Goal: Task Accomplishment & Management: Manage account settings

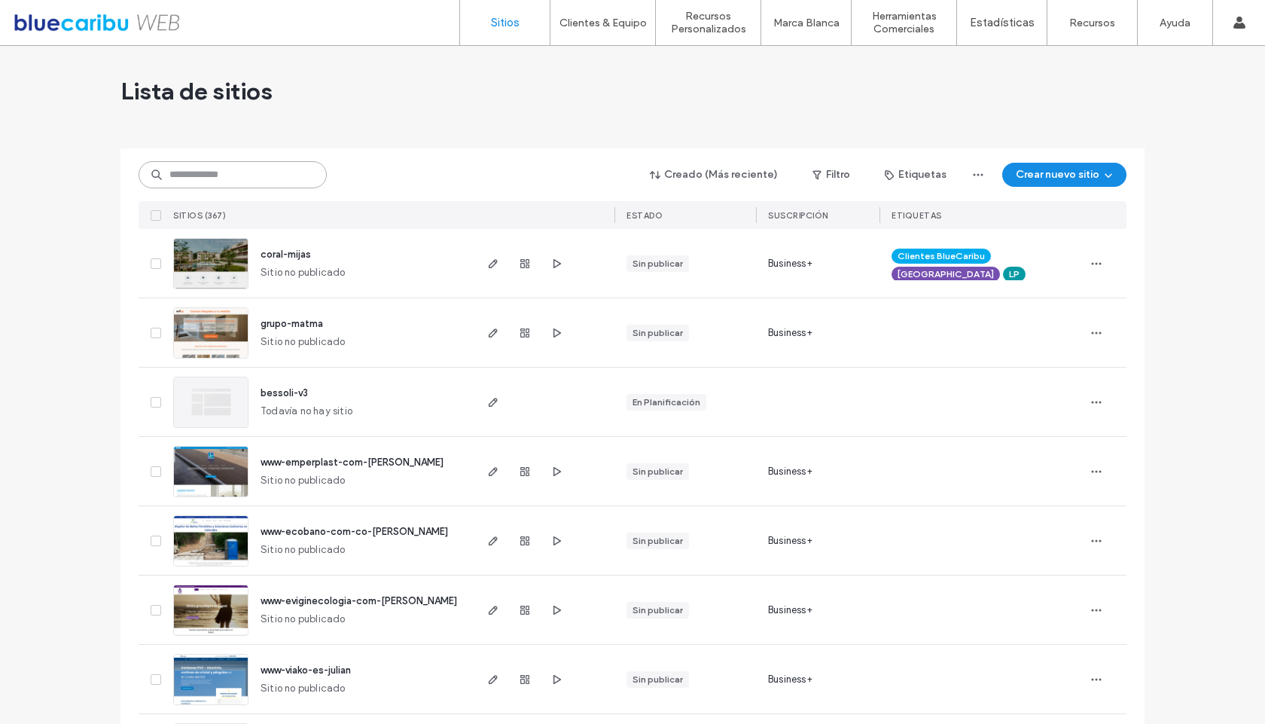
click at [191, 178] on input at bounding box center [233, 174] width 188 height 27
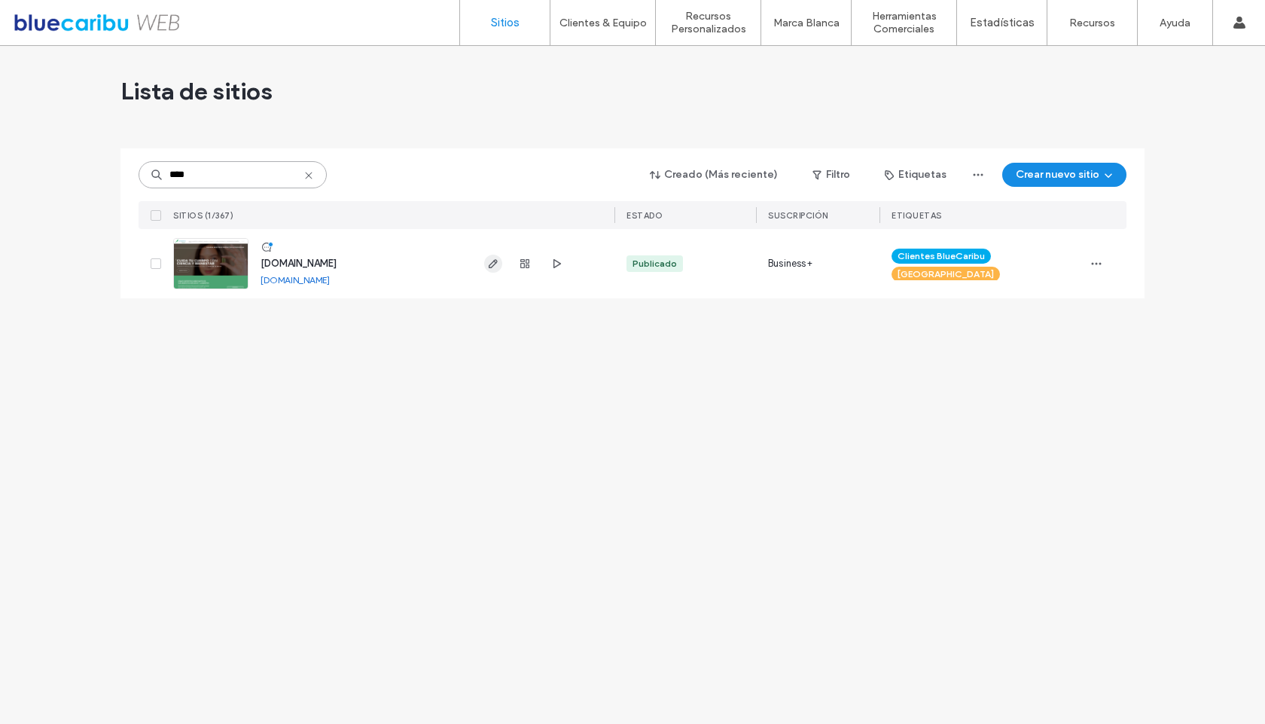
type input "****"
click at [498, 266] on icon "button" at bounding box center [493, 264] width 12 height 12
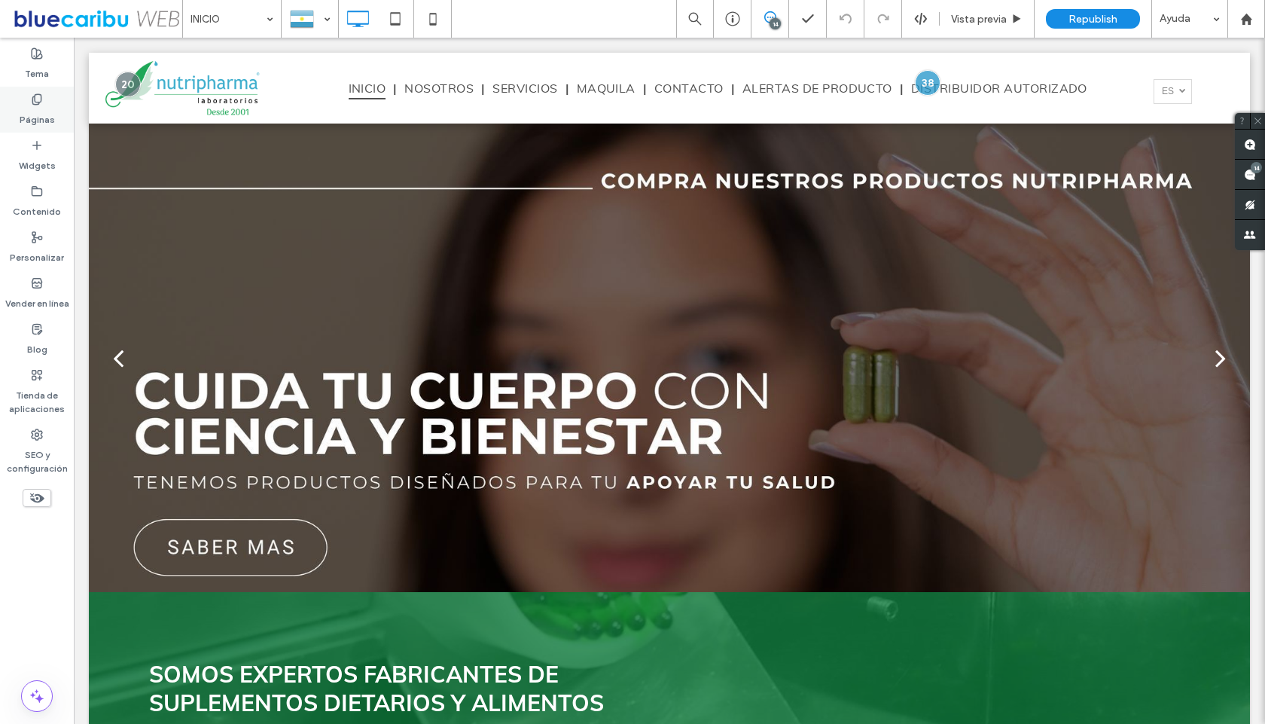
click at [38, 101] on icon at bounding box center [37, 99] width 12 height 12
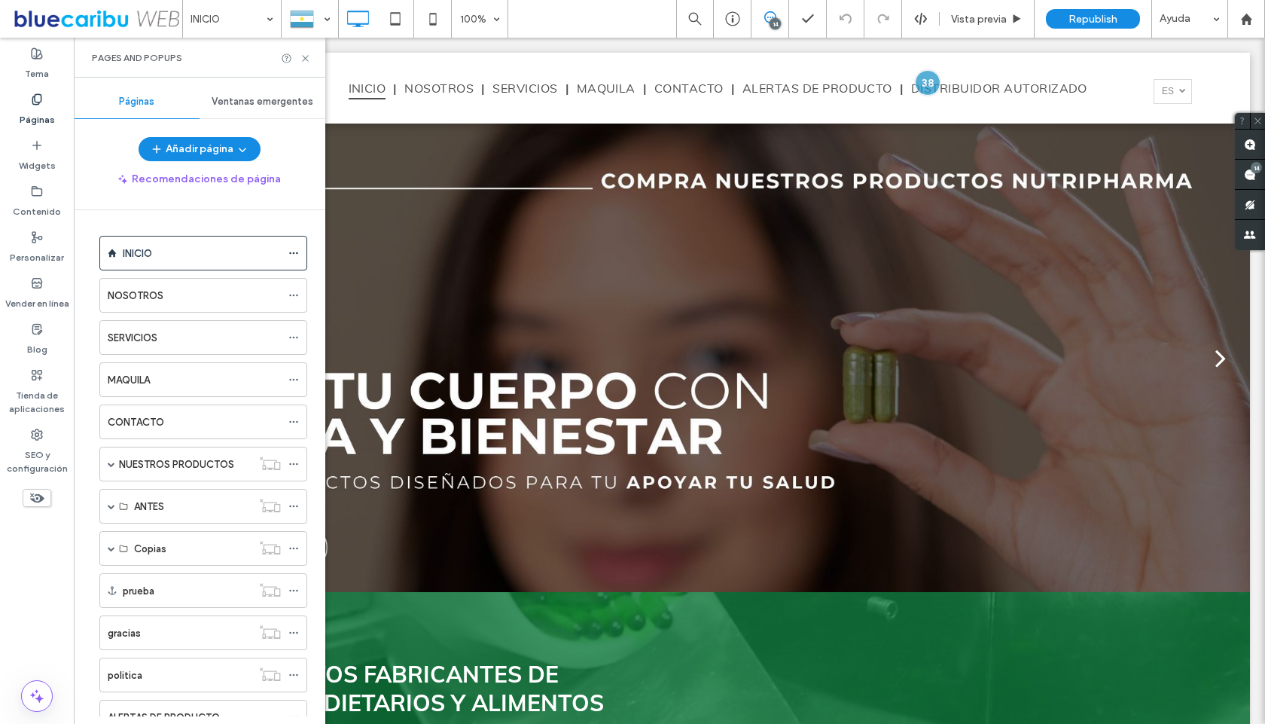
scroll to position [98, 0]
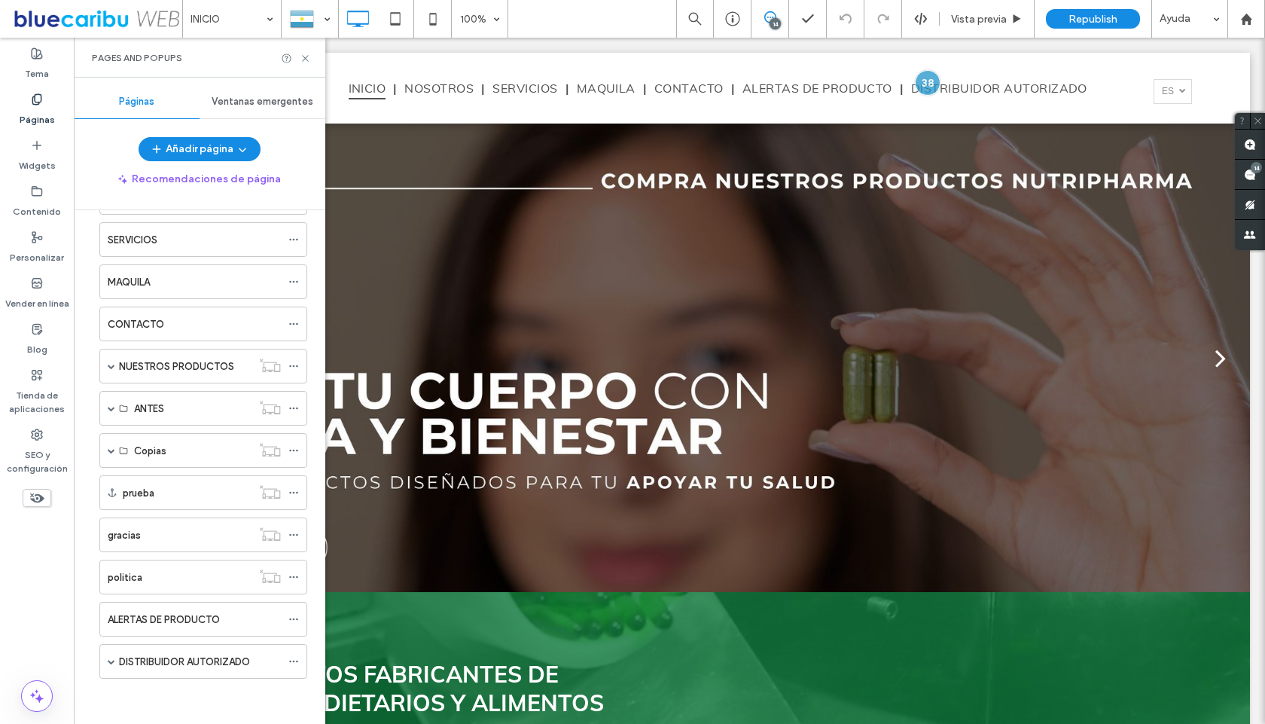
drag, startPoint x: 319, startPoint y: 298, endPoint x: 262, endPoint y: 457, distance: 168.9
click at [108, 408] on span at bounding box center [112, 408] width 8 height 8
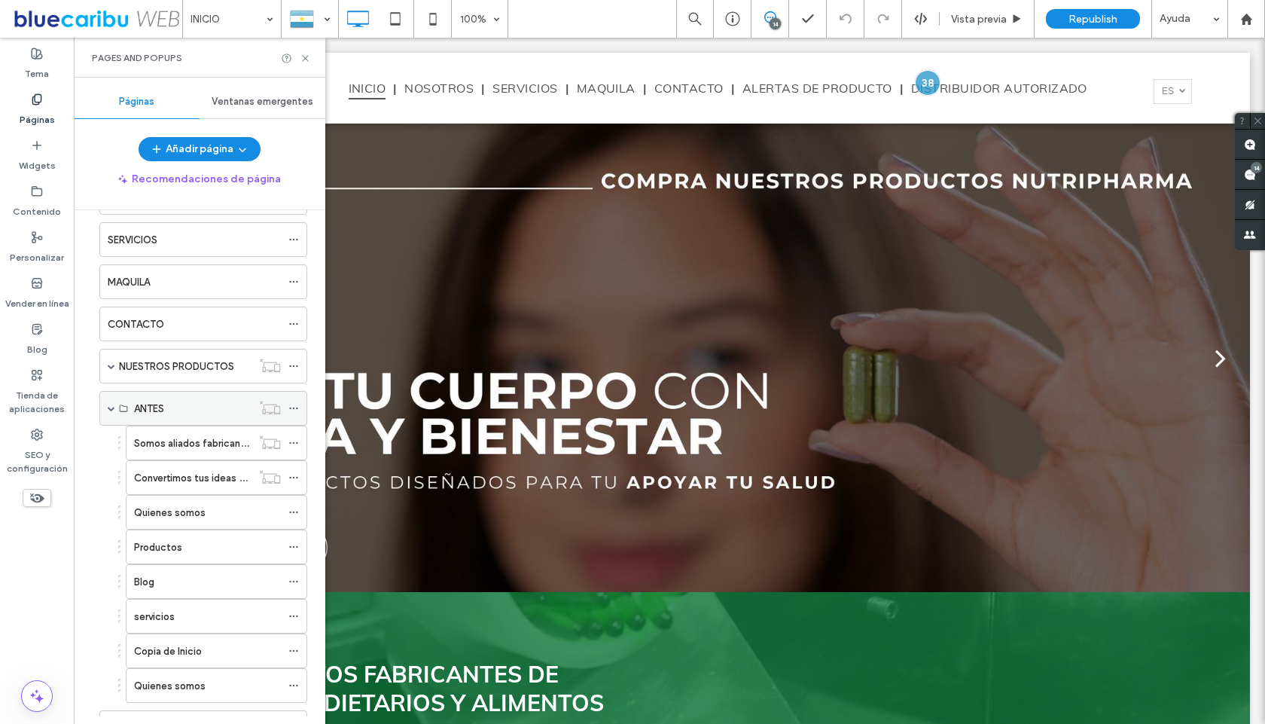
click at [108, 408] on span at bounding box center [112, 408] width 8 height 8
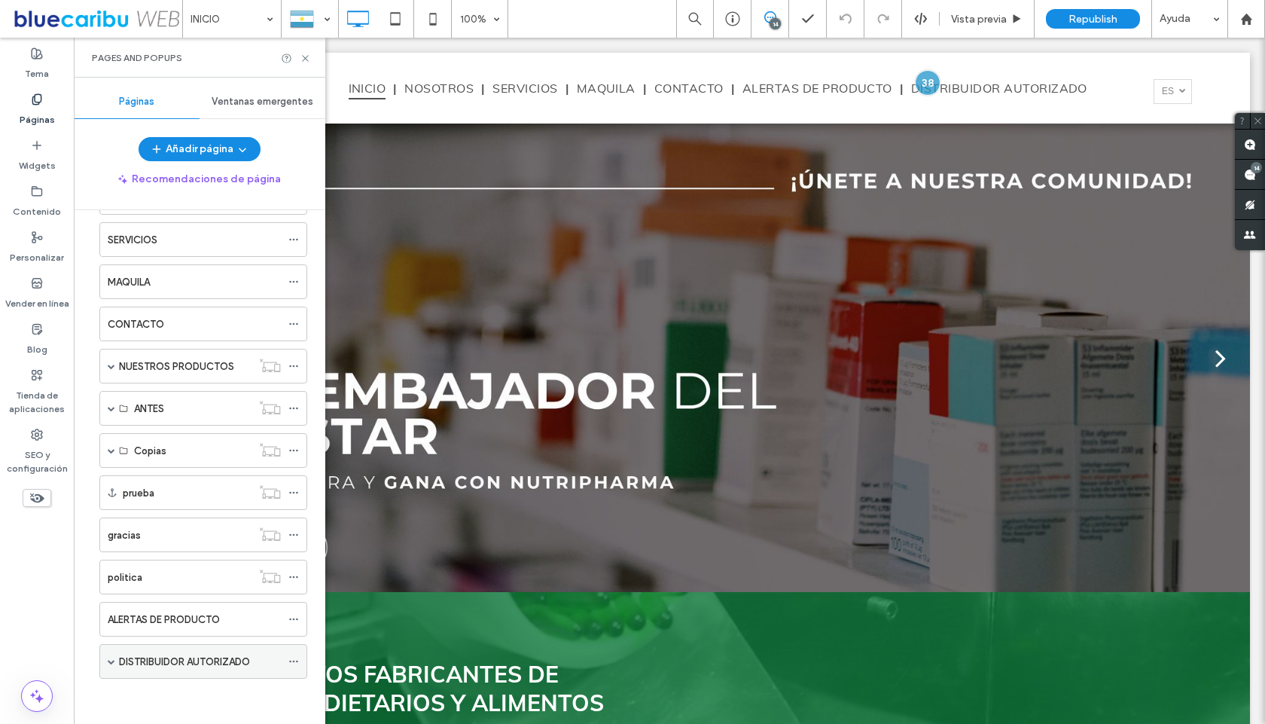
click at [196, 654] on label "DISTRIBUIDOR AUTORIZADO" at bounding box center [184, 662] width 131 height 26
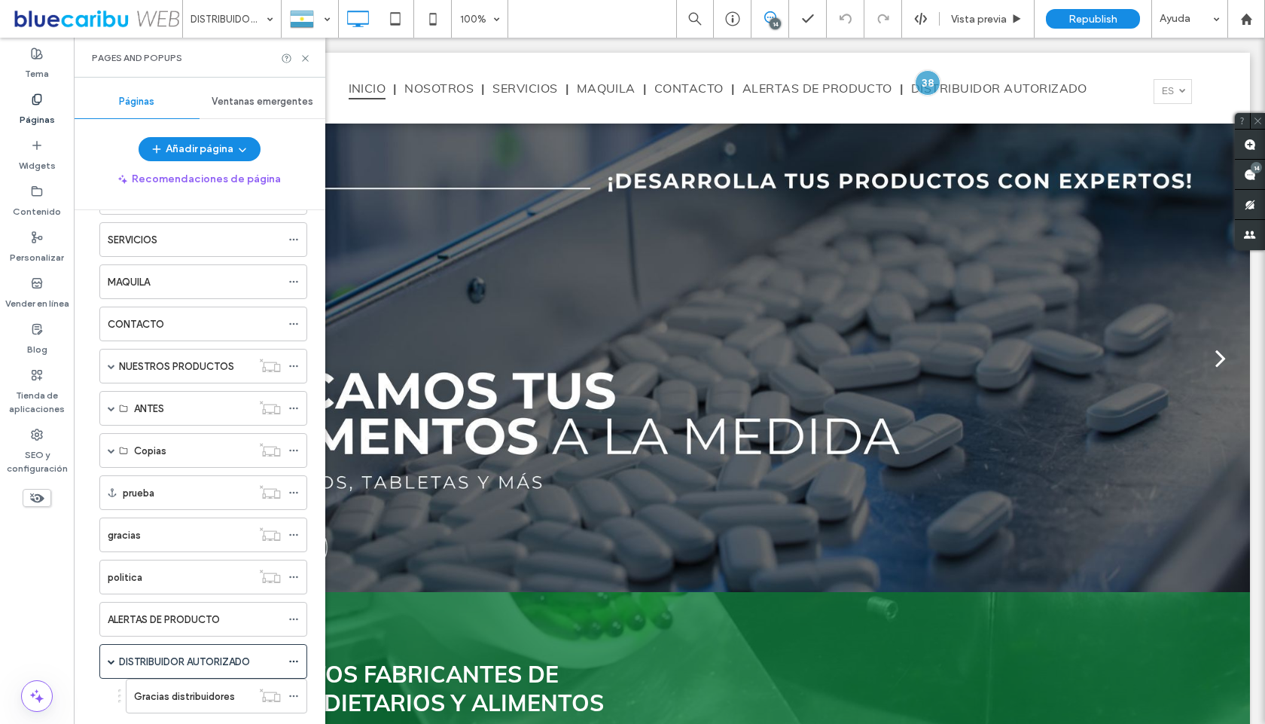
click at [1261, 120] on div at bounding box center [632, 362] width 1265 height 724
click at [1262, 118] on div at bounding box center [632, 362] width 1265 height 724
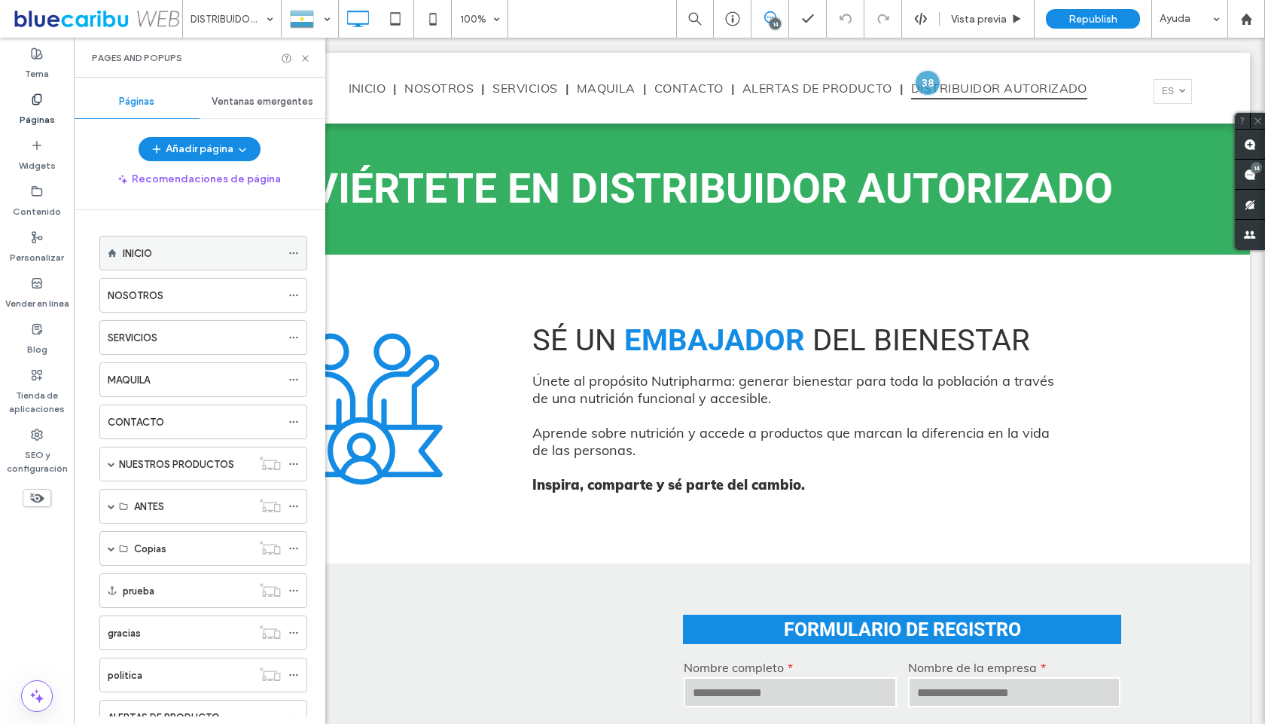
click at [225, 246] on div "INICIO" at bounding box center [202, 254] width 158 height 16
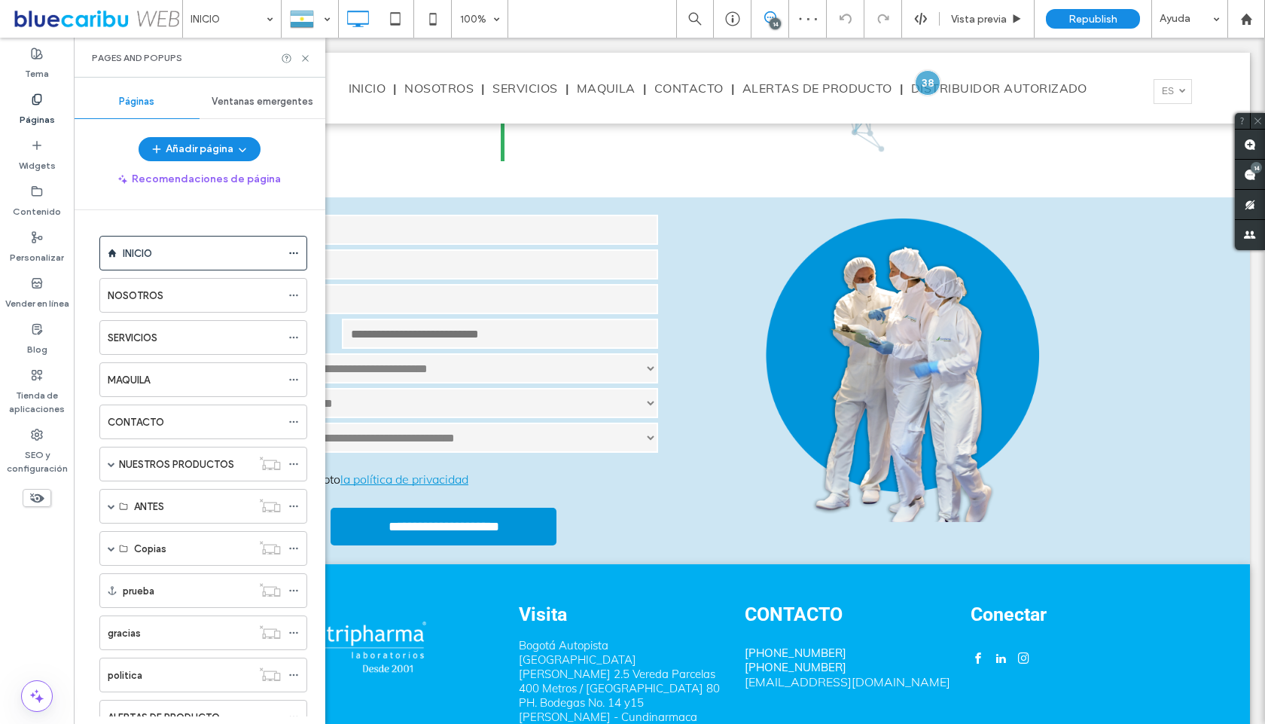
scroll to position [3186, 0]
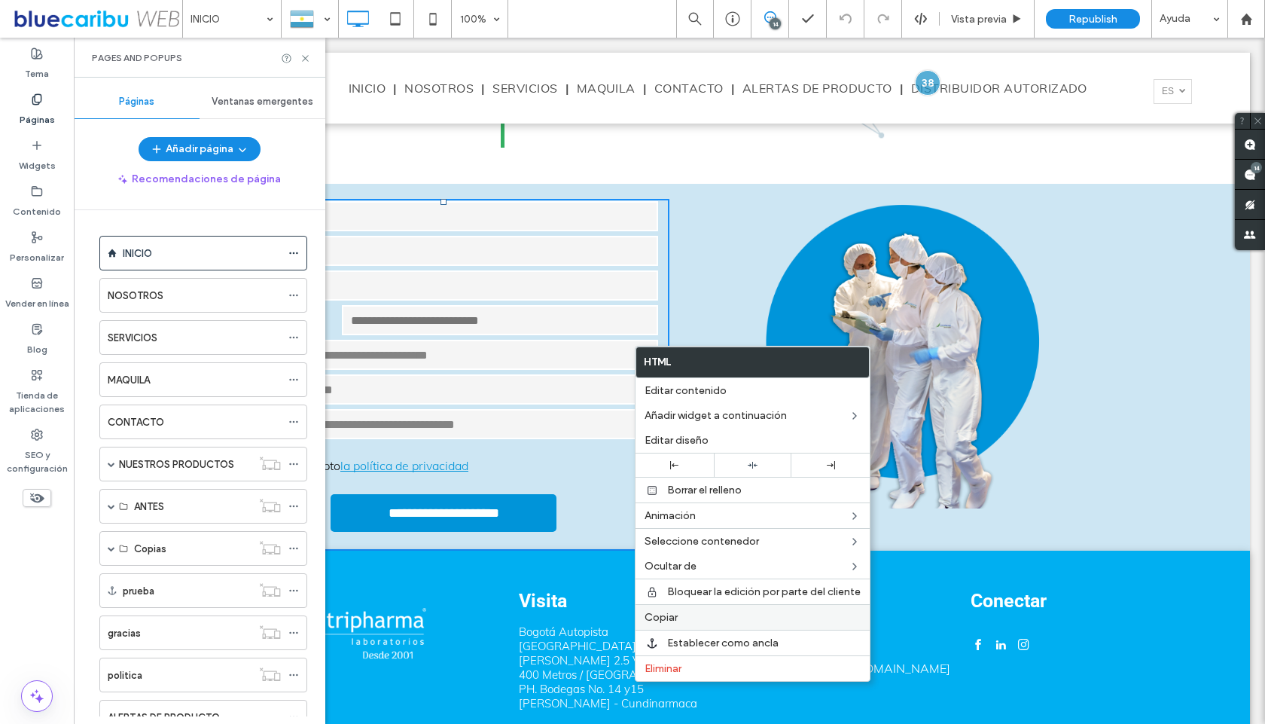
click at [668, 618] on span "Copiar" at bounding box center [661, 617] width 33 height 13
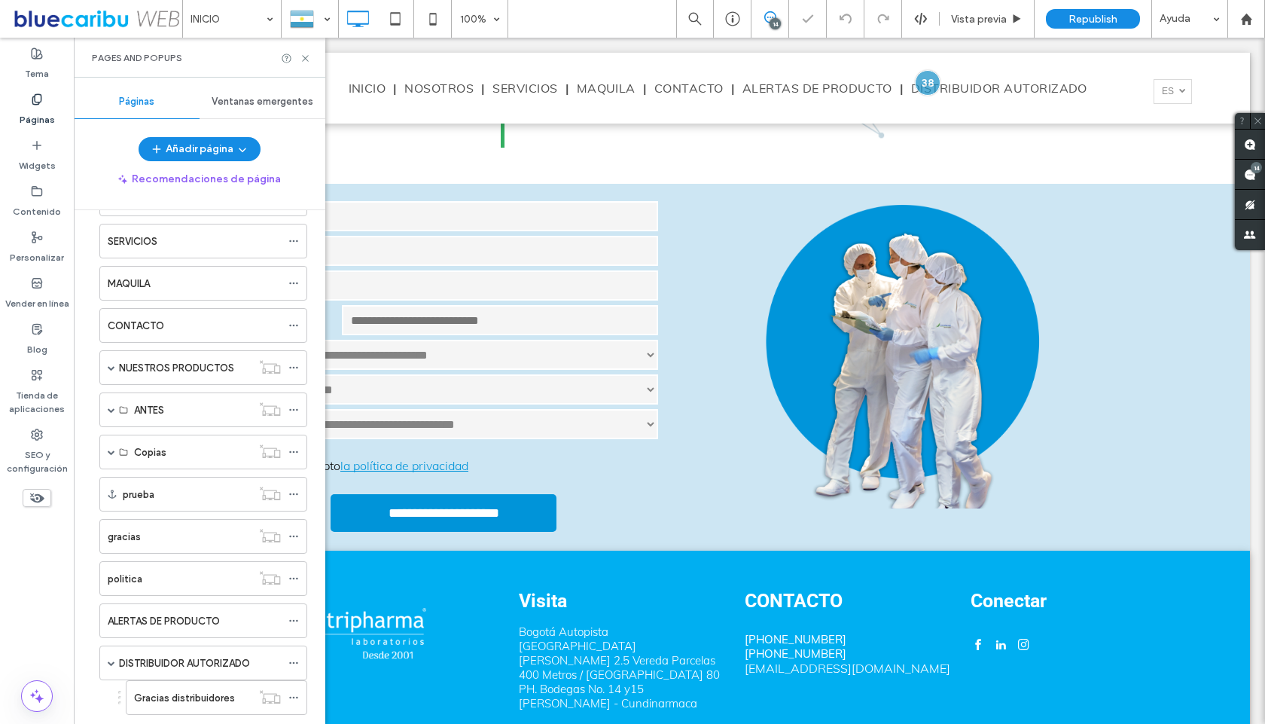
scroll to position [133, 0]
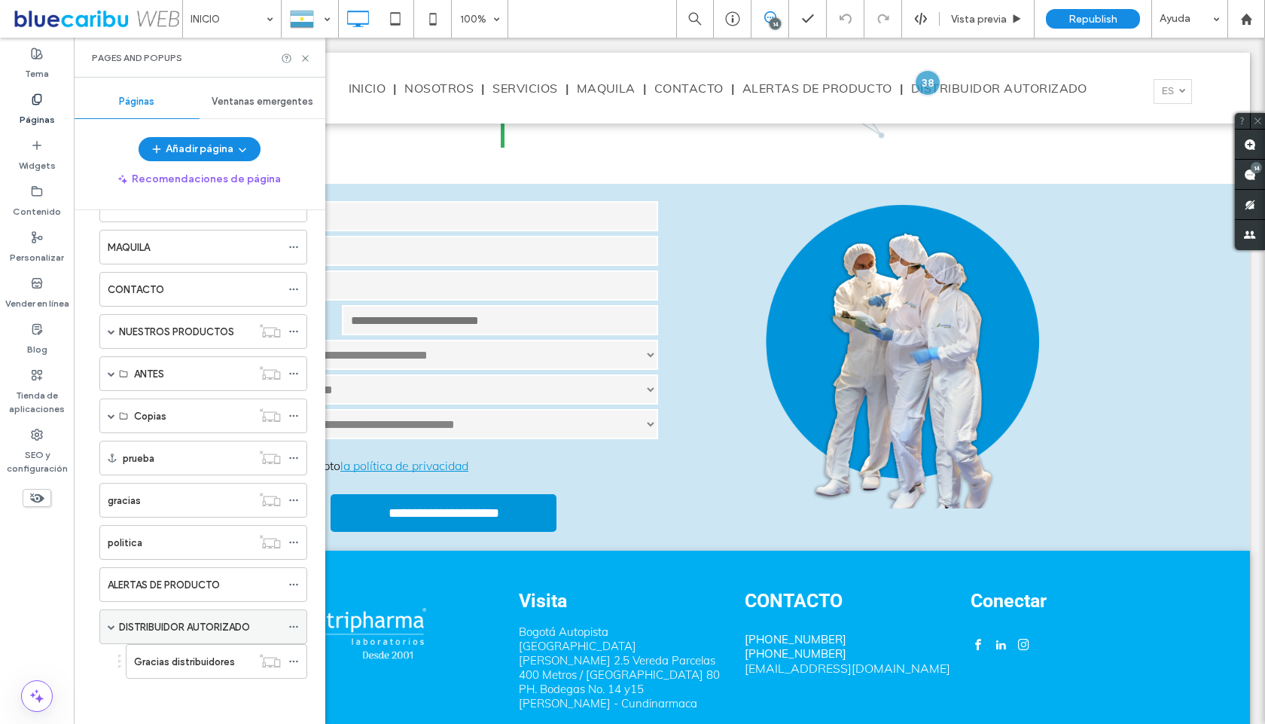
click at [202, 634] on label "DISTRIBUIDOR AUTORIZADO" at bounding box center [184, 627] width 131 height 26
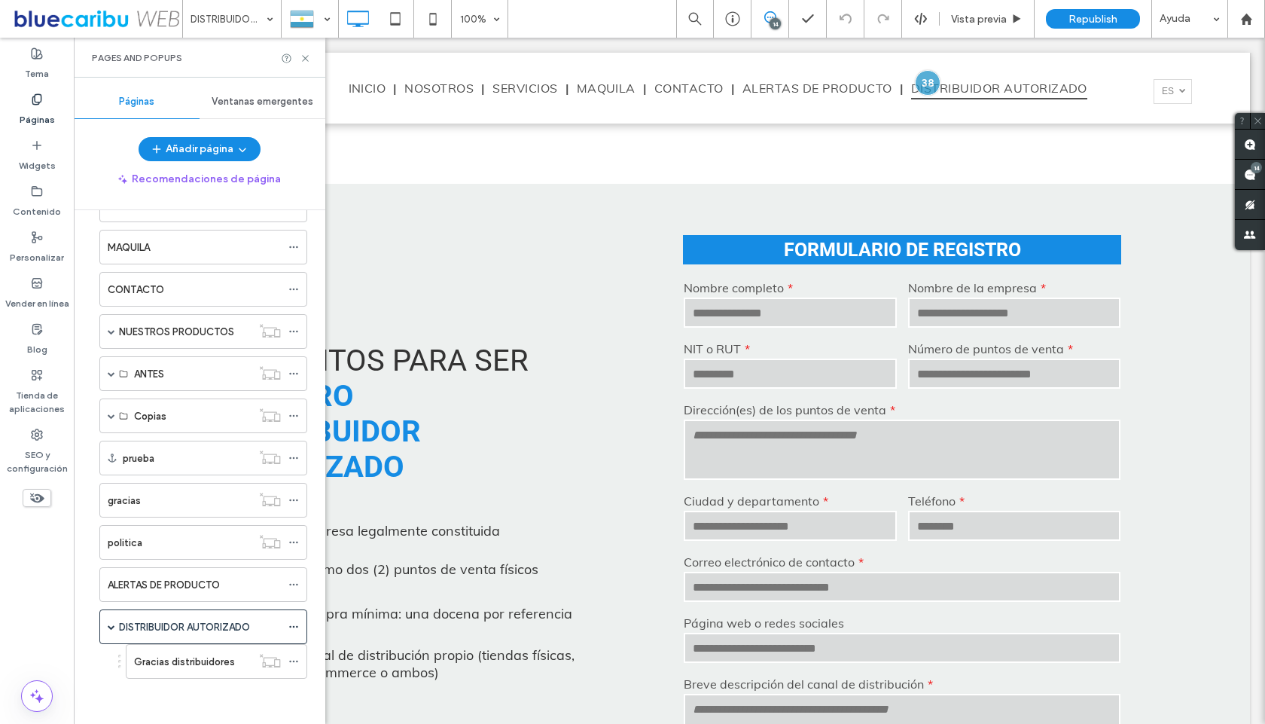
scroll to position [390, 0]
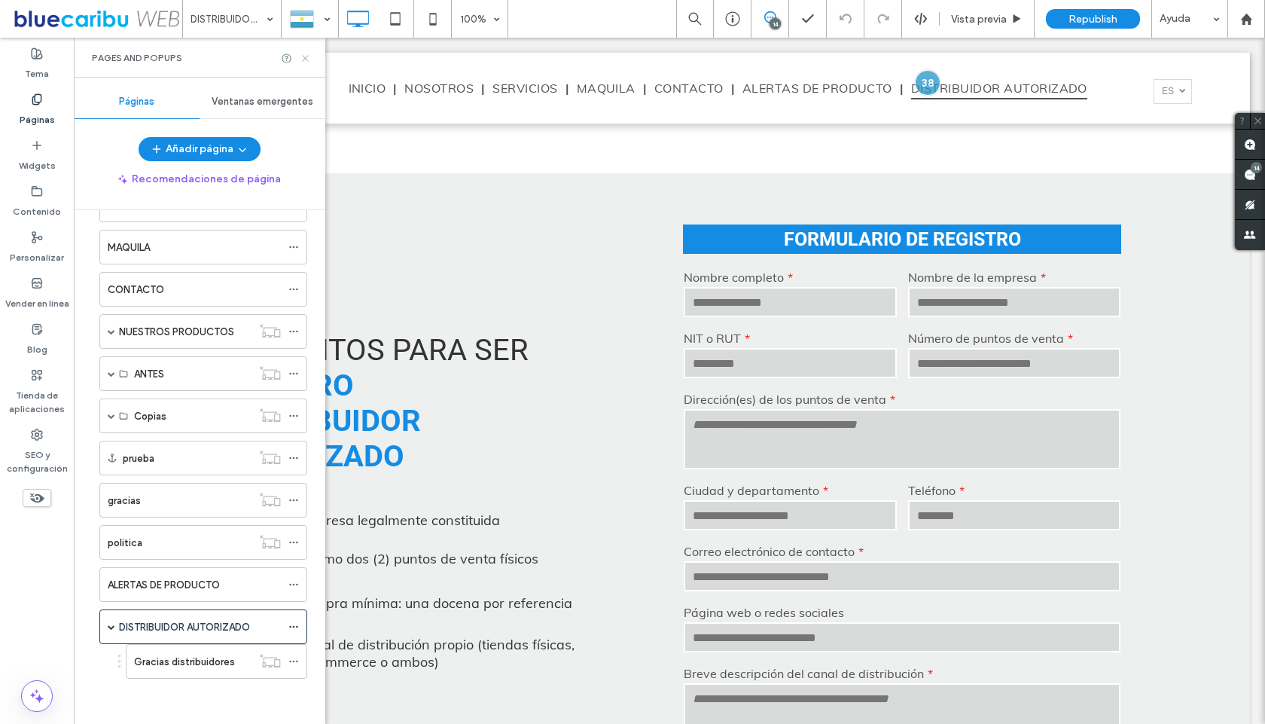
click at [307, 63] on icon at bounding box center [305, 58] width 11 height 11
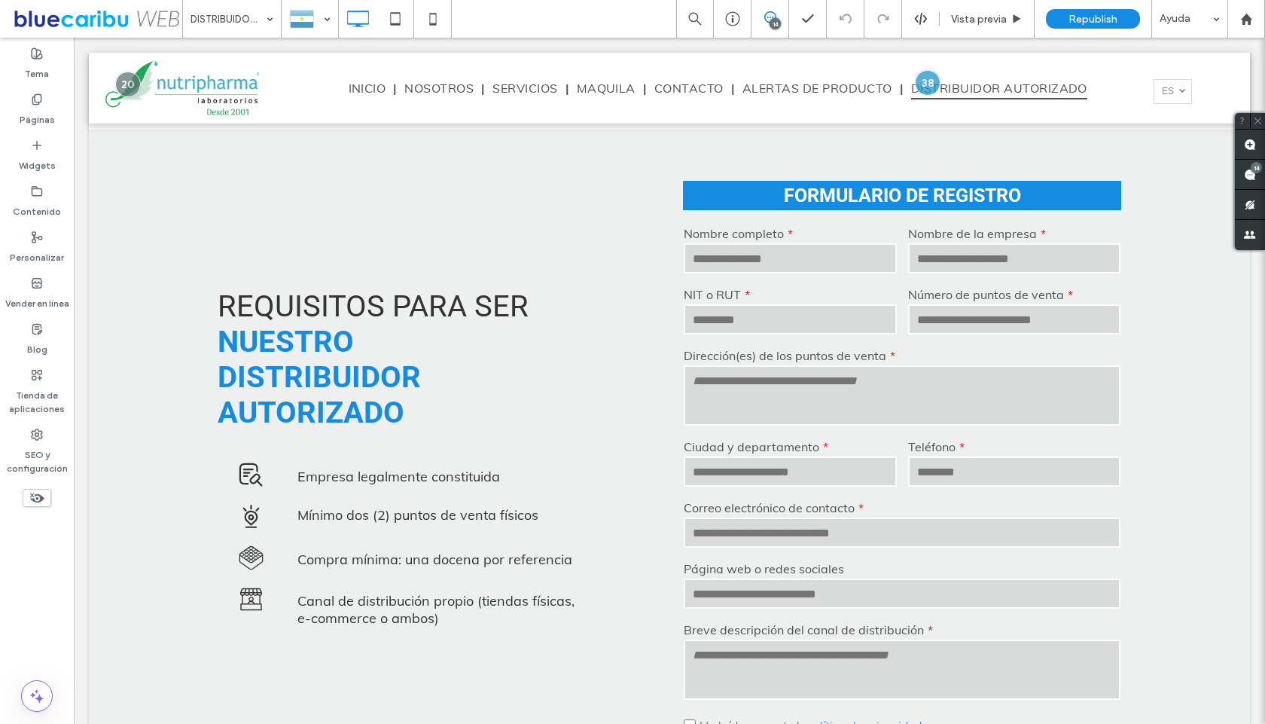
scroll to position [453, 0]
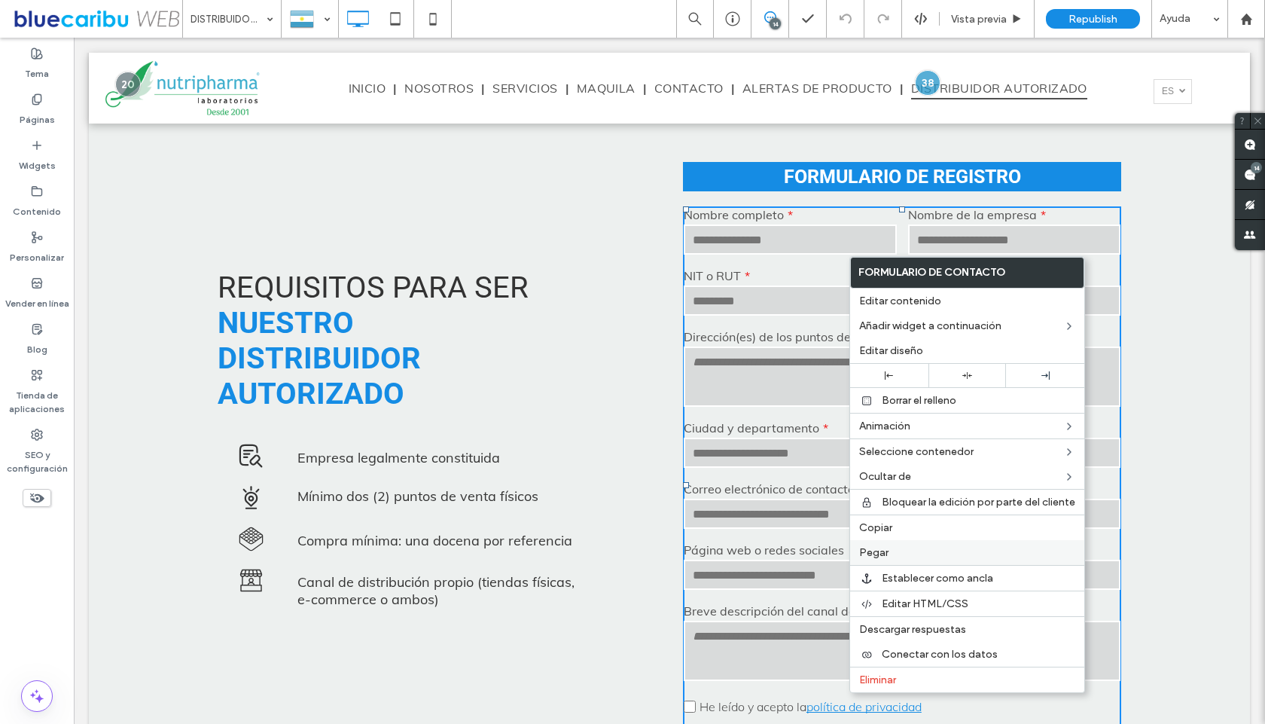
click at [884, 551] on span "Pegar" at bounding box center [873, 552] width 29 height 13
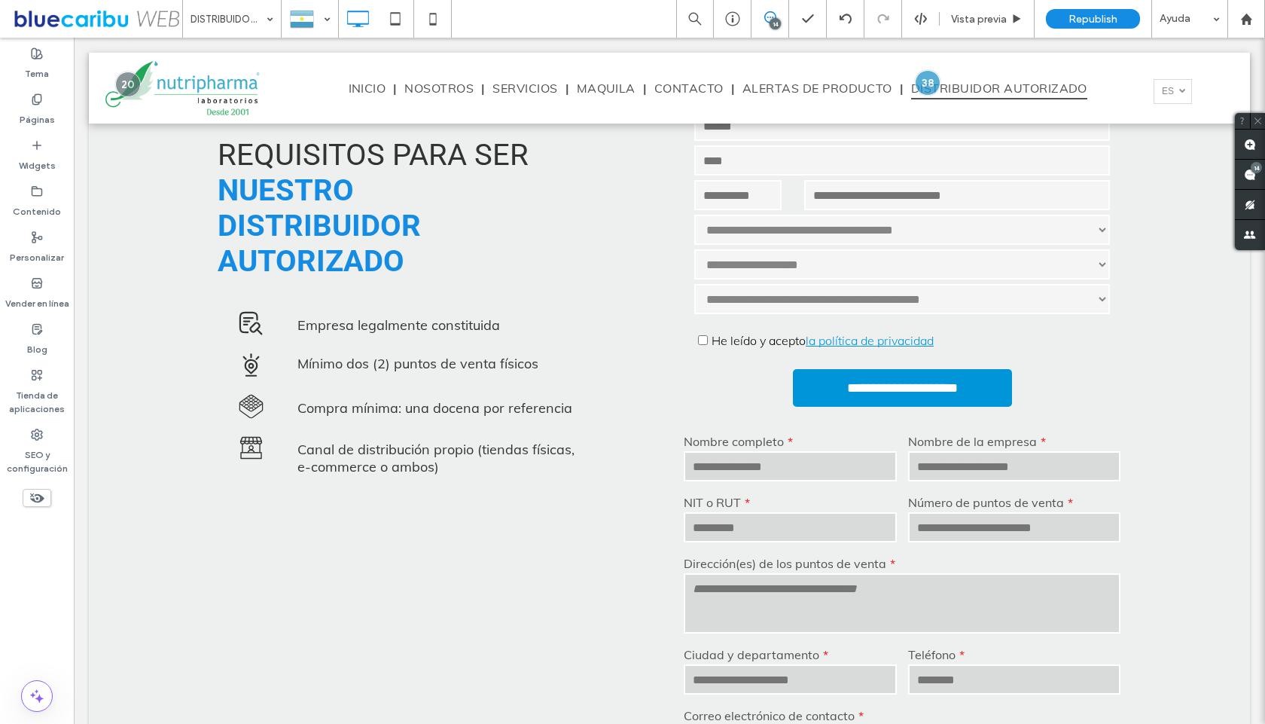
scroll to position [483, 0]
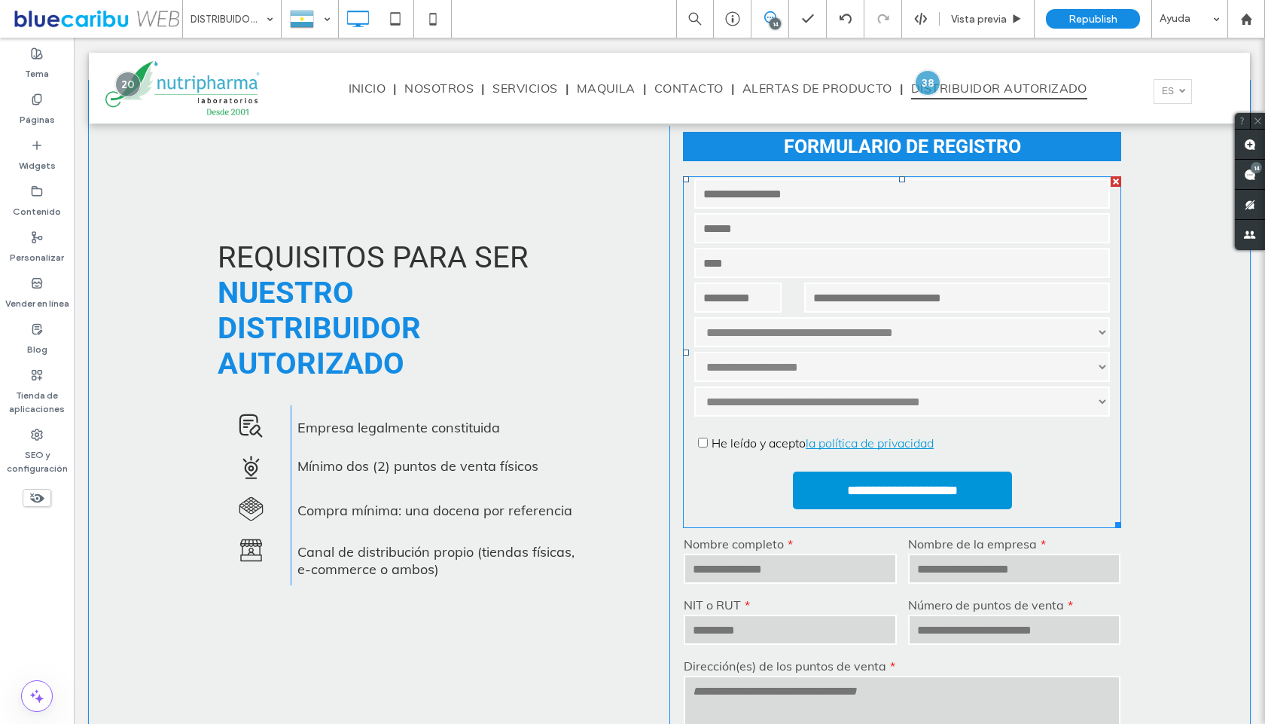
click at [913, 255] on span at bounding box center [902, 352] width 438 height 352
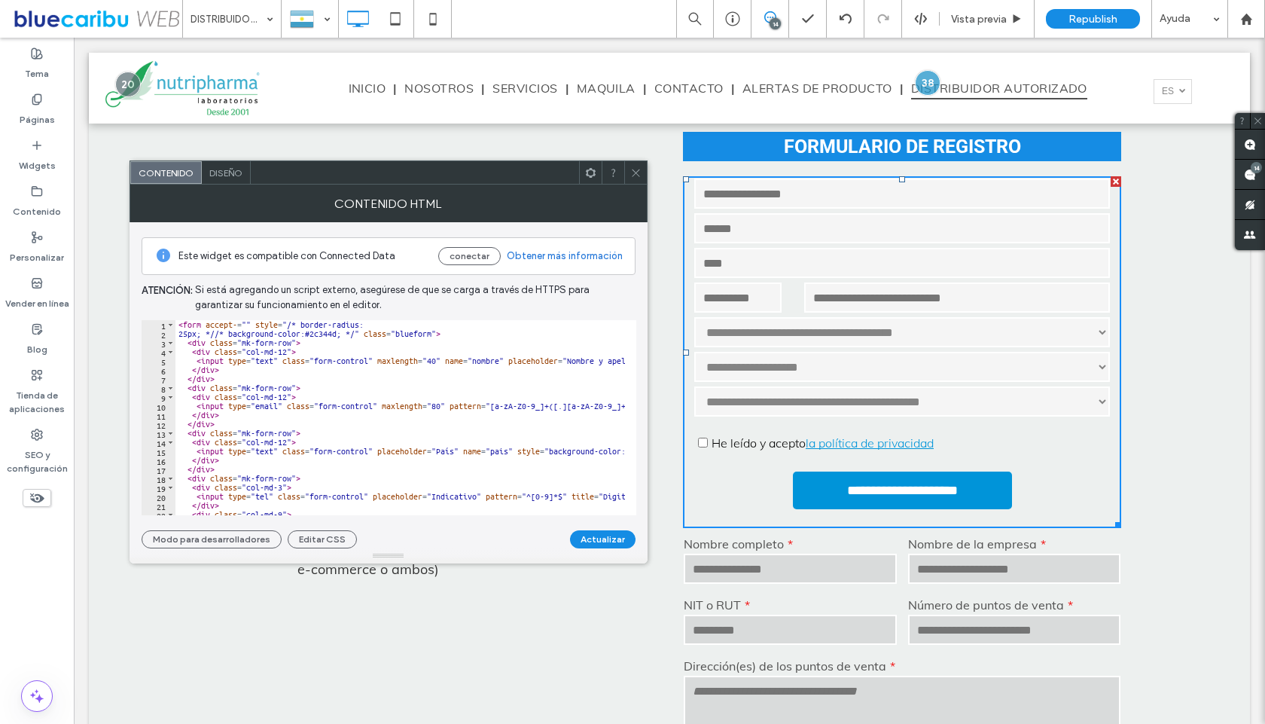
click at [498, 359] on div "< form accept- = "" style = "/* border-radius: 25px; *//* background-color:#2c3…" at bounding box center [713, 421] width 1077 height 202
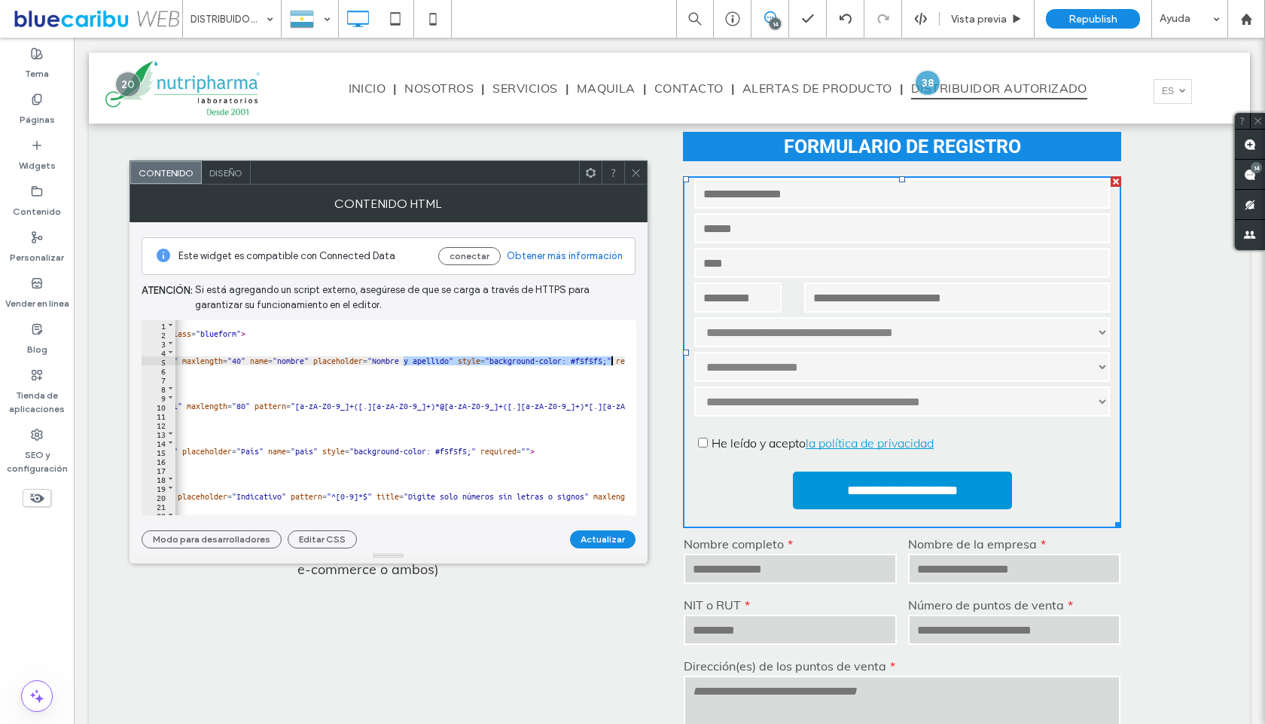
scroll to position [0, 35]
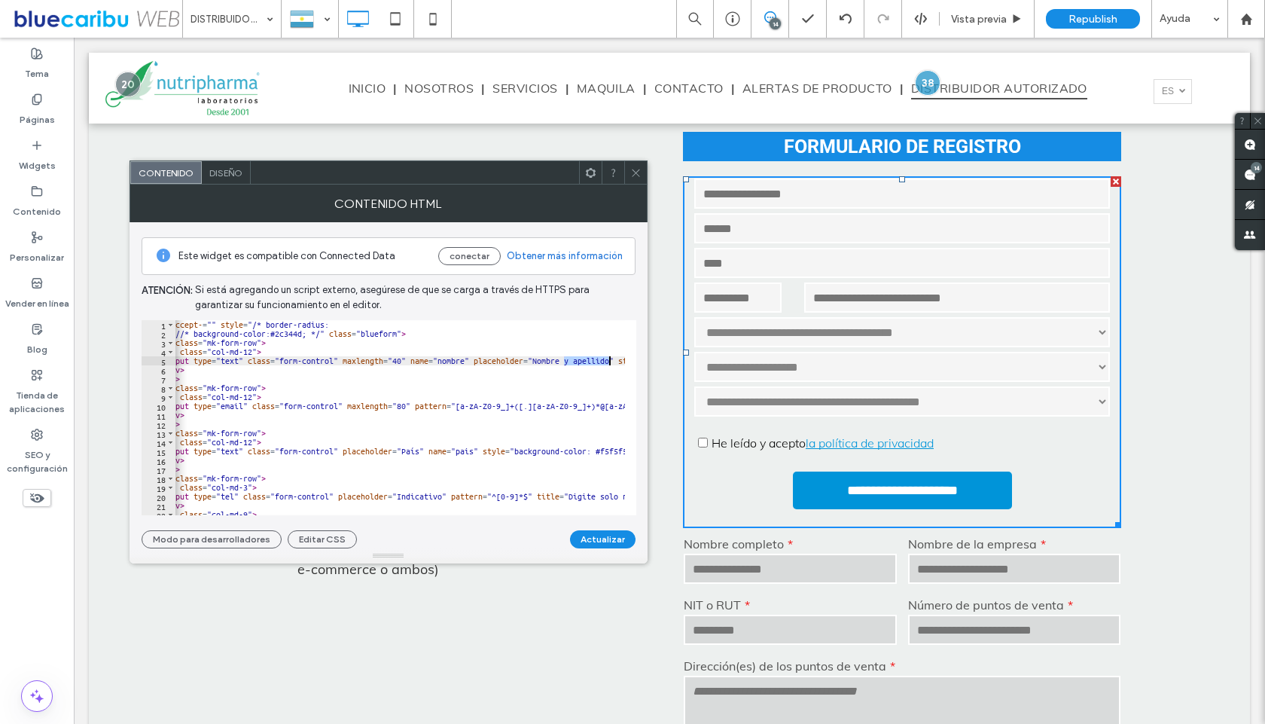
drag, startPoint x: 600, startPoint y: 356, endPoint x: 608, endPoint y: 360, distance: 9.1
click at [608, 360] on div "< form accept- = "" style = "/* border-radius: 25px; *//* background-color:#2c3…" at bounding box center [679, 421] width 1077 height 202
click at [561, 374] on div "< form accept- = "" style = "/* border-radius: 25px; *//* background-color:#2c3…" at bounding box center [679, 421] width 1077 height 202
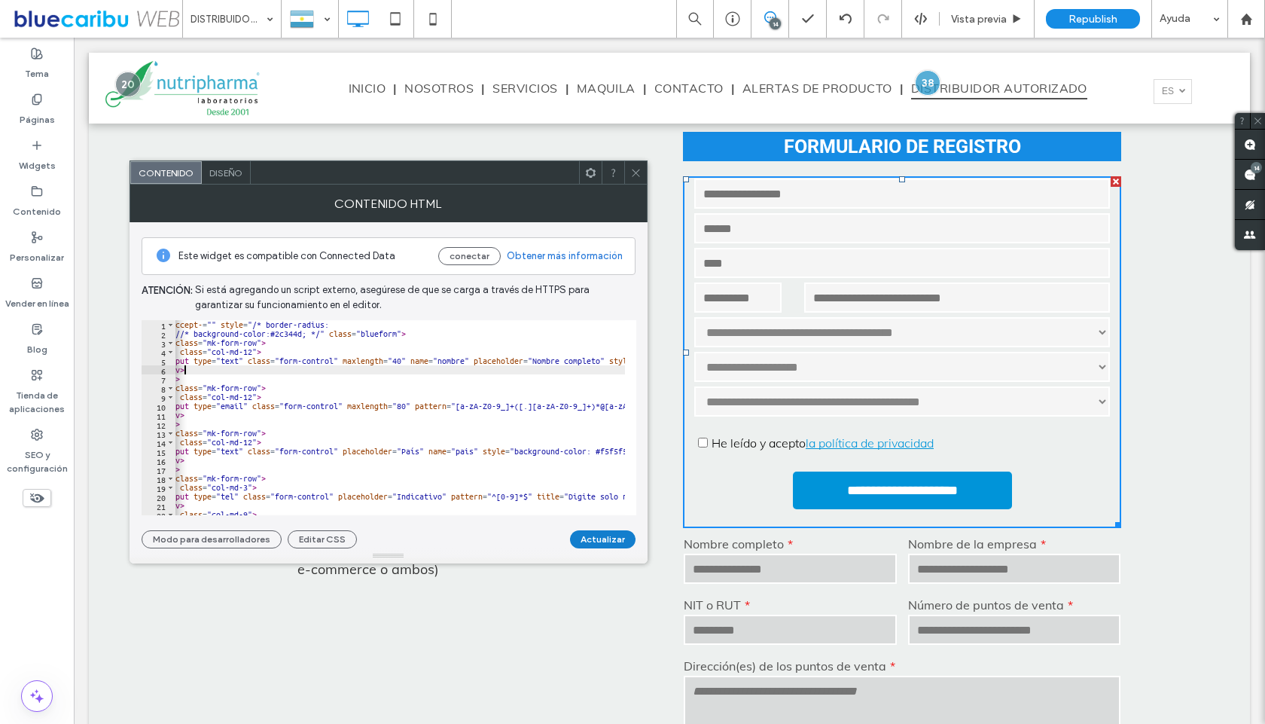
click at [620, 531] on button "Actualizar" at bounding box center [603, 539] width 66 height 18
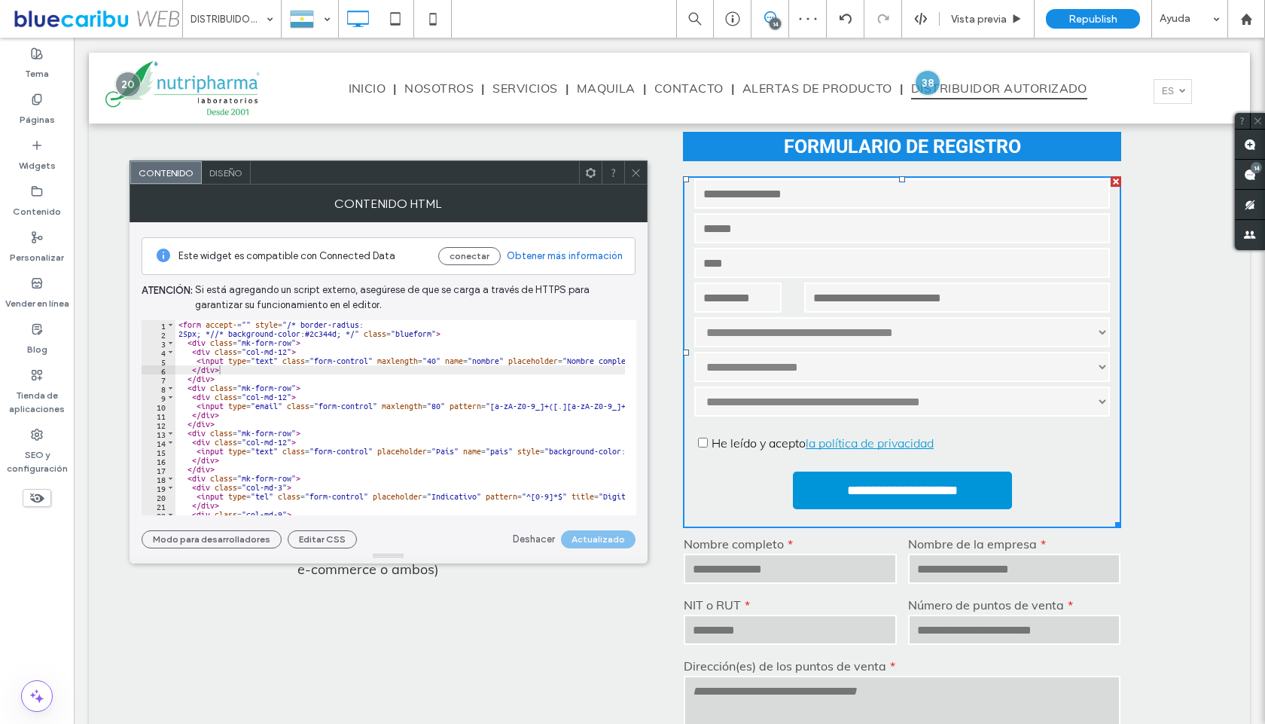
click at [203, 380] on div "< form accept- = "" style = "/* border-radius: 25px; *//* background-color:#2c3…" at bounding box center [713, 421] width 1077 height 202
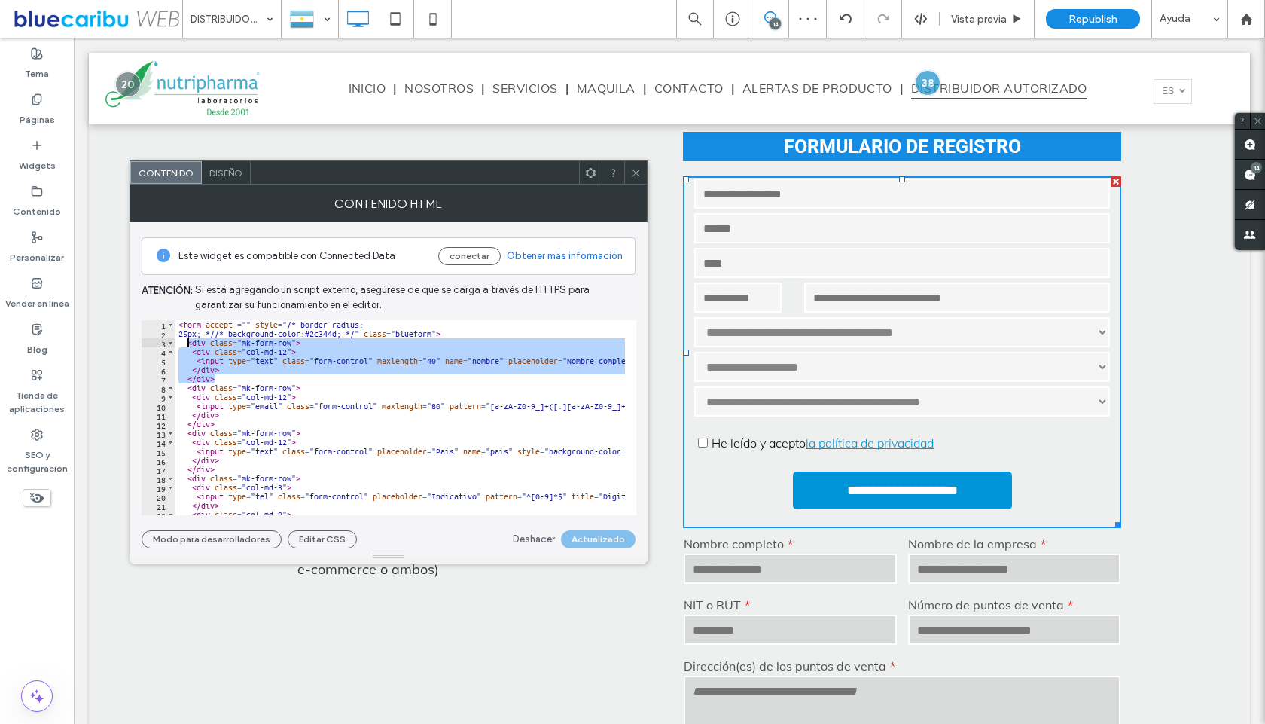
drag, startPoint x: 222, startPoint y: 381, endPoint x: 189, endPoint y: 342, distance: 51.3
click at [189, 342] on div "< form accept- = "" style = "/* border-radius: 25px; *//* background-color:#2c3…" at bounding box center [713, 421] width 1077 height 202
click at [227, 377] on div "< form accept- = "" style = "/* border-radius: 25px; *//* background-color:#2c3…" at bounding box center [400, 417] width 450 height 195
type textarea "******"
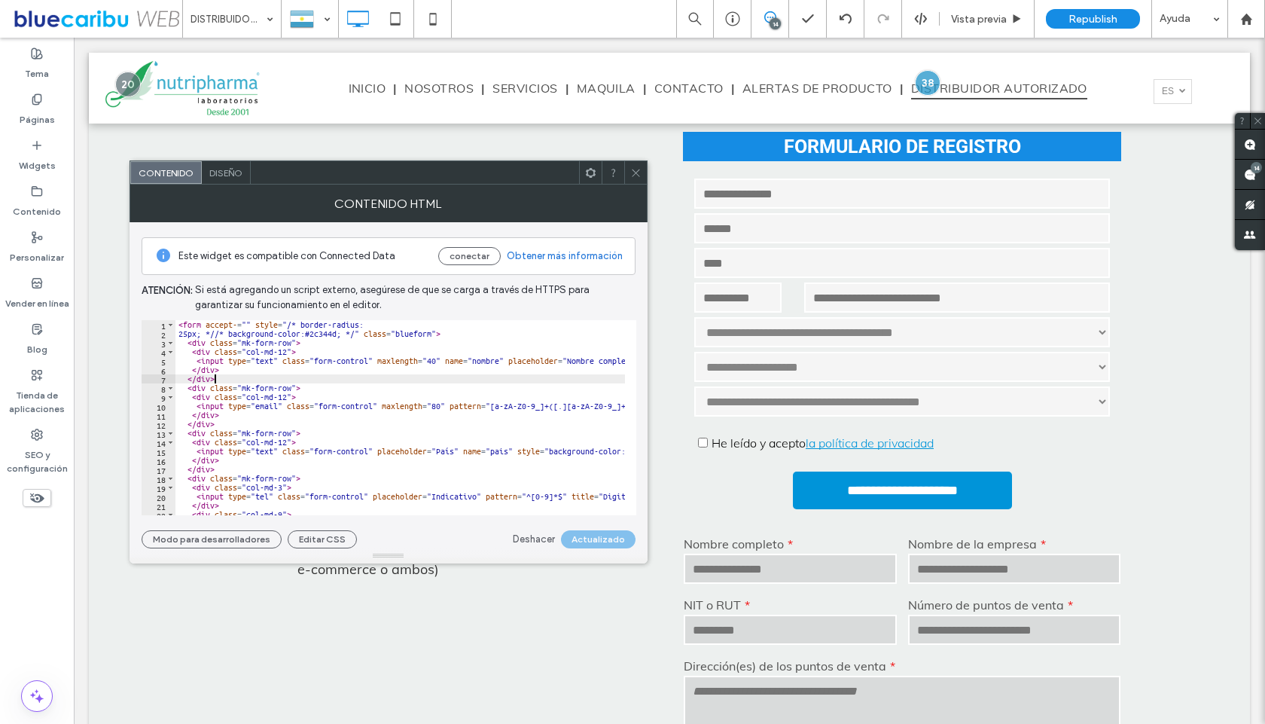
scroll to position [0, 0]
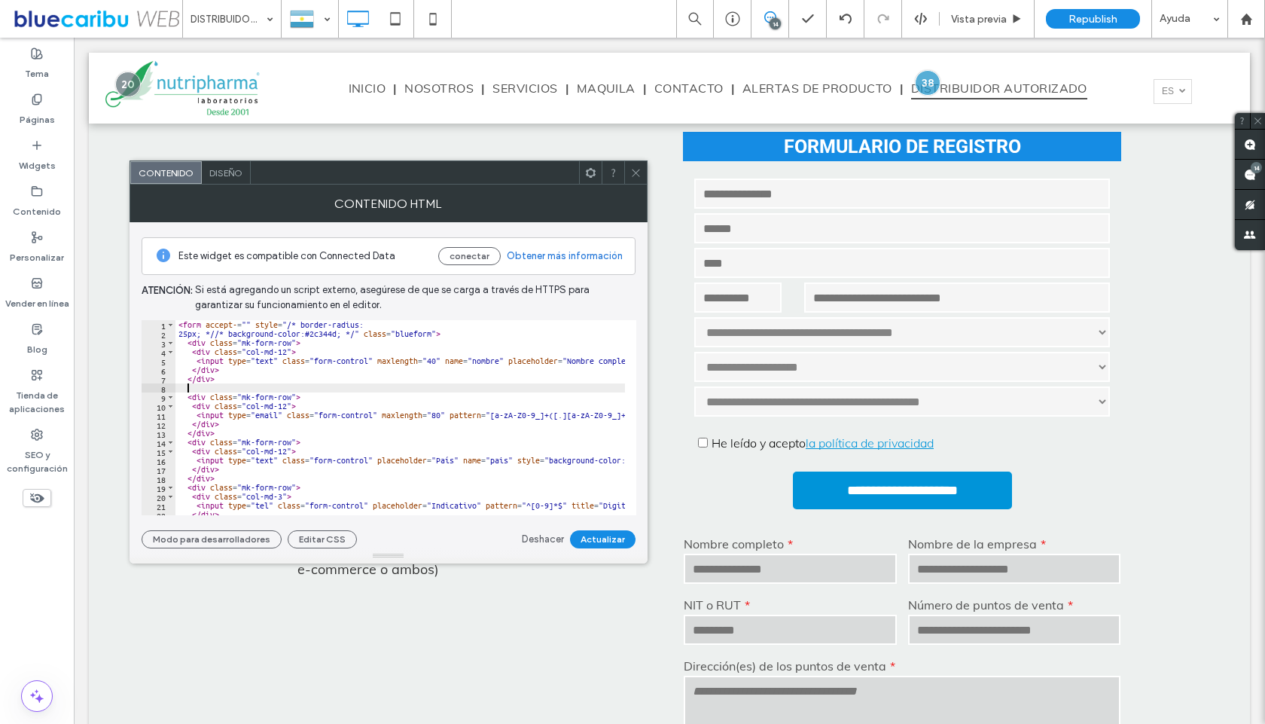
paste textarea "******"
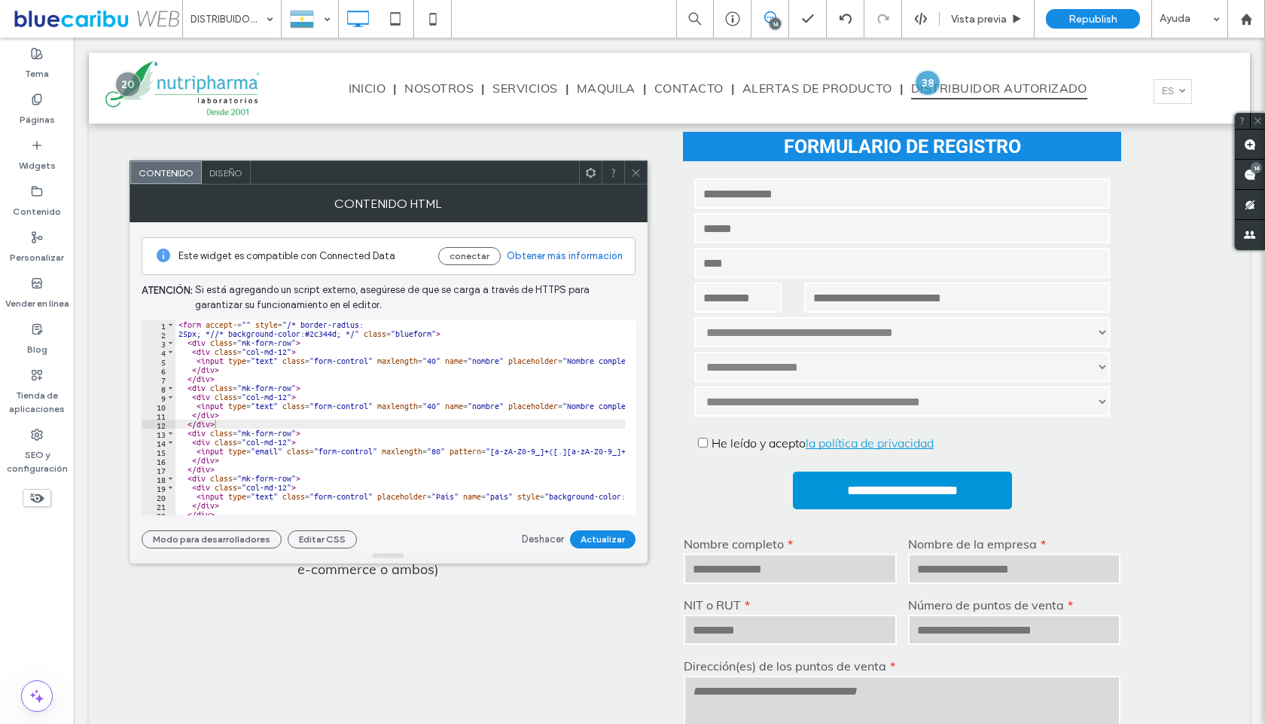
click at [491, 406] on div "< form accept- = "" style = "/* border-radius: 25px; *//* background-color:#2c3…" at bounding box center [713, 421] width 1077 height 202
paste textarea "*"
click at [573, 407] on div "< form accept- = "" style = "/* border-radius: 25px; *//* background-color:#2c3…" at bounding box center [713, 421] width 1077 height 202
click at [614, 406] on div "< form accept- = "" style = "/* border-radius: 25px; *//* background-color:#2c3…" at bounding box center [713, 421] width 1077 height 202
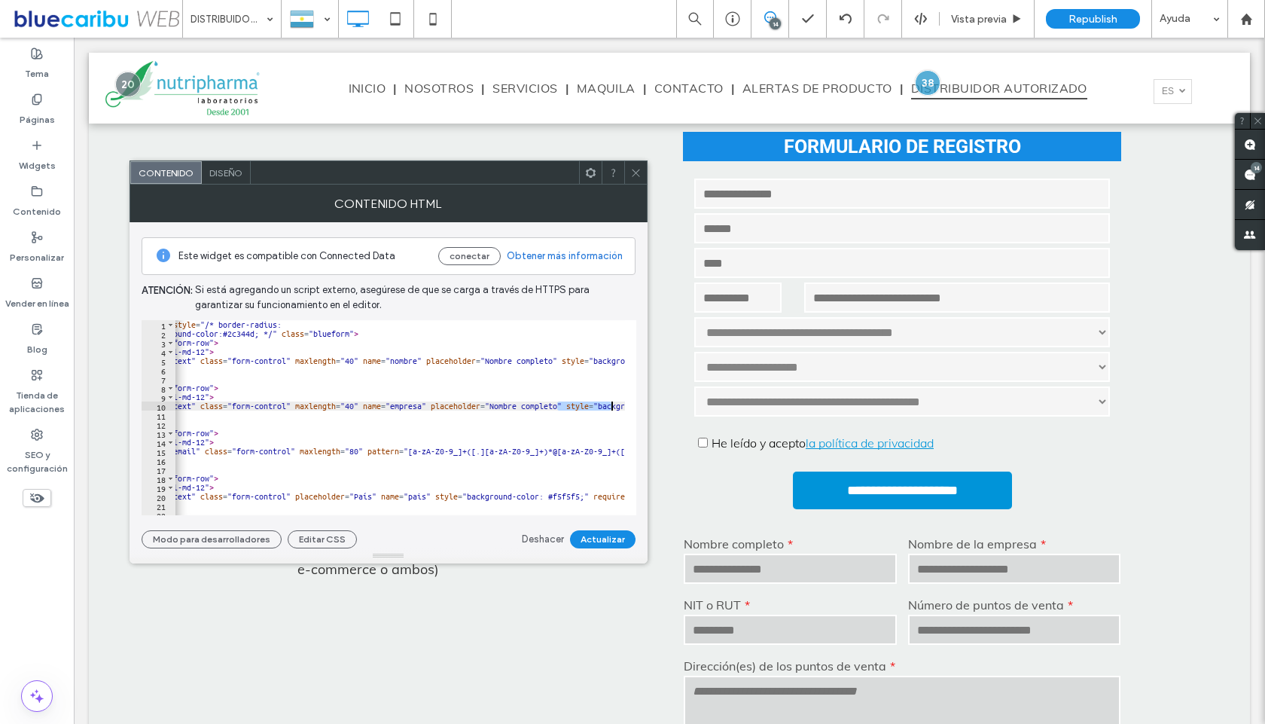
click at [555, 407] on div "< form accept- = "" style = "/* border-radius: 25px; *//* background-color:#2c3…" at bounding box center [400, 417] width 450 height 195
click at [600, 536] on button "Actualizar" at bounding box center [603, 539] width 66 height 18
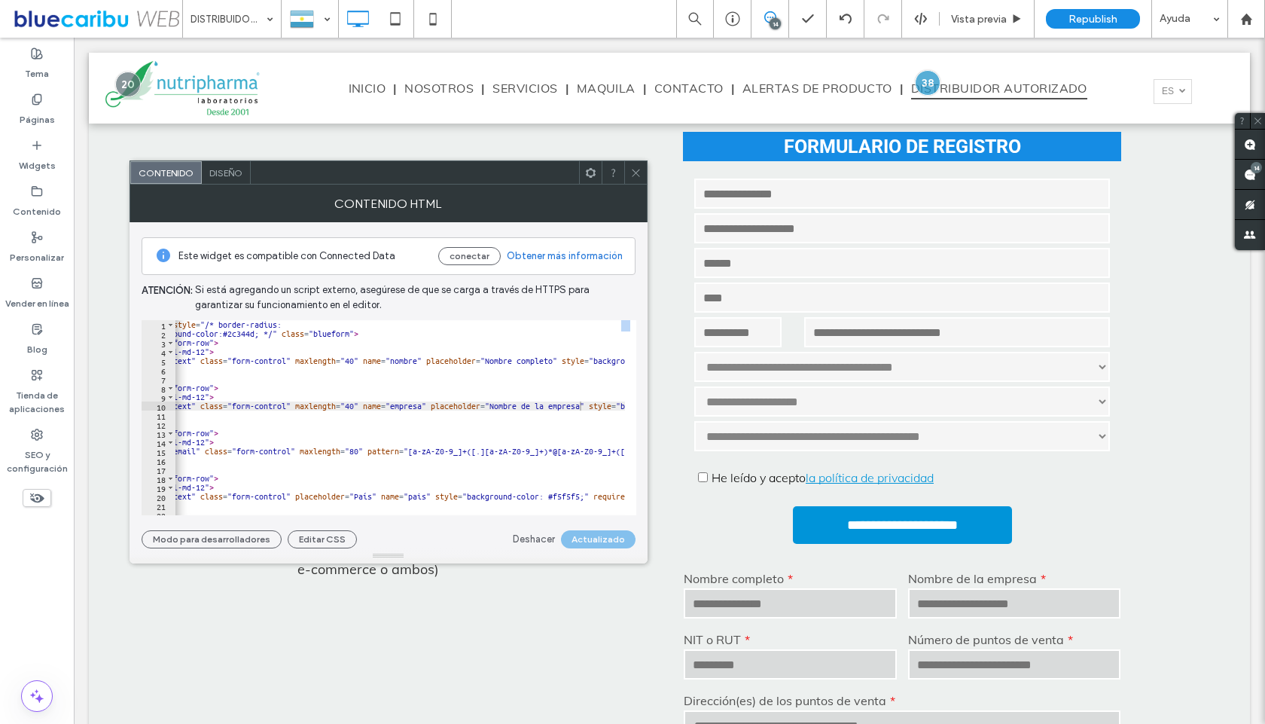
drag, startPoint x: 314, startPoint y: 517, endPoint x: 246, endPoint y: 512, distance: 68.7
click at [246, 512] on div "**********" at bounding box center [389, 385] width 494 height 326
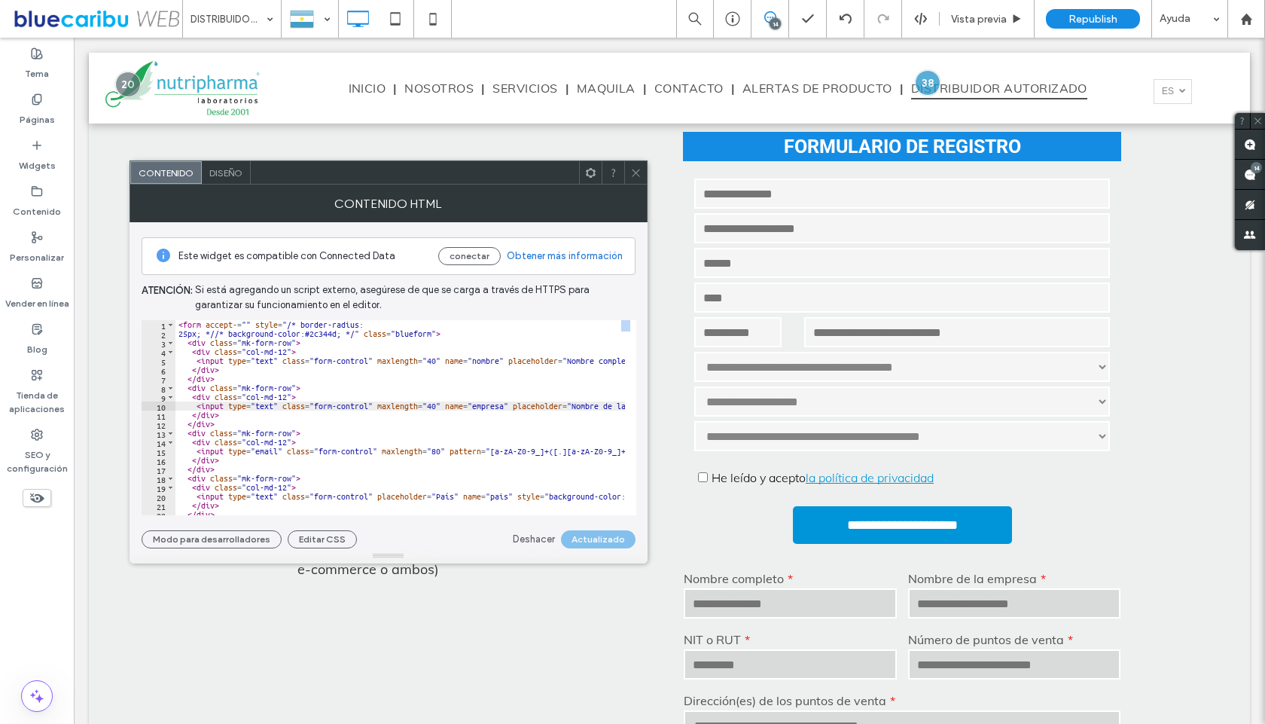
scroll to position [0, 0]
click at [285, 351] on div "< form accept- = "" style = "/* border-radius: 25px; *//* background-color:#2c3…" at bounding box center [713, 421] width 1077 height 202
click at [203, 397] on div "< form accept- = "" style = "/* border-radius: 25px; *//* background-color:#2c3…" at bounding box center [713, 421] width 1077 height 202
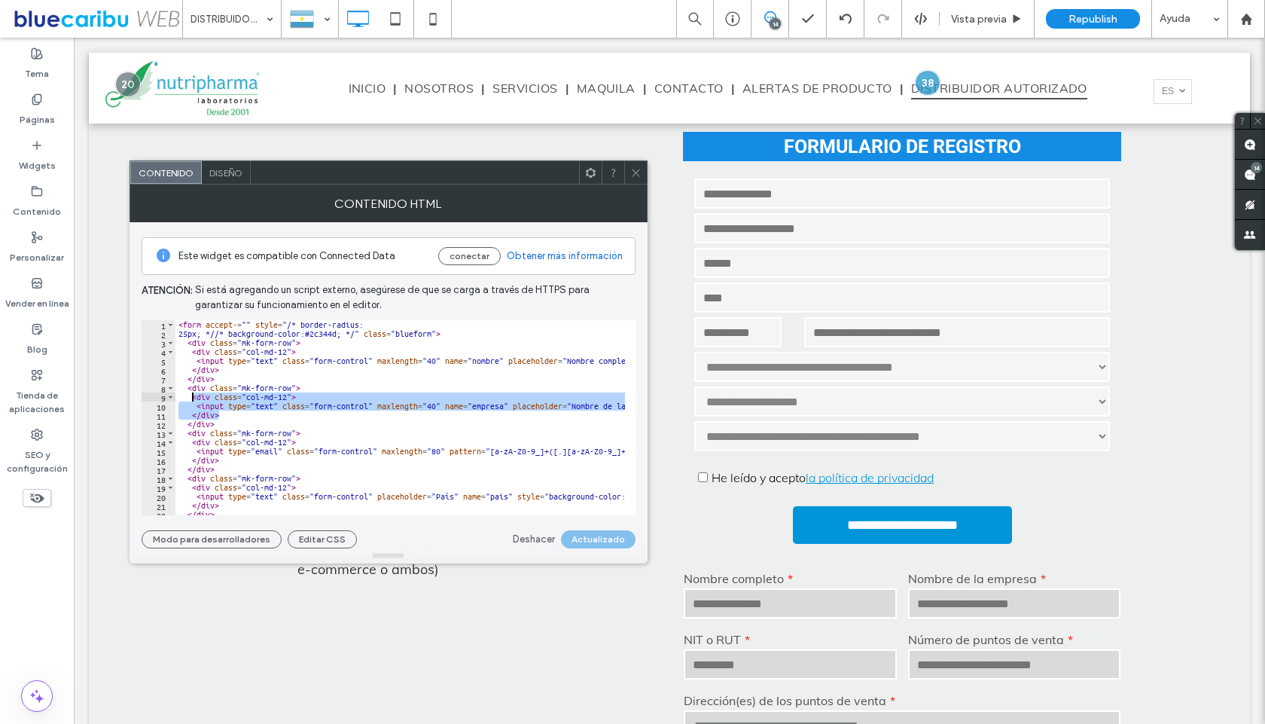
drag, startPoint x: 222, startPoint y: 416, endPoint x: 192, endPoint y: 397, distance: 35.5
click at [192, 397] on div "< form accept- = "" style = "/* border-radius: 25px; *//* background-color:#2c3…" at bounding box center [713, 421] width 1077 height 202
type textarea "**********"
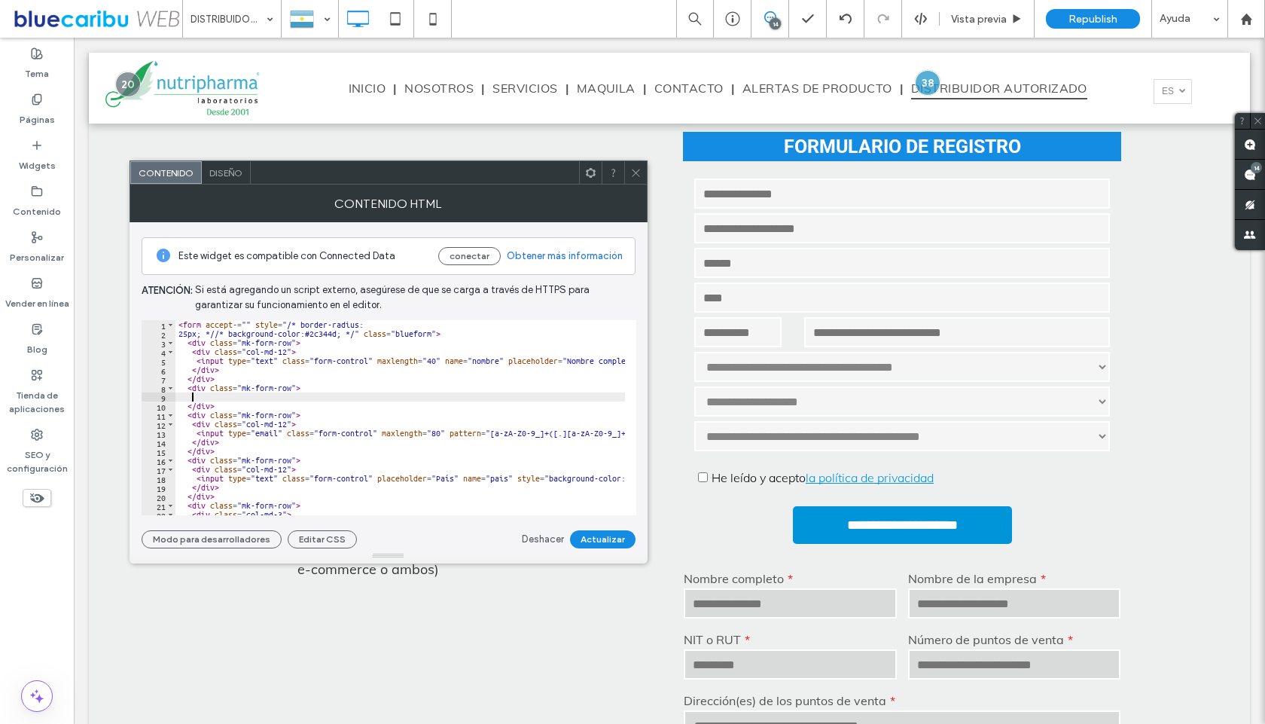
scroll to position [0, 1]
click at [211, 371] on div "< form accept- = "" style = "/* border-radius: 25px; *//* background-color:#2c3…" at bounding box center [713, 421] width 1077 height 202
type textarea "******"
click at [221, 373] on div "< form accept- = "" style = "/* border-radius: 25px; *//* background-color:#2c3…" at bounding box center [713, 421] width 1077 height 202
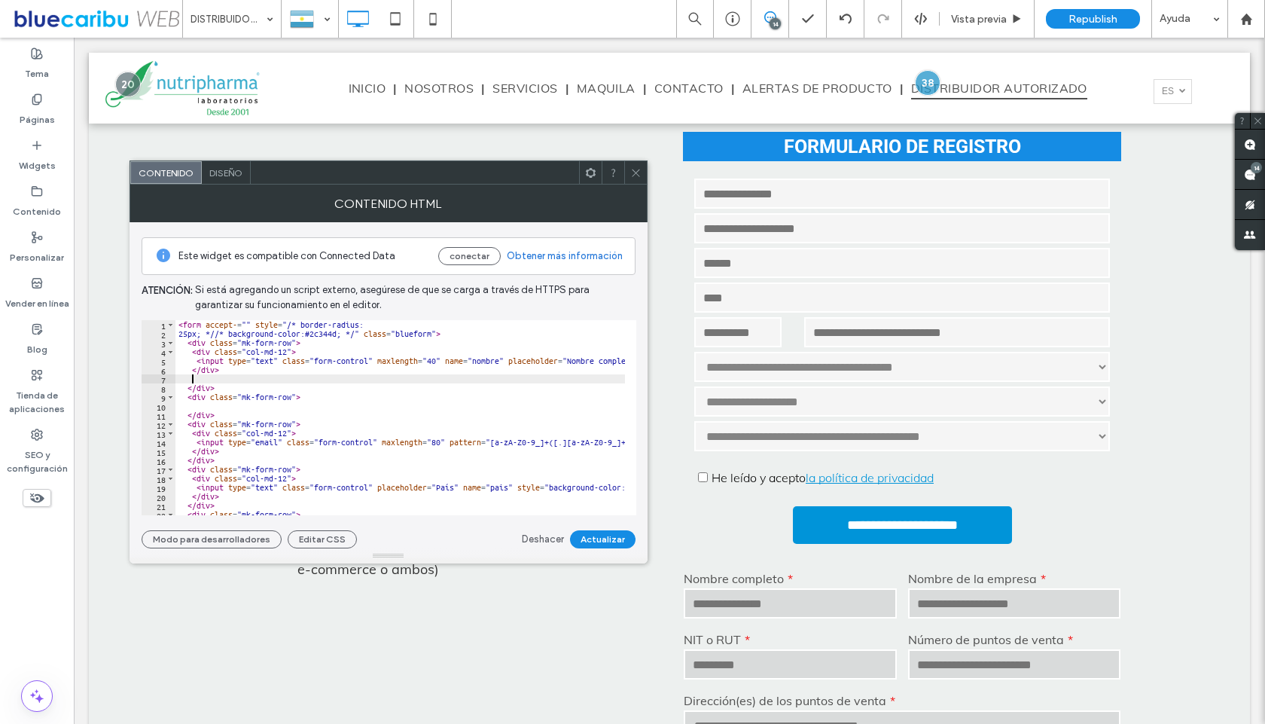
paste textarea "******"
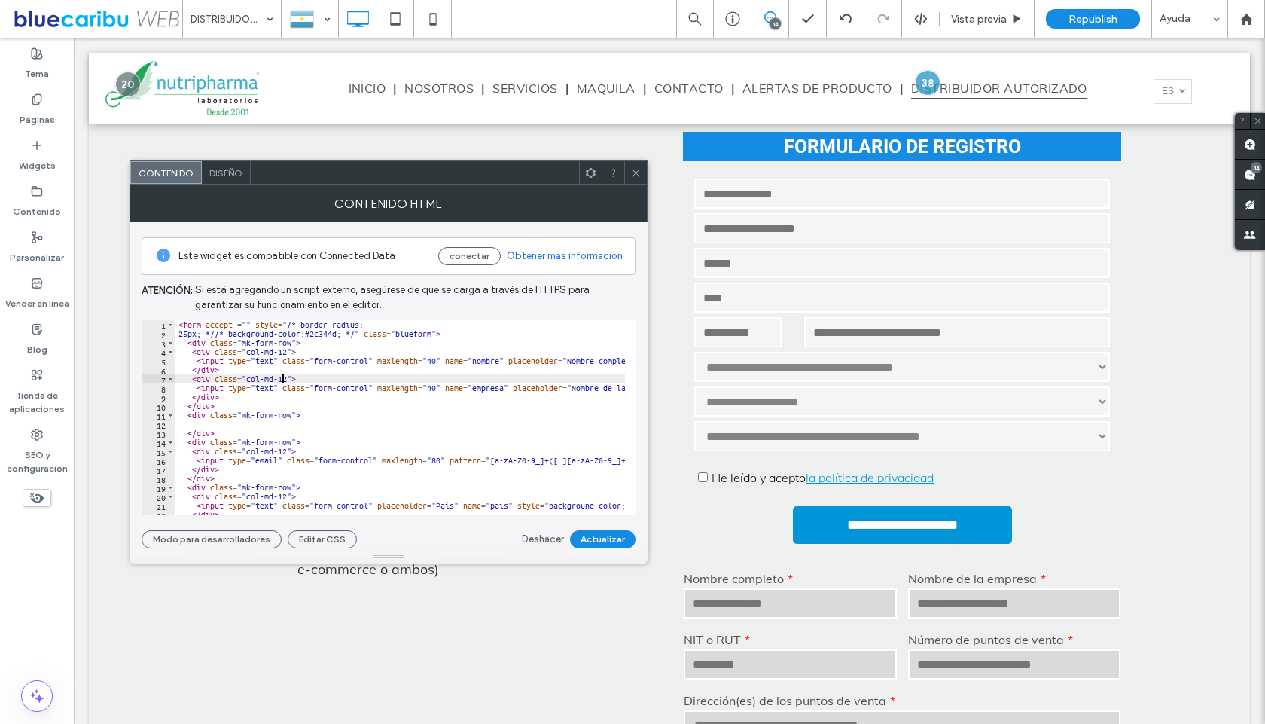
click at [284, 377] on div "< form accept- = "" style = "/* border-radius: 25px; *//* background-color:#2c3…" at bounding box center [713, 421] width 1077 height 202
click at [287, 378] on div "< form accept- = "" style = "/* border-radius: 25px; *//* background-color:#2c3…" at bounding box center [713, 421] width 1077 height 202
click at [285, 355] on div "< form accept- = "" style = "/* border-radius: 25px; *//* background-color:#2c3…" at bounding box center [713, 421] width 1077 height 202
click at [307, 395] on div "< form accept- = "" style = "/* border-radius: 25px; *//* background-color:#2c3…" at bounding box center [713, 421] width 1077 height 202
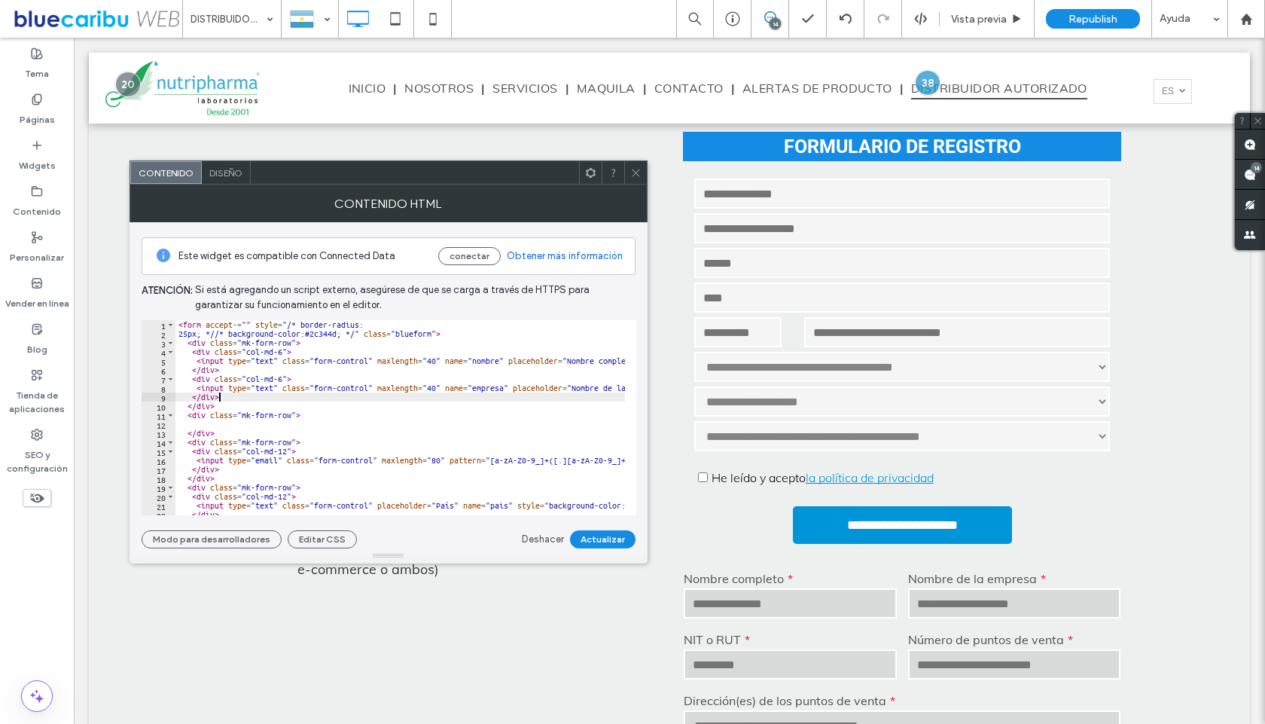
click at [200, 429] on div "< form accept- = "" style = "/* border-radius: 25px; *//* background-color:#2c3…" at bounding box center [713, 421] width 1077 height 202
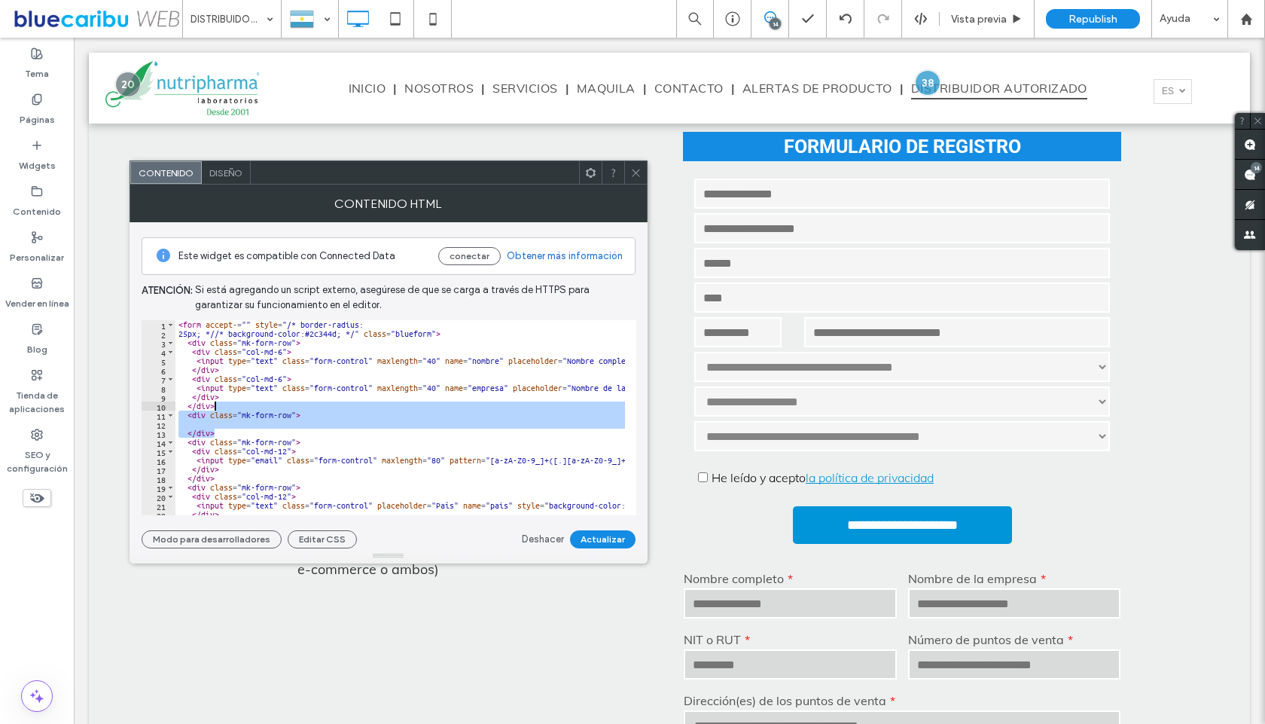
drag, startPoint x: 223, startPoint y: 432, endPoint x: 220, endPoint y: 407, distance: 25.0
click at [220, 407] on div "< form accept- = "" style = "/* border-radius: 25px; *//* background-color:#2c3…" at bounding box center [713, 421] width 1077 height 202
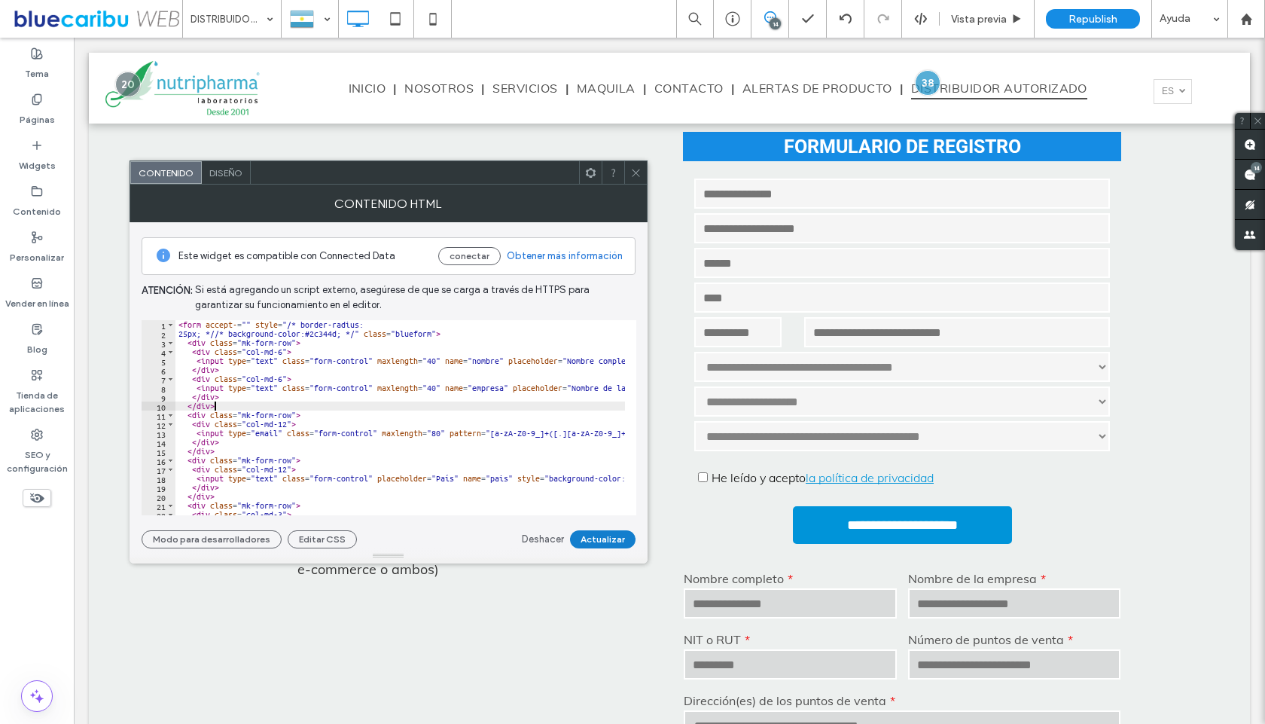
click at [606, 542] on button "Actualizar" at bounding box center [603, 539] width 66 height 18
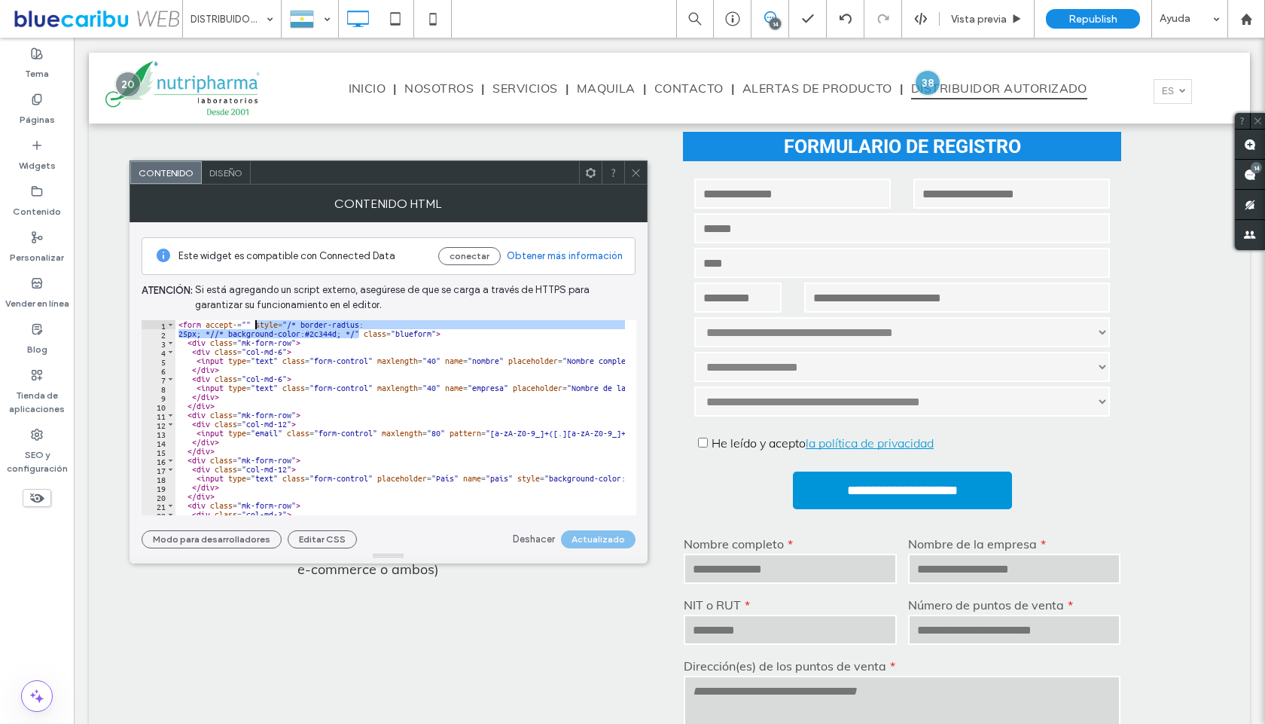
drag, startPoint x: 353, startPoint y: 331, endPoint x: 255, endPoint y: 328, distance: 98.0
click at [255, 328] on div "< form accept- = "" style = "/* border-radius: 25px; *//* background-color:#2c3…" at bounding box center [713, 421] width 1077 height 202
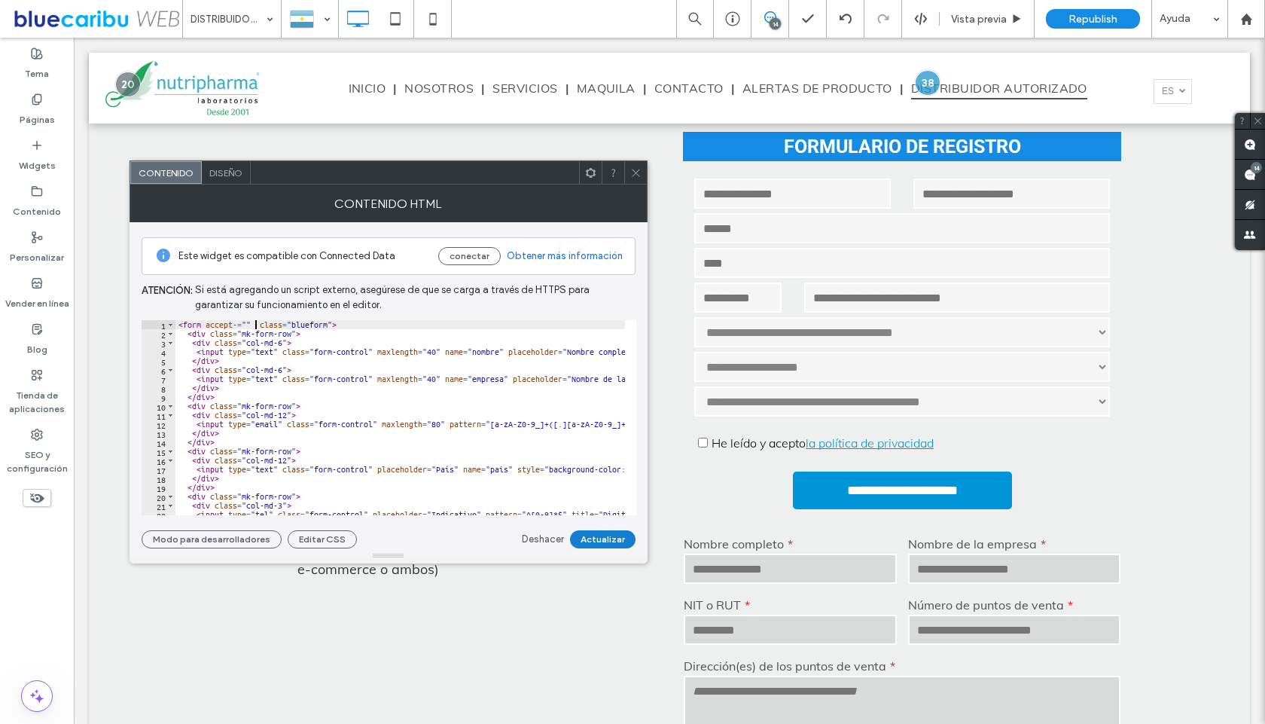
click at [606, 535] on button "Actualizar" at bounding box center [603, 539] width 66 height 18
click at [304, 359] on div "< form accept- = "" class = "blueform" > < div class = "mk-form-row" > < div cl…" at bounding box center [713, 421] width 1077 height 202
click at [204, 392] on div "< form accept- = "" class = "blueform" > < div class = "mk-form-row" > < div cl…" at bounding box center [713, 421] width 1077 height 202
type textarea "******"
click at [224, 399] on div "< form accept- = "" class = "blueform" > < div class = "mk-form-row" > < div cl…" at bounding box center [713, 421] width 1077 height 202
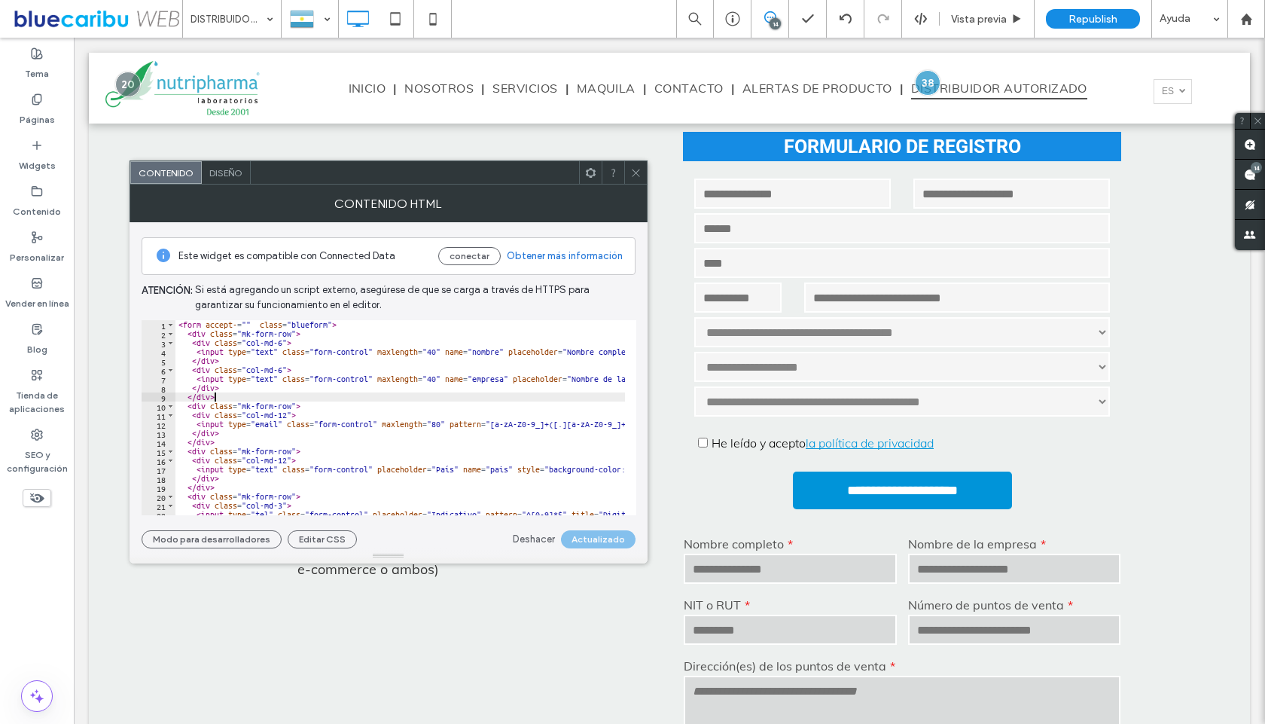
scroll to position [0, 0]
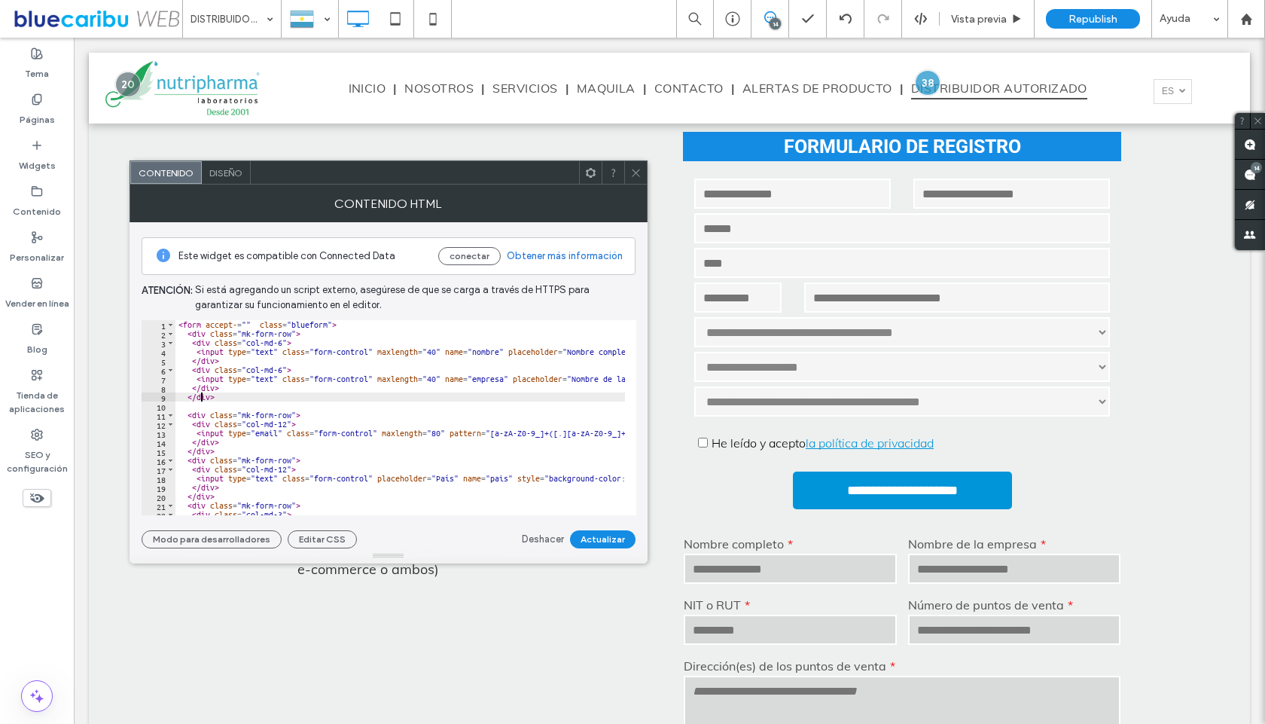
click at [202, 395] on div "< form accept- = "" class = "blueform" > < div class = "mk-form-row" > < div cl…" at bounding box center [713, 421] width 1077 height 202
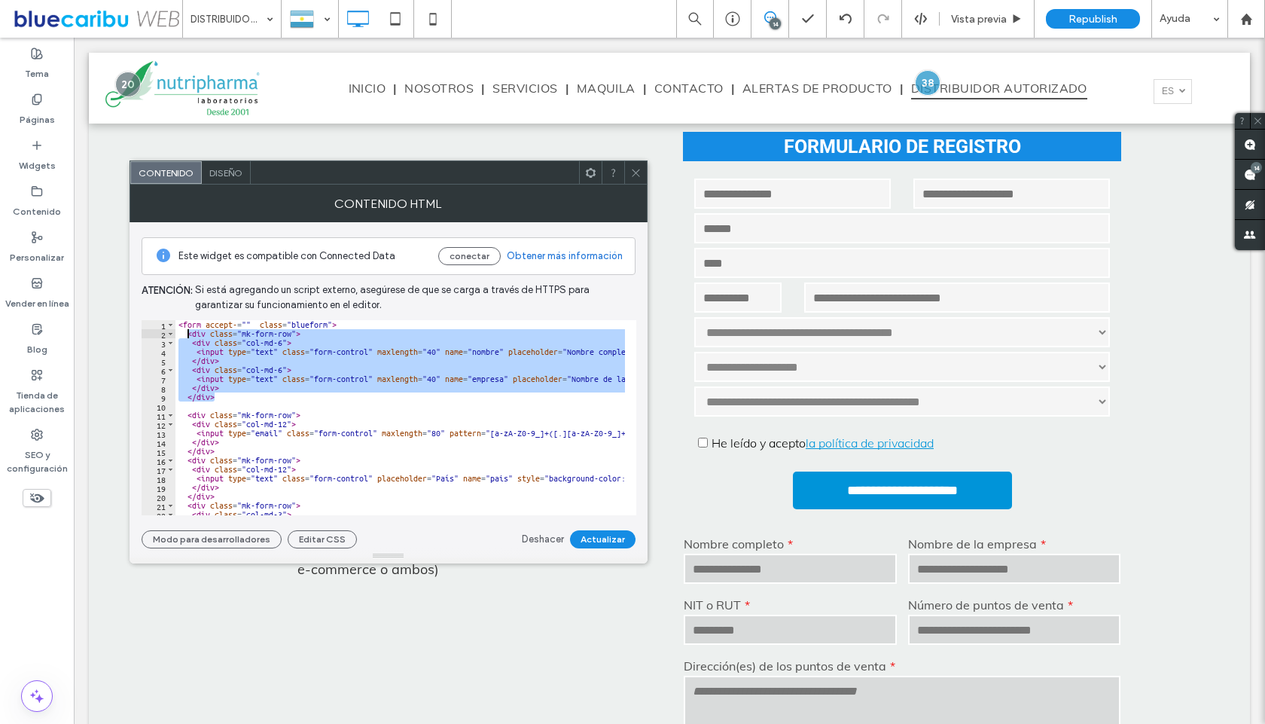
drag, startPoint x: 224, startPoint y: 398, endPoint x: 186, endPoint y: 334, distance: 74.3
click at [186, 334] on div "< form accept- = "" class = "blueform" > < div class = "mk-form-row" > < div cl…" at bounding box center [713, 421] width 1077 height 202
type textarea "**********"
click at [209, 406] on div "< form accept- = "" class = "blueform" > < div class = "mk-form-row" > < div cl…" at bounding box center [713, 421] width 1077 height 202
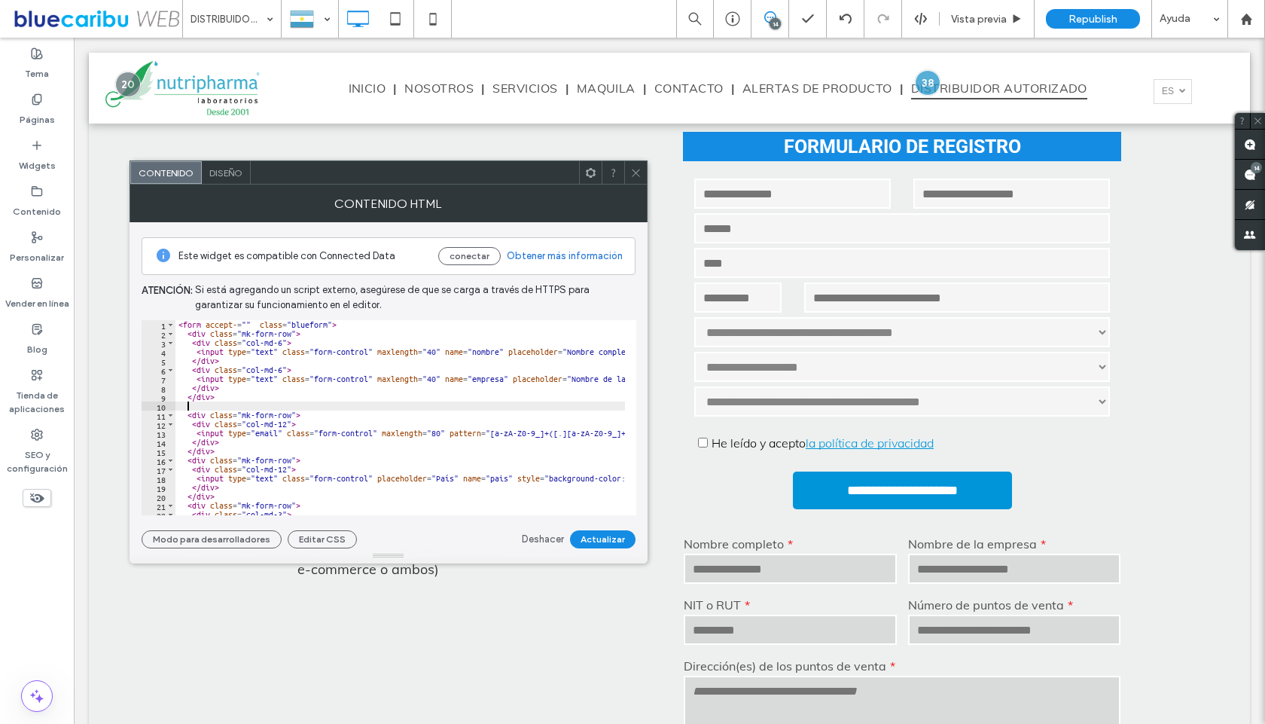
paste textarea "******"
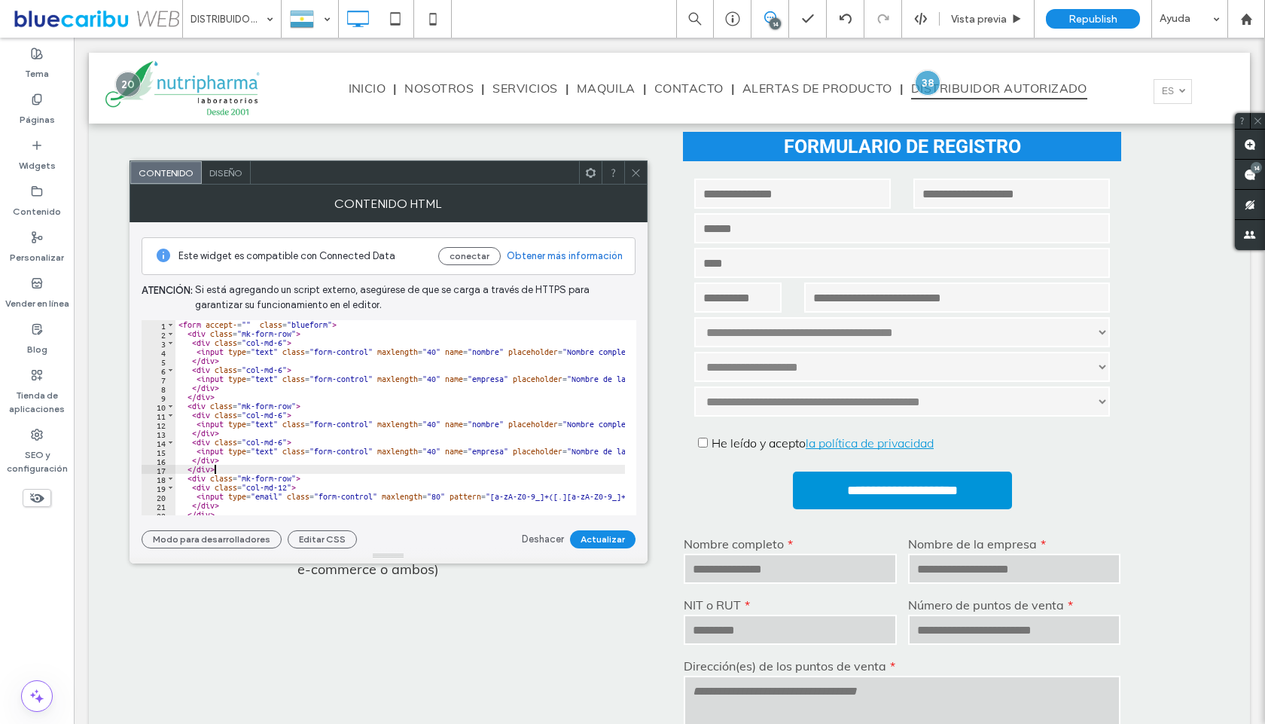
click at [291, 452] on div "< form accept- = "" class = "blueform" > < div class = "mk-form-row" > < div cl…" at bounding box center [713, 421] width 1077 height 202
type textarea "**********"
drag, startPoint x: 1022, startPoint y: 607, endPoint x: 897, endPoint y: 607, distance: 125.0
click at [902, 607] on div "Número de puntos de venta" at bounding box center [1014, 622] width 224 height 61
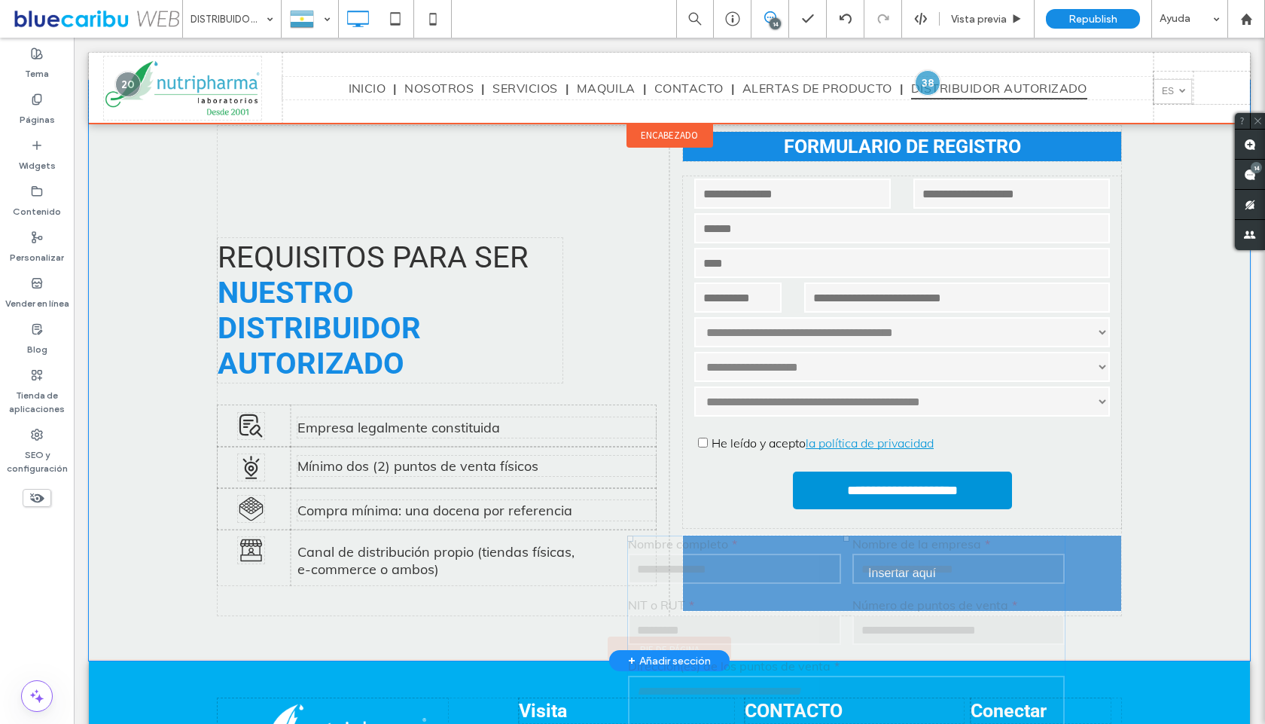
drag, startPoint x: 734, startPoint y: 604, endPoint x: 771, endPoint y: 643, distance: 53.8
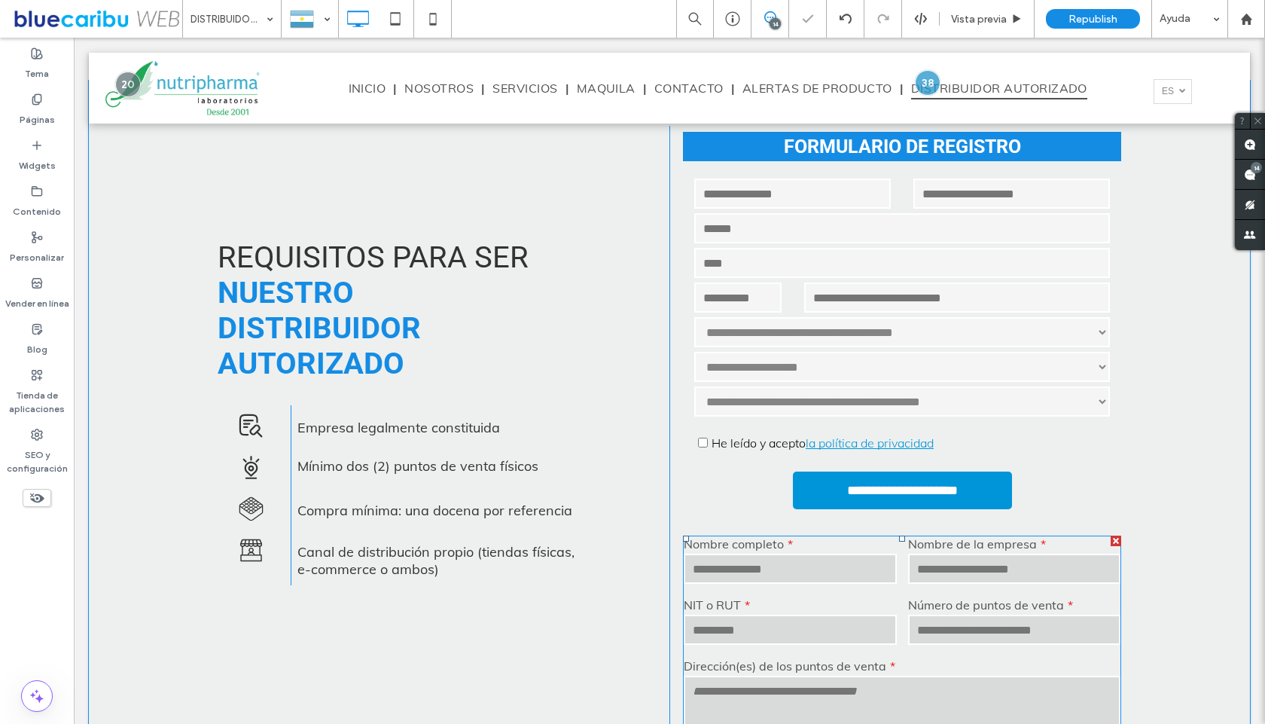
drag, startPoint x: 767, startPoint y: 600, endPoint x: 765, endPoint y: 581, distance: 18.2
click at [767, 600] on label "NIT o RUT" at bounding box center [790, 604] width 213 height 15
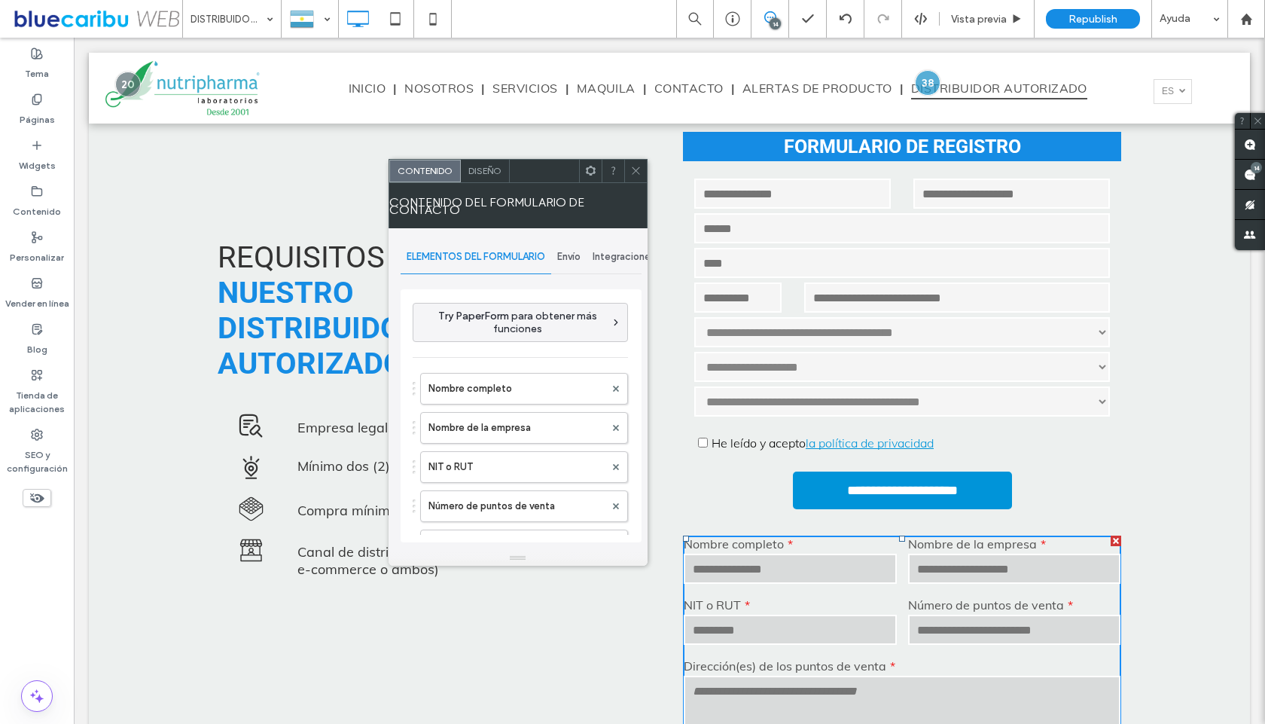
click at [819, 324] on select "**********" at bounding box center [902, 332] width 416 height 30
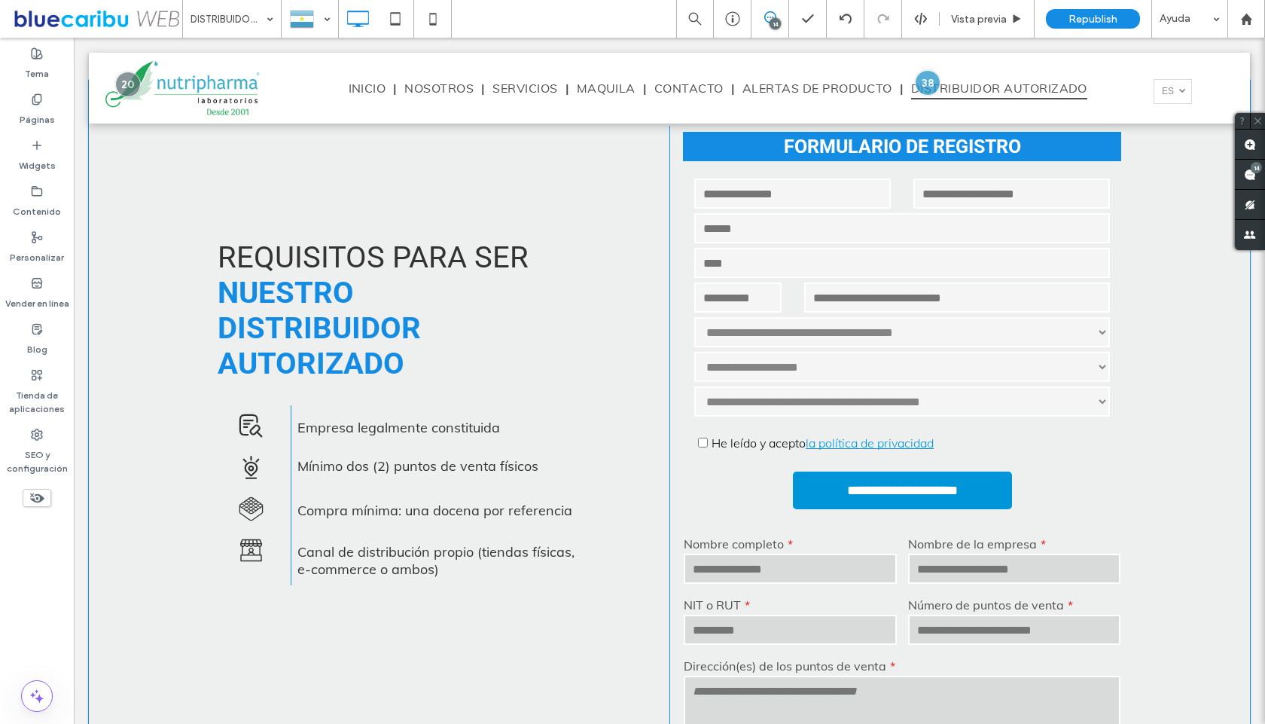
click at [836, 271] on input "text" at bounding box center [902, 263] width 416 height 30
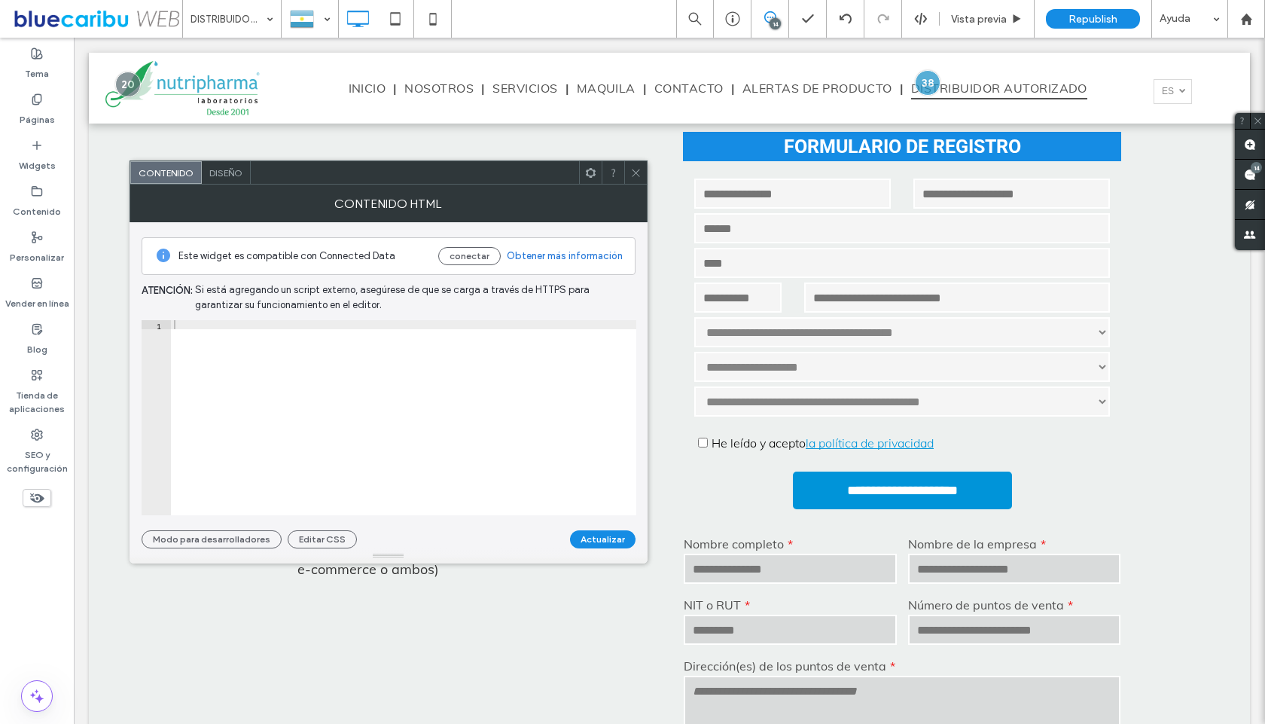
click at [359, 397] on div at bounding box center [403, 426] width 465 height 213
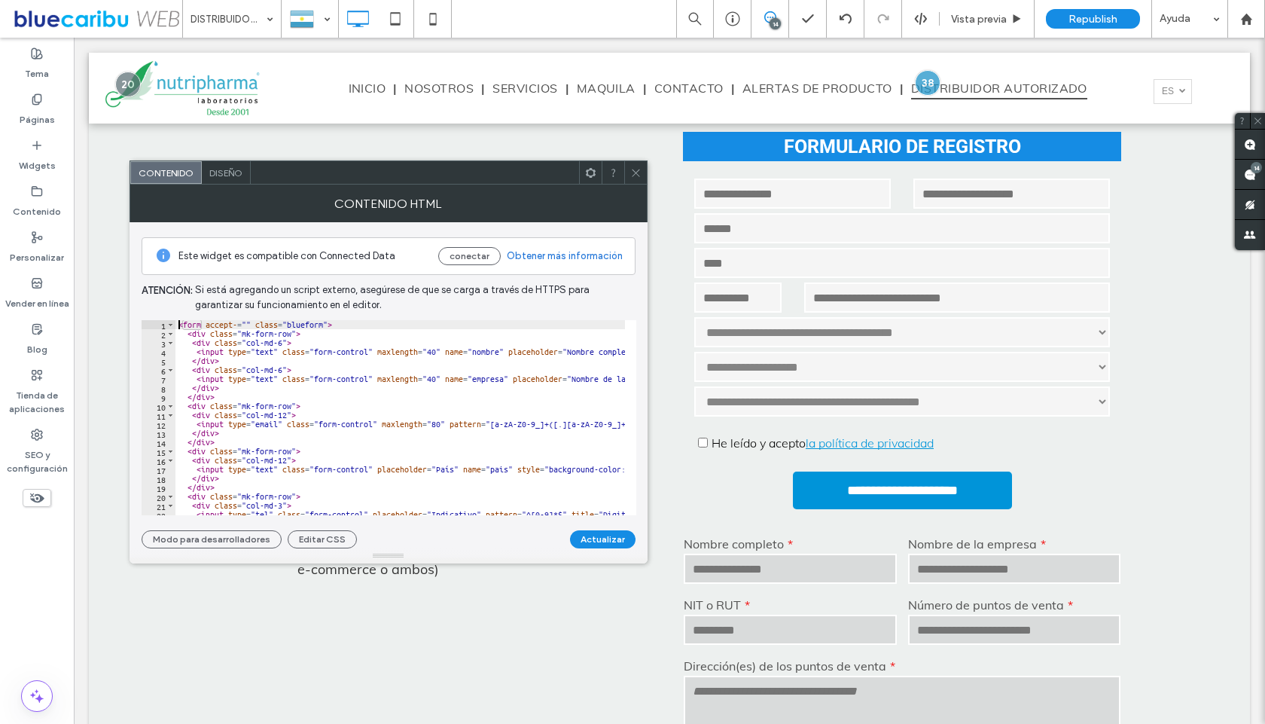
click at [208, 395] on div "< form accept- = "" class = "blueform" > < div class = "mk-form-row" > < div cl…" at bounding box center [713, 421] width 1077 height 202
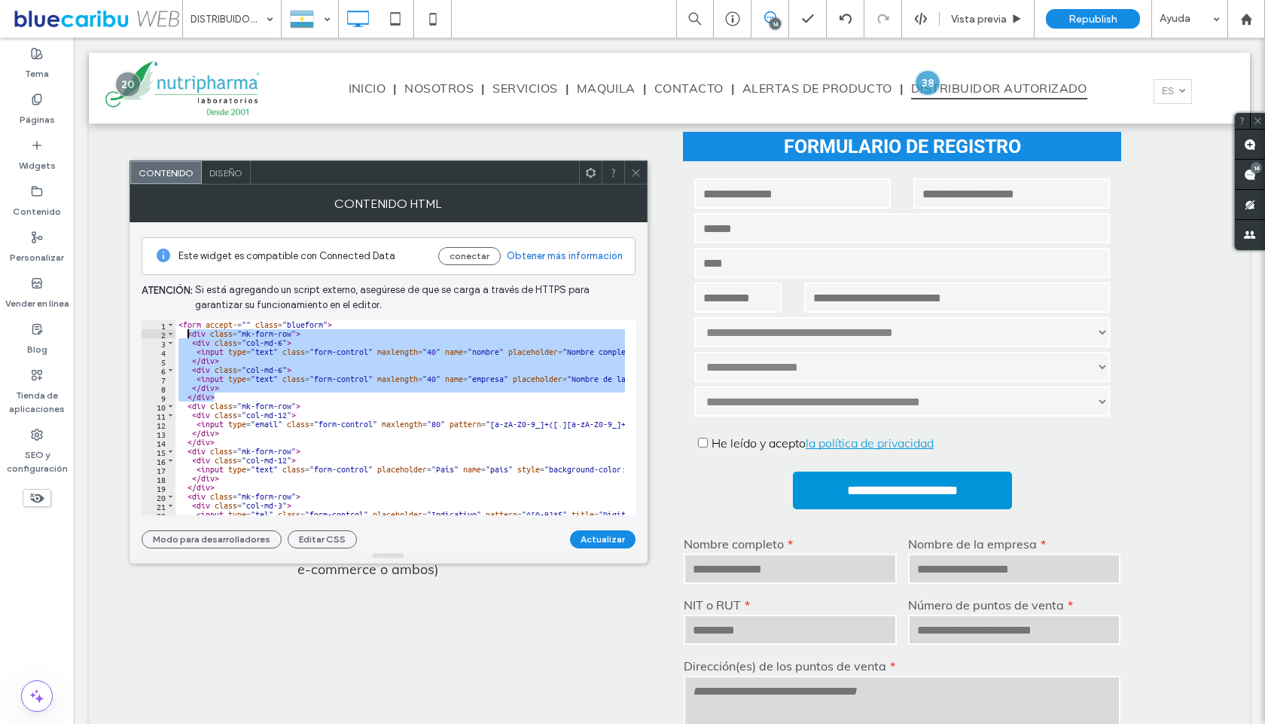
drag, startPoint x: 218, startPoint y: 396, endPoint x: 185, endPoint y: 335, distance: 69.1
click at [185, 335] on div "< form accept- = "" class = "blueform" > < div class = "mk-form-row" > < div cl…" at bounding box center [713, 421] width 1077 height 202
click at [222, 398] on div "< form accept- = "" class = "blueform" > < div class = "mk-form-row" > < div cl…" at bounding box center [400, 417] width 450 height 195
type textarea "******"
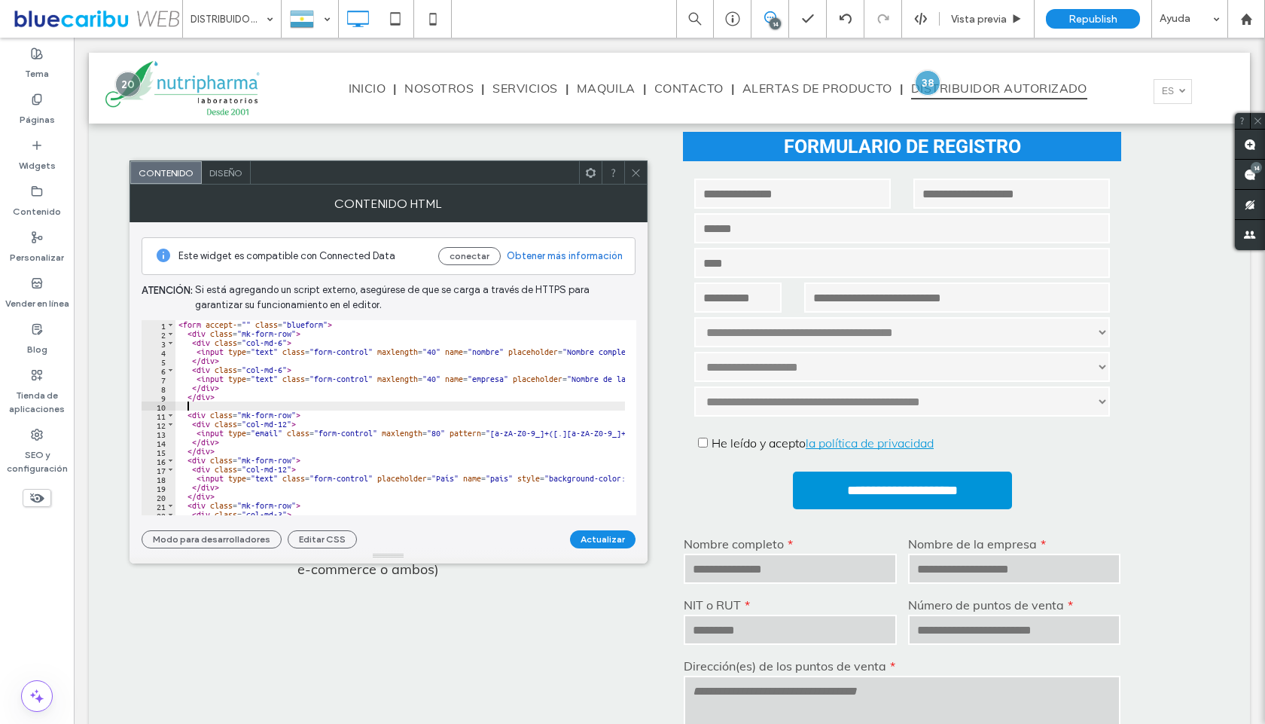
paste textarea "******"
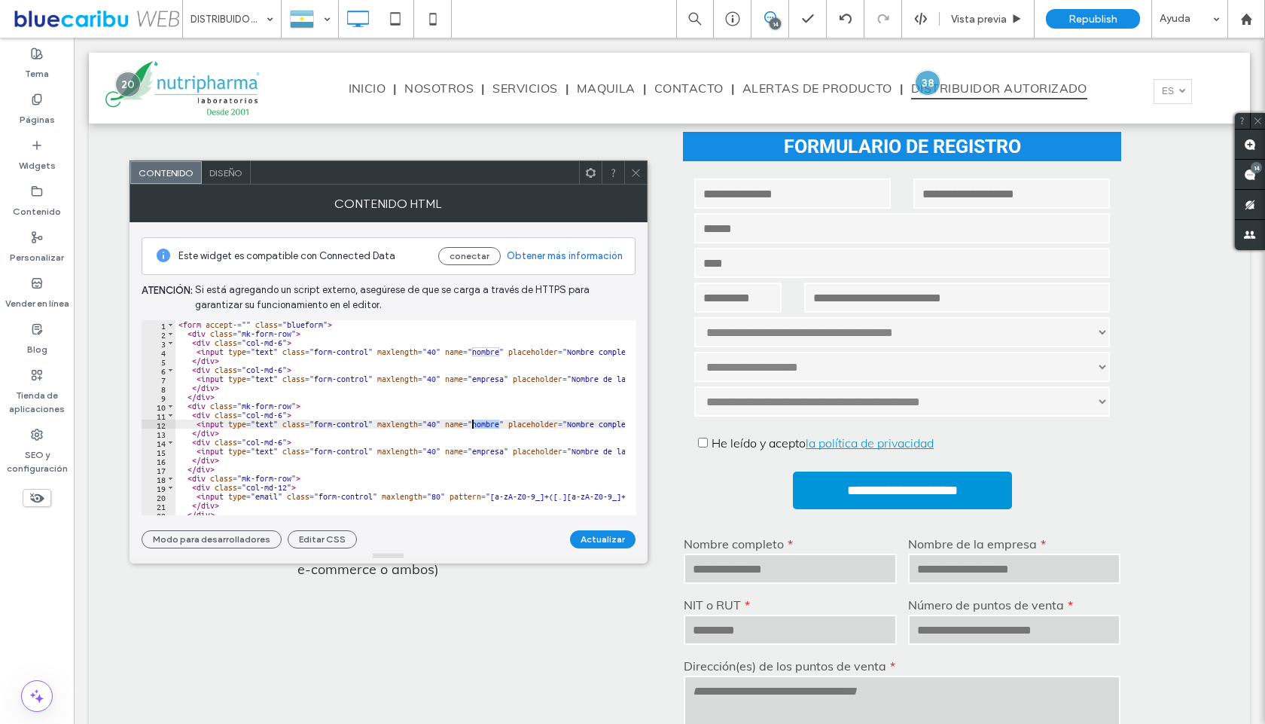
drag, startPoint x: 499, startPoint y: 423, endPoint x: 472, endPoint y: 423, distance: 26.4
click at [472, 423] on div "< form accept- = "" class = "blueform" > < div class = "mk-form-row" > < div cl…" at bounding box center [713, 421] width 1077 height 202
paste textarea "***"
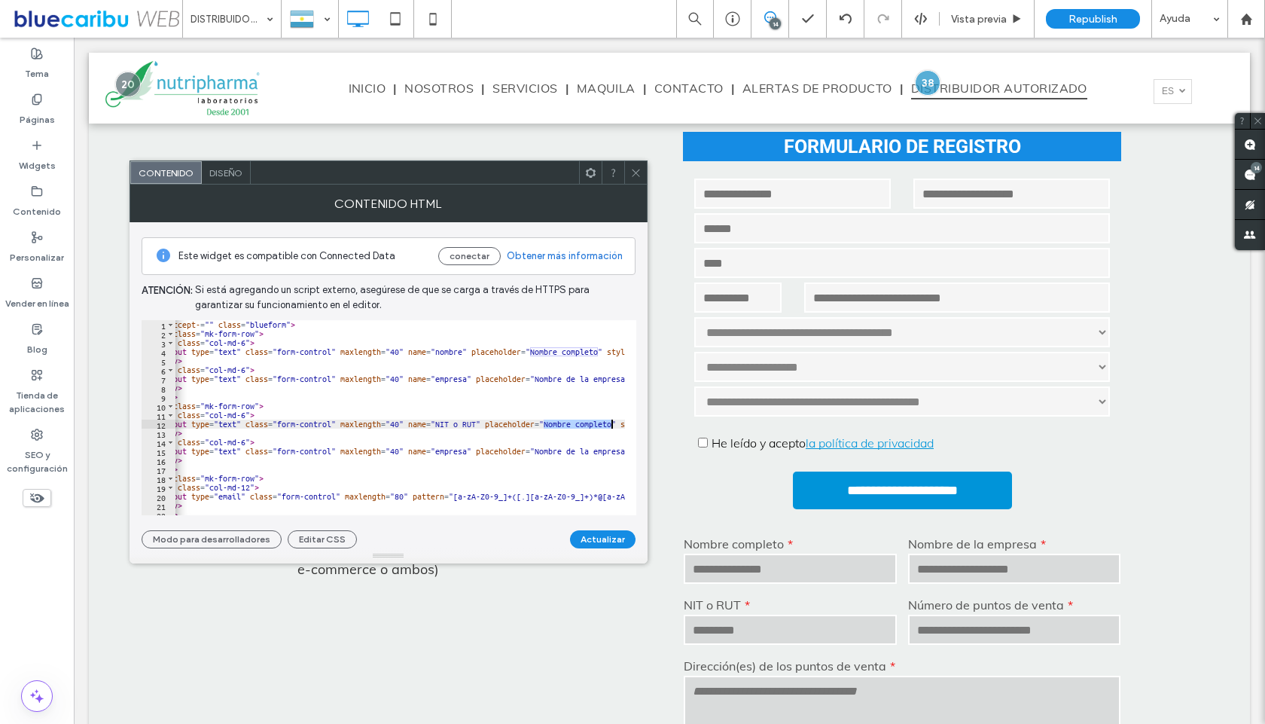
scroll to position [0, 37]
drag, startPoint x: 581, startPoint y: 423, endPoint x: 612, endPoint y: 425, distance: 30.2
click at [612, 425] on div "< form accept- = "" class = "blueform" > < div class = "mk-form-row" > < div cl…" at bounding box center [677, 421] width 1077 height 202
paste textarea "Cursor at row 12"
click at [487, 418] on div "< form accept- = "" class = "blueform" > < div class = "mk-form-row" > < div cl…" at bounding box center [677, 421] width 1077 height 202
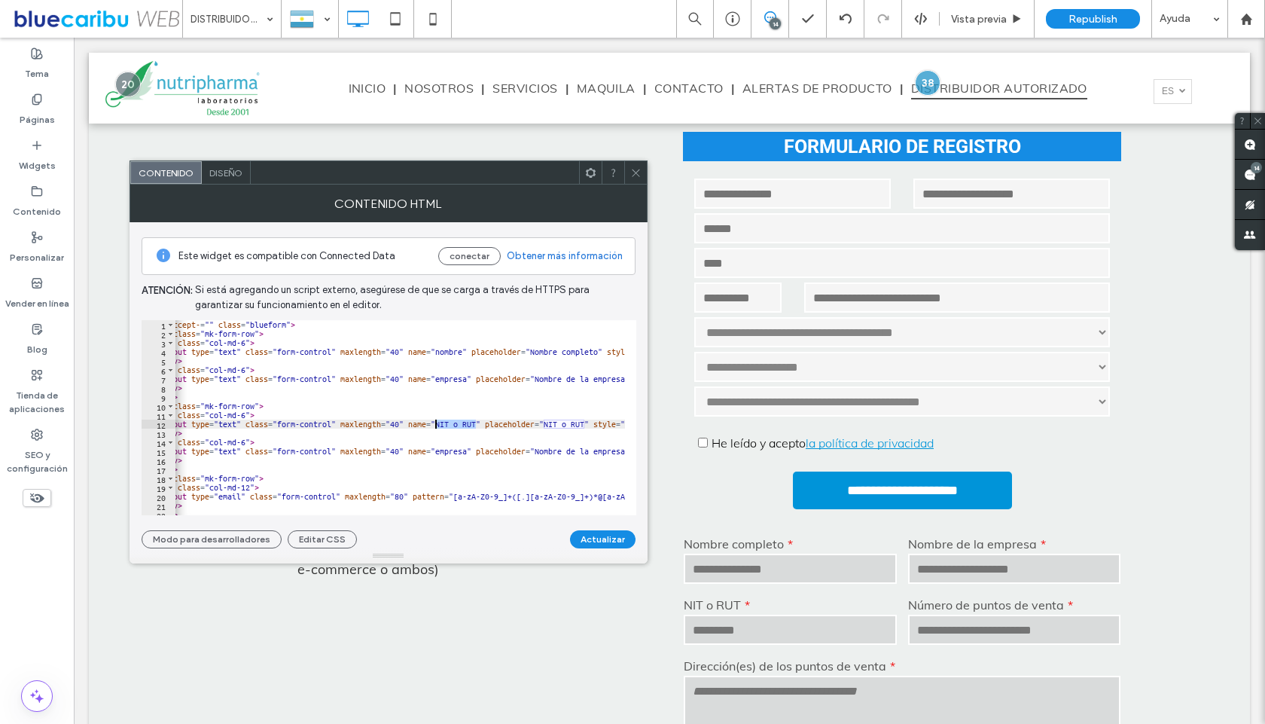
drag, startPoint x: 475, startPoint y: 420, endPoint x: 435, endPoint y: 421, distance: 39.2
click at [435, 421] on div "< form accept- = "" class = "blueform" > < div class = "mk-form-row" > < div cl…" at bounding box center [677, 421] width 1077 height 202
paste textarea "Cursor at row 12"
click at [600, 539] on button "Actualizar" at bounding box center [603, 539] width 66 height 18
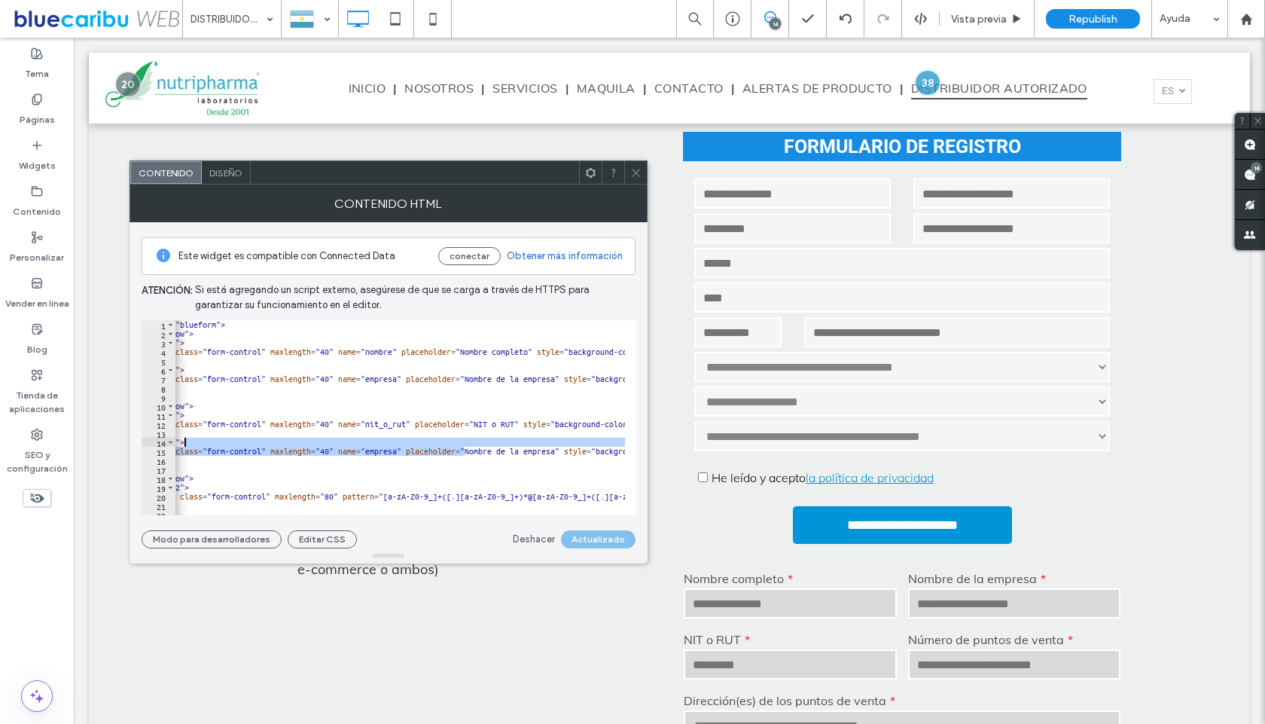
scroll to position [0, 107]
drag, startPoint x: 465, startPoint y: 451, endPoint x: 555, endPoint y: 451, distance: 89.6
click at [555, 451] on div "< form accept- = "" class = "blueform" > < div class = "mk-form-row" > < div cl…" at bounding box center [607, 421] width 1077 height 202
paste textarea "*****"
click at [592, 538] on button "Actualizar" at bounding box center [603, 539] width 66 height 18
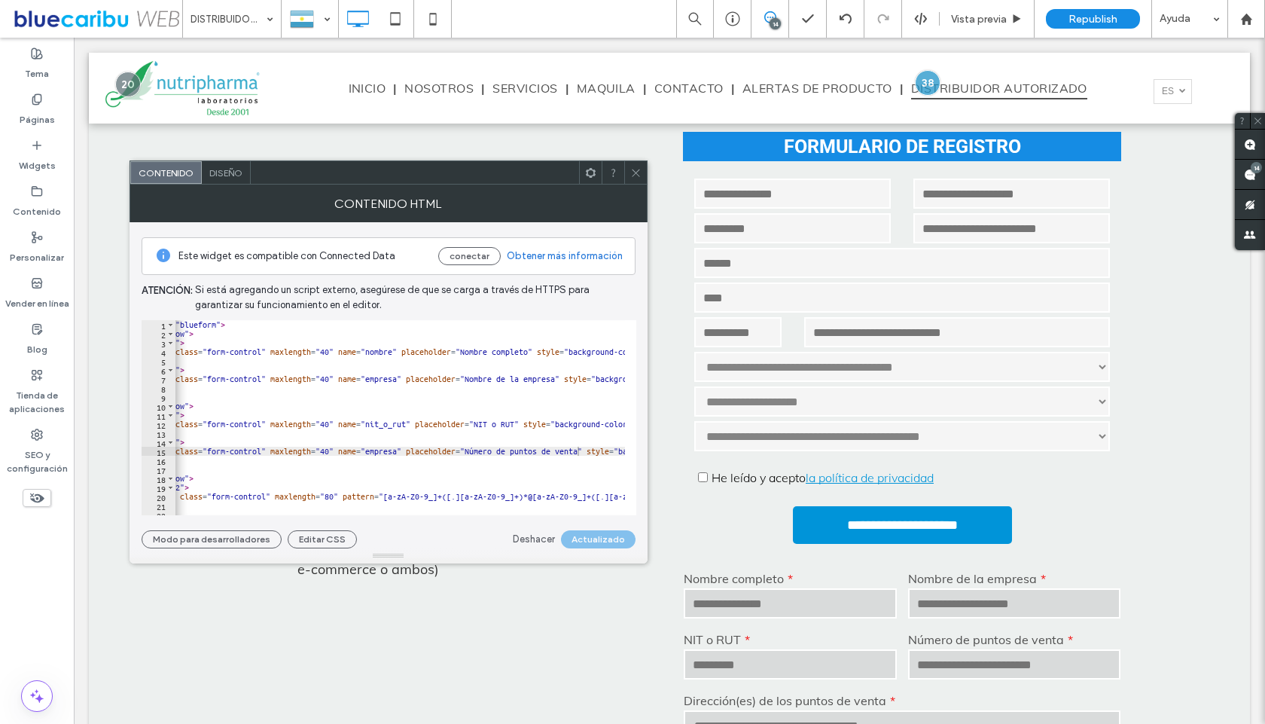
click at [377, 454] on div "< form accept- = "" class = "blueform" > < div class = "mk-form-row" > < div cl…" at bounding box center [607, 421] width 1077 height 202
paste textarea "**********"
type textarea "**********"
click at [594, 543] on button "Actualizar" at bounding box center [603, 539] width 66 height 18
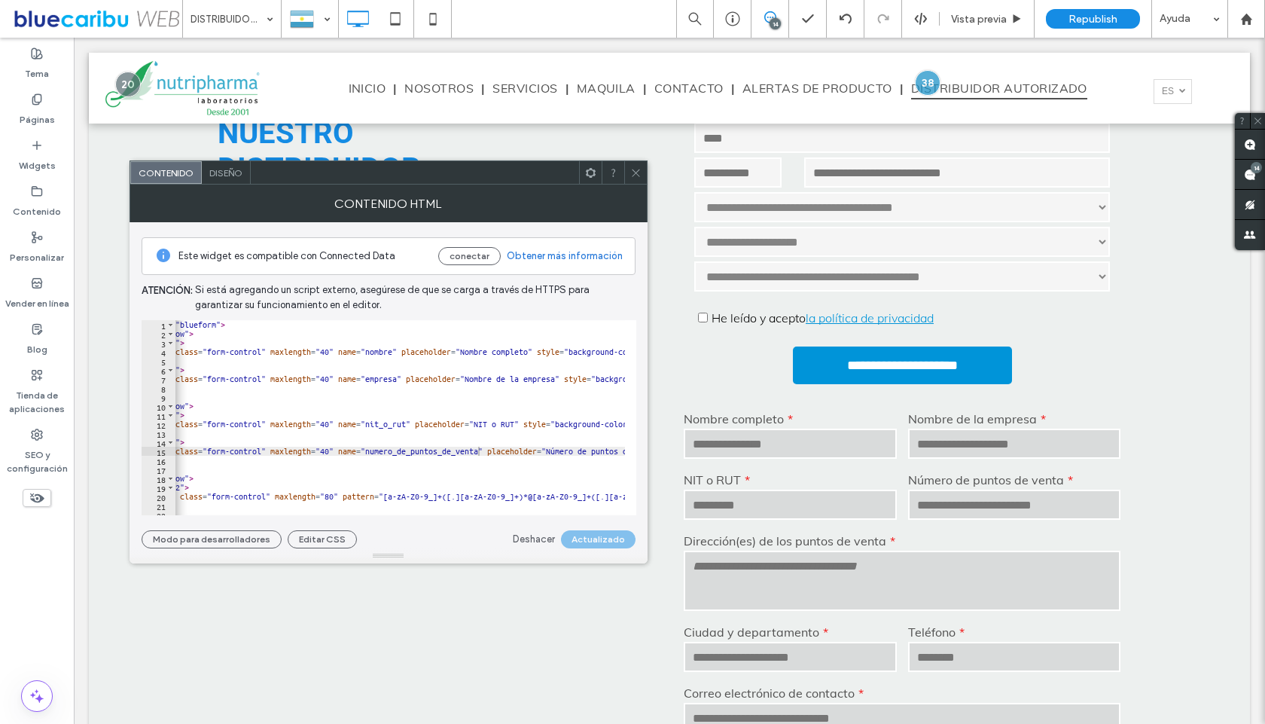
scroll to position [666, 0]
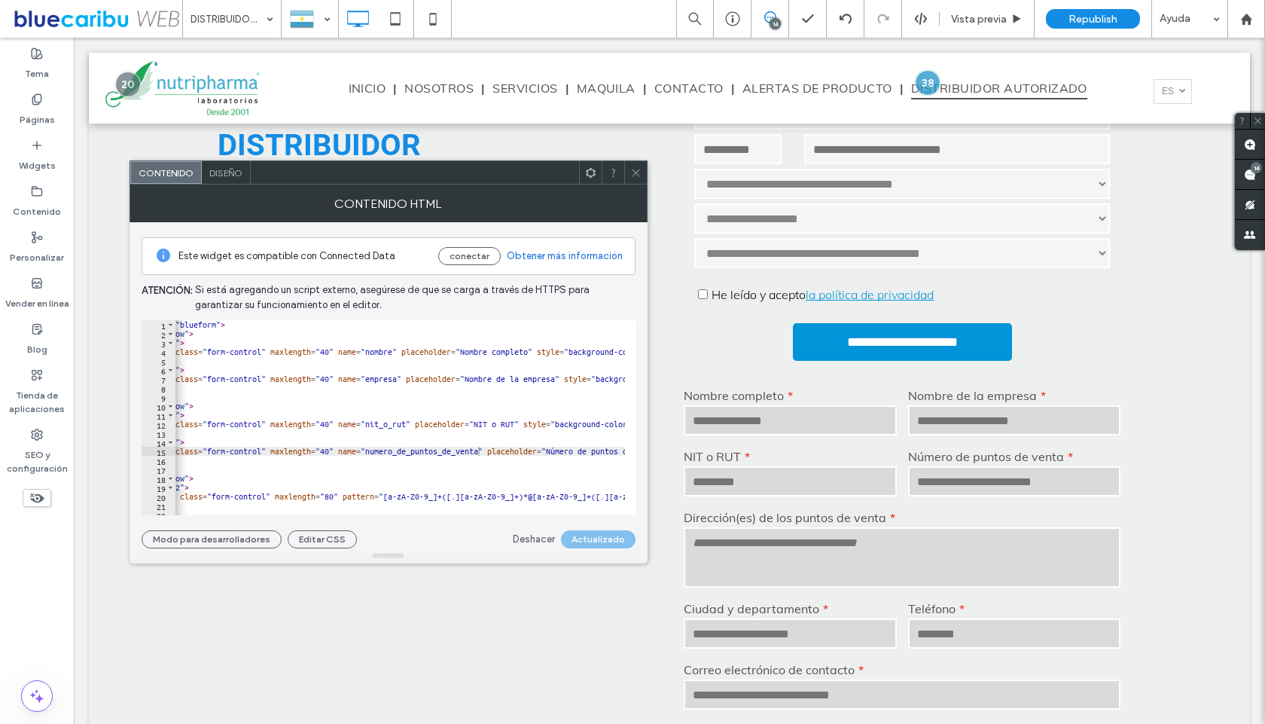
click at [835, 568] on textarea at bounding box center [902, 557] width 437 height 60
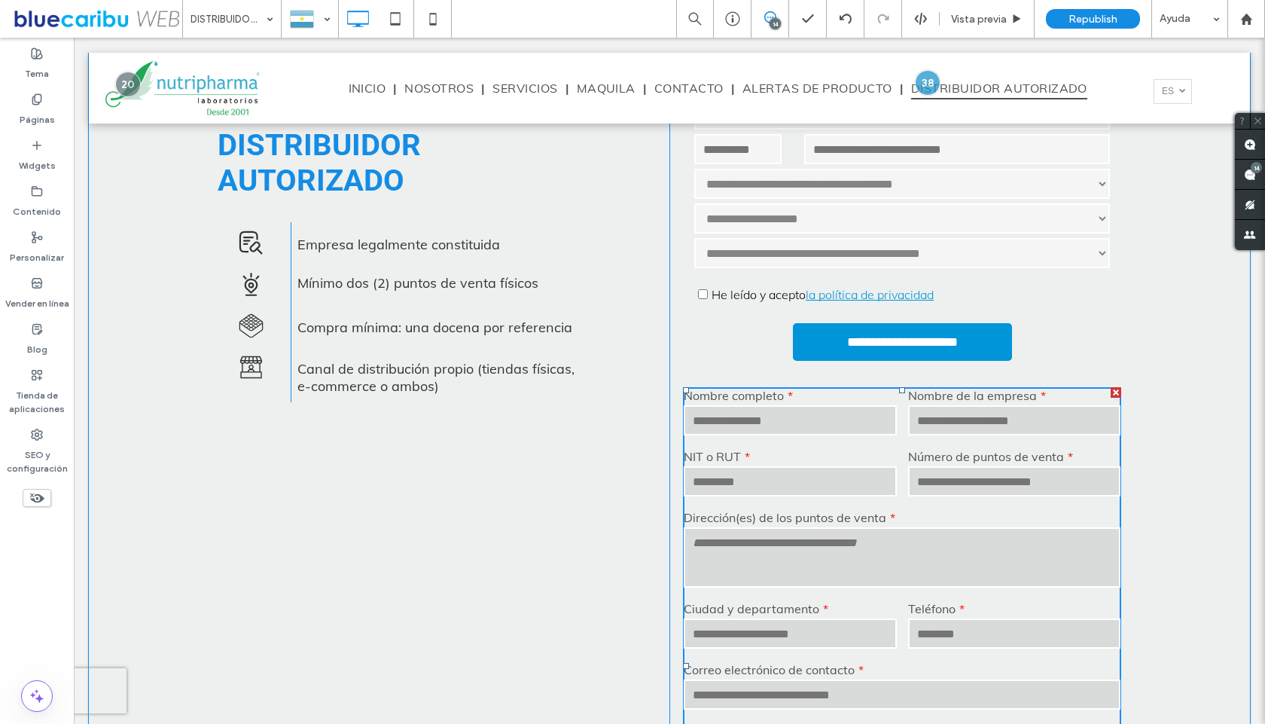
click at [738, 259] on select "**********" at bounding box center [902, 253] width 416 height 30
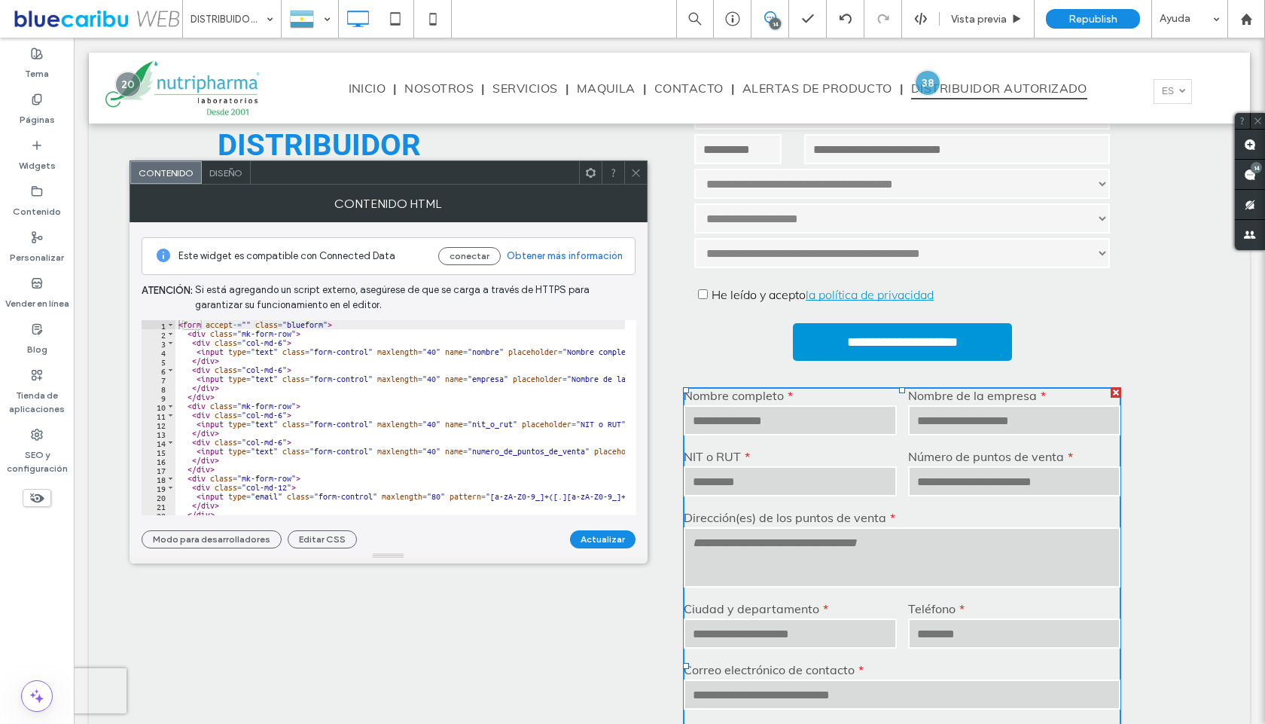
click at [196, 408] on div "< form accept- = "" class = "blueform" > < div class = "mk-form-row" > < div cl…" at bounding box center [713, 421] width 1077 height 202
click at [198, 477] on div "< form accept- = "" class = "blueform" > < div class = "mk-form-row" > < div cl…" at bounding box center [713, 421] width 1077 height 202
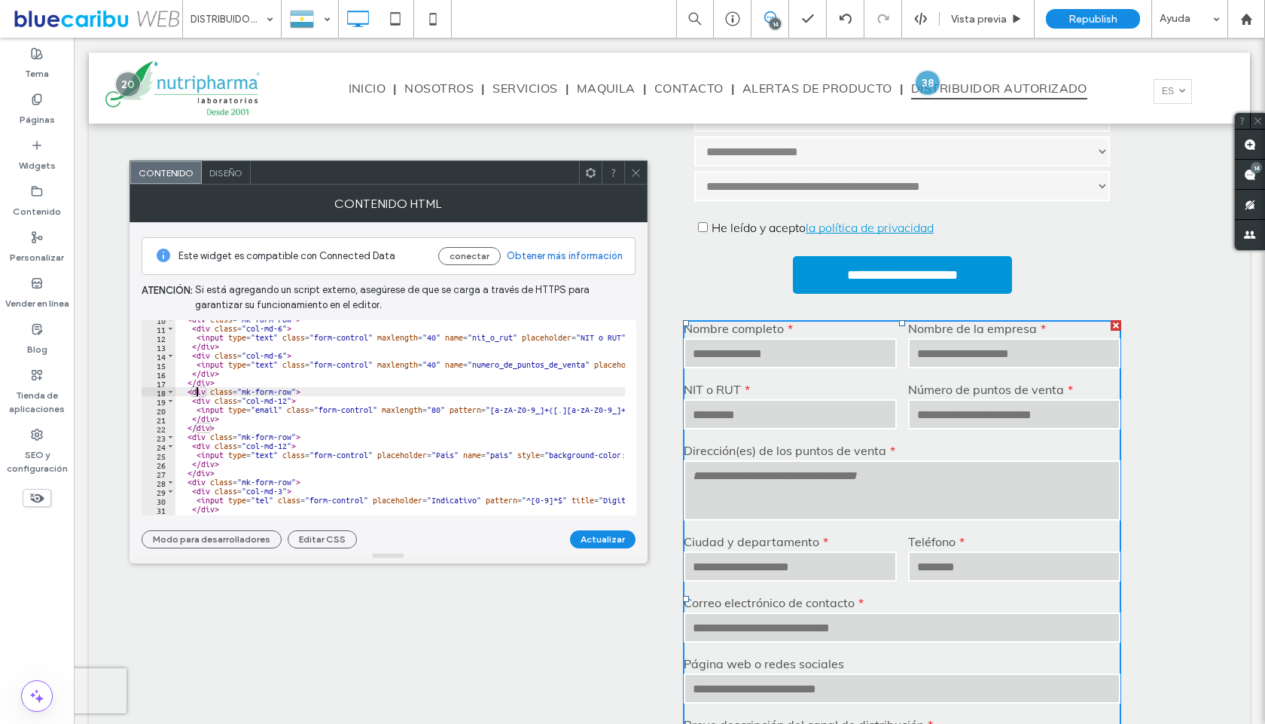
scroll to position [737, 0]
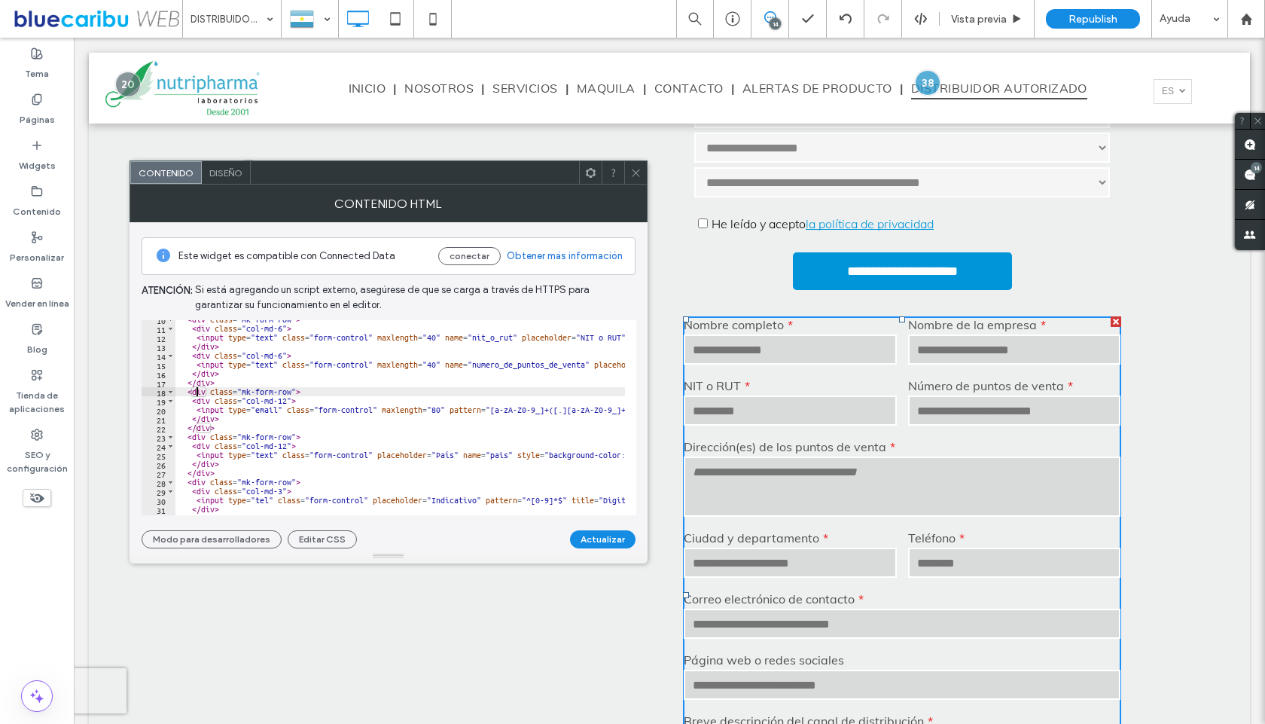
click at [206, 427] on div "< div class = "mk-form-row" > < div class = "col-md-6" > < input type = "text" …" at bounding box center [713, 416] width 1077 height 202
click at [206, 473] on div "< div class = "mk-form-row" > < div class = "col-md-6" > < input type = "text" …" at bounding box center [713, 416] width 1077 height 202
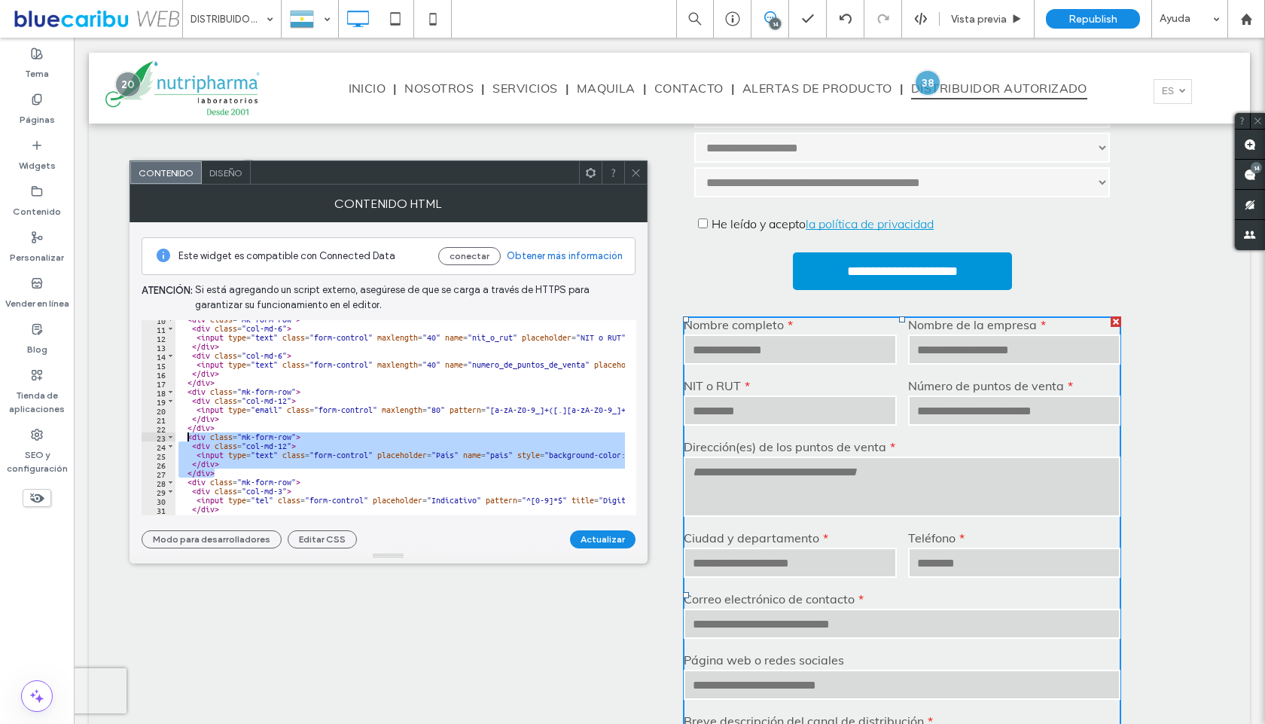
drag, startPoint x: 219, startPoint y: 475, endPoint x: 188, endPoint y: 434, distance: 51.1
click at [188, 434] on div "< div class = "mk-form-row" > < div class = "col-md-6" > < input type = "text" …" at bounding box center [713, 416] width 1077 height 202
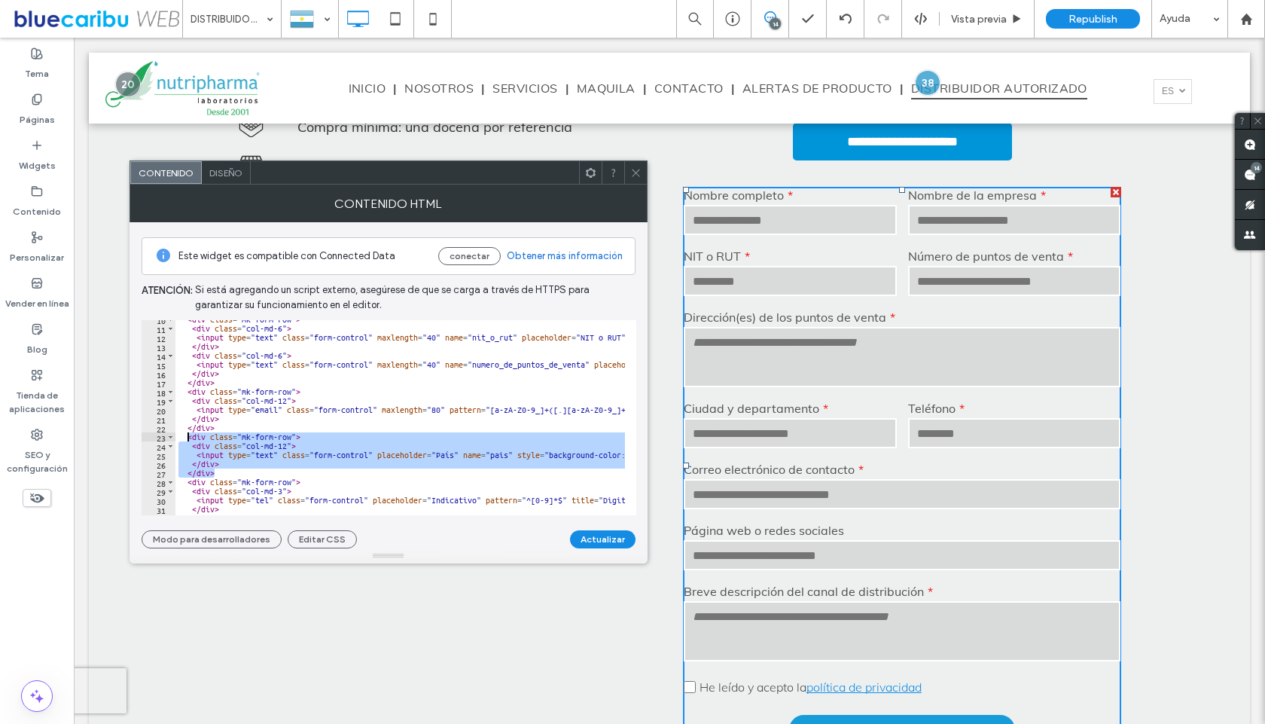
scroll to position [868, 0]
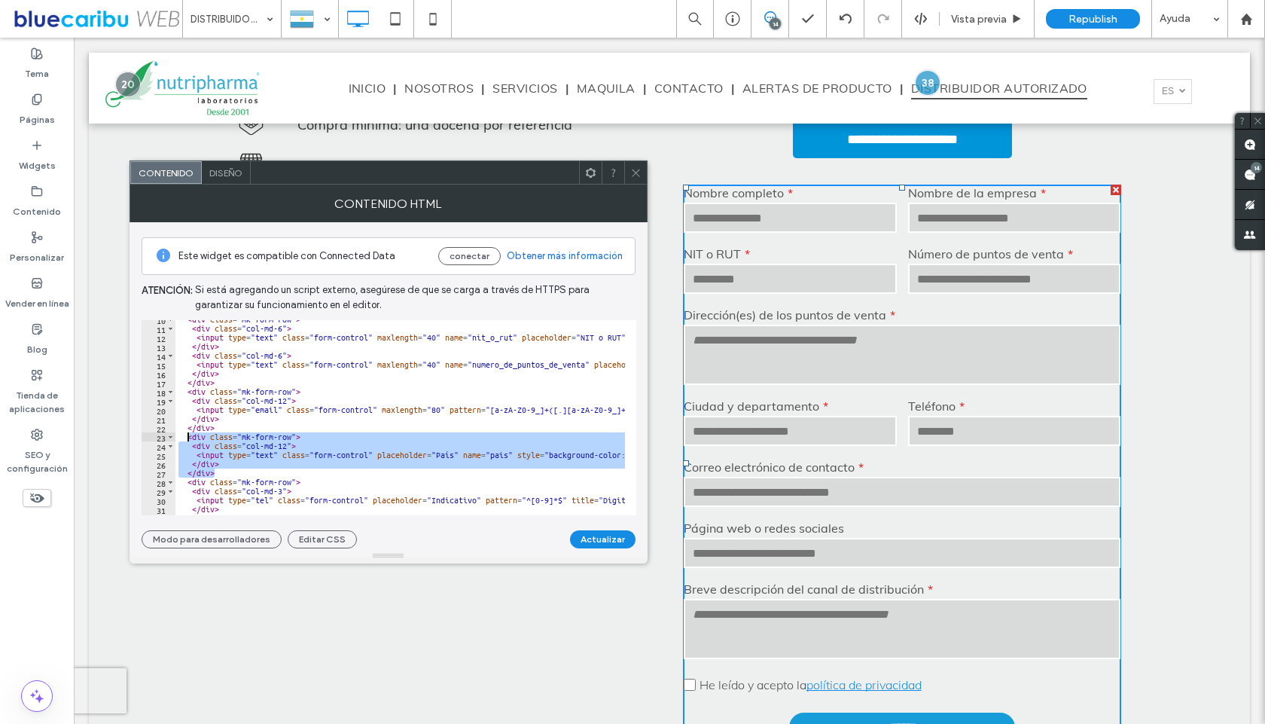
click at [307, 411] on div "< div class = "mk-form-row" > < div class = "col-md-6" > < input type = "text" …" at bounding box center [713, 416] width 1077 height 202
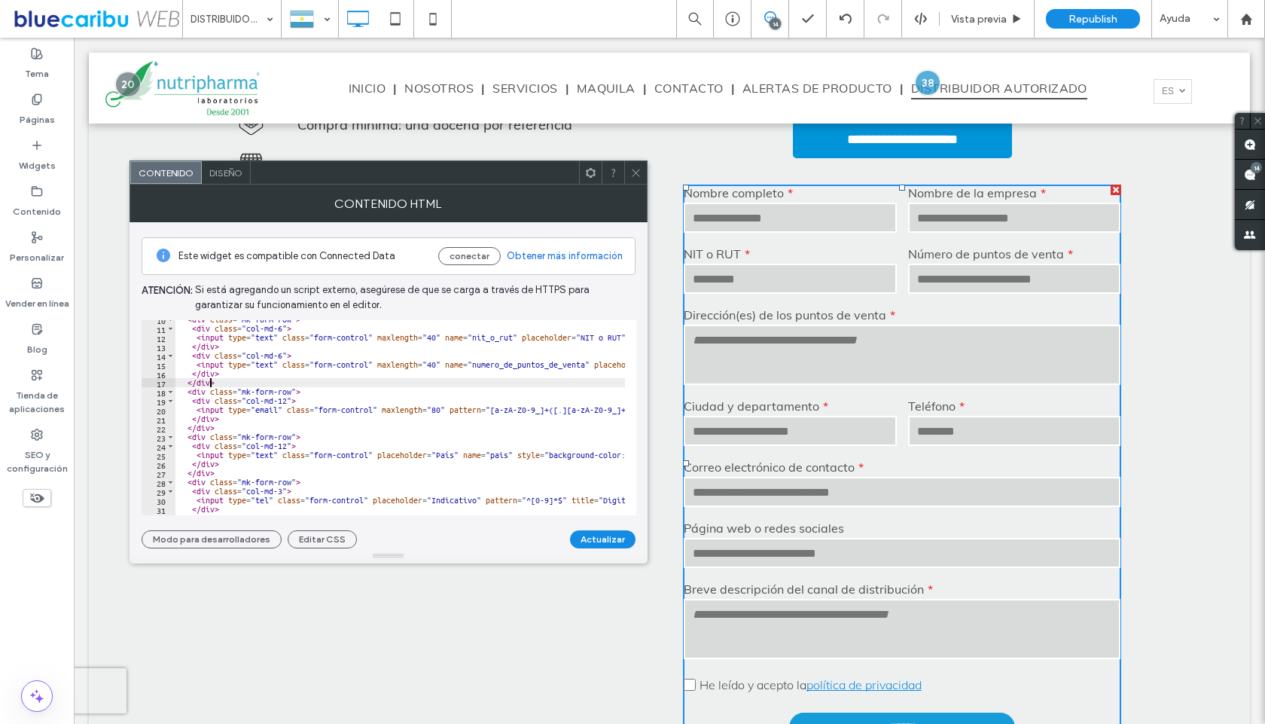
click at [209, 381] on div "< div class = "mk-form-row" > < div class = "col-md-6" > < input type = "text" …" at bounding box center [713, 416] width 1077 height 202
type textarea "******"
click at [223, 381] on div "< div class = "mk-form-row" > < div class = "col-md-6" > < input type = "text" …" at bounding box center [713, 416] width 1077 height 202
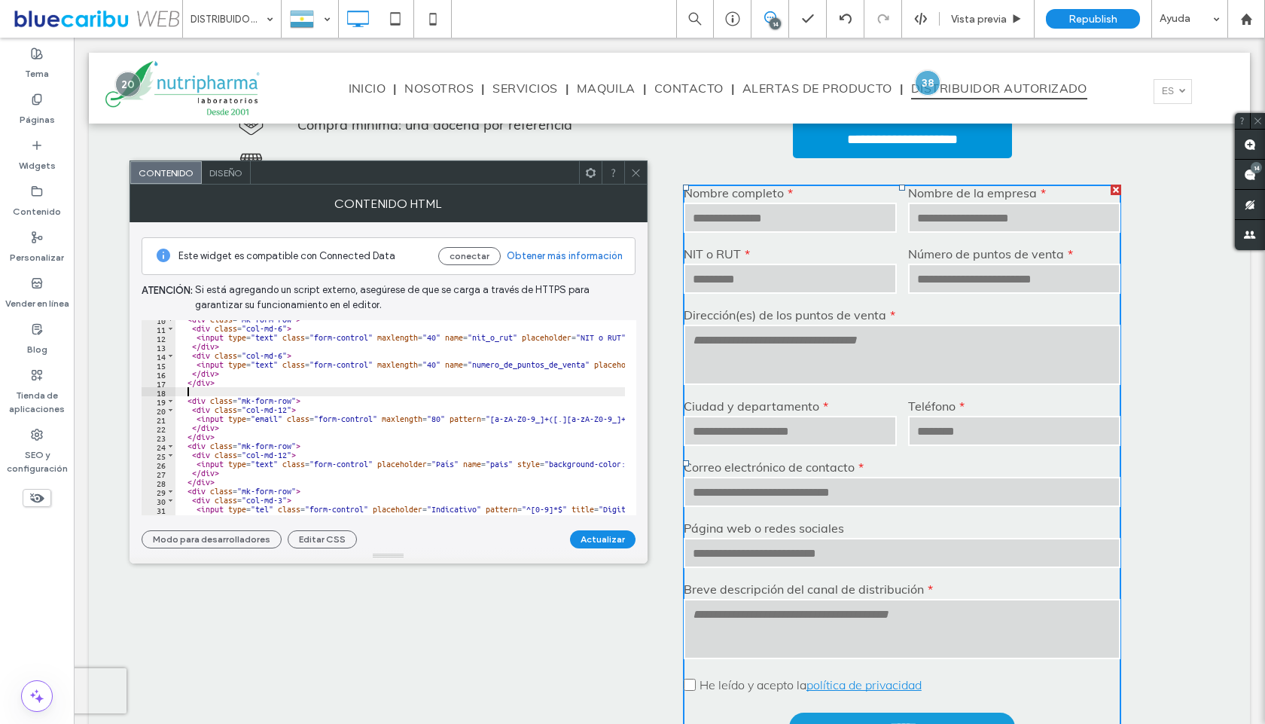
paste textarea "******"
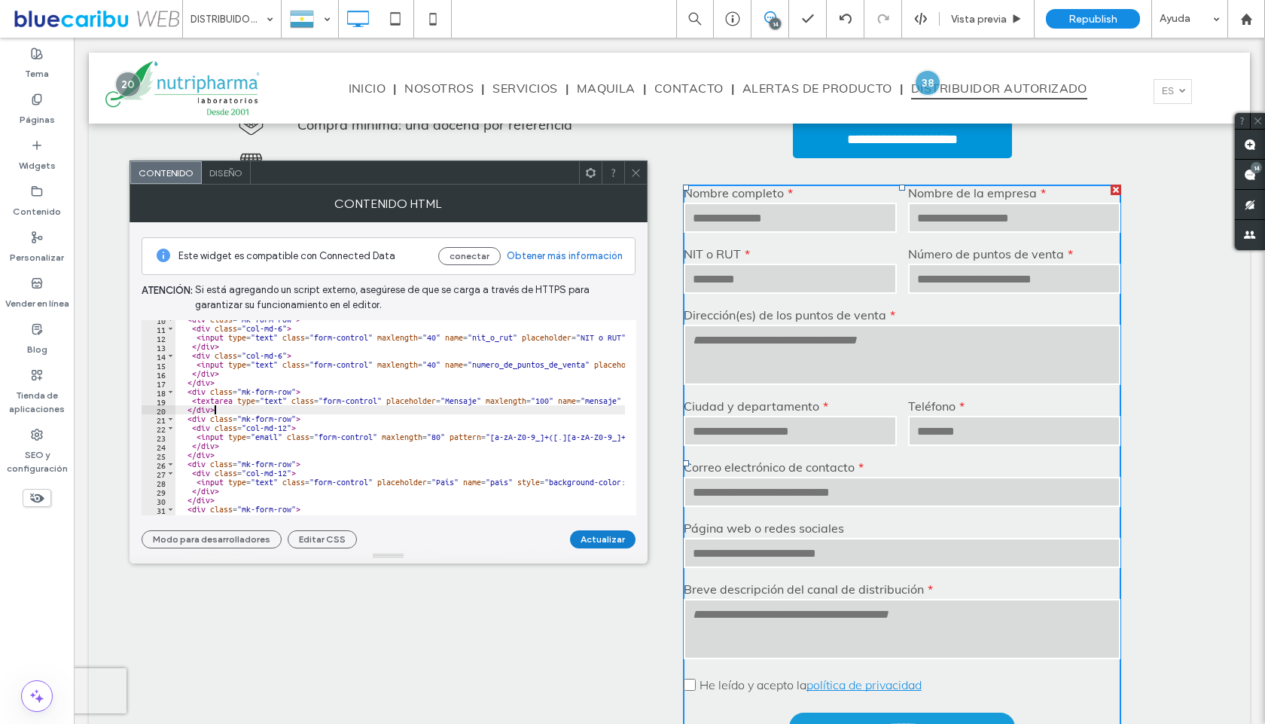
click at [584, 537] on button "Actualizar" at bounding box center [603, 539] width 66 height 18
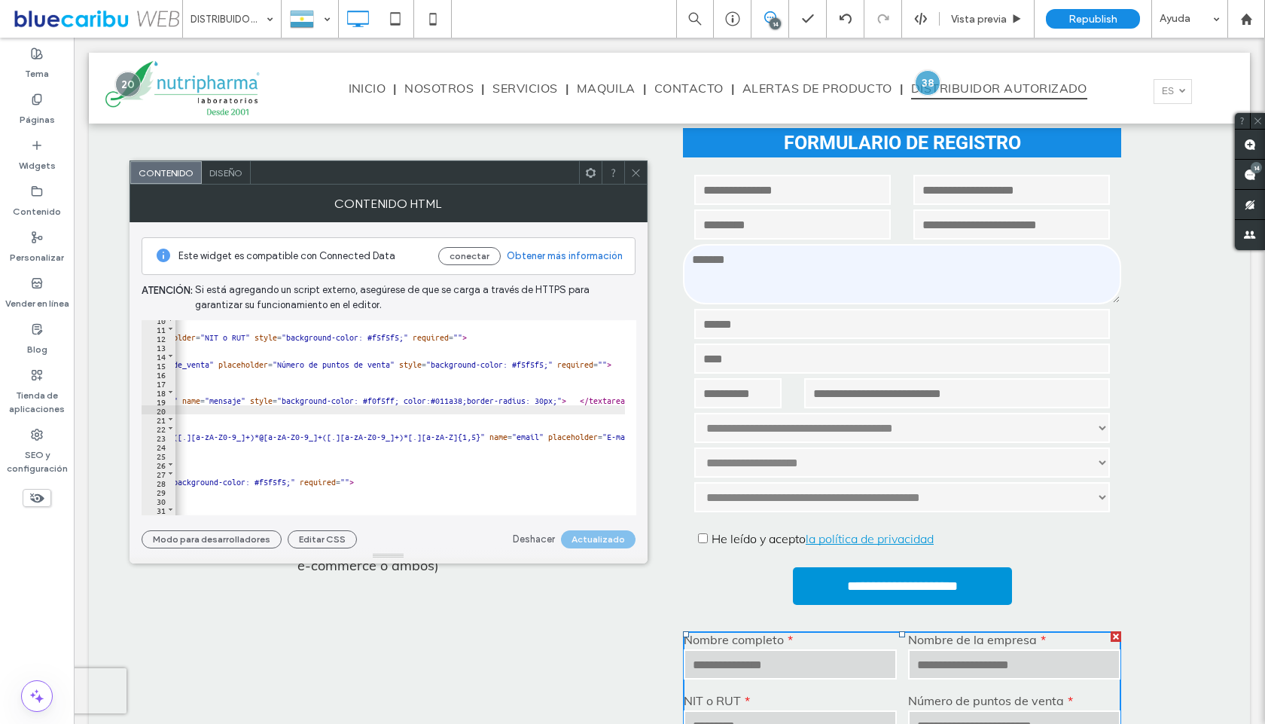
scroll to position [0, 389]
drag, startPoint x: 543, startPoint y: 401, endPoint x: 353, endPoint y: 398, distance: 189.8
click at [353, 398] on div "< div class = "mk-form-row" > < div class = "col-md-6" > < input type = "text" …" at bounding box center [324, 416] width 1077 height 202
click at [602, 543] on button "Actualizar" at bounding box center [603, 539] width 66 height 18
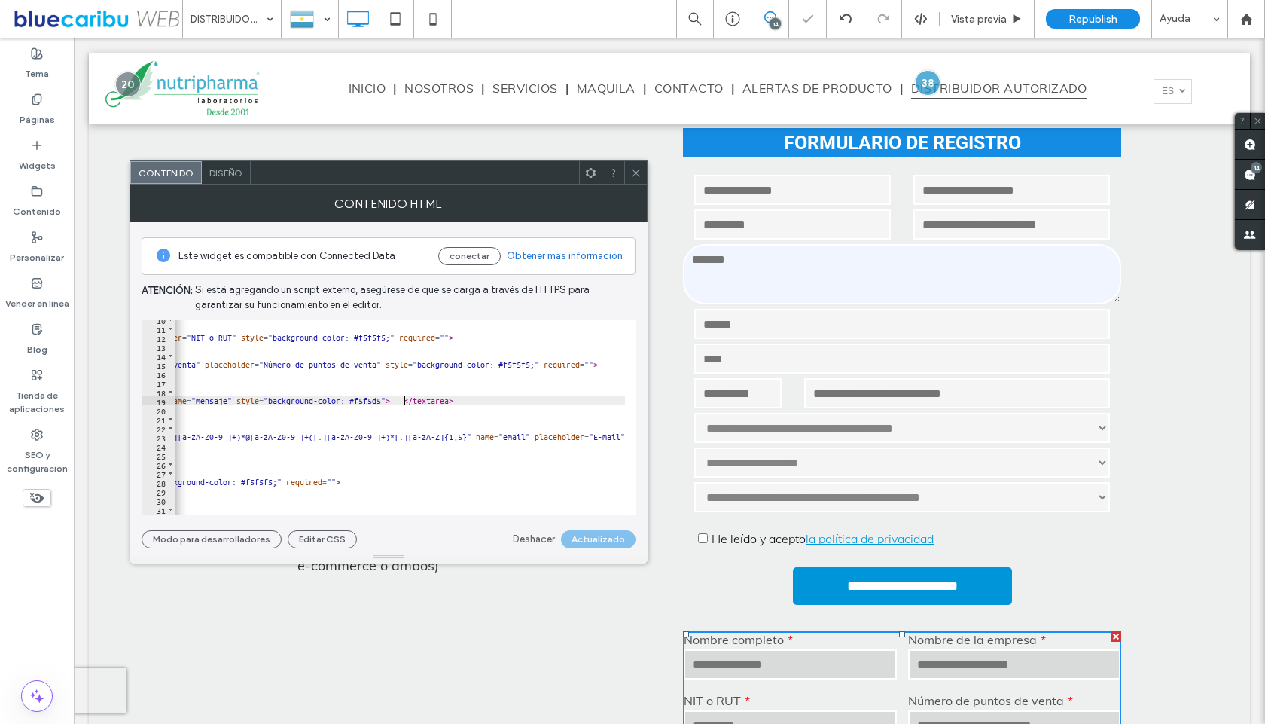
click at [402, 404] on div "< div class = "mk-form-row" > < div class = "col-md-6" > < input type = "text" …" at bounding box center [324, 416] width 1077 height 202
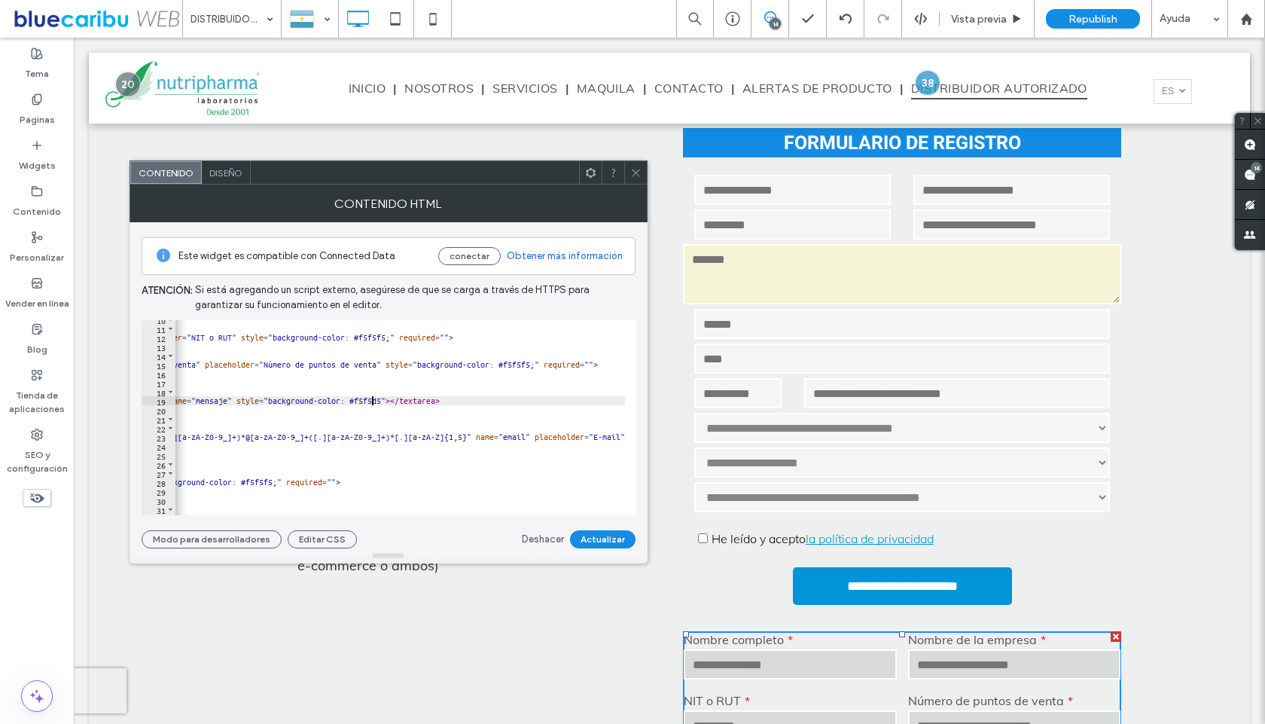
click at [374, 401] on div "< div class = "mk-form-row" > < div class = "col-md-6" > < input type = "text" …" at bounding box center [324, 416] width 1077 height 202
click at [377, 404] on div "< div class = "mk-form-row" > < div class = "col-md-6" > < input type = "text" …" at bounding box center [324, 416] width 1077 height 202
click at [598, 542] on button "Actualizar" at bounding box center [603, 539] width 66 height 18
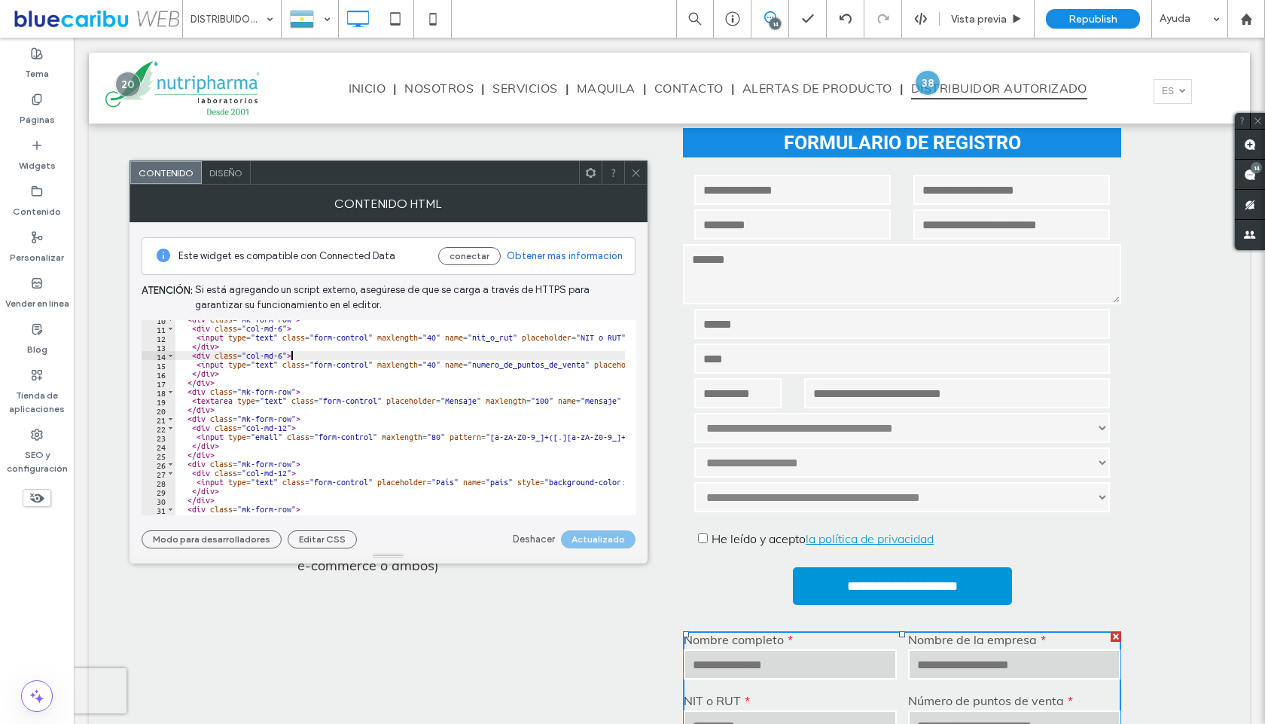
scroll to position [0, 9]
drag, startPoint x: 304, startPoint y: 357, endPoint x: 192, endPoint y: 356, distance: 111.5
click at [192, 356] on div "< div class = "mk-form-row" > < div class = "col-md-6" > < input type = "text" …" at bounding box center [713, 416] width 1077 height 202
click at [304, 393] on div "< div class = "mk-form-row" > < div class = "col-md-6" > < input type = "text" …" at bounding box center [713, 416] width 1077 height 202
type textarea "**********"
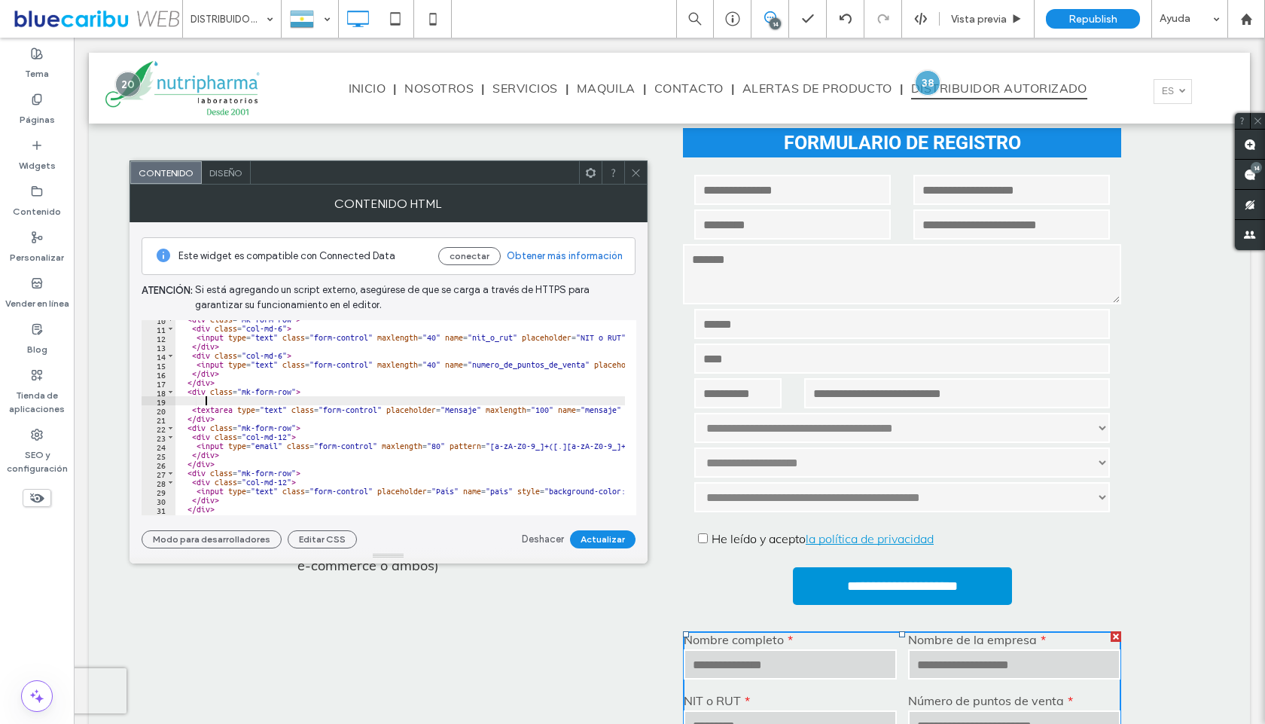
scroll to position [0, 2]
paste textarea "**********"
drag, startPoint x: 221, startPoint y: 420, endPoint x: 188, endPoint y: 420, distance: 33.1
click at [188, 420] on div "< div class = "mk-form-row" > < div class = "col-md-6" > < input type = "text" …" at bounding box center [713, 416] width 1077 height 202
click at [186, 417] on div "< div class = "mk-form-row" > < div class = "col-md-6" > < input type = "text" …" at bounding box center [400, 417] width 450 height 195
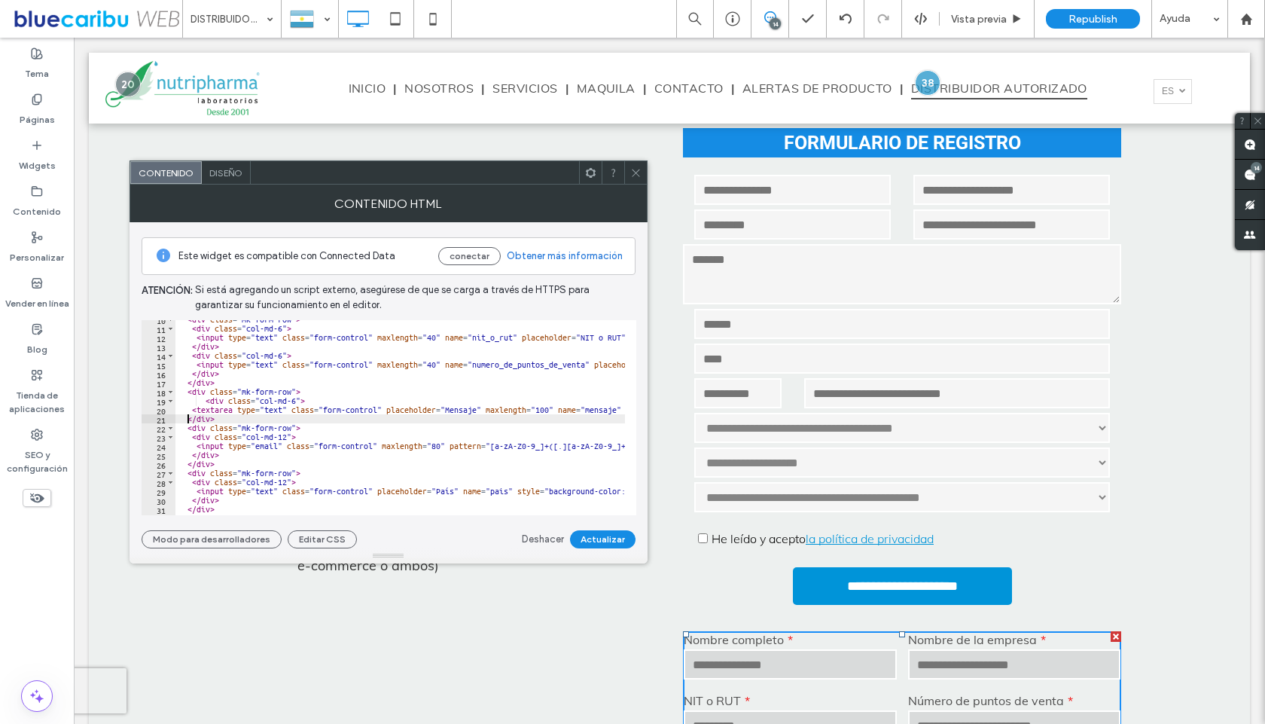
type textarea "******"
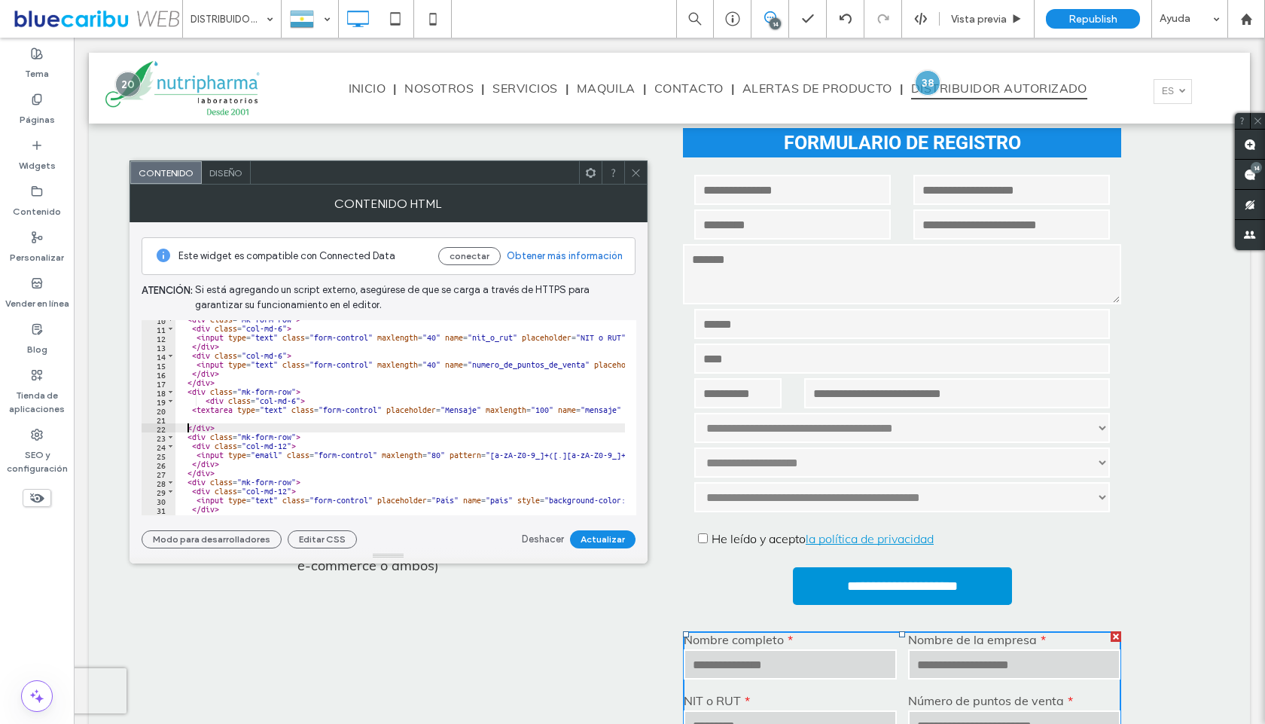
click at [200, 418] on div "< div class = "mk-form-row" > < div class = "col-md-6" > < input type = "text" …" at bounding box center [713, 416] width 1077 height 202
paste textarea "******"
click at [185, 417] on div "< div class = "mk-form-row" > < div class = "col-md-6" > < input type = "text" …" at bounding box center [713, 416] width 1077 height 202
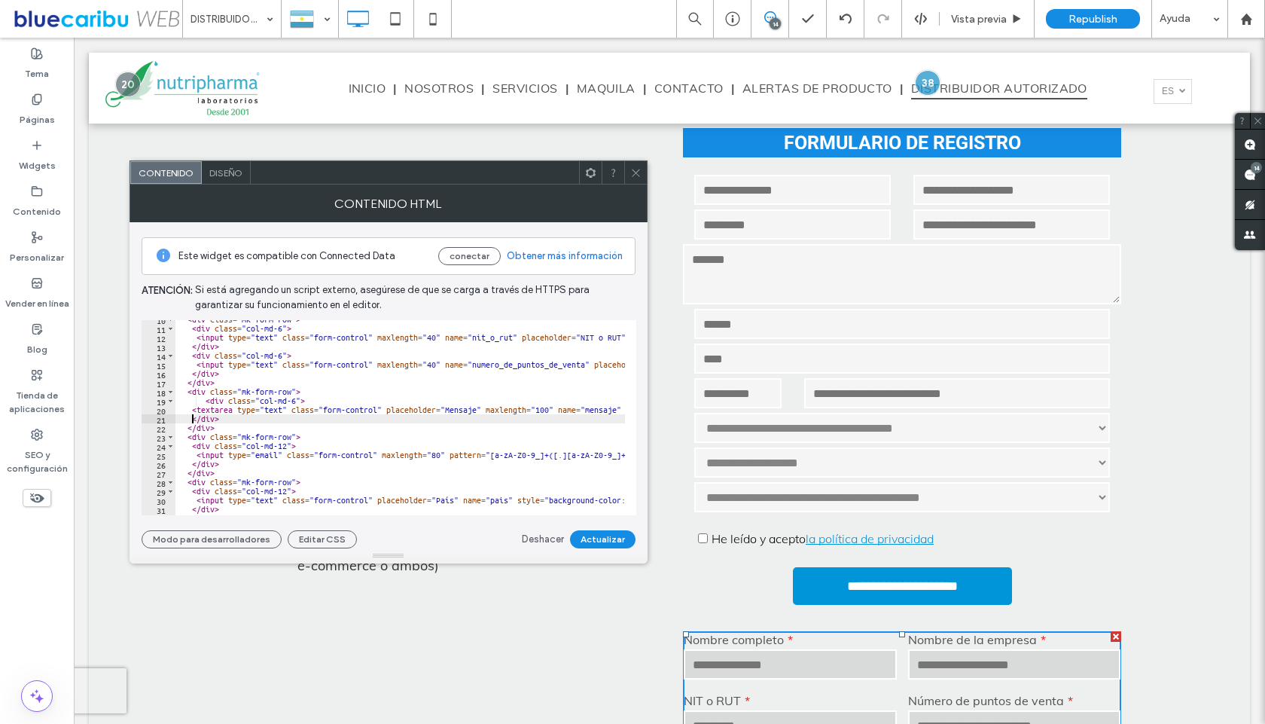
click at [202, 403] on div "< div class = "mk-form-row" > < div class = "col-md-6" > < input type = "text" …" at bounding box center [713, 416] width 1077 height 202
click at [207, 404] on div "< div class = "mk-form-row" > < div class = "col-md-6" > < input type = "text" …" at bounding box center [713, 416] width 1077 height 202
click at [623, 541] on button "Actualizar" at bounding box center [603, 539] width 66 height 18
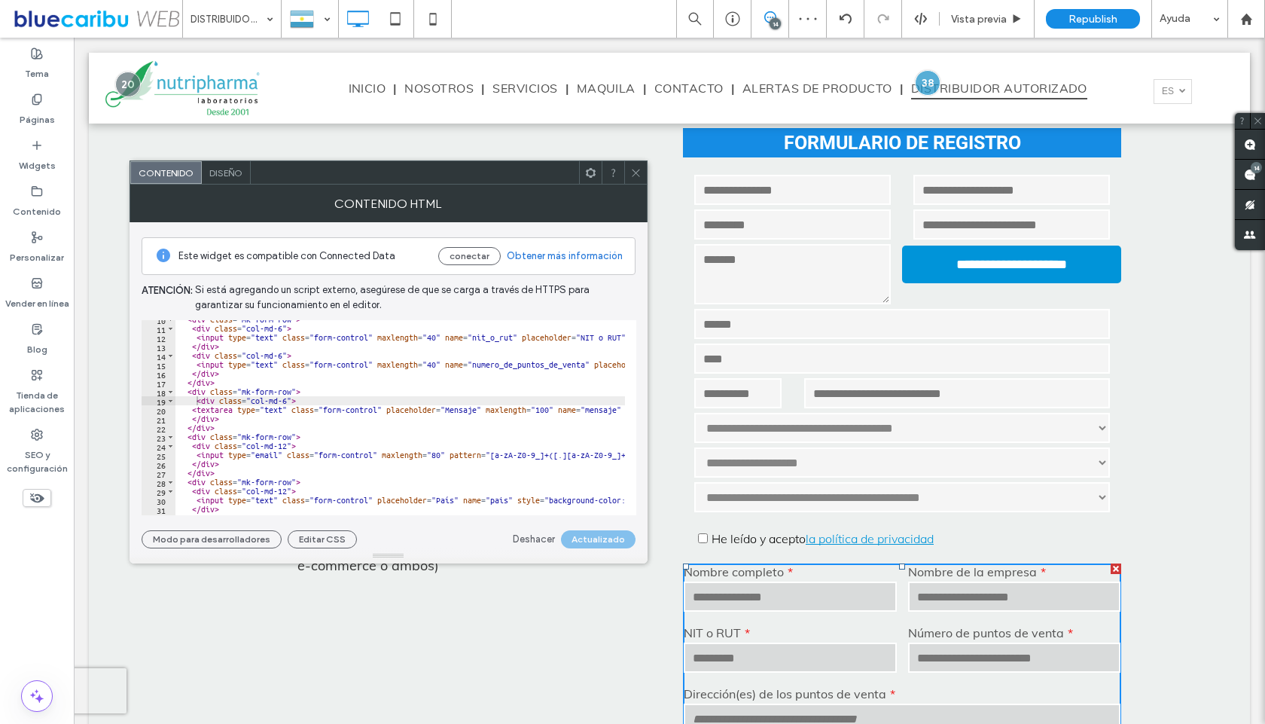
click at [289, 403] on div "< div class = "mk-form-row" > < div class = "col-md-6" > < input type = "text" …" at bounding box center [713, 416] width 1077 height 202
drag, startPoint x: 285, startPoint y: 404, endPoint x: 288, endPoint y: 411, distance: 7.8
click at [286, 404] on div "< div class = "mk-form-row" > < div class = "col-md-6" > < input type = "text" …" at bounding box center [713, 416] width 1077 height 202
click at [611, 544] on button "Actualizar" at bounding box center [603, 539] width 66 height 18
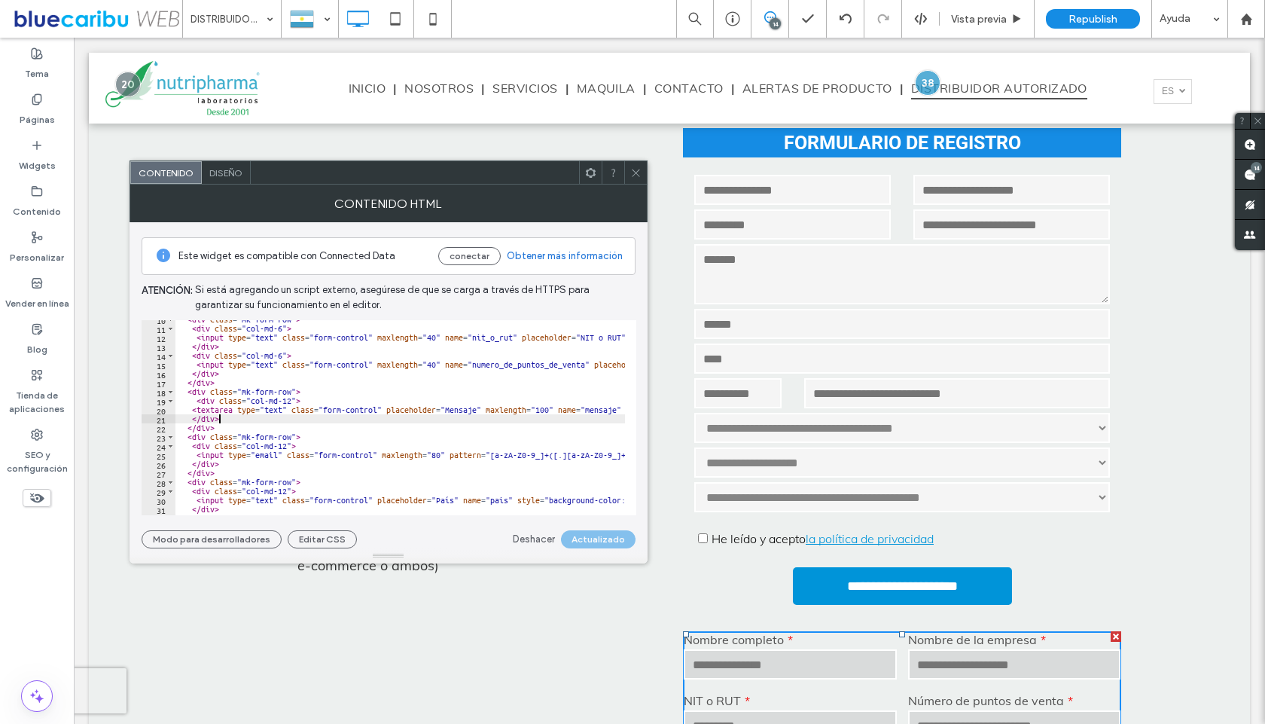
click at [475, 414] on div "< div class = "mk-form-row" > < div class = "col-md-6" > < input type = "text" …" at bounding box center [713, 416] width 1077 height 202
click at [604, 409] on div "< div class = "mk-form-row" > < div class = "col-md-6" > < input type = "text" …" at bounding box center [713, 416] width 1077 height 202
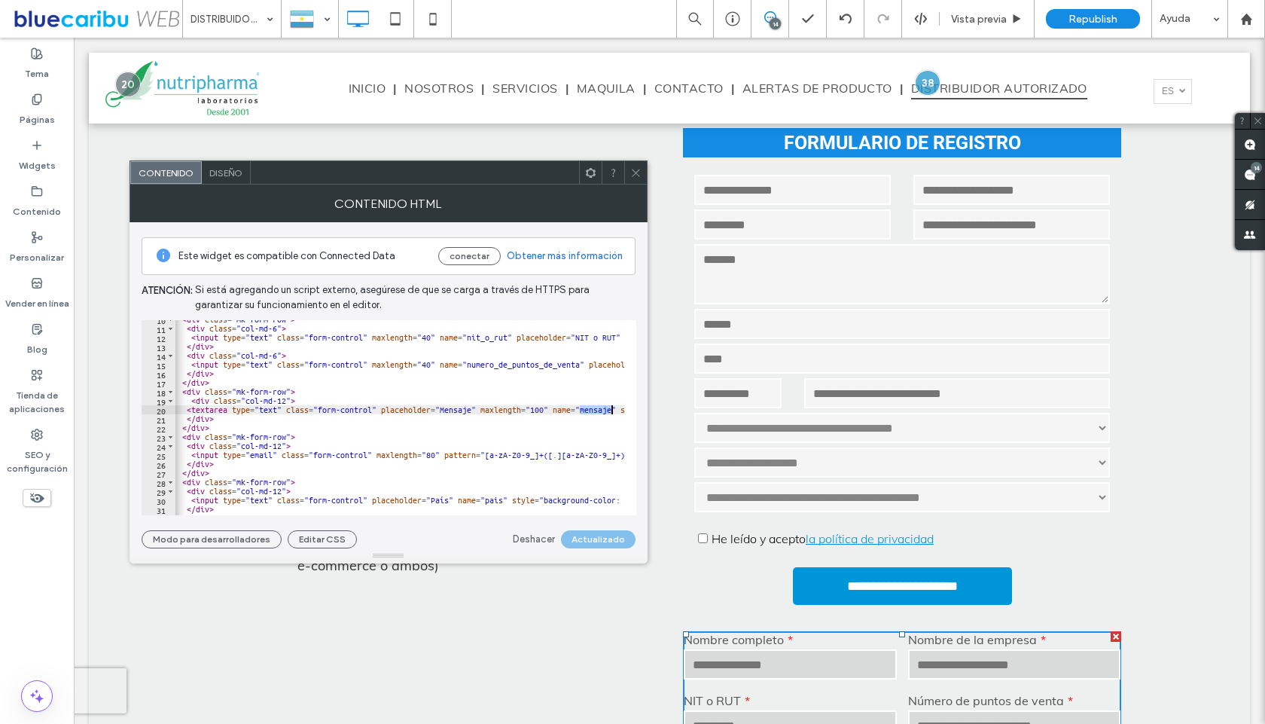
paste textarea "**********"
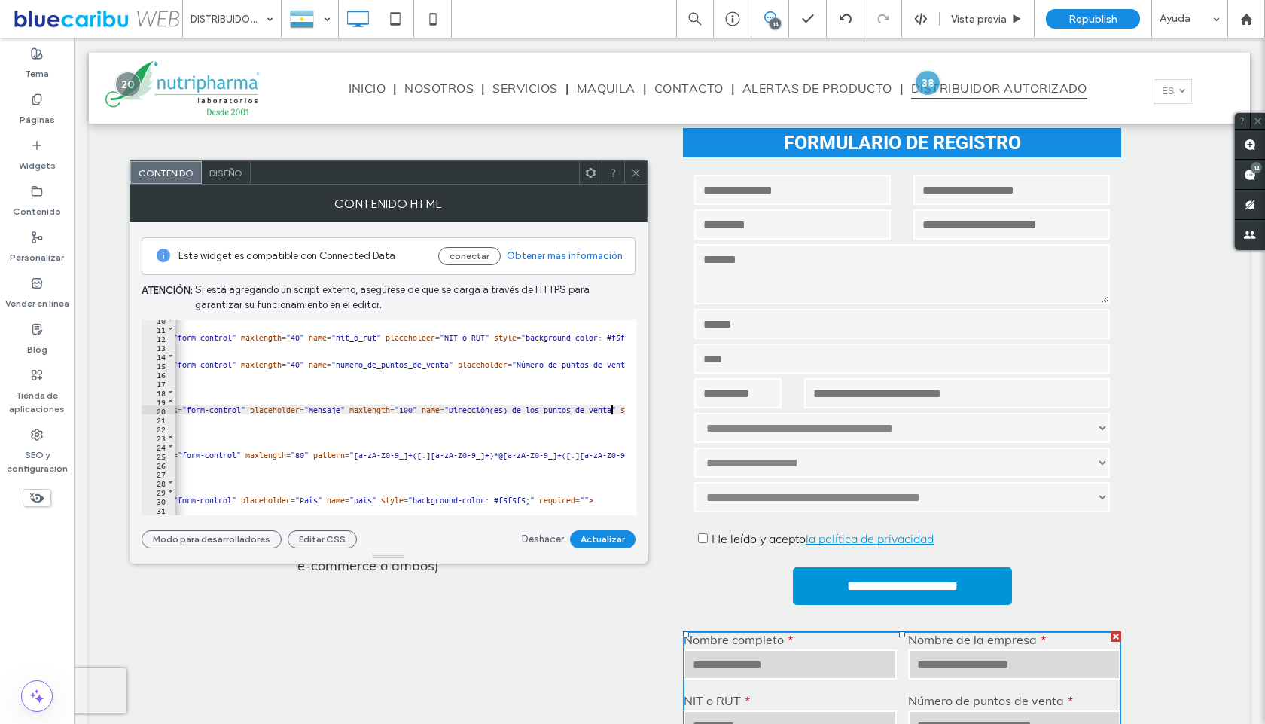
click at [325, 409] on div "< div class = "mk-form-row" > < div class = "col-md-6" > < input type = "text" …" at bounding box center [577, 416] width 1077 height 202
paste textarea "**********"
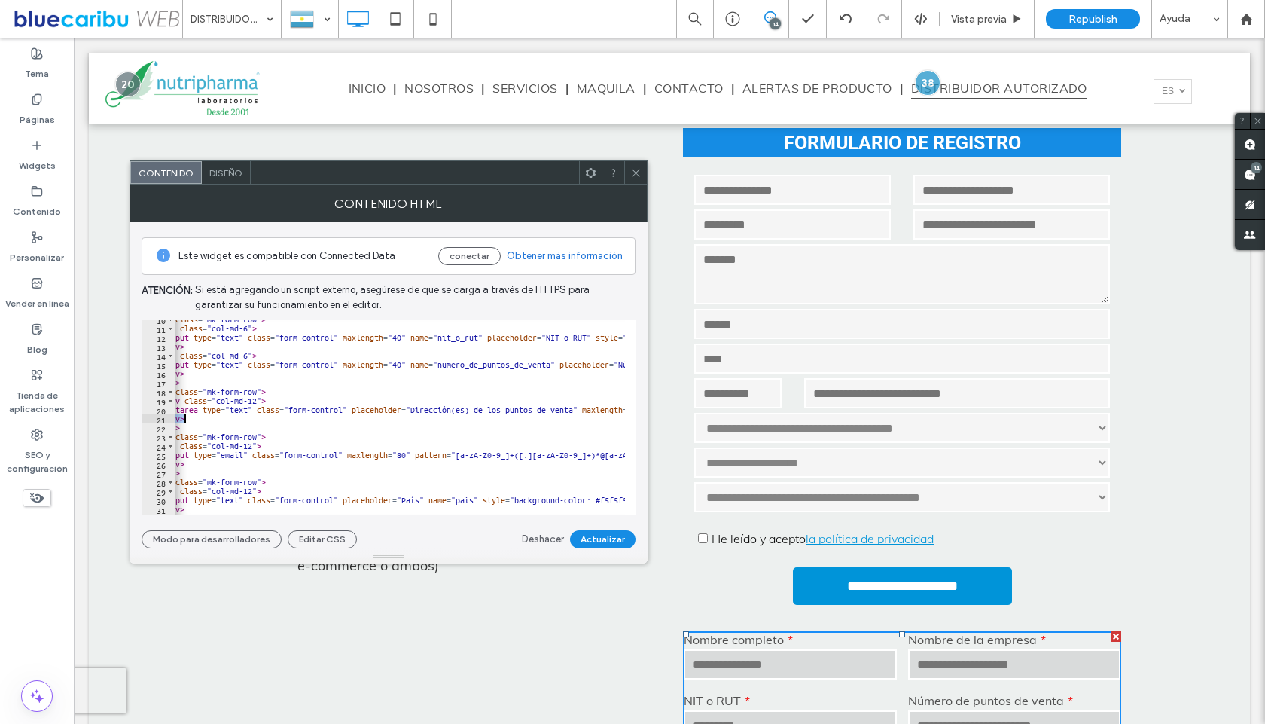
scroll to position [0, 35]
drag, startPoint x: 465, startPoint y: 407, endPoint x: 569, endPoint y: 411, distance: 103.3
click at [569, 411] on div "< div class = "mk-form-row" > < div class = "col-md-6" > < input type = "text" …" at bounding box center [679, 416] width 1077 height 202
click at [553, 408] on div "< div class = "mk-form-row" > < div class = "col-md-6" > < input type = "text" …" at bounding box center [679, 416] width 1077 height 202
drag, startPoint x: 572, startPoint y: 411, endPoint x: 411, endPoint y: 409, distance: 160.5
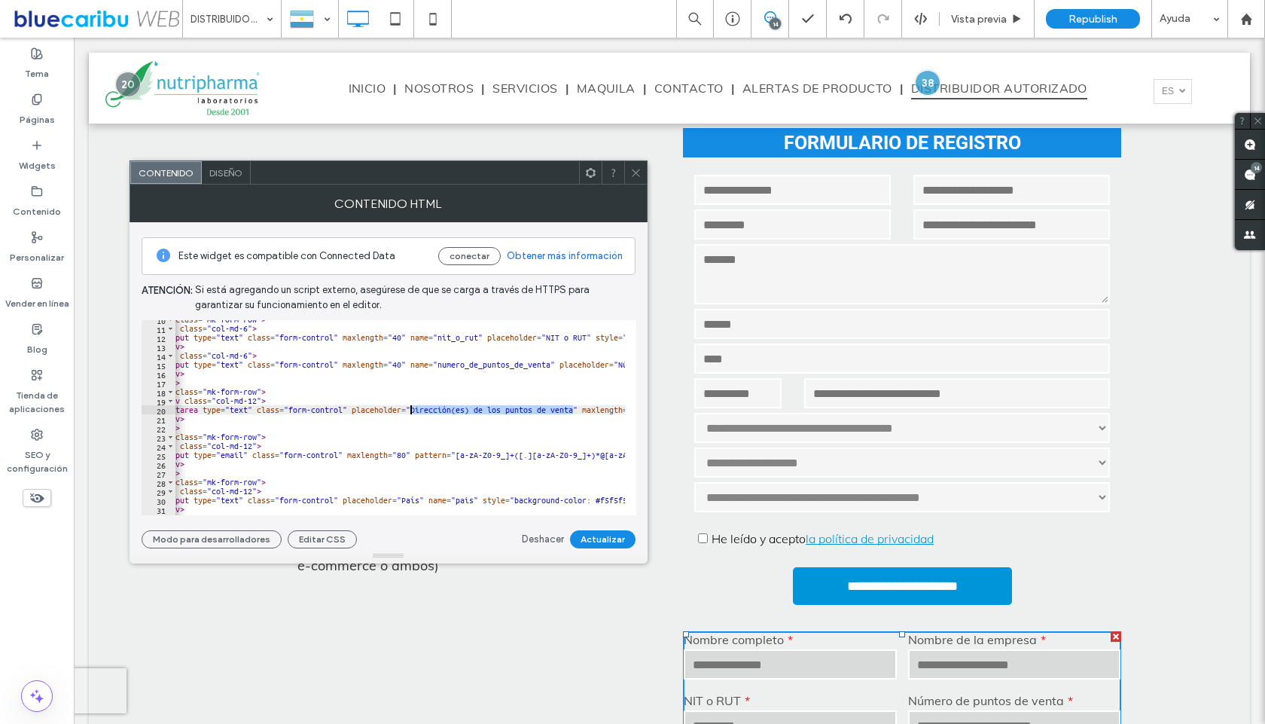
click at [411, 409] on div "< div class = "mk-form-row" > < div class = "col-md-6" > < input type = "text" …" at bounding box center [679, 416] width 1077 height 202
paste textarea "Cursor at row 20"
click at [608, 538] on button "Actualizar" at bounding box center [603, 539] width 66 height 18
click at [386, 480] on div "< div class = "mk-form-row" > < div class = "col-md-6" > < input type = "text" …" at bounding box center [679, 416] width 1077 height 202
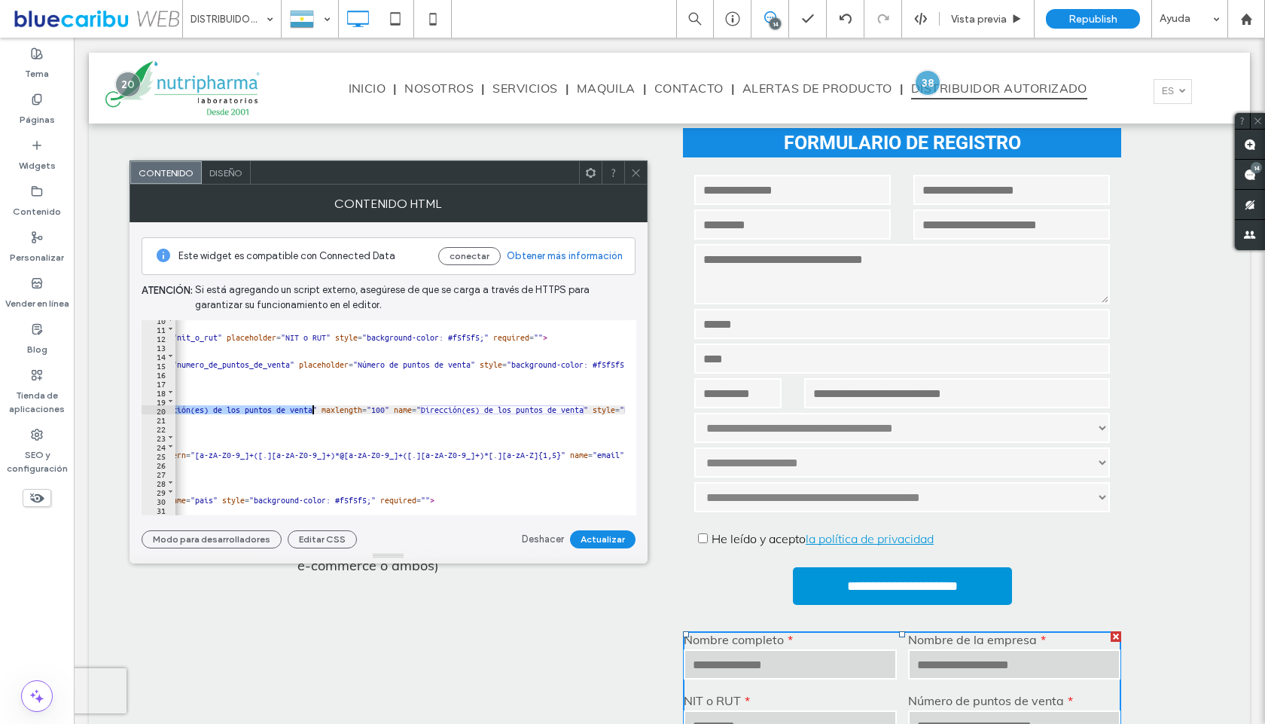
scroll to position [0, 295]
click at [429, 411] on div "< div class = "mk-form-row" > < div class = "col-md-6" > < input type = "text" …" at bounding box center [418, 416] width 1077 height 202
drag, startPoint x: 422, startPoint y: 411, endPoint x: 581, endPoint y: 406, distance: 159.7
click at [581, 406] on div "< div class = "mk-form-row" > < div class = "col-md-6" > < input type = "text" …" at bounding box center [418, 416] width 1077 height 202
paste textarea "Cursor at row 20"
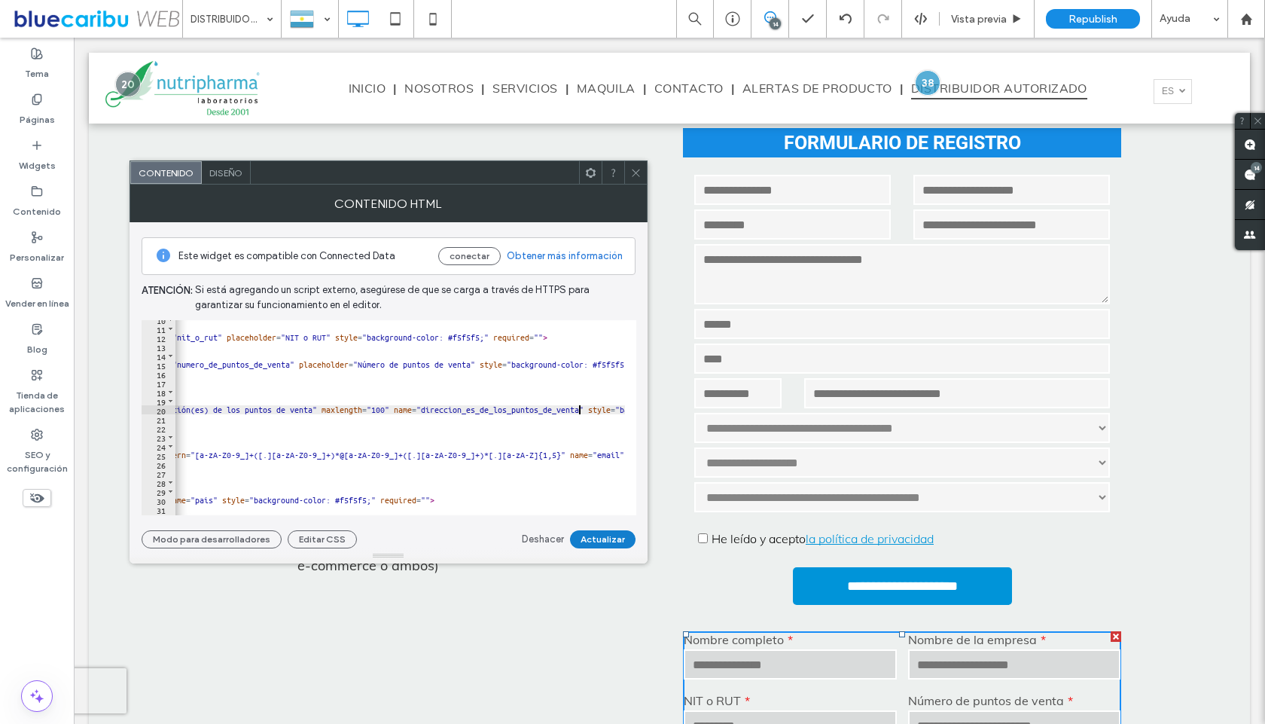
click at [607, 531] on button "Actualizar" at bounding box center [603, 539] width 66 height 18
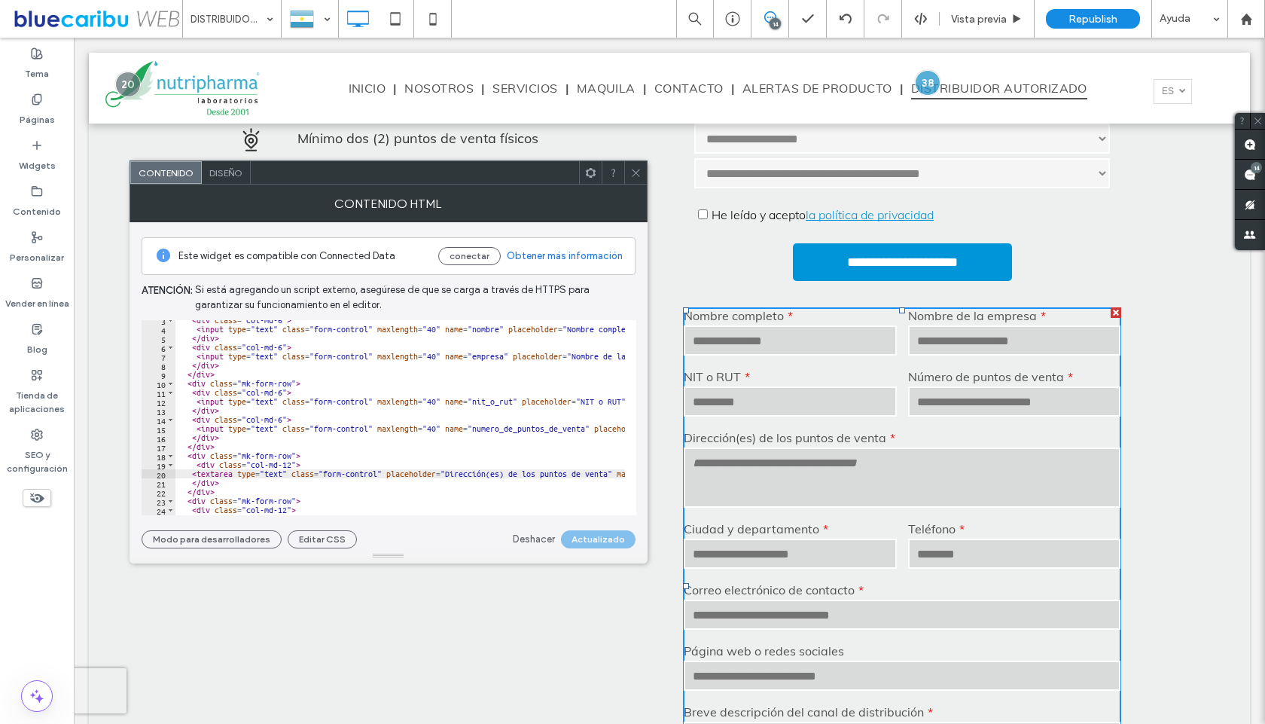
scroll to position [17, 0]
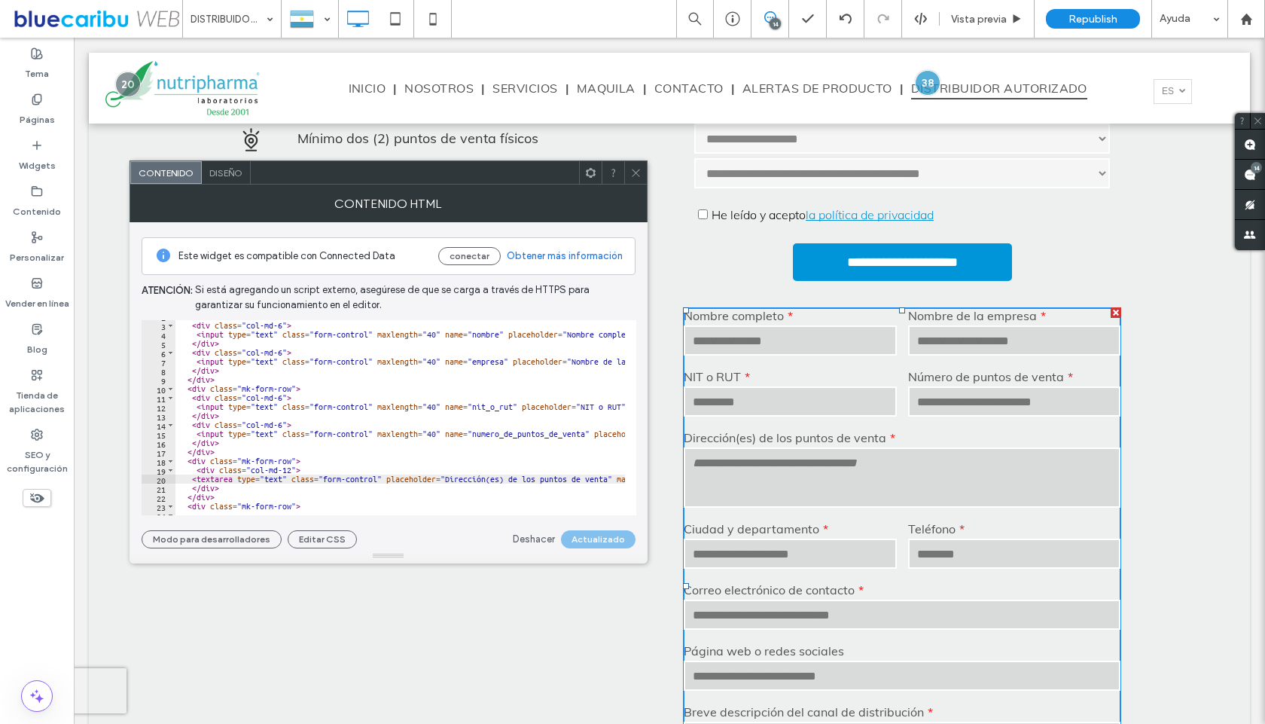
click at [197, 386] on div "< div class = "mk-form-row" > < div class = "col-md-6" > < input type = "text" …" at bounding box center [713, 413] width 1077 height 202
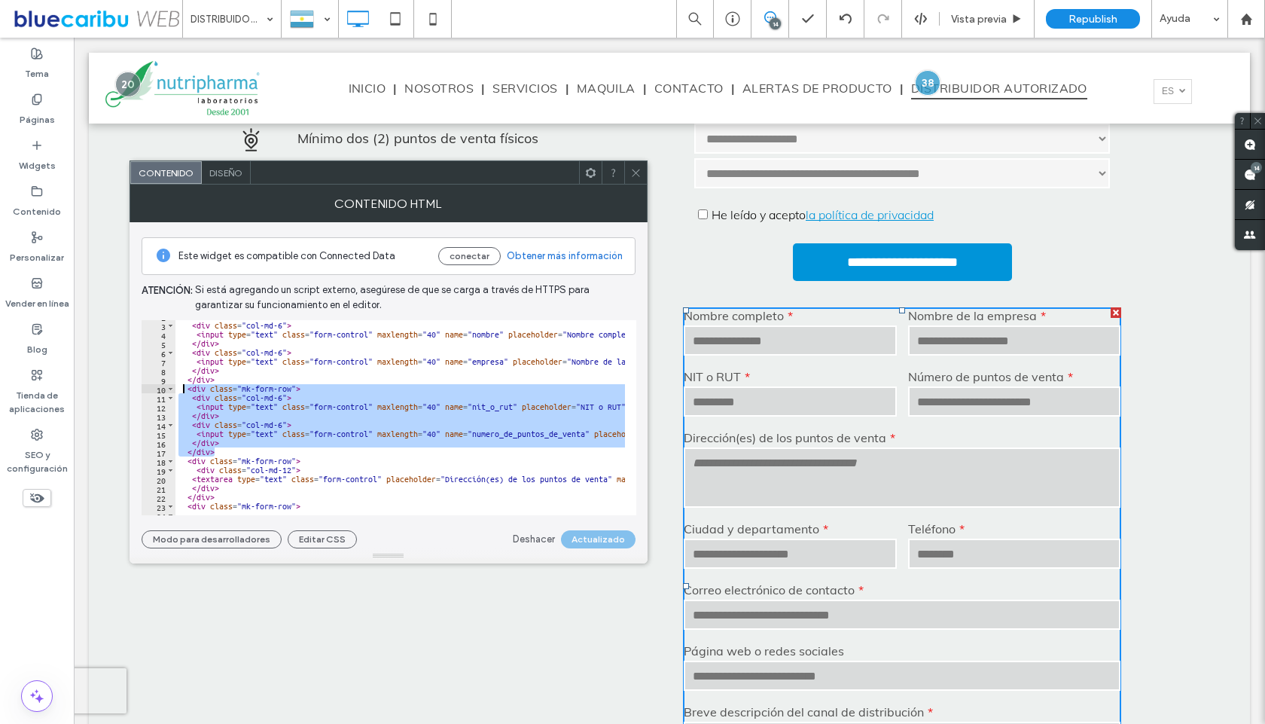
drag, startPoint x: 220, startPoint y: 451, endPoint x: 182, endPoint y: 389, distance: 73.0
click at [182, 389] on div "< div class = "mk-form-row" > < div class = "col-md-6" > < input type = "text" …" at bounding box center [713, 413] width 1077 height 202
click at [194, 458] on div "< div class = "mk-form-row" > < div class = "col-md-6" > < input type = "text" …" at bounding box center [713, 413] width 1077 height 202
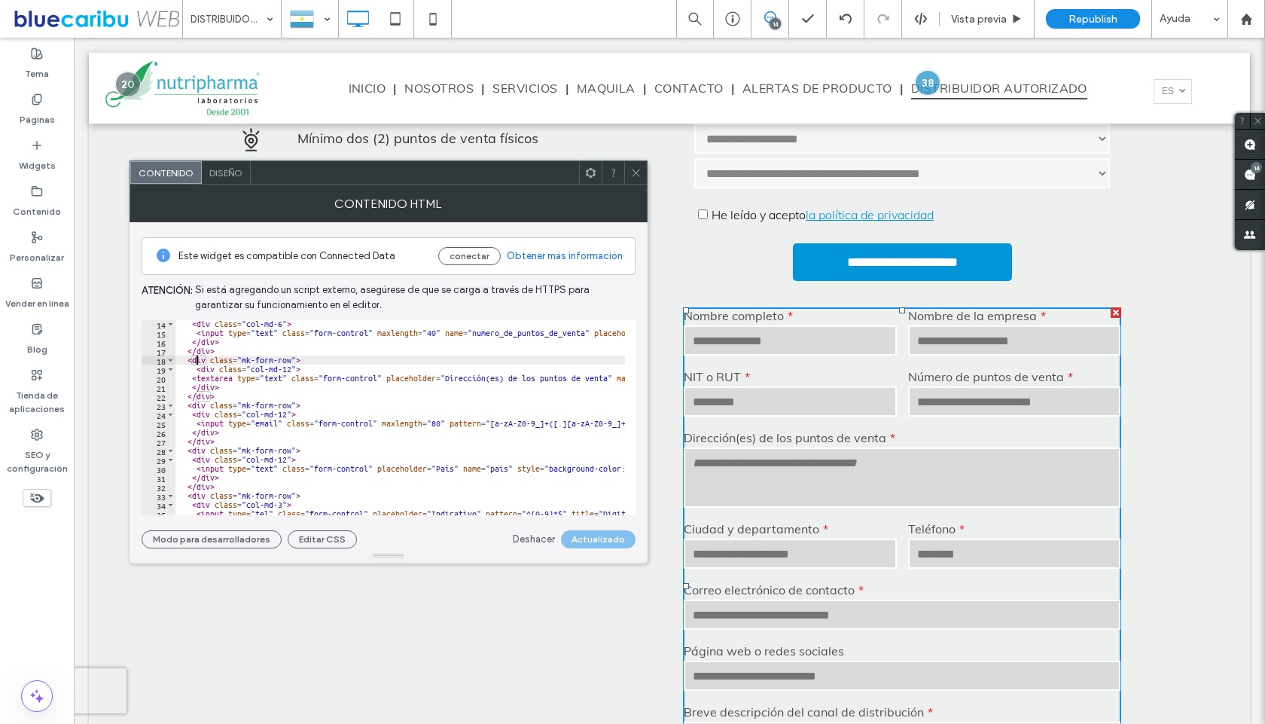
scroll to position [124, 0]
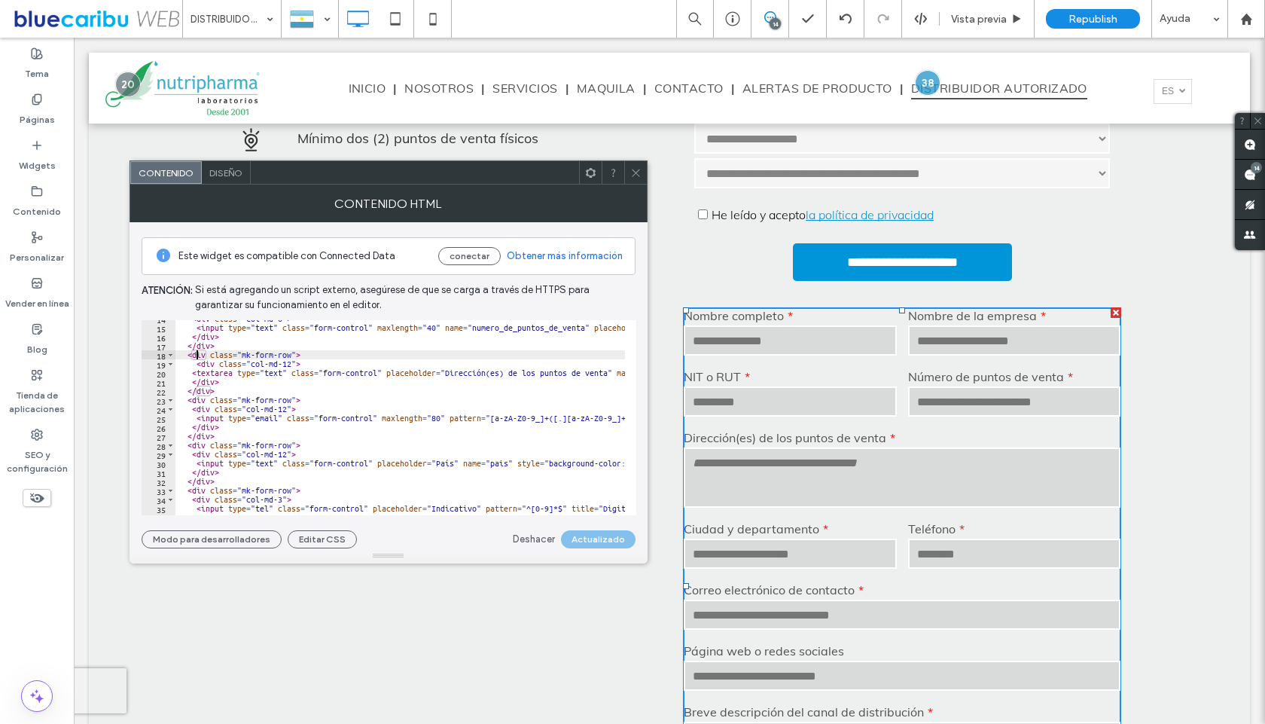
click at [199, 399] on div "< div class = "col-md-6" > < input type = "text" class = "form-control" maxleng…" at bounding box center [713, 415] width 1077 height 202
click at [230, 391] on div "< div class = "col-md-6" > < input type = "text" class = "form-control" maxleng…" at bounding box center [713, 415] width 1077 height 202
type textarea "******"
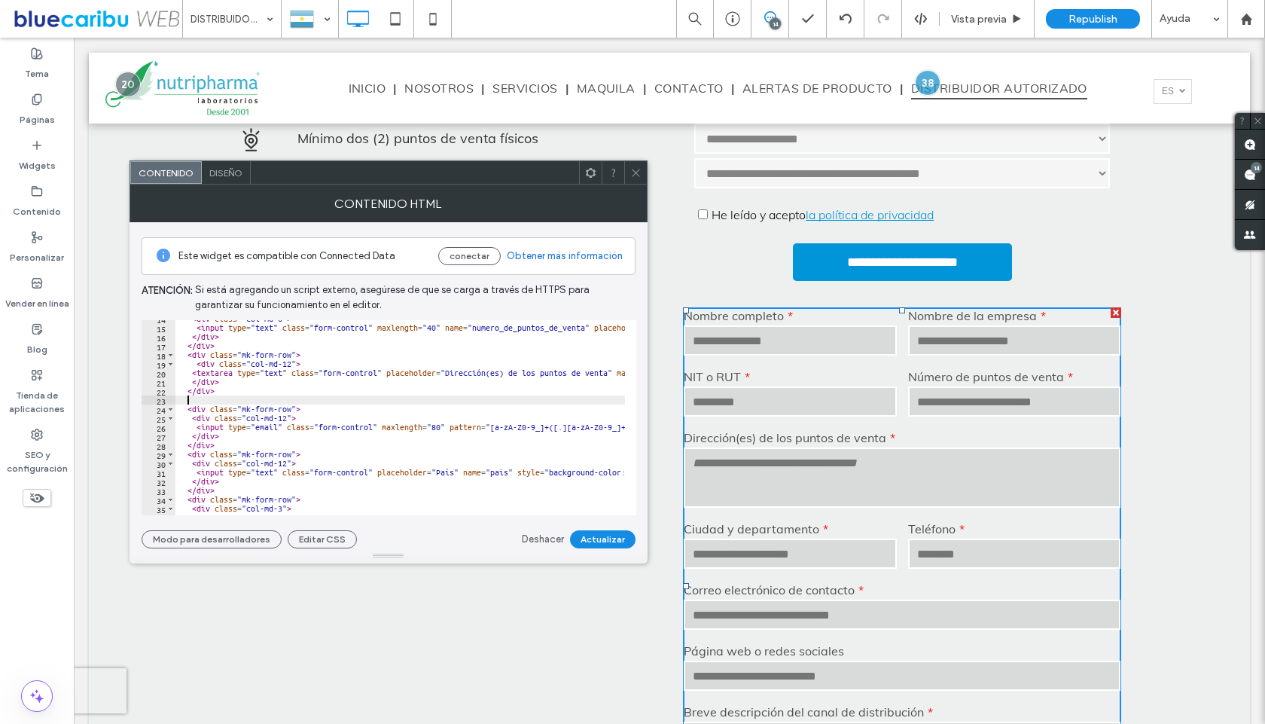
paste textarea "******"
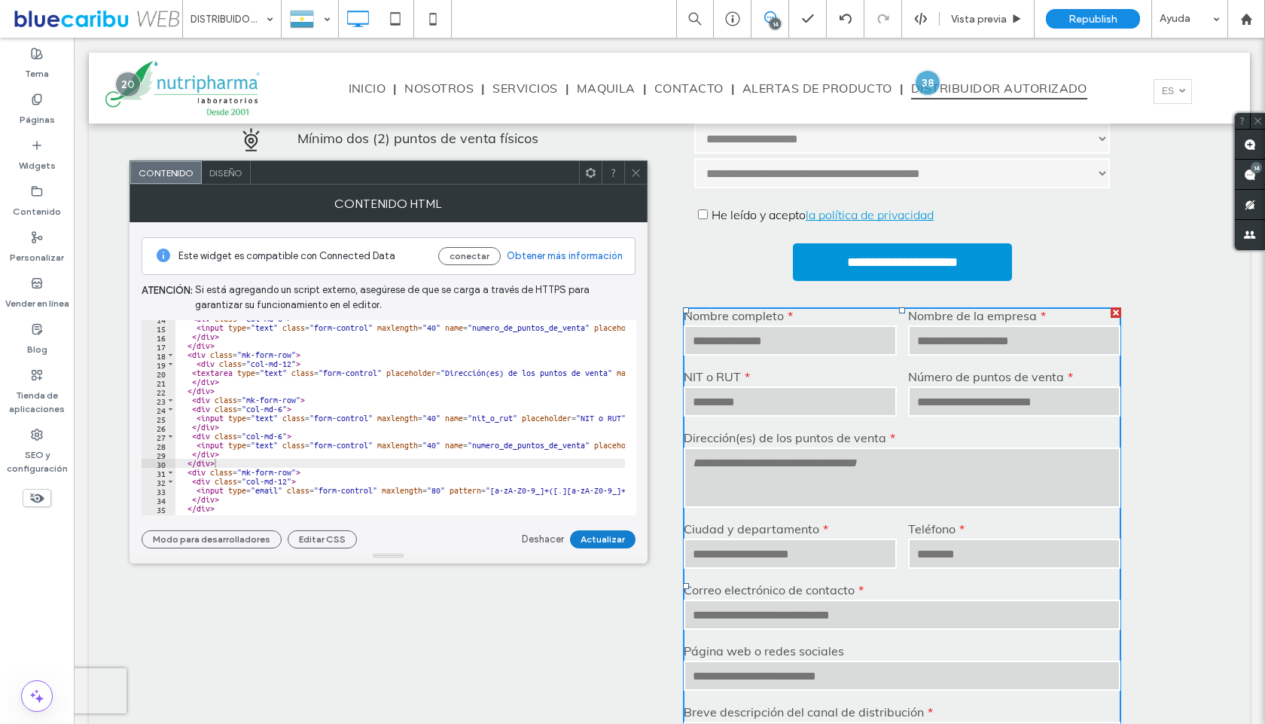
click at [592, 540] on button "Actualizar" at bounding box center [603, 539] width 66 height 18
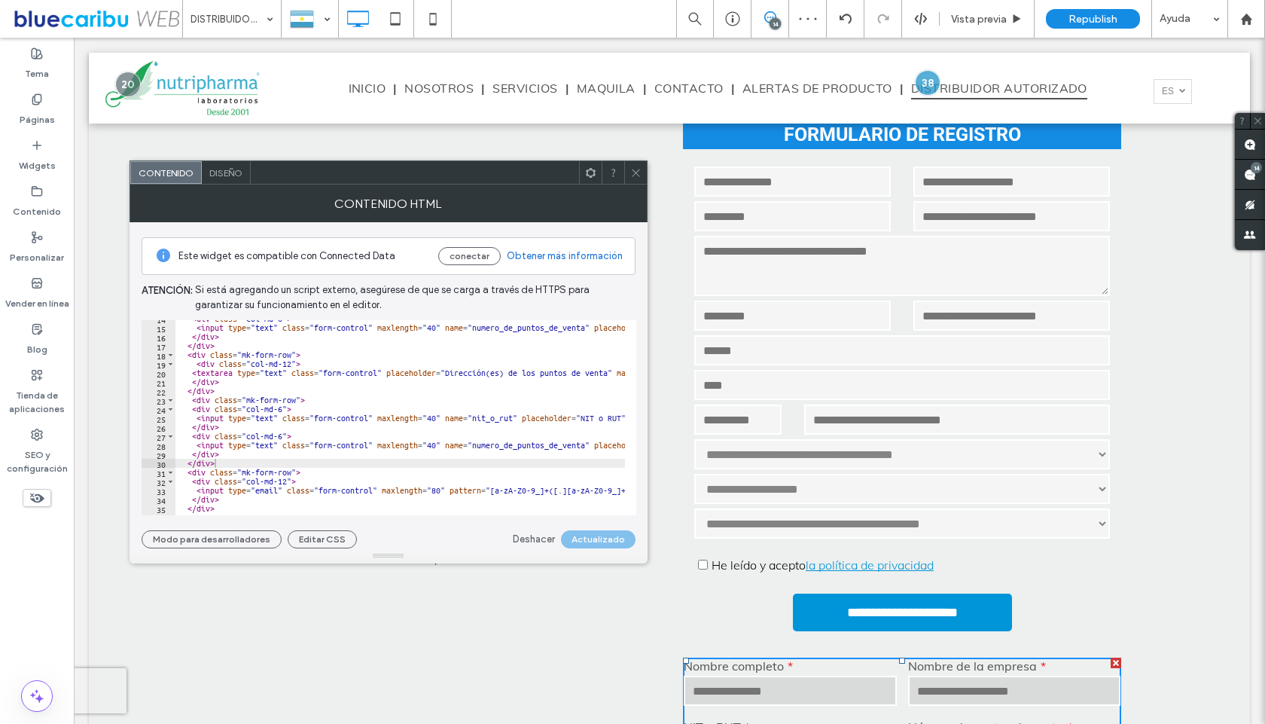
scroll to position [488, 0]
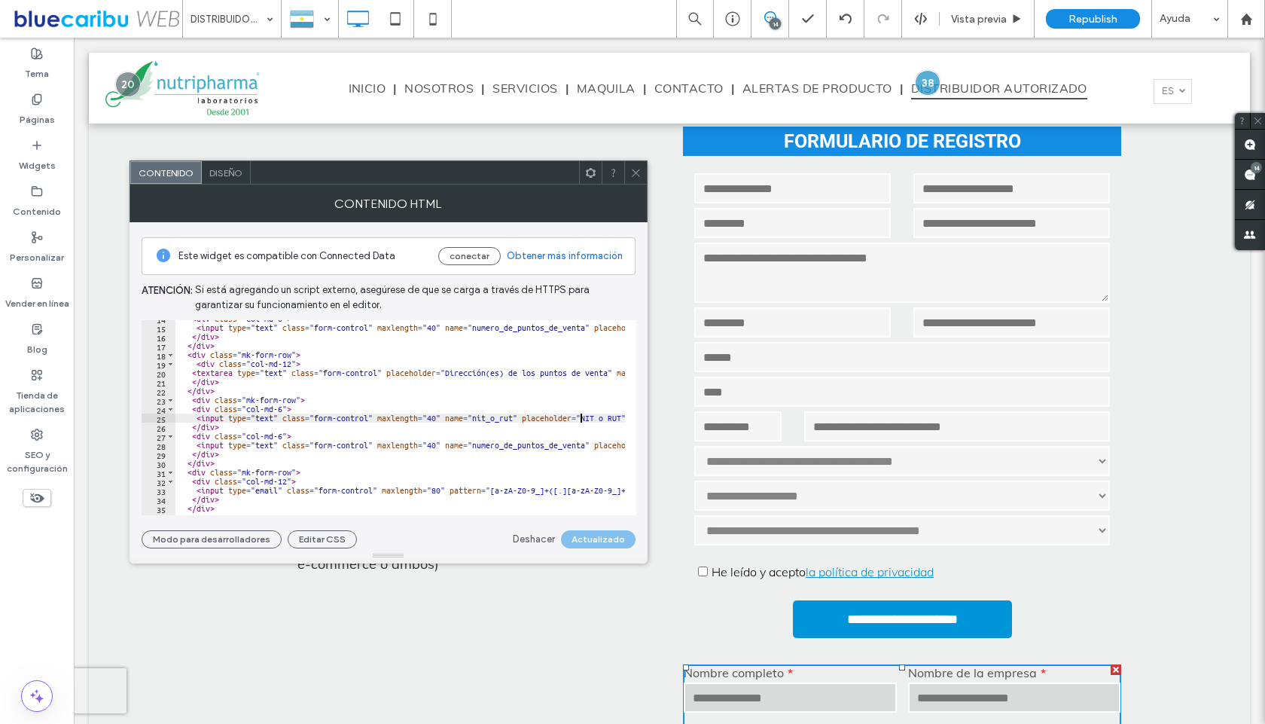
click at [581, 415] on div "< div class = "col-md-6" > < input type = "text" class = "form-control" maxleng…" at bounding box center [713, 415] width 1077 height 202
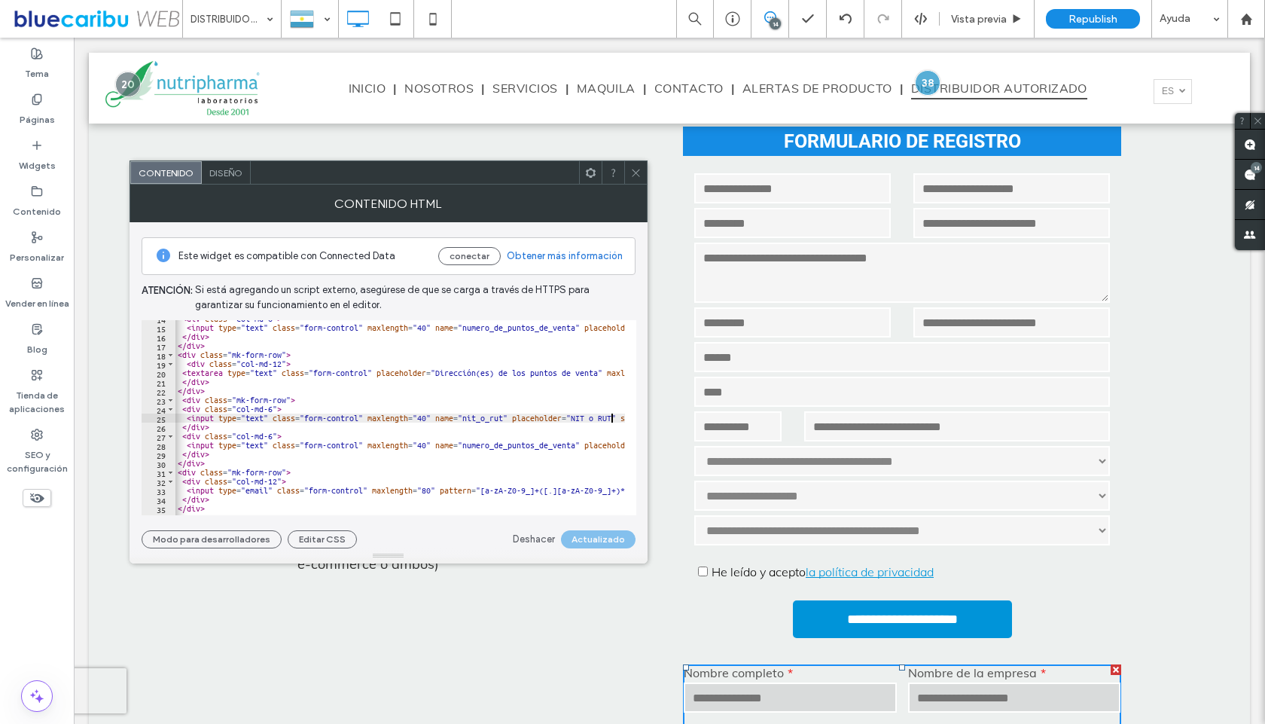
scroll to position [0, 10]
paste textarea "Cursor at row 25"
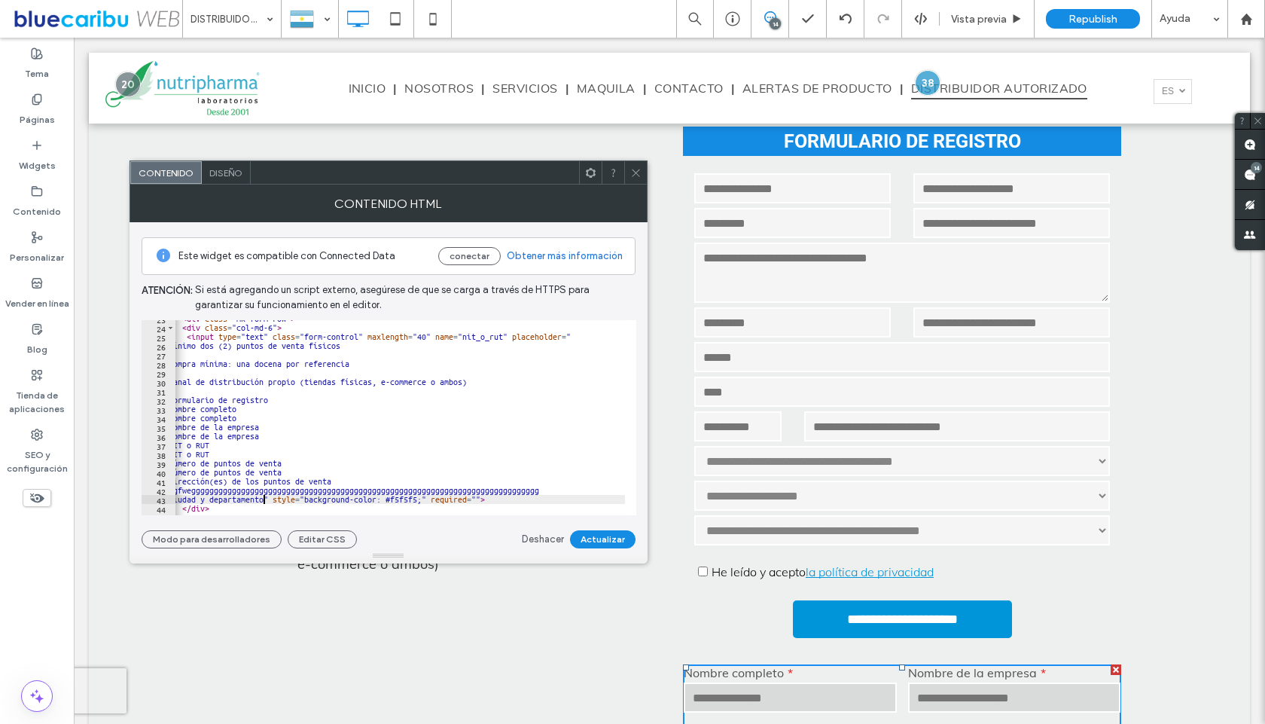
scroll to position [205, 0]
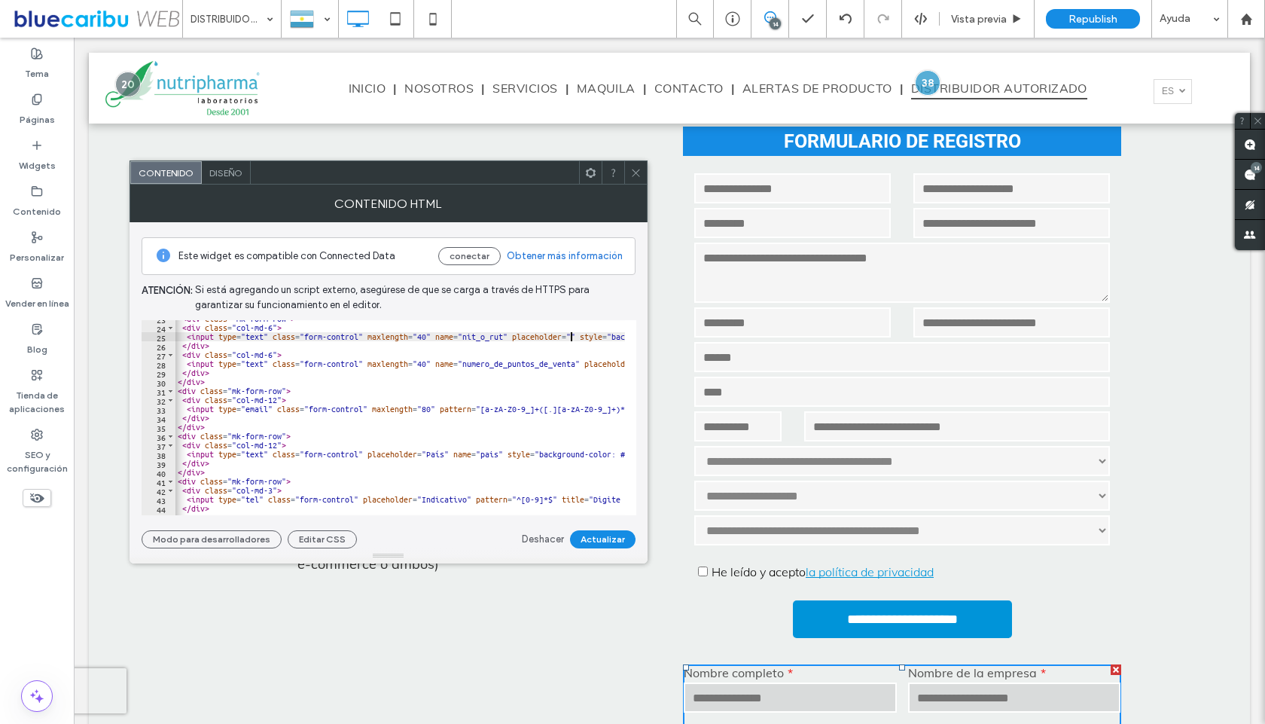
click at [571, 338] on div "< div class = "mk-form-row" > < div class = "col-md-6" > < input type = "text" …" at bounding box center [704, 415] width 1077 height 202
paste textarea "**********"
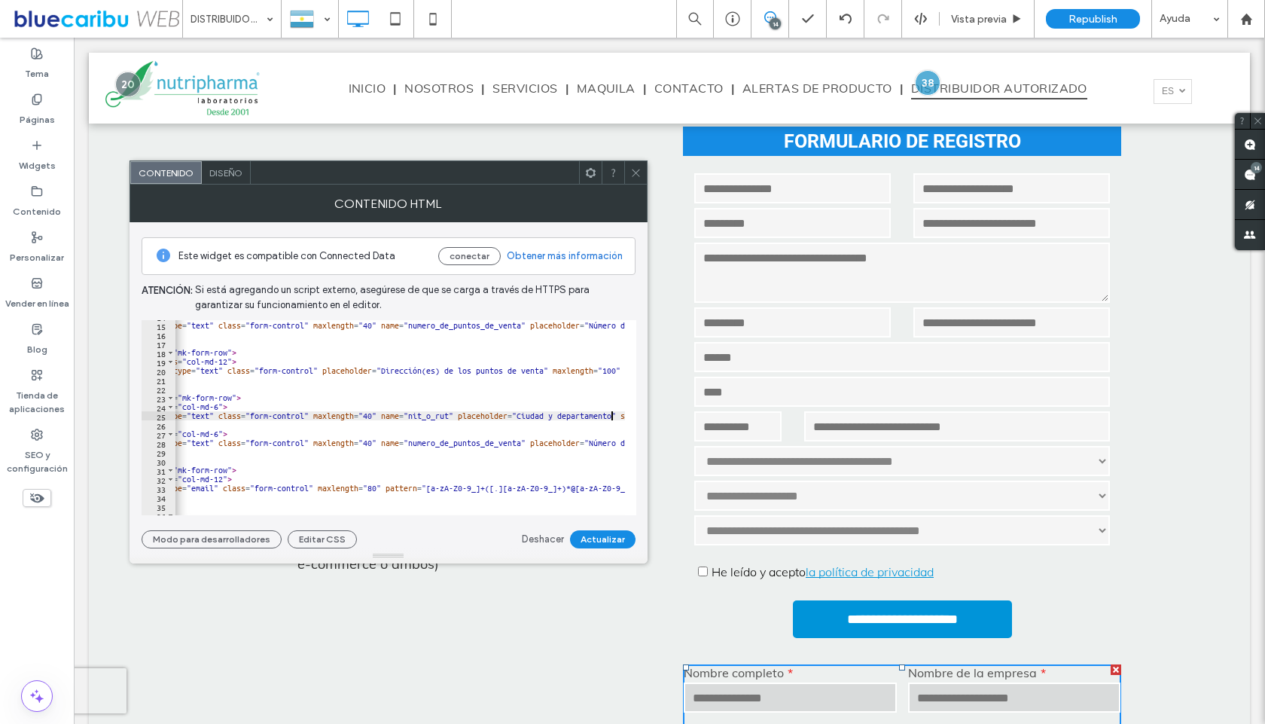
scroll to position [126, 0]
drag, startPoint x: 449, startPoint y: 415, endPoint x: 410, endPoint y: 414, distance: 39.2
click at [410, 414] on div "< div class = "col-md-6" > < input type = "text" class = "form-control" maxleng…" at bounding box center [649, 413] width 1077 height 202
paste textarea "Cursor at row 25"
click at [594, 543] on button "Actualizar" at bounding box center [603, 539] width 66 height 18
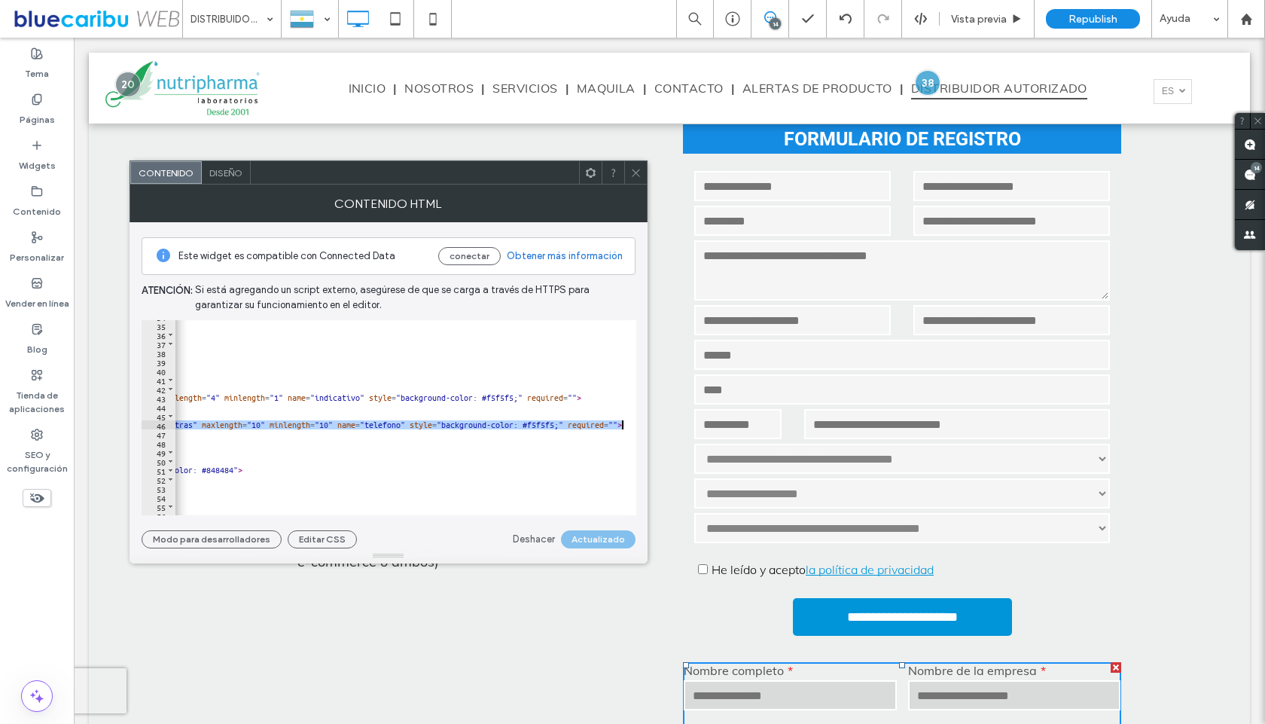
scroll to position [0, 627]
drag, startPoint x: 197, startPoint y: 426, endPoint x: 635, endPoint y: 422, distance: 438.4
click at [635, 422] on div "**********" at bounding box center [389, 417] width 495 height 195
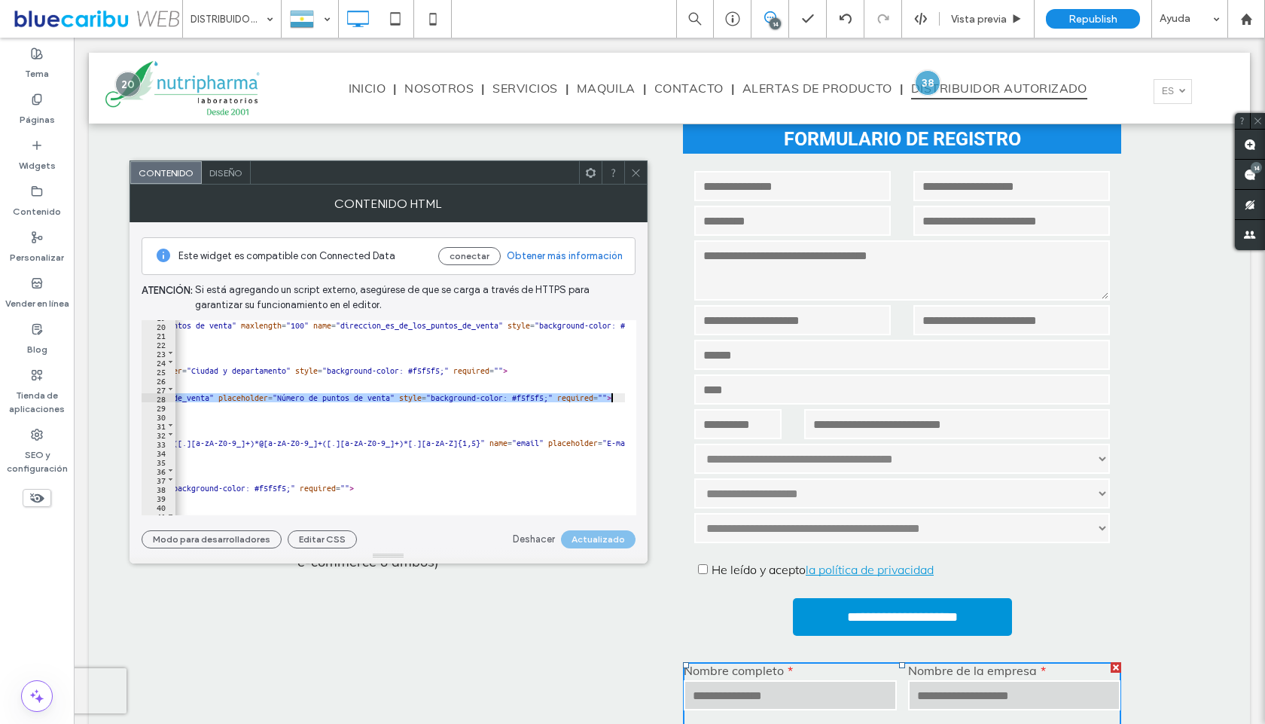
scroll to position [0, 376]
drag, startPoint x: 270, startPoint y: 434, endPoint x: 650, endPoint y: 401, distance: 381.1
click at [586, 536] on button "Actualizar" at bounding box center [603, 539] width 66 height 18
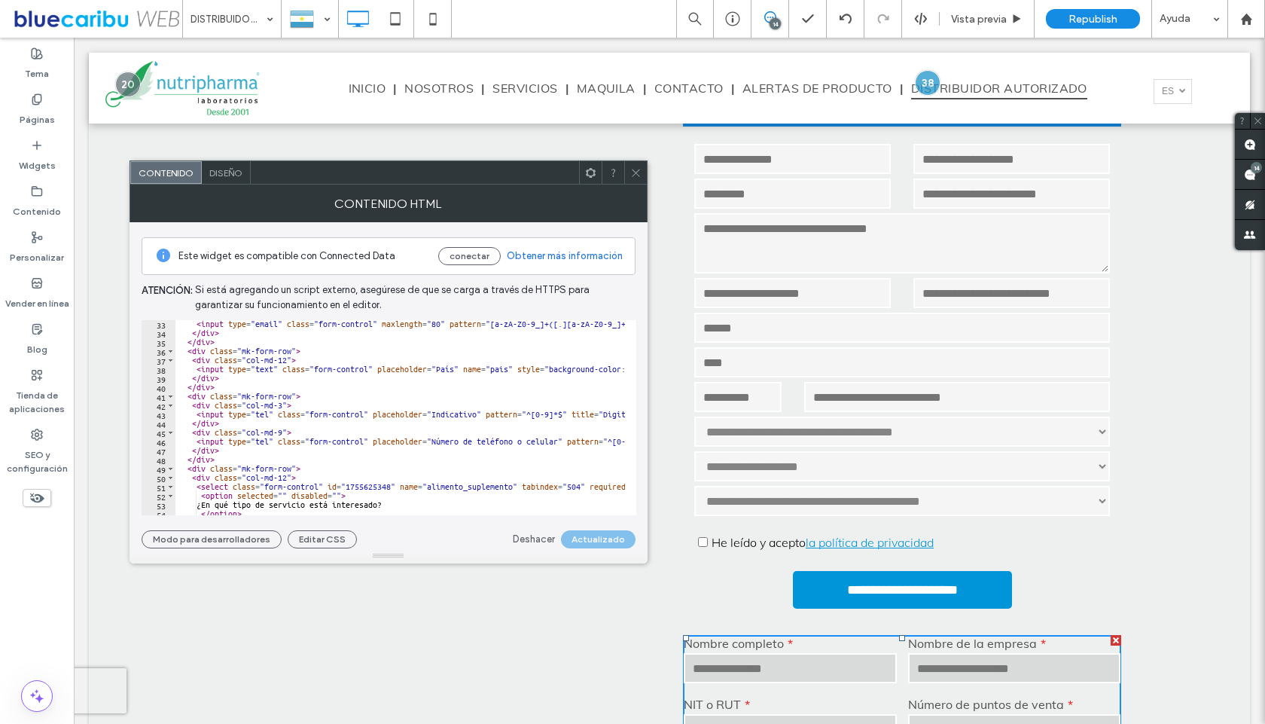
scroll to position [284, 0]
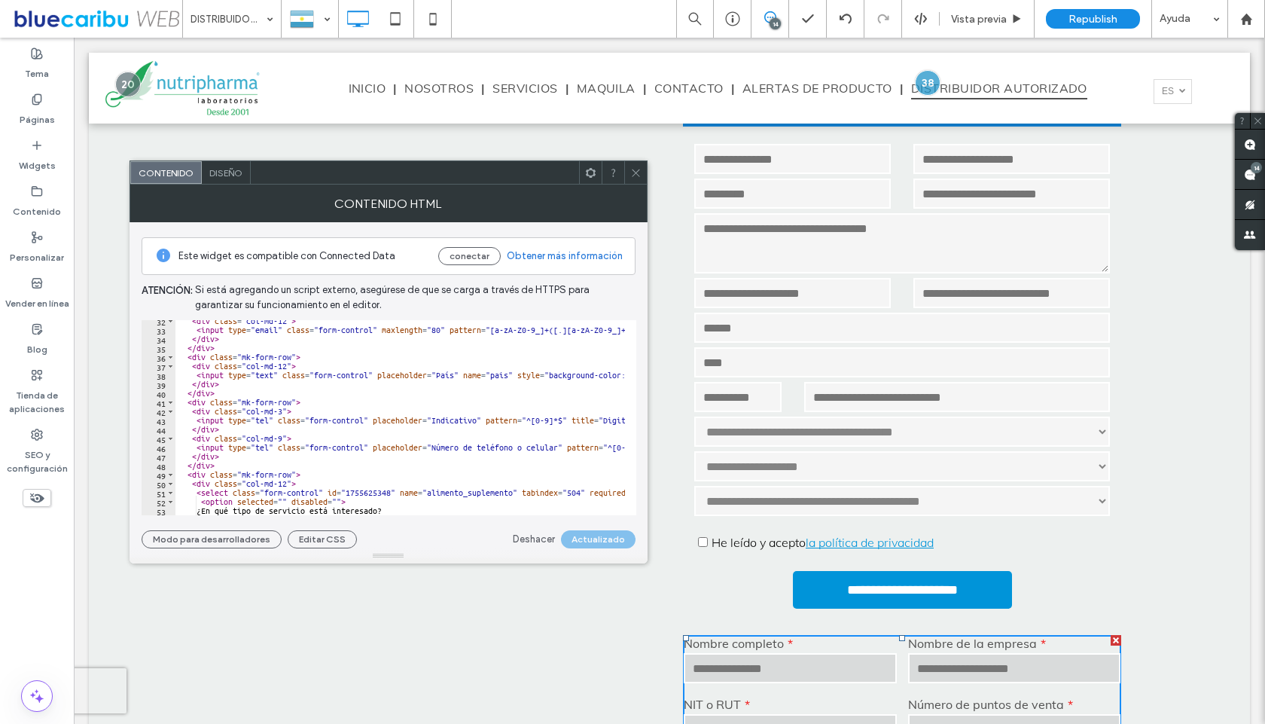
click at [398, 373] on div "< div class = "col-md-12" > < input type = "email" class = "form-control" maxle…" at bounding box center [713, 417] width 1077 height 202
click at [450, 376] on div "< div class = "col-md-12" > < input type = "email" class = "form-control" maxle…" at bounding box center [713, 417] width 1077 height 202
drag, startPoint x: 510, startPoint y: 377, endPoint x: 490, endPoint y: 374, distance: 19.8
click at [490, 374] on div "< div class = "col-md-12" > < input type = "email" class = "form-control" maxle…" at bounding box center [713, 417] width 1077 height 202
paste textarea "**********"
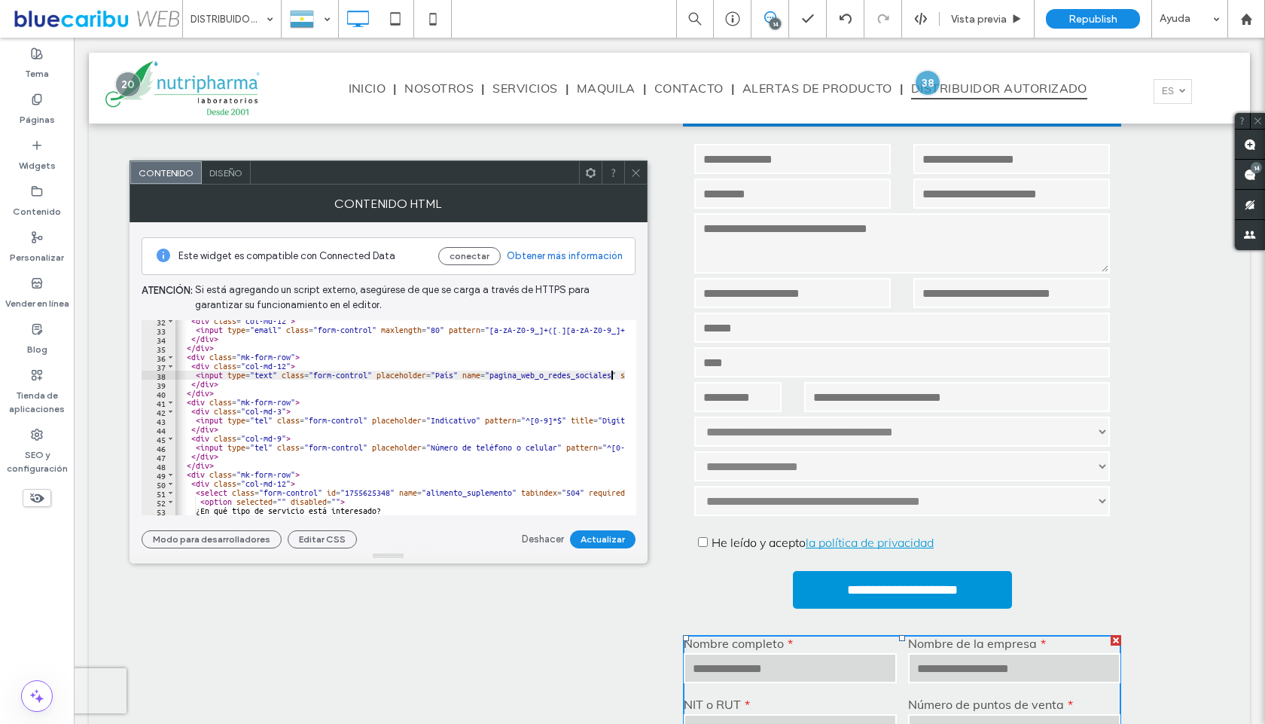
scroll to position [0, 1]
drag, startPoint x: 452, startPoint y: 375, endPoint x: 434, endPoint y: 375, distance: 18.1
click at [434, 375] on div "< div class = "col-md-12" > < input type = "email" class = "form-control" maxle…" at bounding box center [713, 417] width 1077 height 202
paste textarea "**********"
click at [606, 542] on button "Actualizar" at bounding box center [603, 539] width 66 height 18
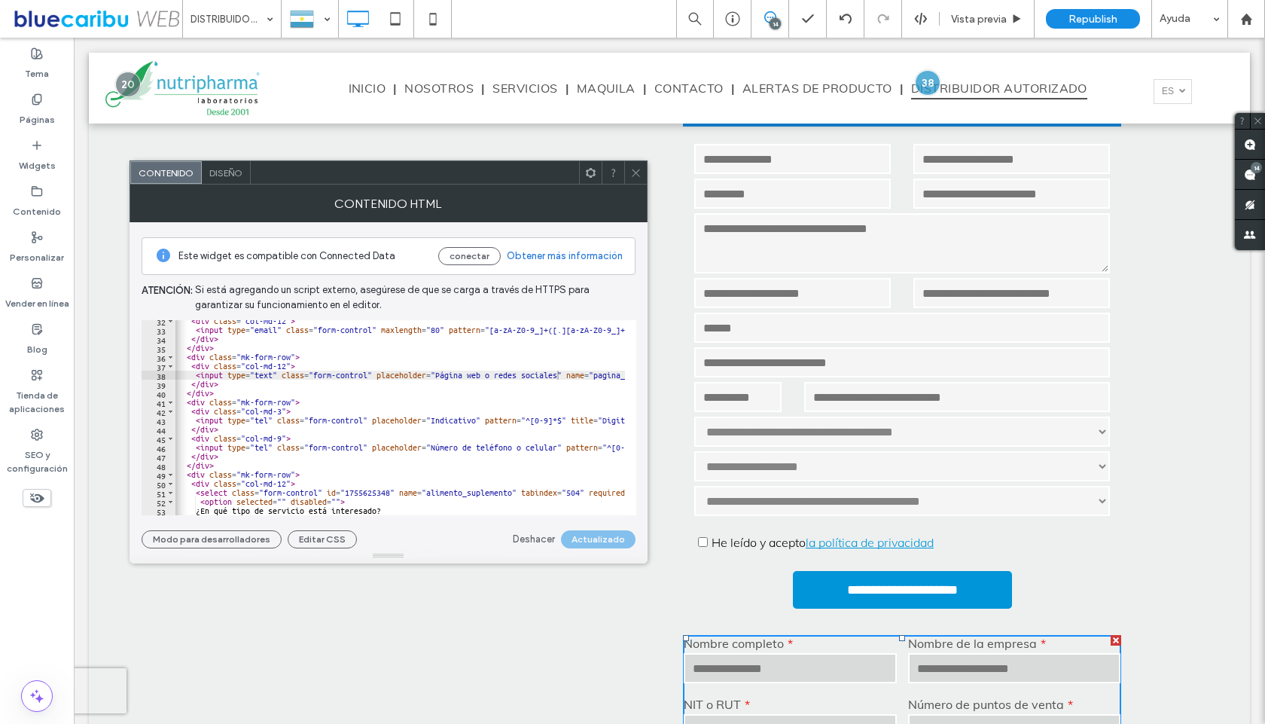
click at [199, 401] on div "< div class = "col-md-12" > < input type = "email" class = "form-control" maxle…" at bounding box center [713, 417] width 1077 height 202
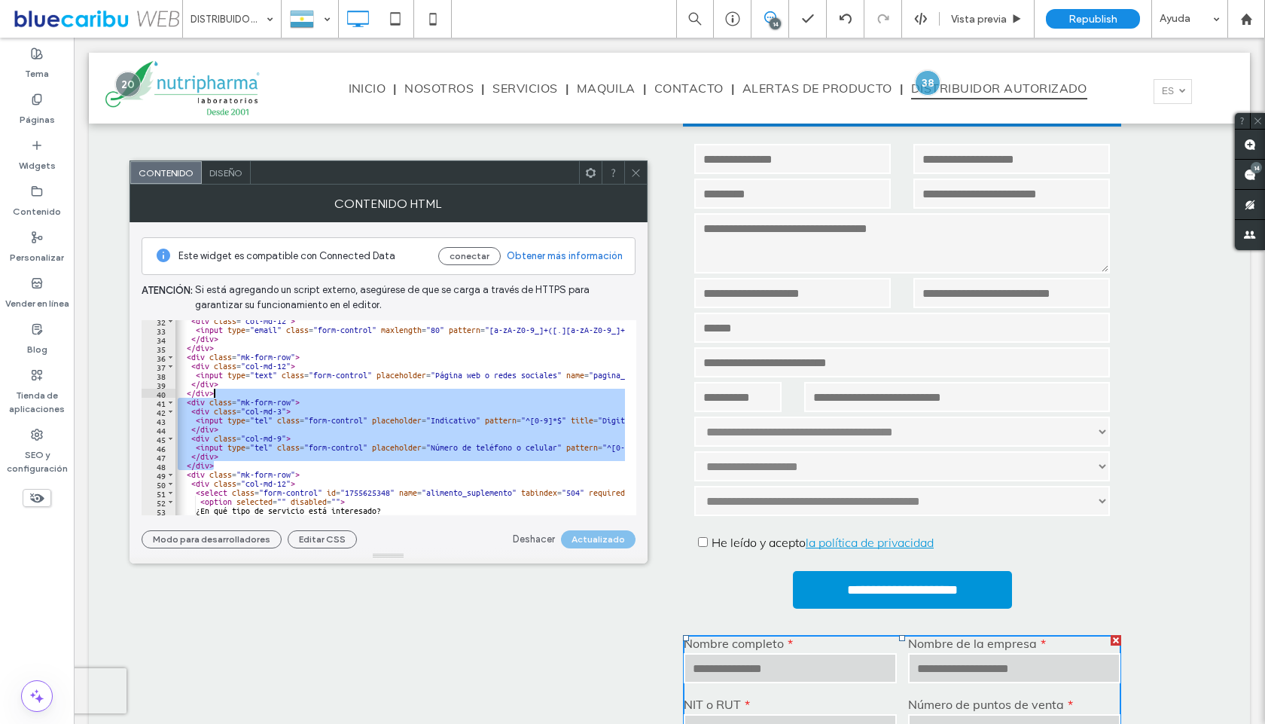
drag, startPoint x: 220, startPoint y: 465, endPoint x: 221, endPoint y: 395, distance: 70.1
click at [221, 395] on div "< div class = "col-md-12" > < input type = "email" class = "form-control" maxle…" at bounding box center [713, 417] width 1077 height 202
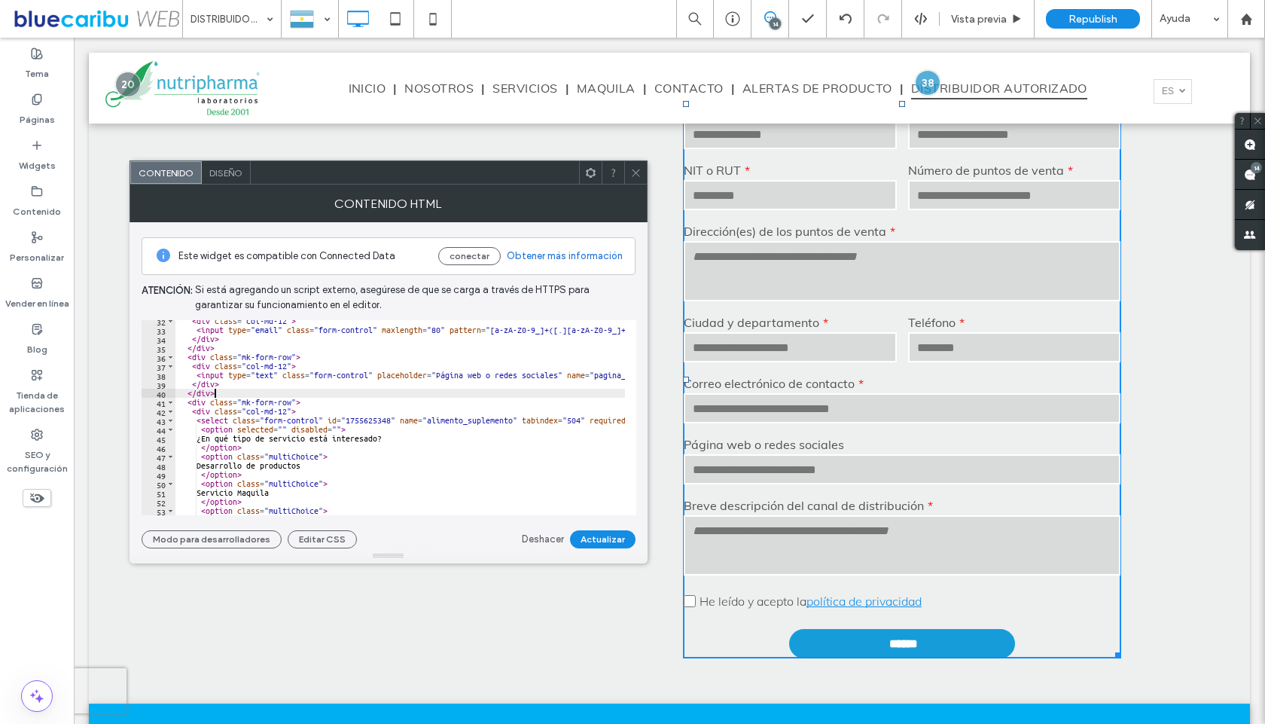
scroll to position [1045, 0]
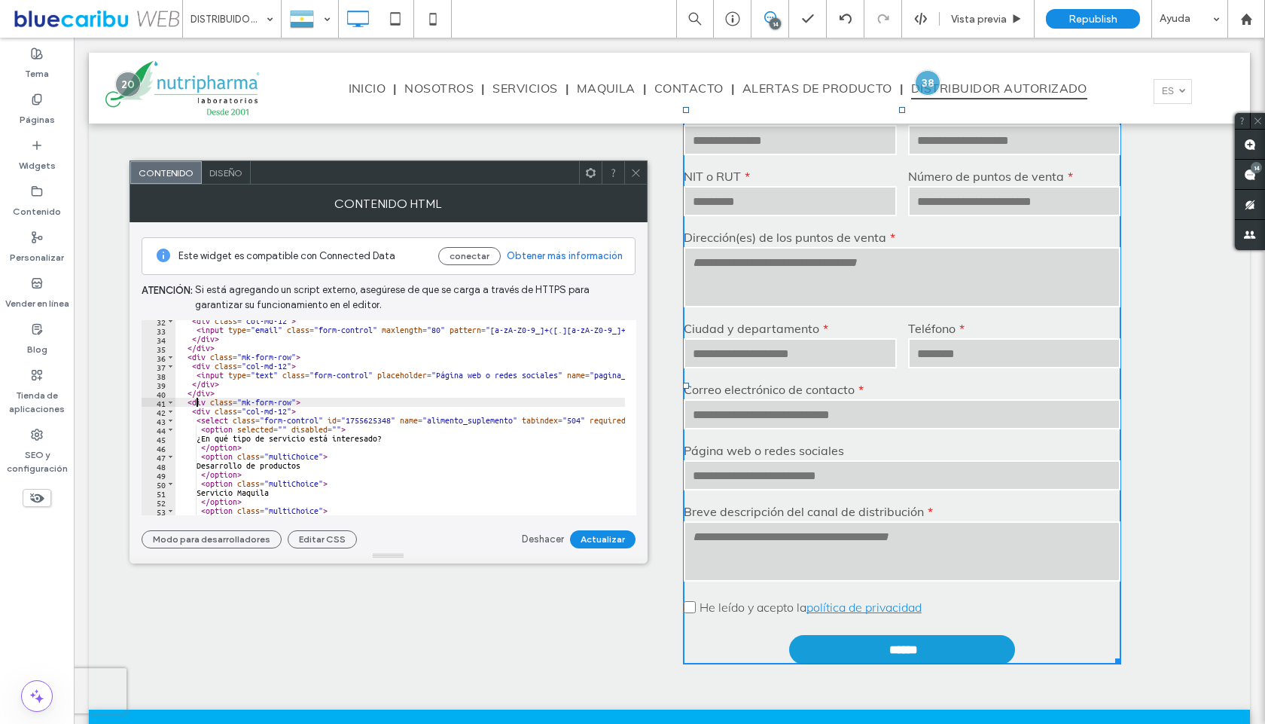
click at [196, 402] on div "< div class = "col-md-12" > < input type = "email" class = "form-control" maxle…" at bounding box center [713, 417] width 1077 height 202
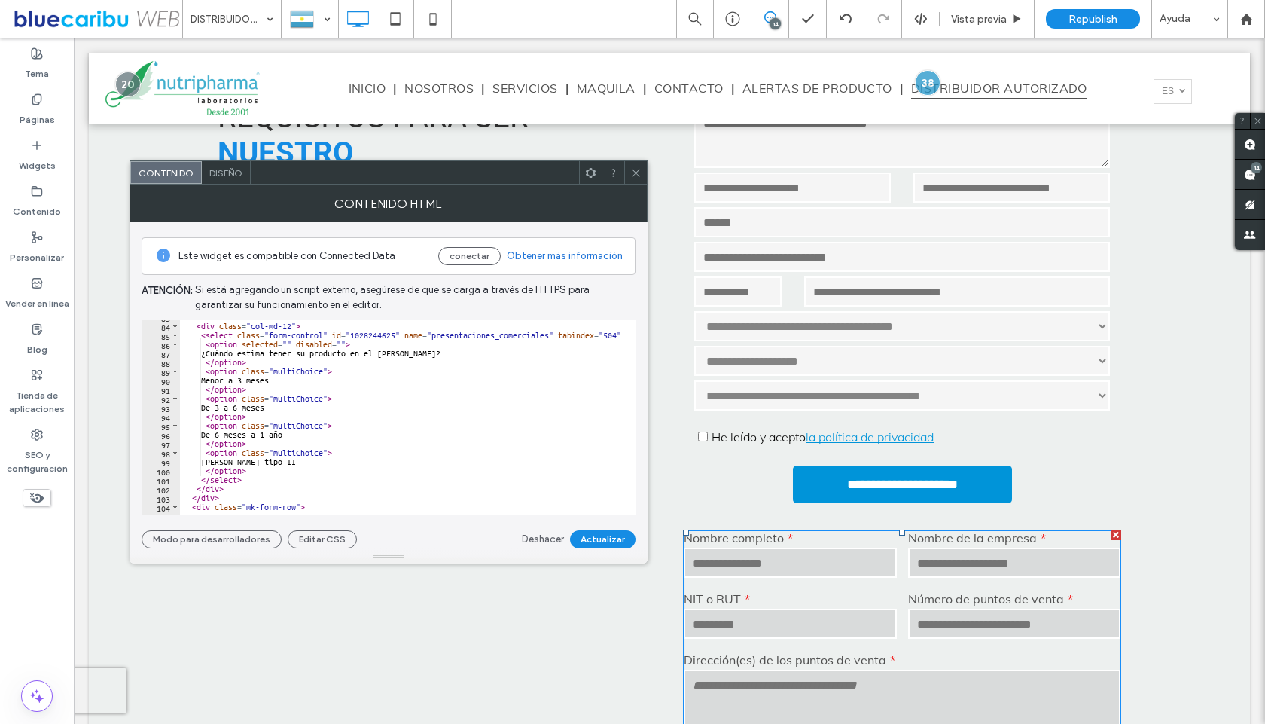
scroll to position [728, 0]
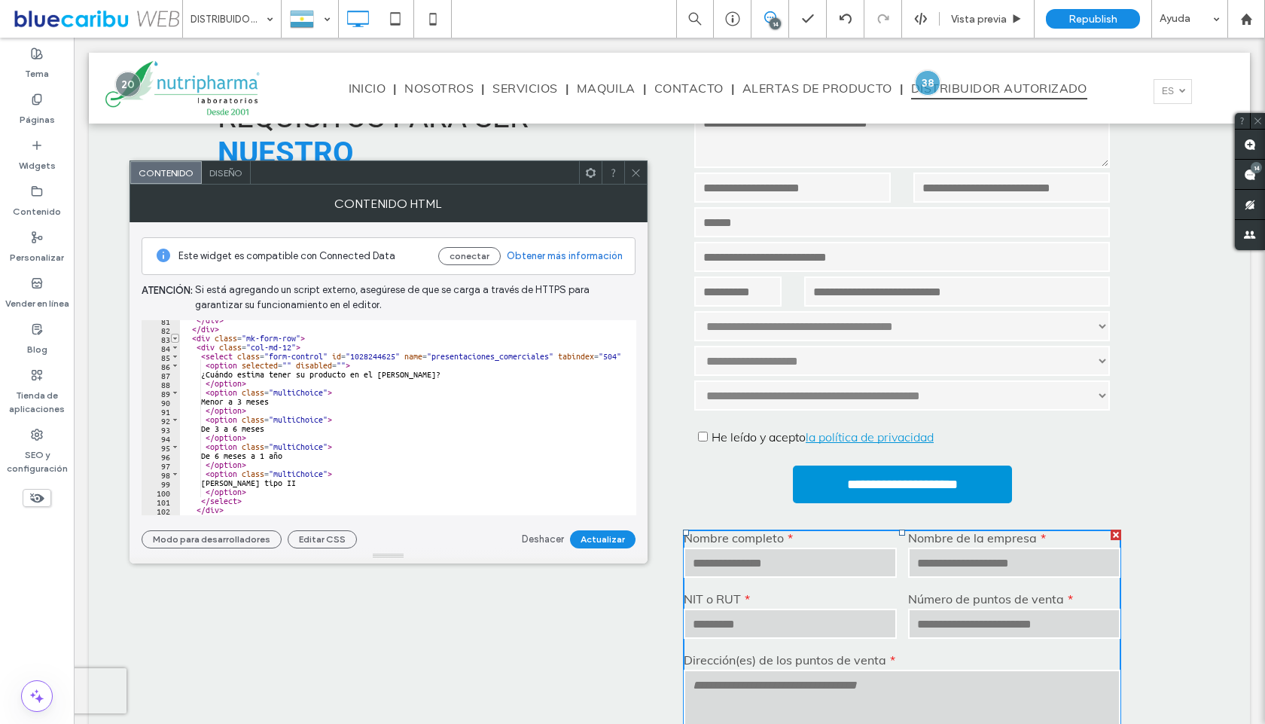
click at [176, 339] on span "Toggle code folding, rows 83 through 103" at bounding box center [175, 338] width 8 height 9
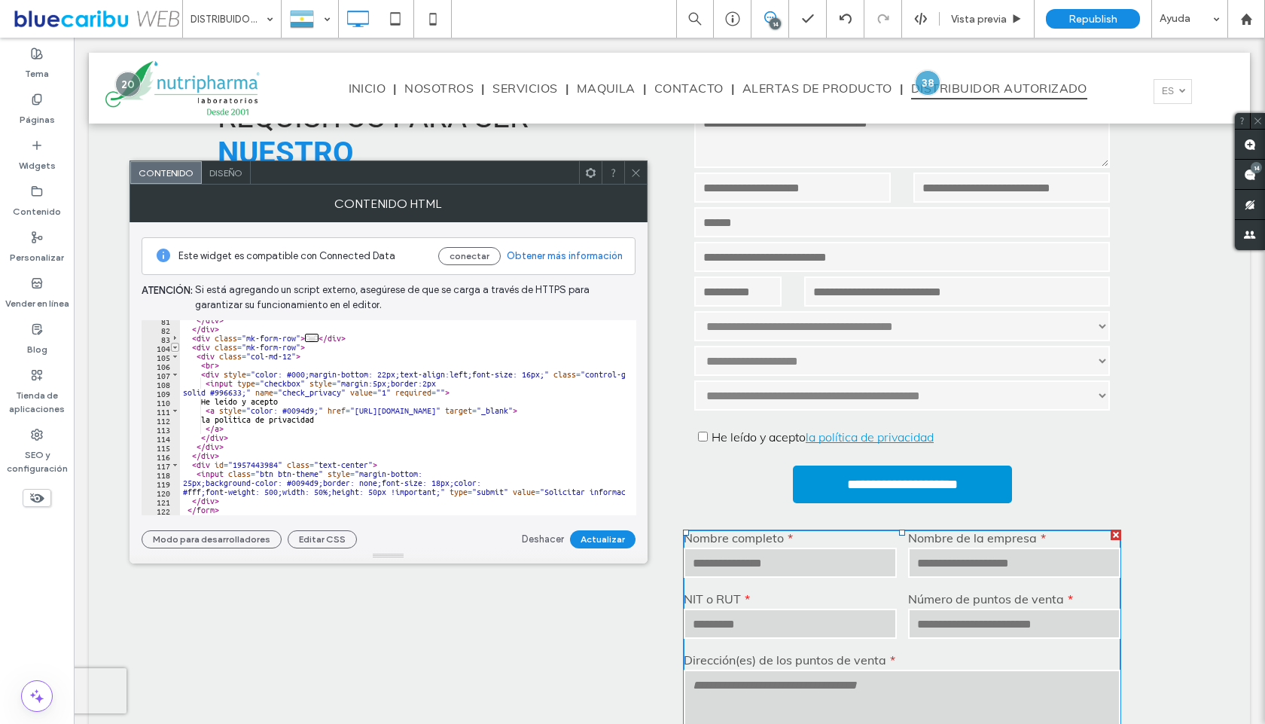
click at [175, 351] on span "Toggle code folding, rows 104 through 116" at bounding box center [175, 347] width 8 height 9
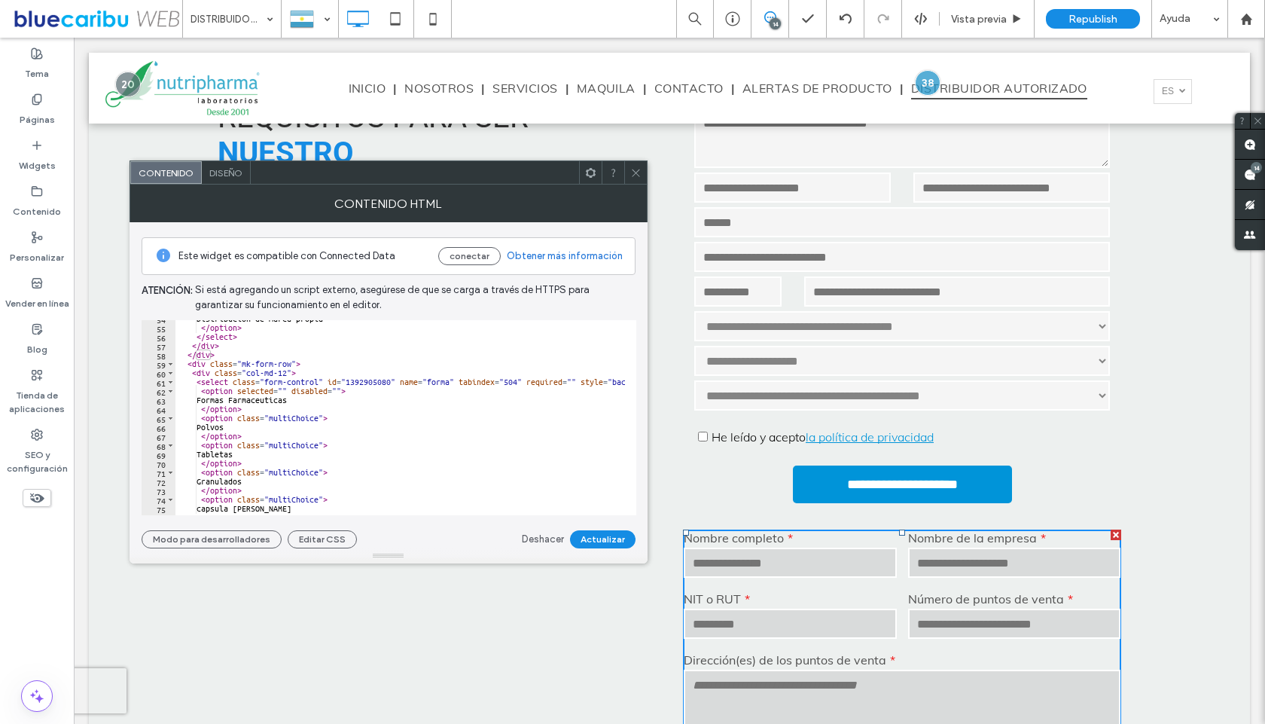
scroll to position [473, 0]
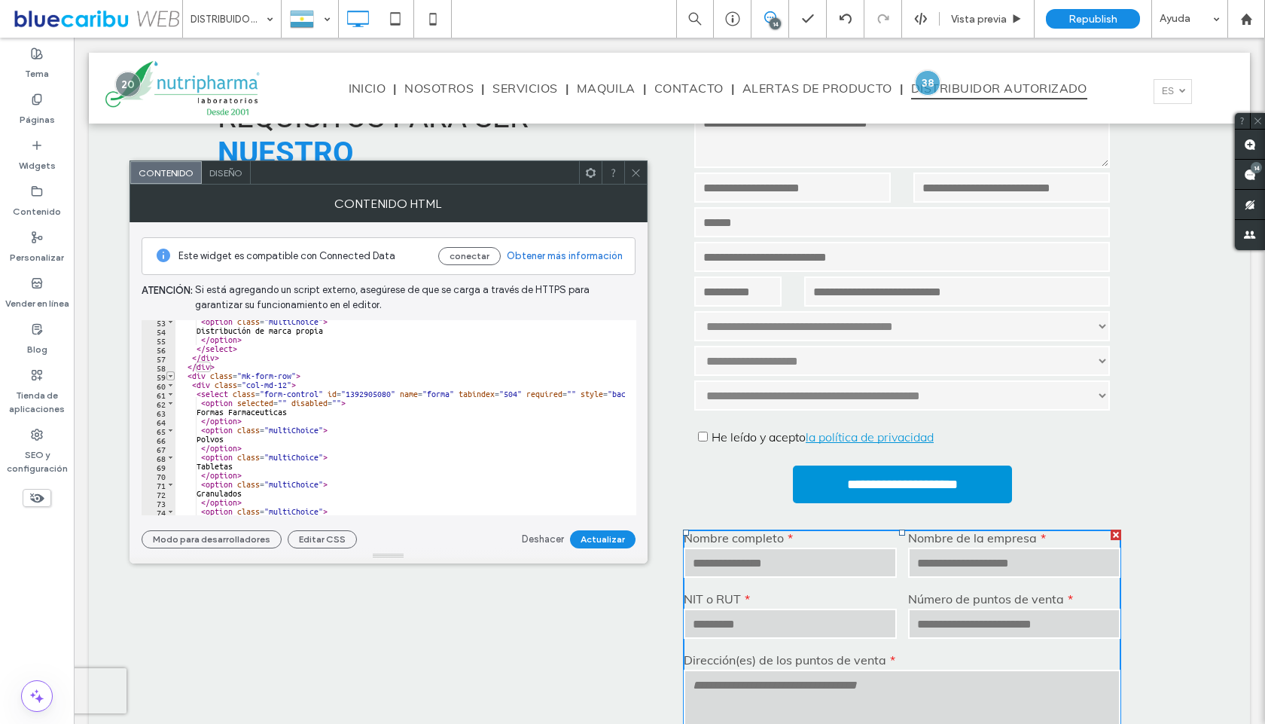
click at [172, 375] on span "Toggle code folding, rows 59 through 82" at bounding box center [170, 375] width 8 height 9
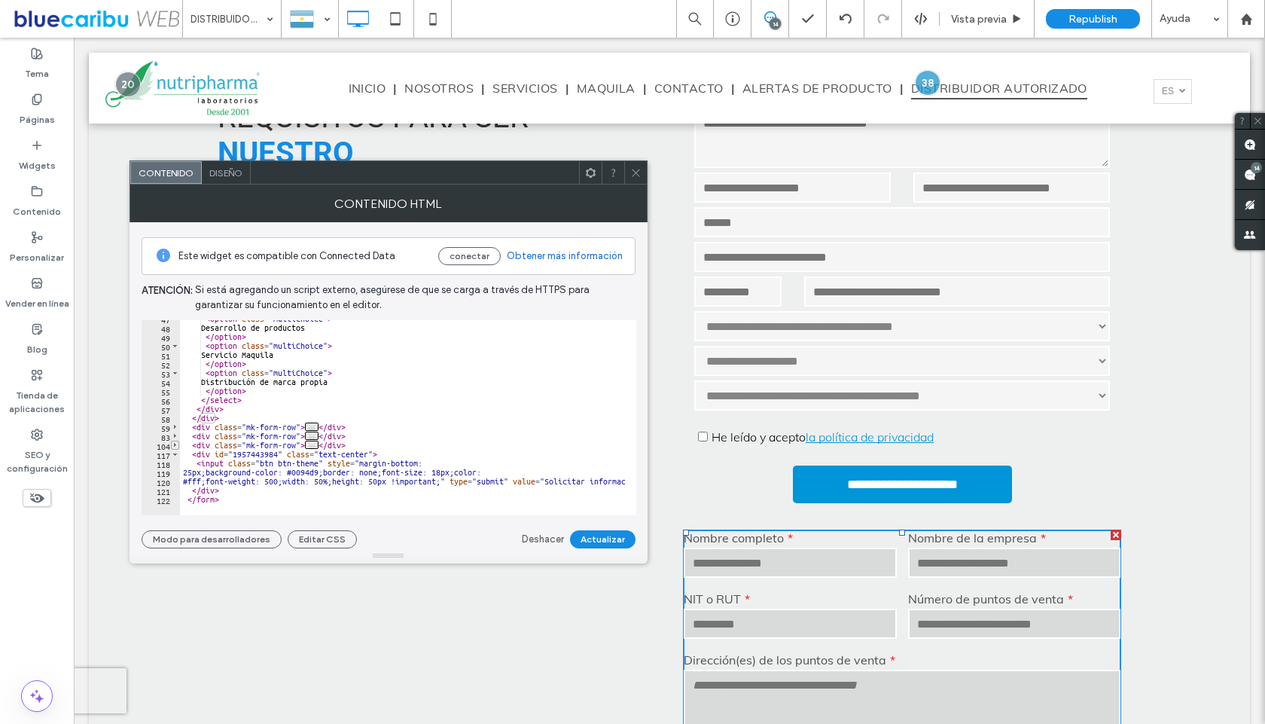
click at [172, 447] on span "Toggle code folding, rows 104 through 116" at bounding box center [175, 445] width 8 height 9
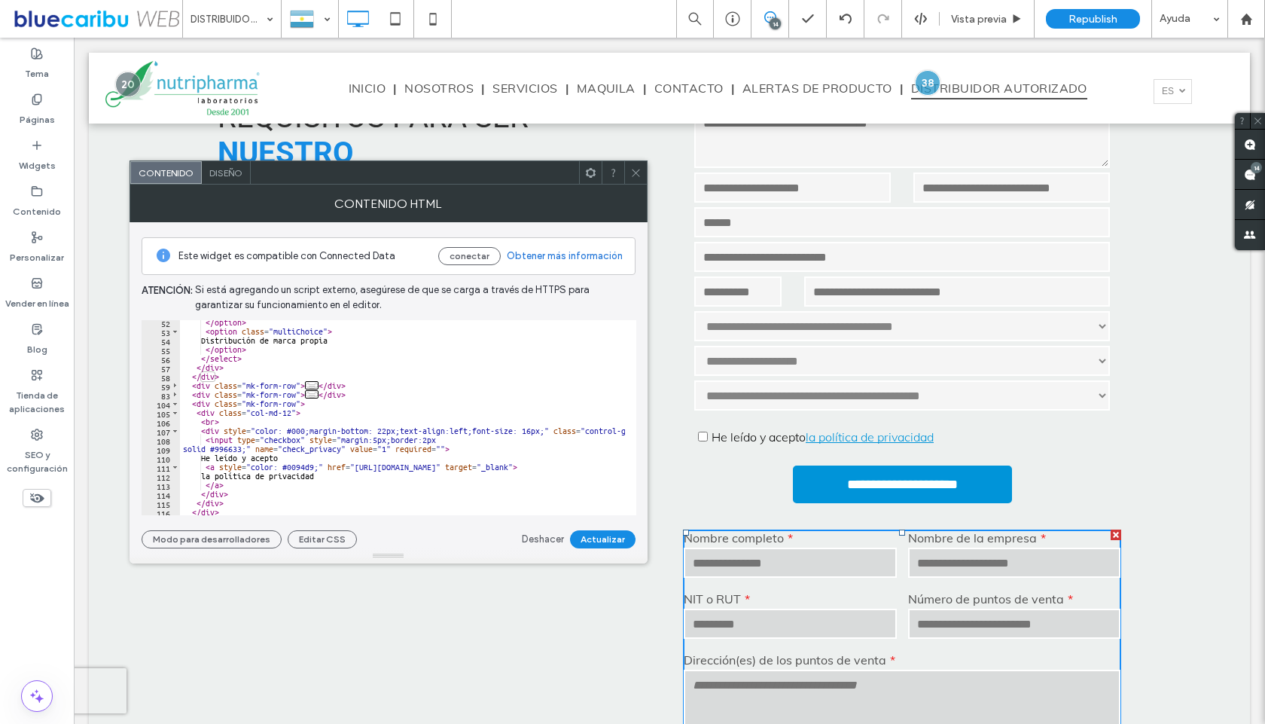
scroll to position [463, 0]
click at [174, 396] on span "Toggle code folding, rows 83 through 103" at bounding box center [175, 394] width 8 height 9
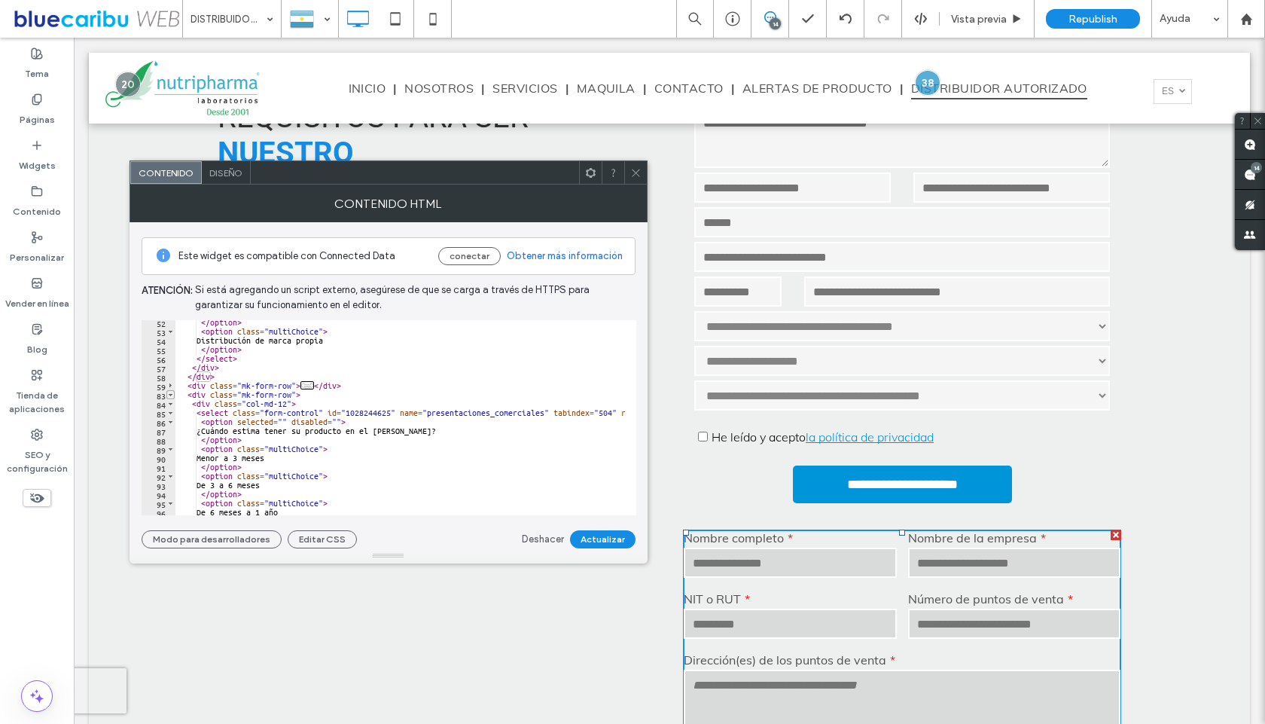
click at [174, 396] on span "Toggle code folding, rows 83 through 103" at bounding box center [170, 394] width 8 height 9
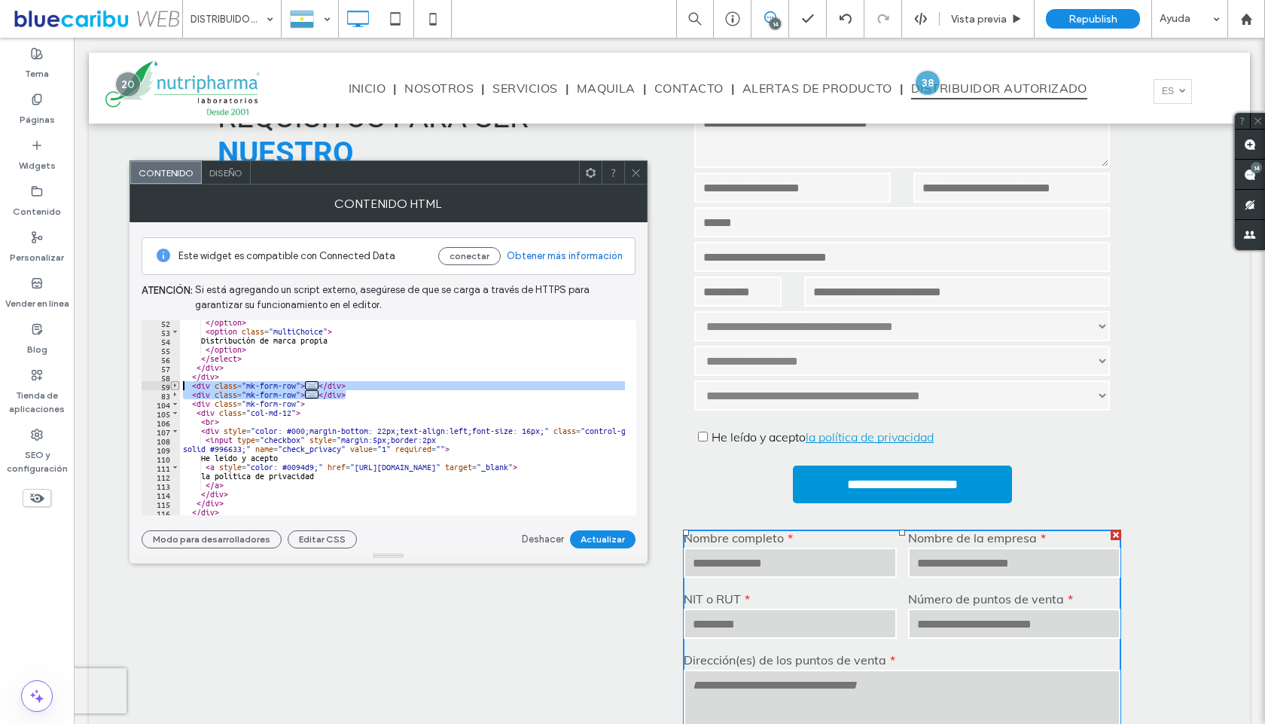
drag, startPoint x: 354, startPoint y: 394, endPoint x: 175, endPoint y: 386, distance: 178.7
click at [175, 386] on div "**********" at bounding box center [389, 417] width 495 height 195
type textarea "**********"
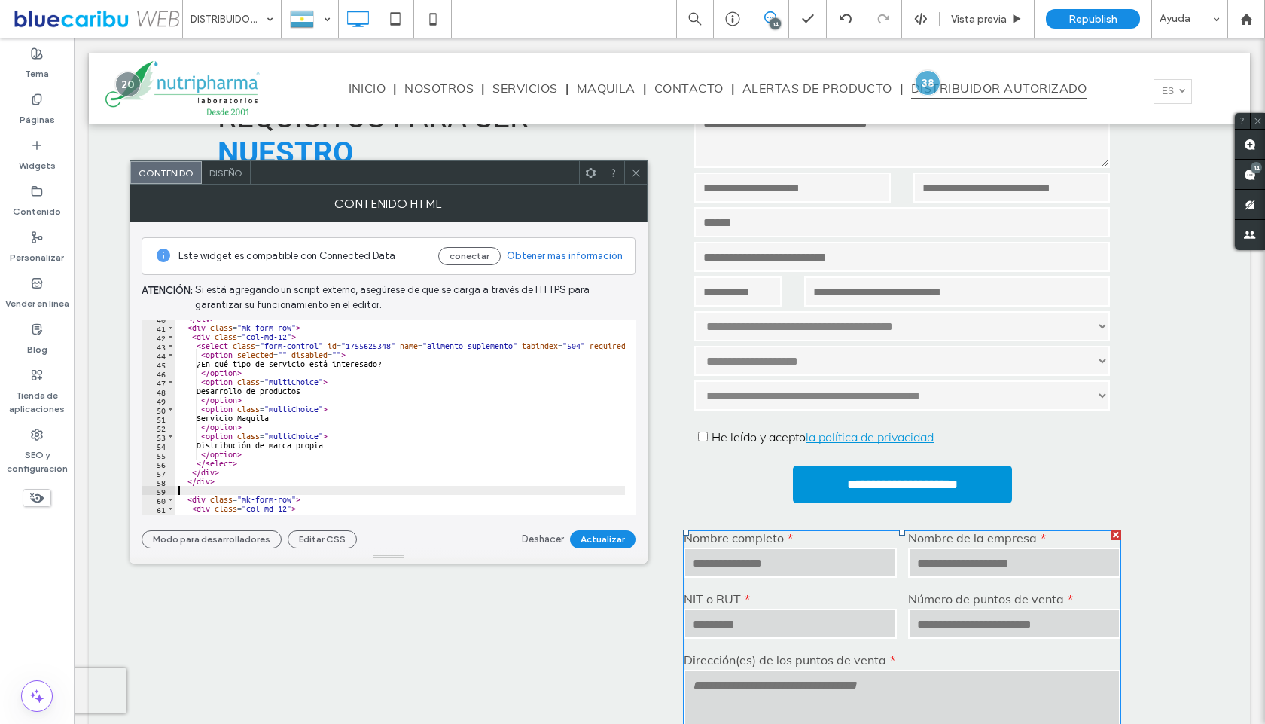
scroll to position [352, 0]
click at [167, 333] on span "Toggle code folding, rows 41 through 58" at bounding box center [170, 334] width 8 height 9
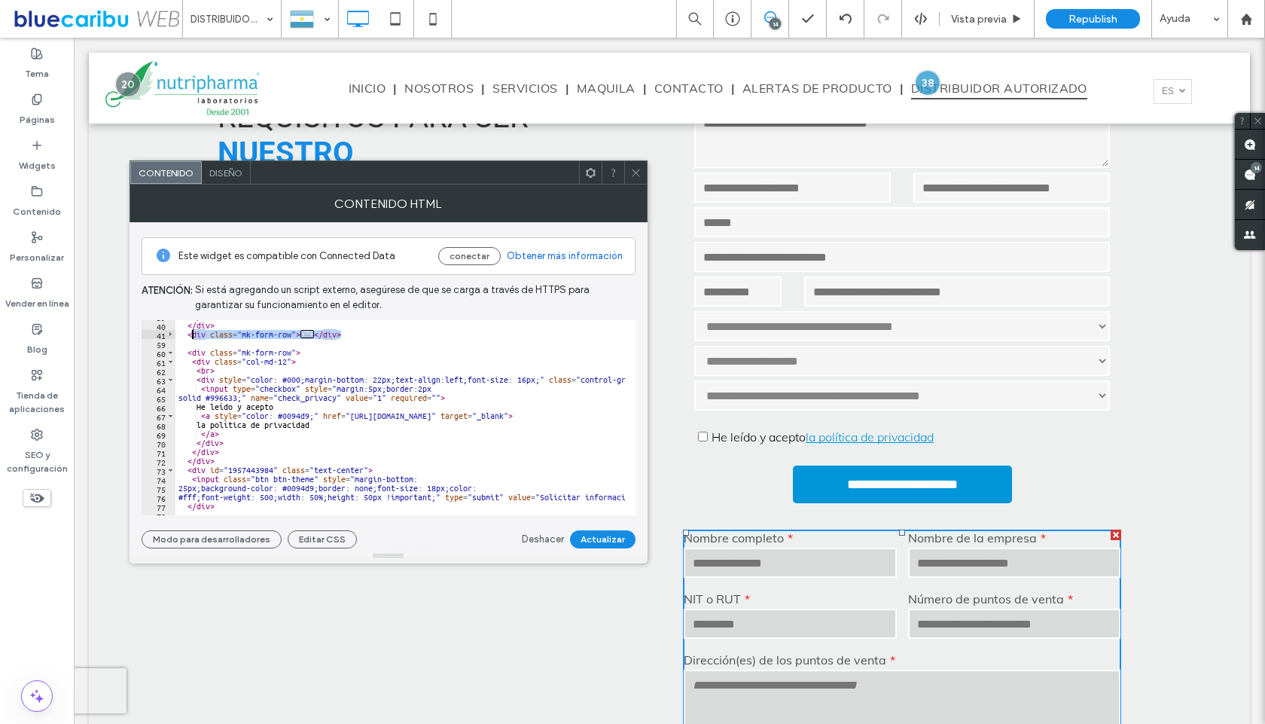
drag, startPoint x: 297, startPoint y: 329, endPoint x: 191, endPoint y: 331, distance: 105.5
click at [191, 331] on div "</ div > </ div > < div class = "mk-form-row" > ... </ div > < div class = "mk-…" at bounding box center [713, 413] width 1077 height 202
click at [243, 330] on div "</ div > </ div > < div class = "mk-form-row" > ... </ div > < div class = "mk-…" at bounding box center [400, 417] width 450 height 195
drag, startPoint x: 224, startPoint y: 325, endPoint x: 356, endPoint y: 346, distance: 133.4
click at [356, 346] on div "</ div > </ div > < div class = "mk-form-row" > ... </ div > < div class = "mk-…" at bounding box center [713, 413] width 1077 height 202
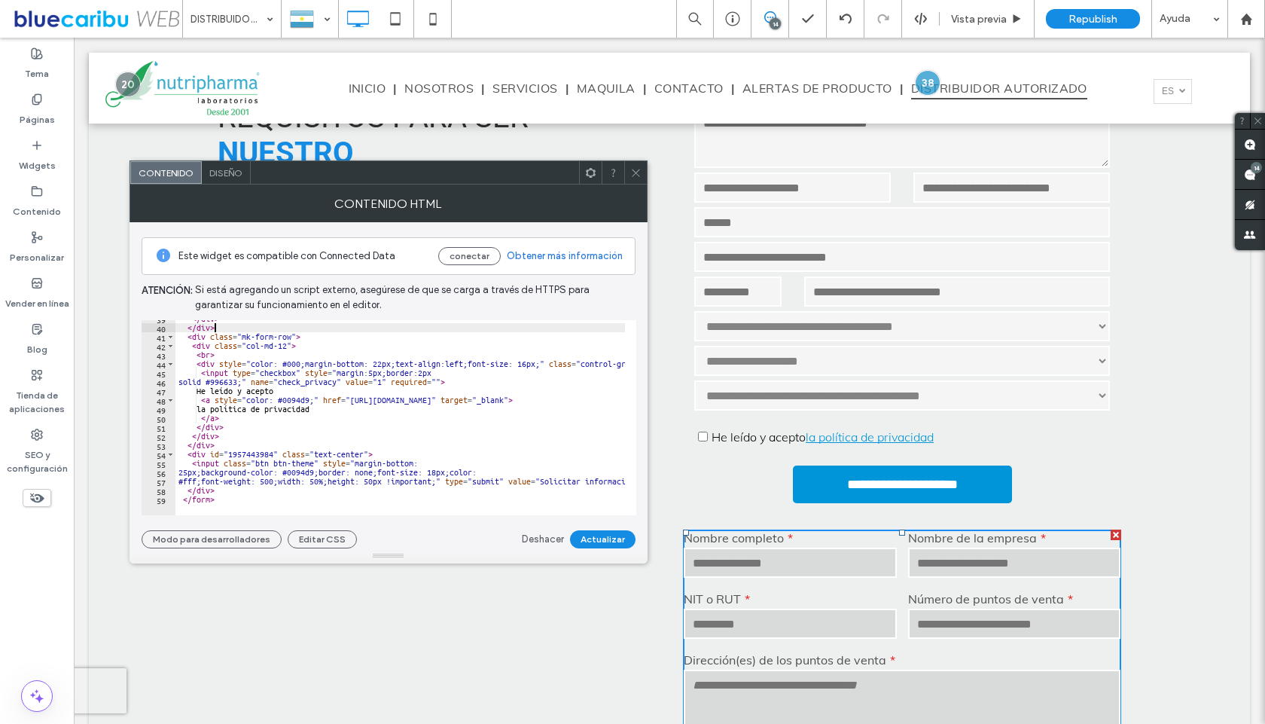
scroll to position [349, 0]
click at [594, 541] on button "Actualizar" at bounding box center [603, 539] width 66 height 18
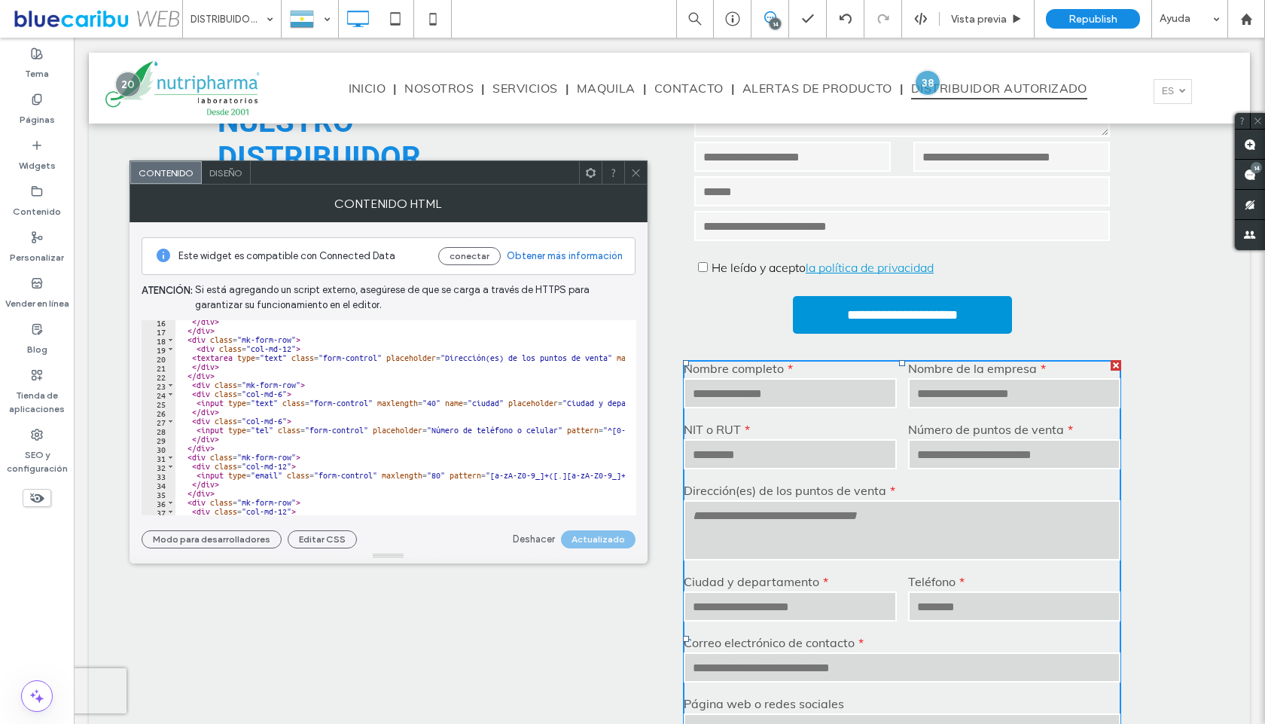
scroll to position [126, 0]
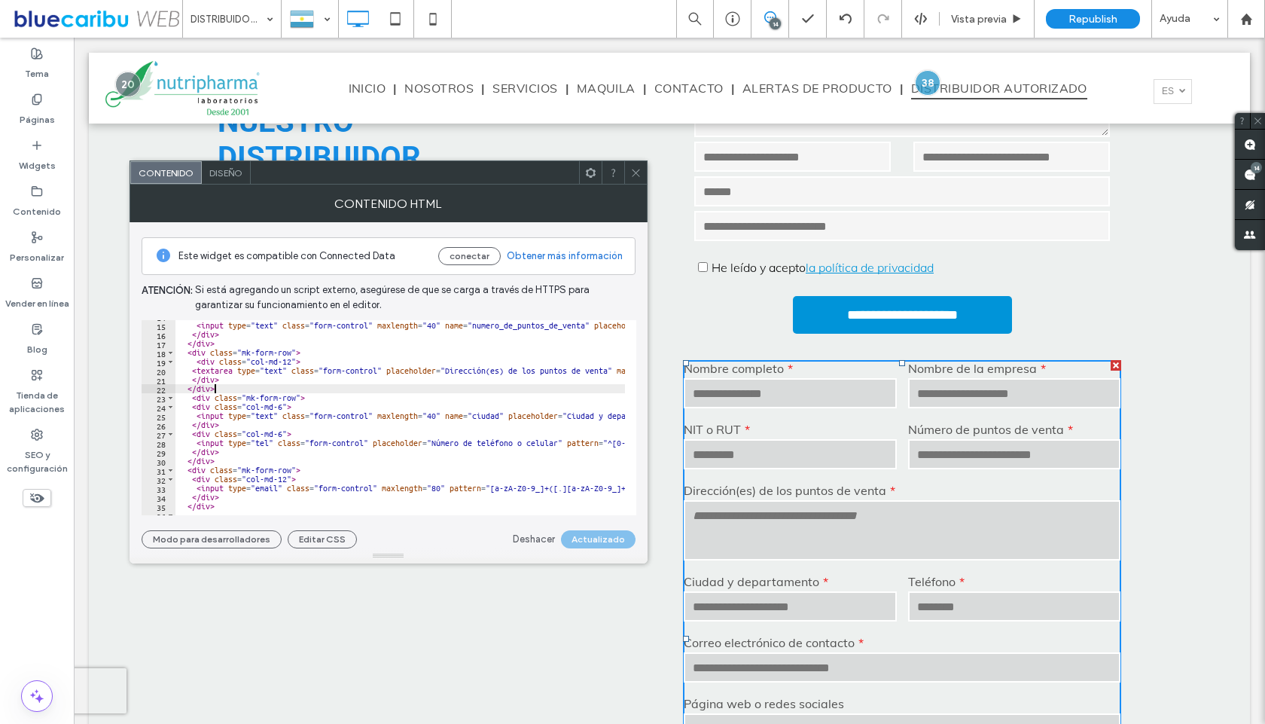
click at [613, 392] on div "< div class = "col-md-6" > < input type = "text" class = "form-control" maxleng…" at bounding box center [713, 413] width 1077 height 202
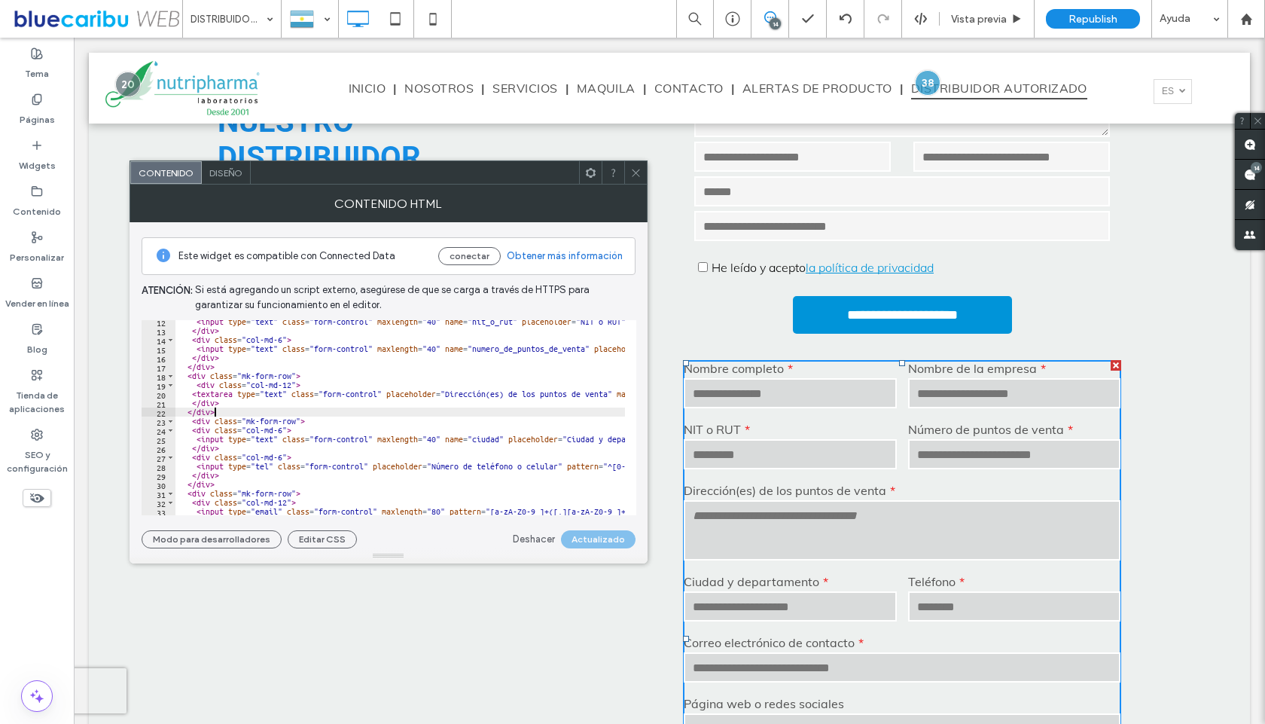
scroll to position [111, 0]
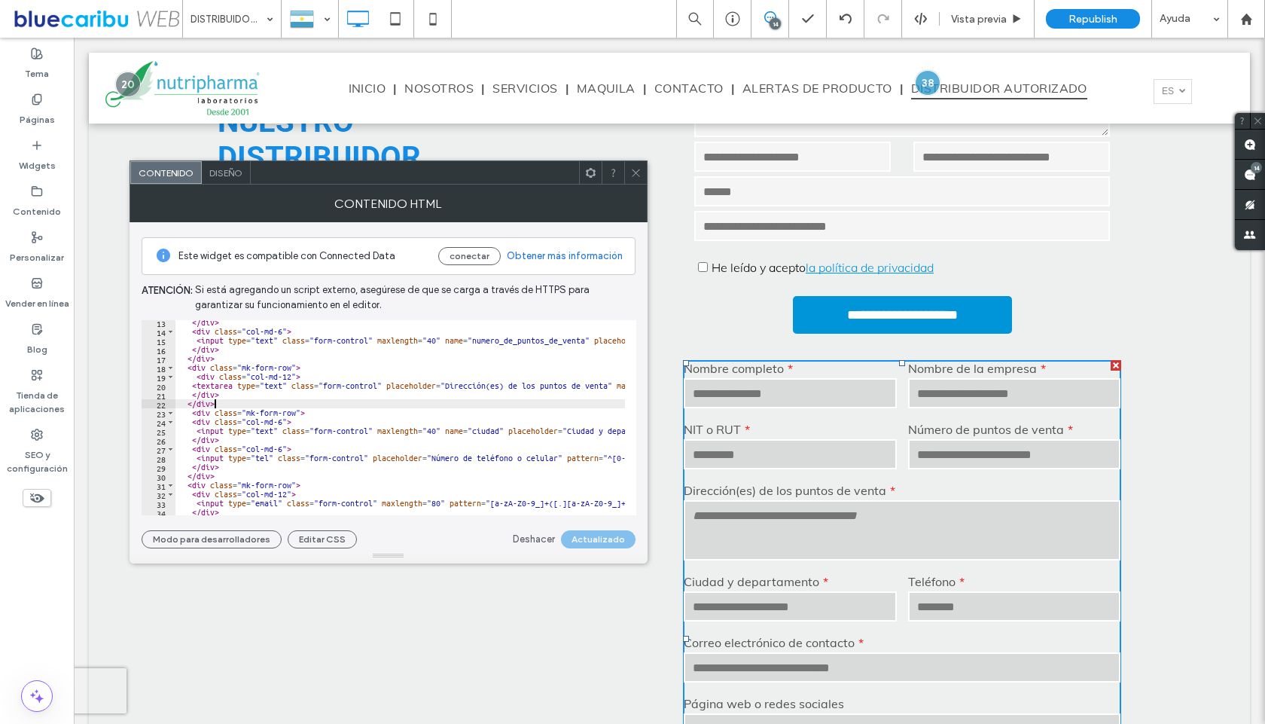
click at [198, 366] on div "</ div > < div class = "col-md-6" > < input type = "text" class = "form-control…" at bounding box center [713, 419] width 1077 height 202
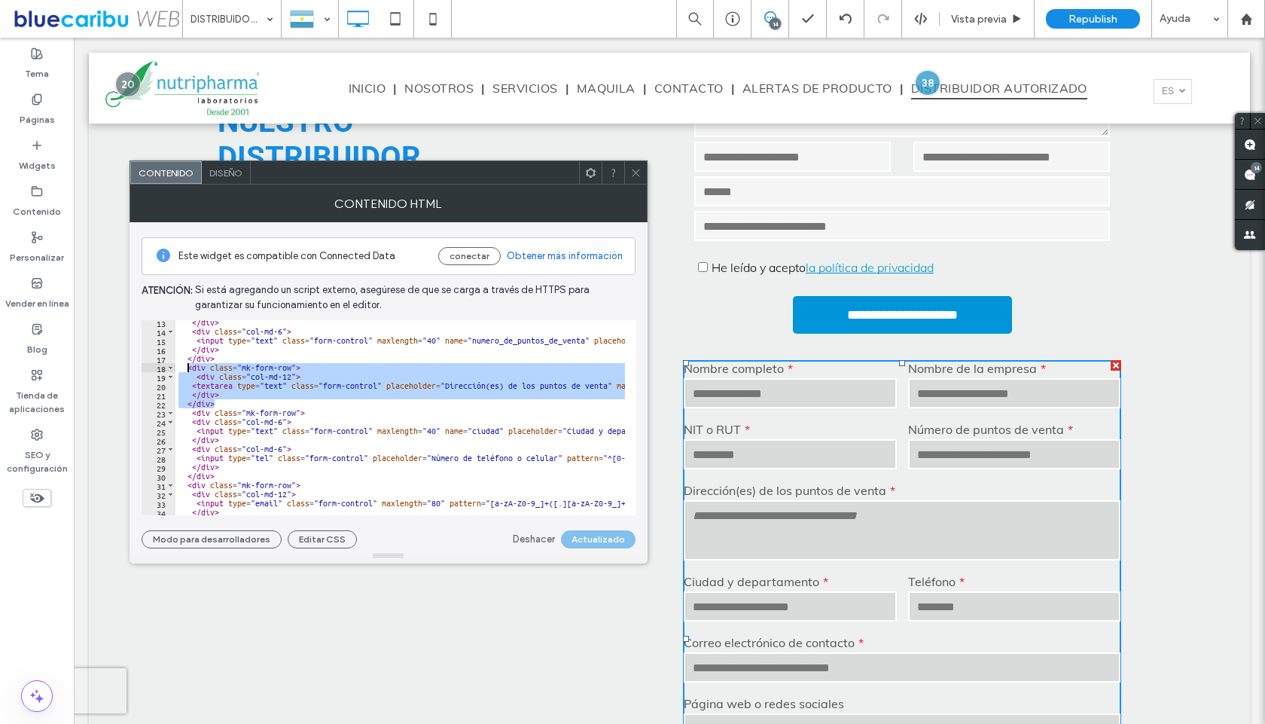
drag, startPoint x: 224, startPoint y: 401, endPoint x: 187, endPoint y: 368, distance: 49.6
click at [187, 368] on div "</ div > < div class = "col-md-6" > < input type = "text" class = "form-control…" at bounding box center [713, 419] width 1077 height 202
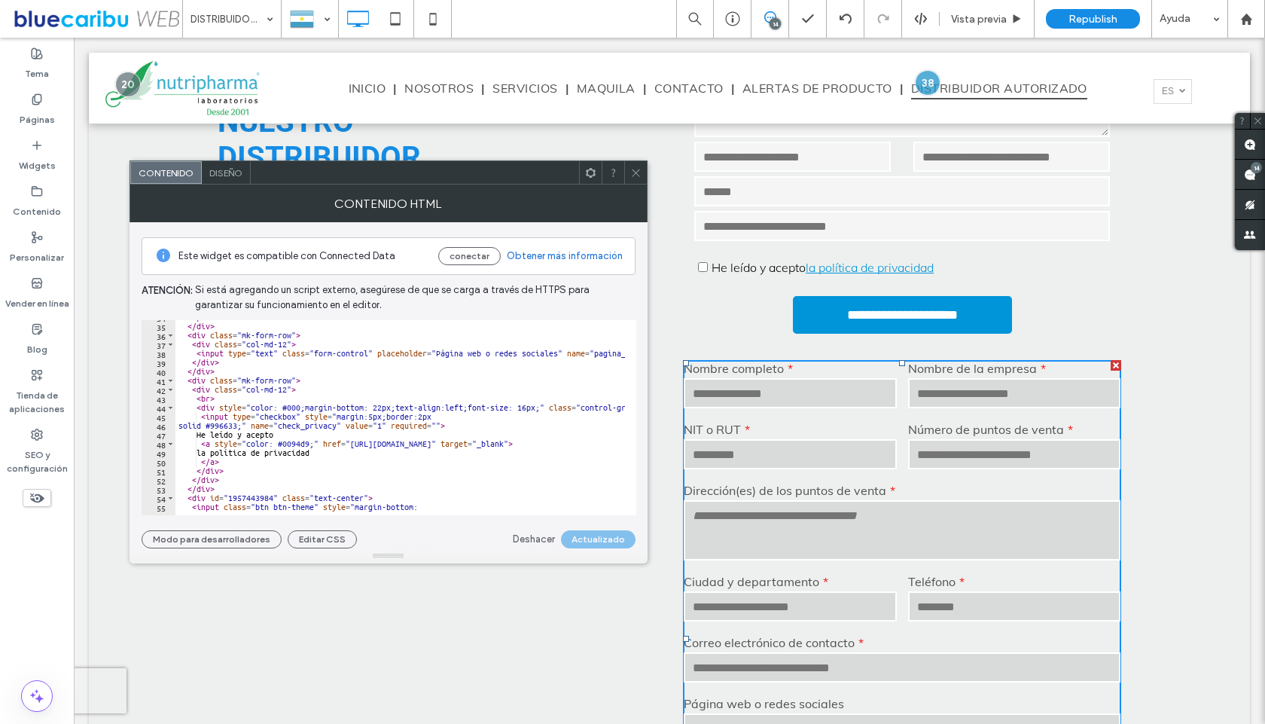
scroll to position [331, 0]
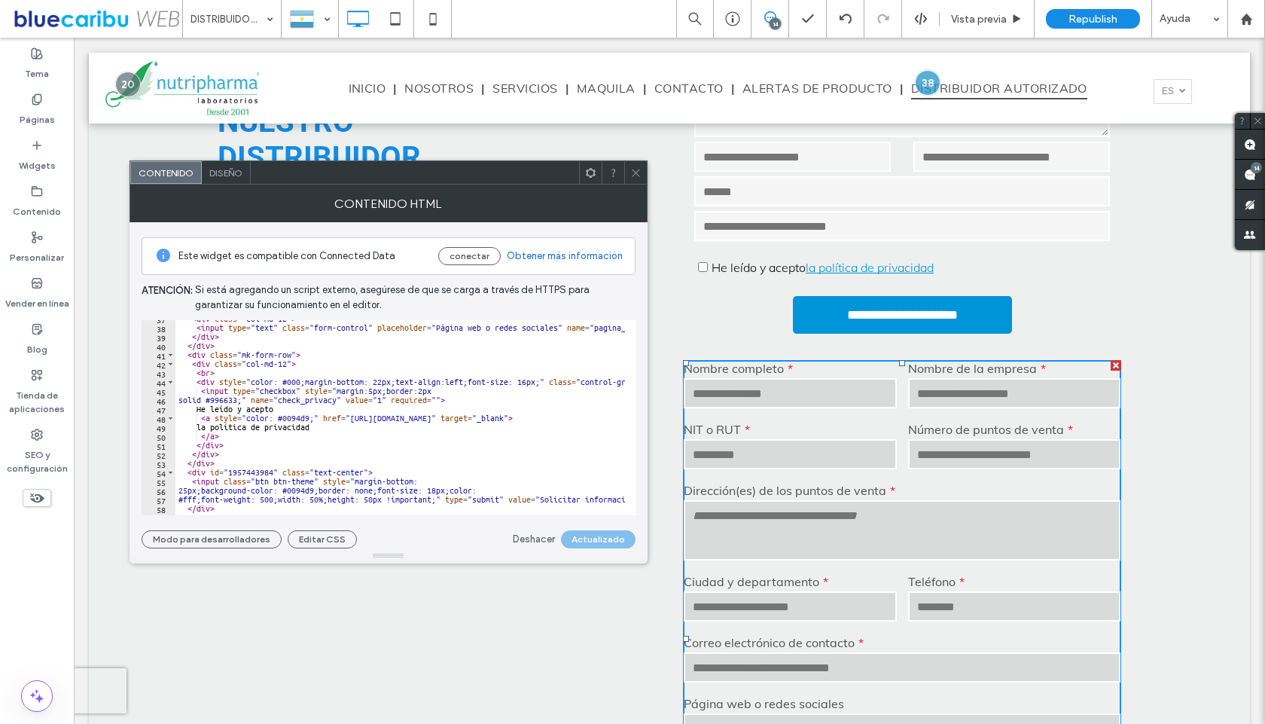
click at [202, 344] on div "< div class = "col-md-12" > < input type = "text" class = "form-control" placeh…" at bounding box center [713, 415] width 1077 height 202
type textarea "******"
click at [220, 345] on div "< div class = "col-md-12" > < input type = "text" class = "form-control" placeh…" at bounding box center [713, 415] width 1077 height 202
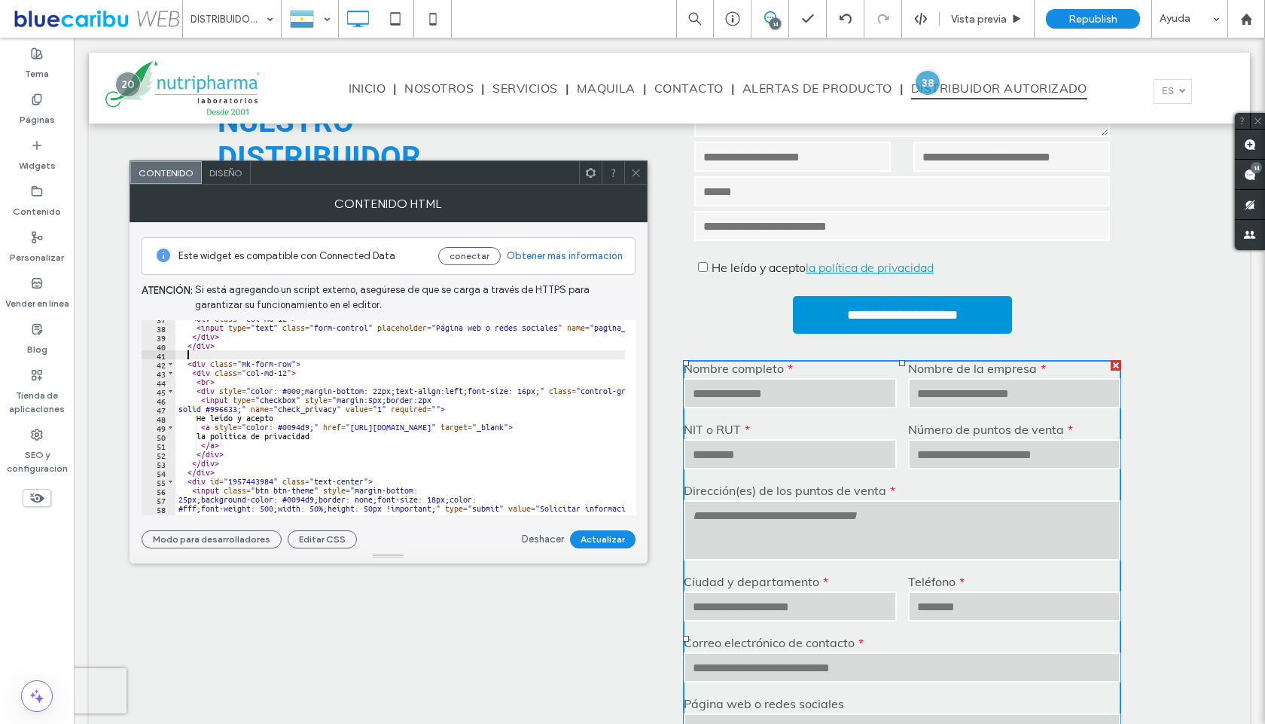
paste textarea "******"
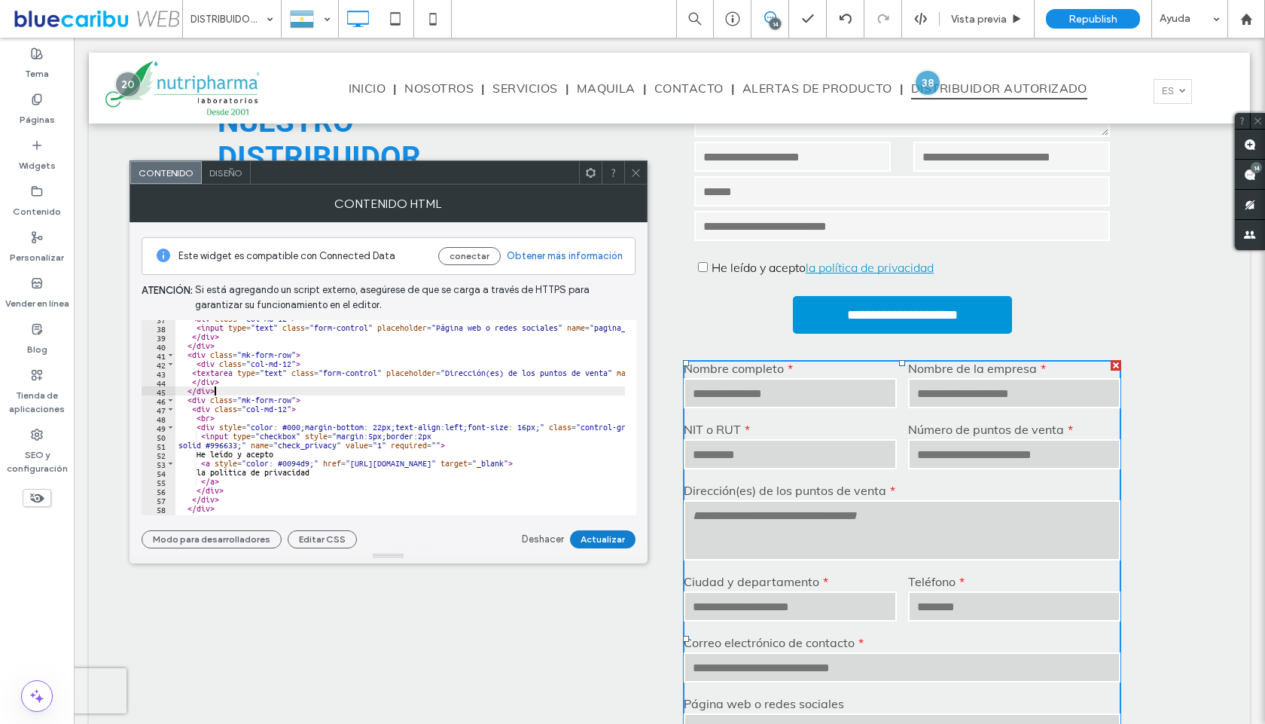
click at [608, 537] on button "Actualizar" at bounding box center [603, 539] width 66 height 18
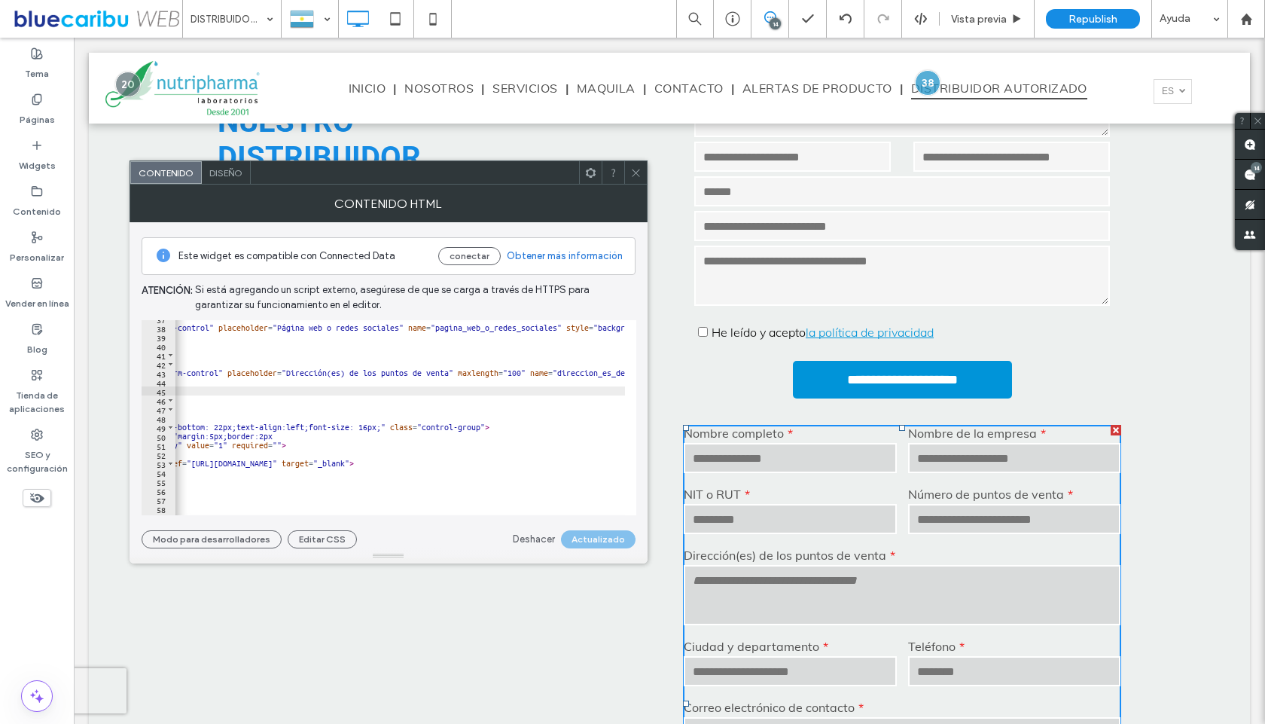
scroll to position [0, 159]
drag, startPoint x: 450, startPoint y: 371, endPoint x: 287, endPoint y: 372, distance: 163.5
click at [287, 372] on div "< div class = "col-md-12" > < input type = "text" class = "form-control" placeh…" at bounding box center [555, 415] width 1077 height 202
paste textarea "*******"
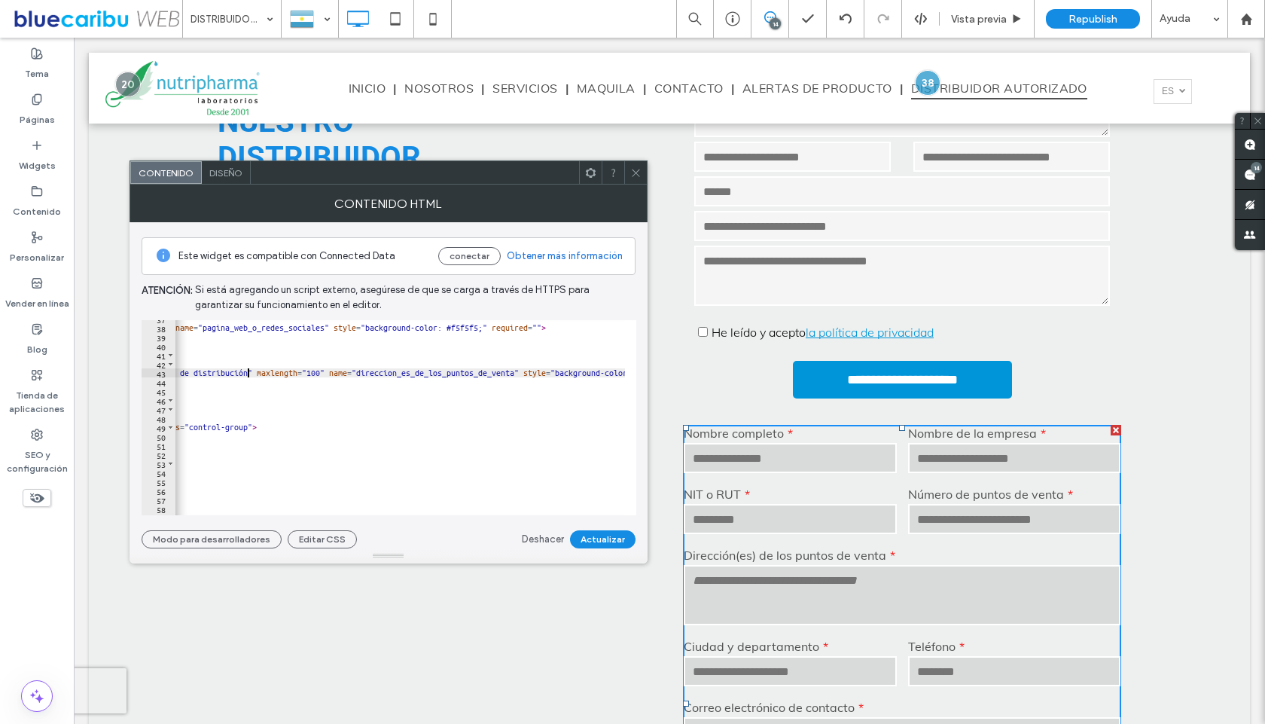
scroll to position [0, 392]
drag, startPoint x: 514, startPoint y: 374, endPoint x: 356, endPoint y: 374, distance: 158.2
click at [356, 374] on div "< div class = "col-md-12" > < input type = "text" class = "form-control" placeh…" at bounding box center [322, 415] width 1077 height 202
paste textarea "********"
type textarea "**********"
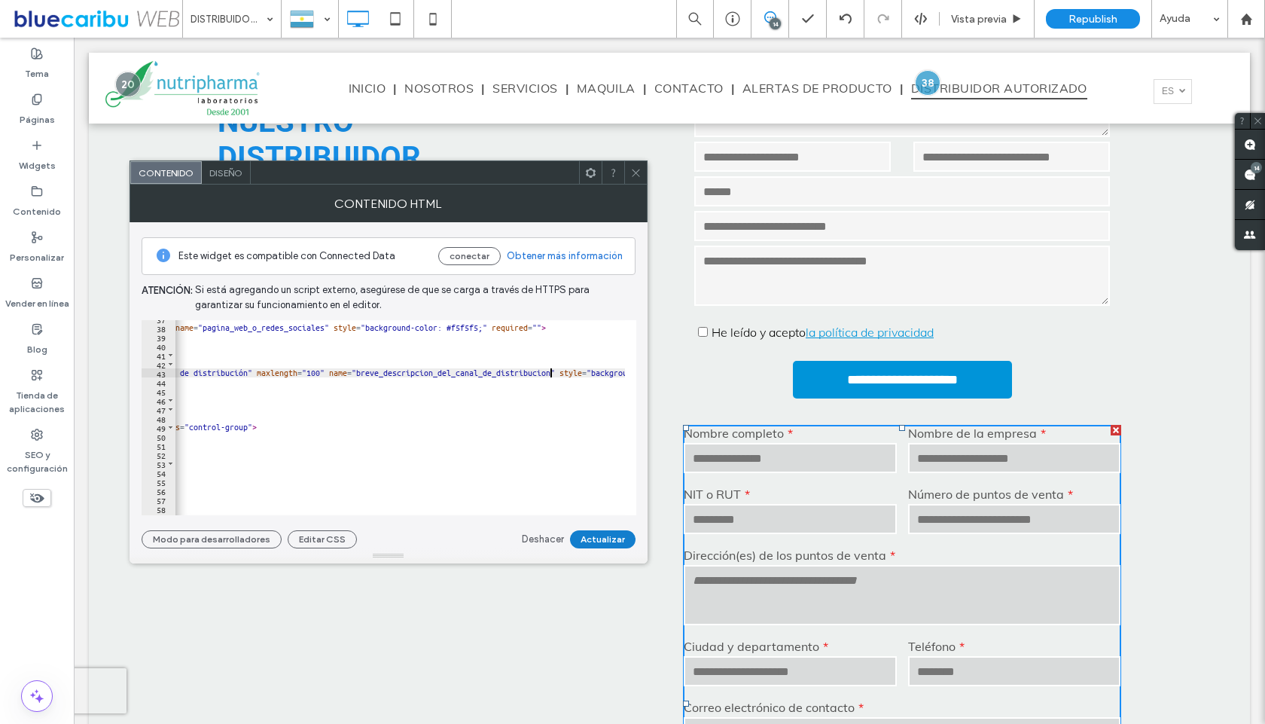
click at [597, 541] on button "Actualizar" at bounding box center [603, 539] width 66 height 18
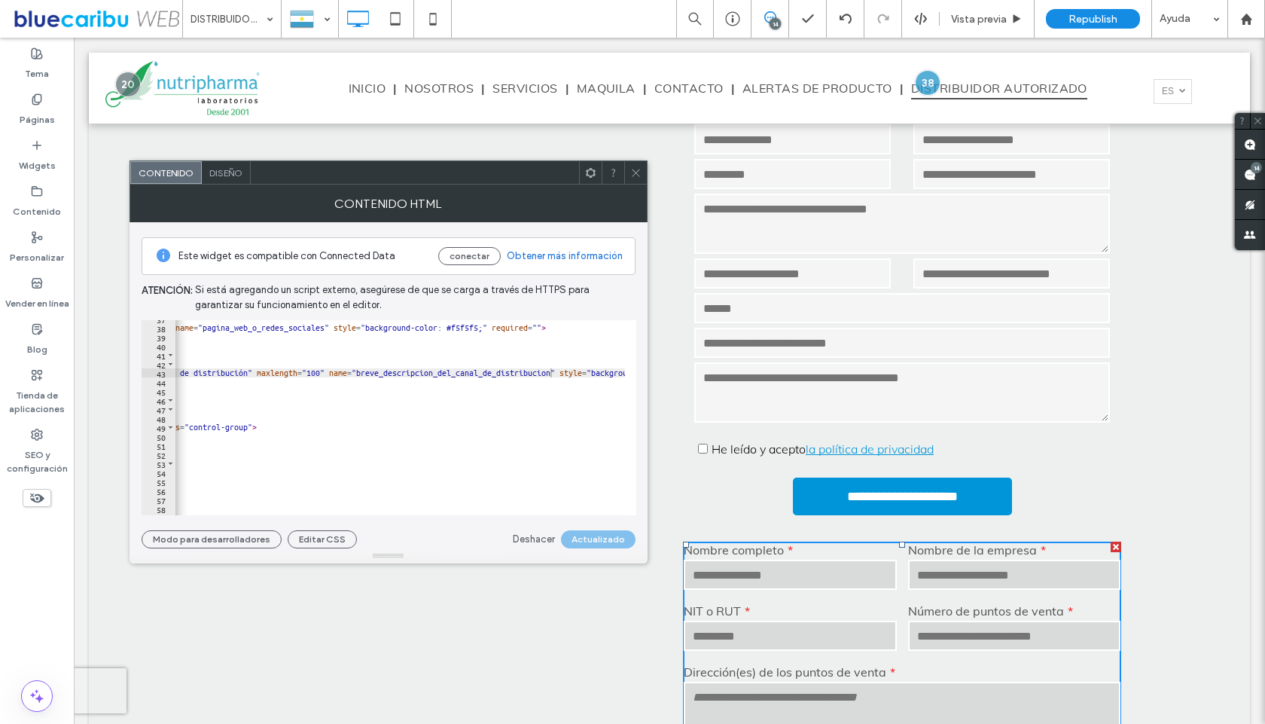
scroll to position [542, 0]
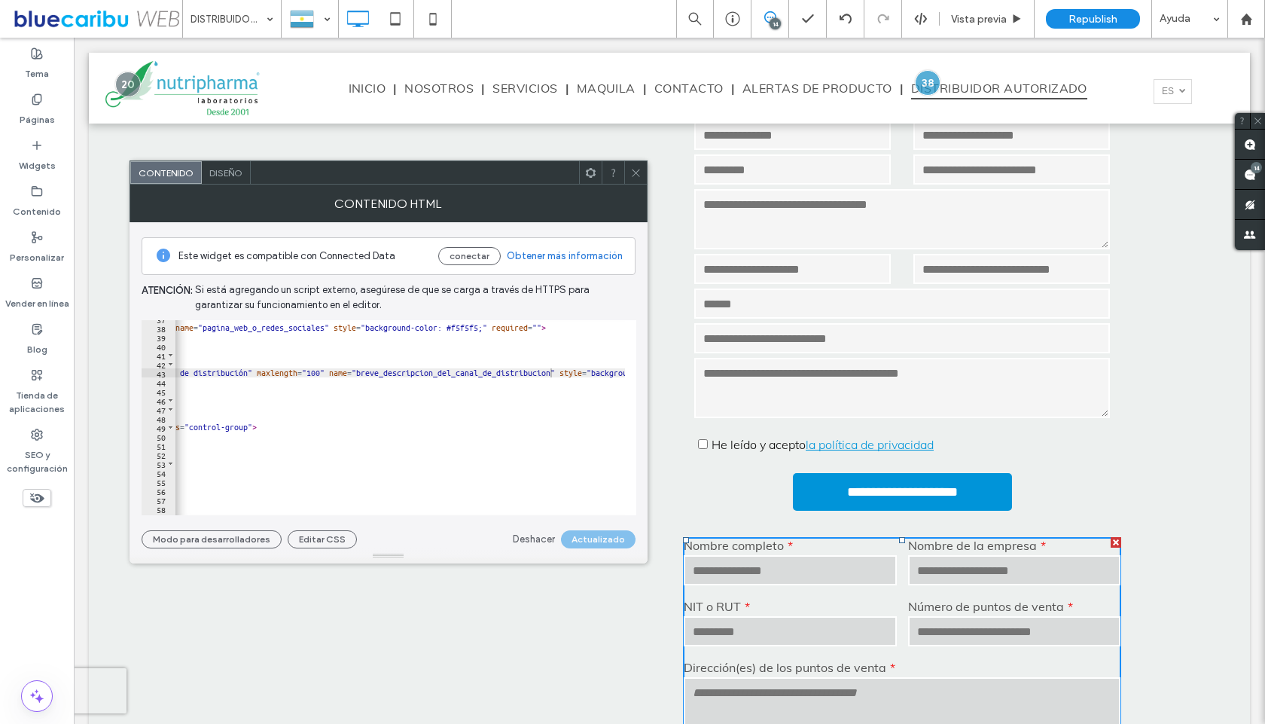
click at [640, 172] on icon at bounding box center [635, 172] width 11 height 11
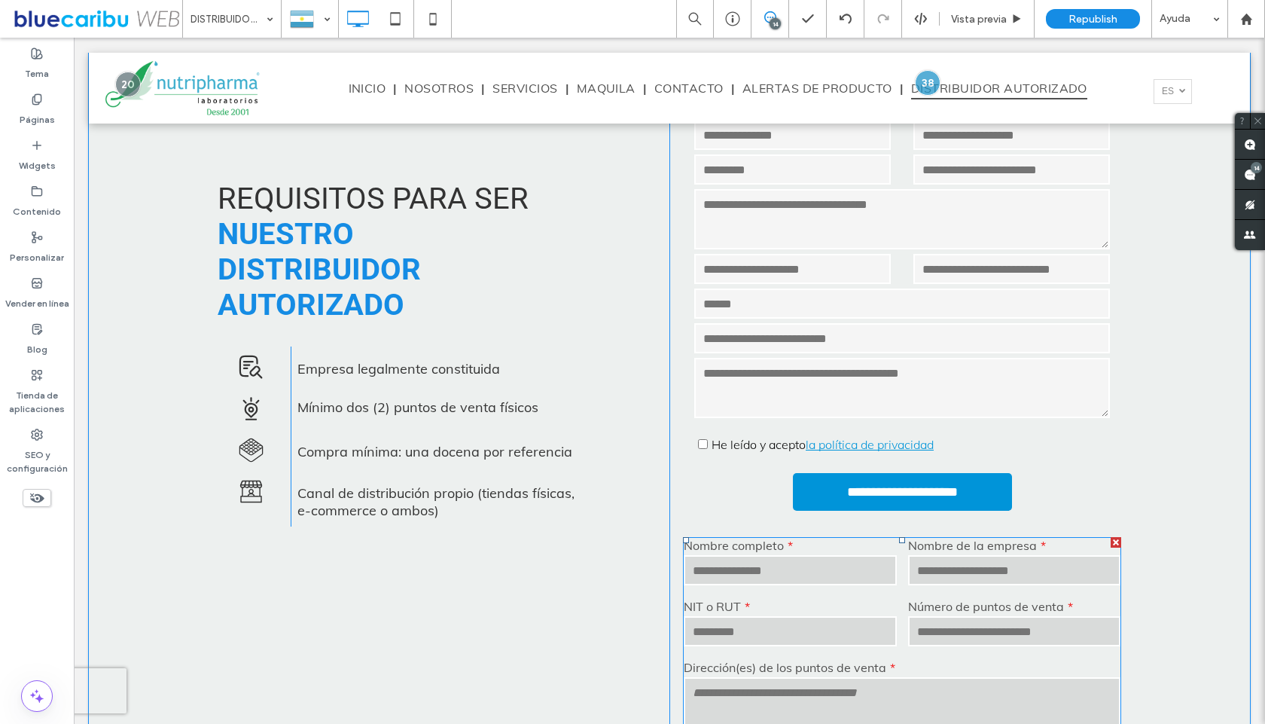
click at [1111, 543] on div at bounding box center [1116, 542] width 11 height 11
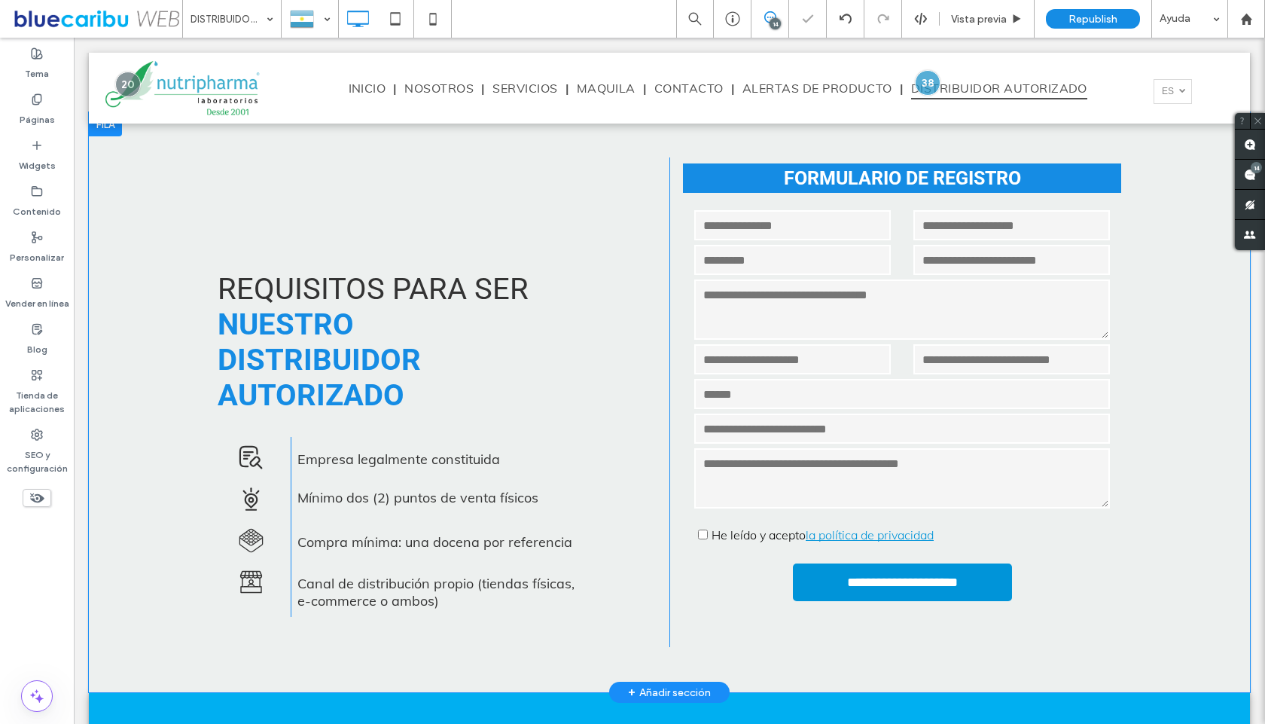
scroll to position [445, 0]
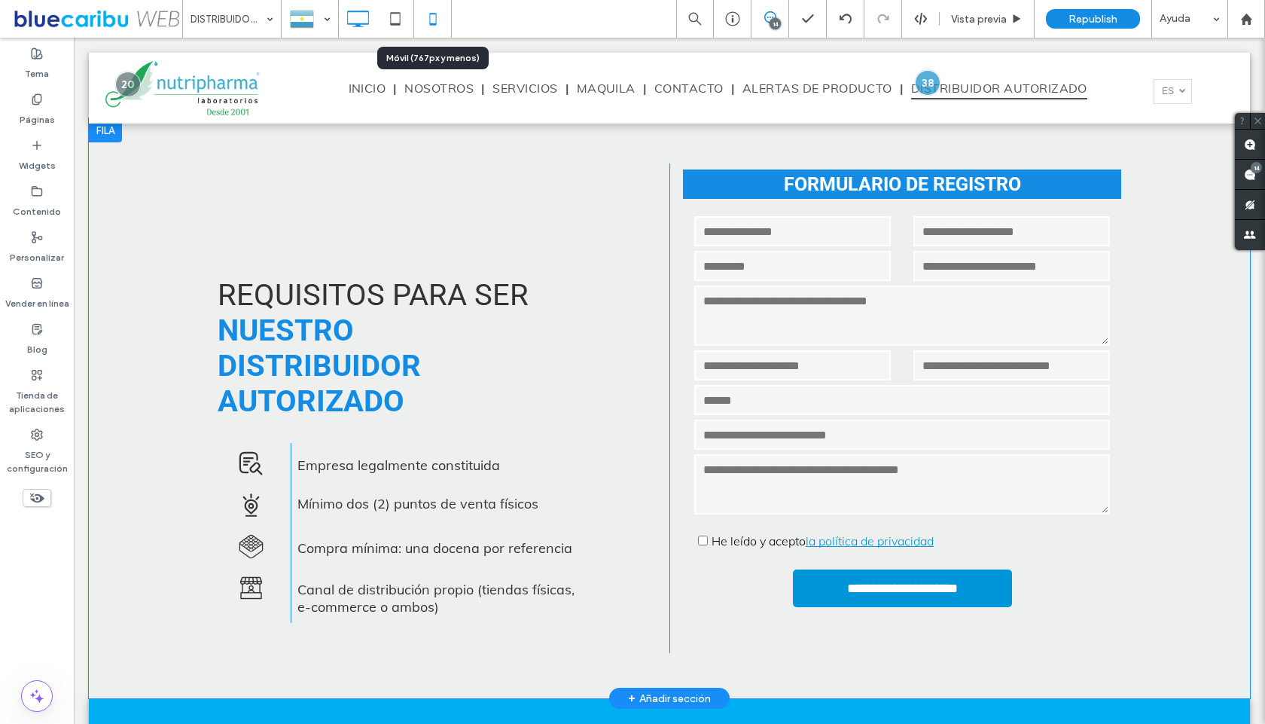
click at [428, 26] on icon at bounding box center [433, 19] width 30 height 30
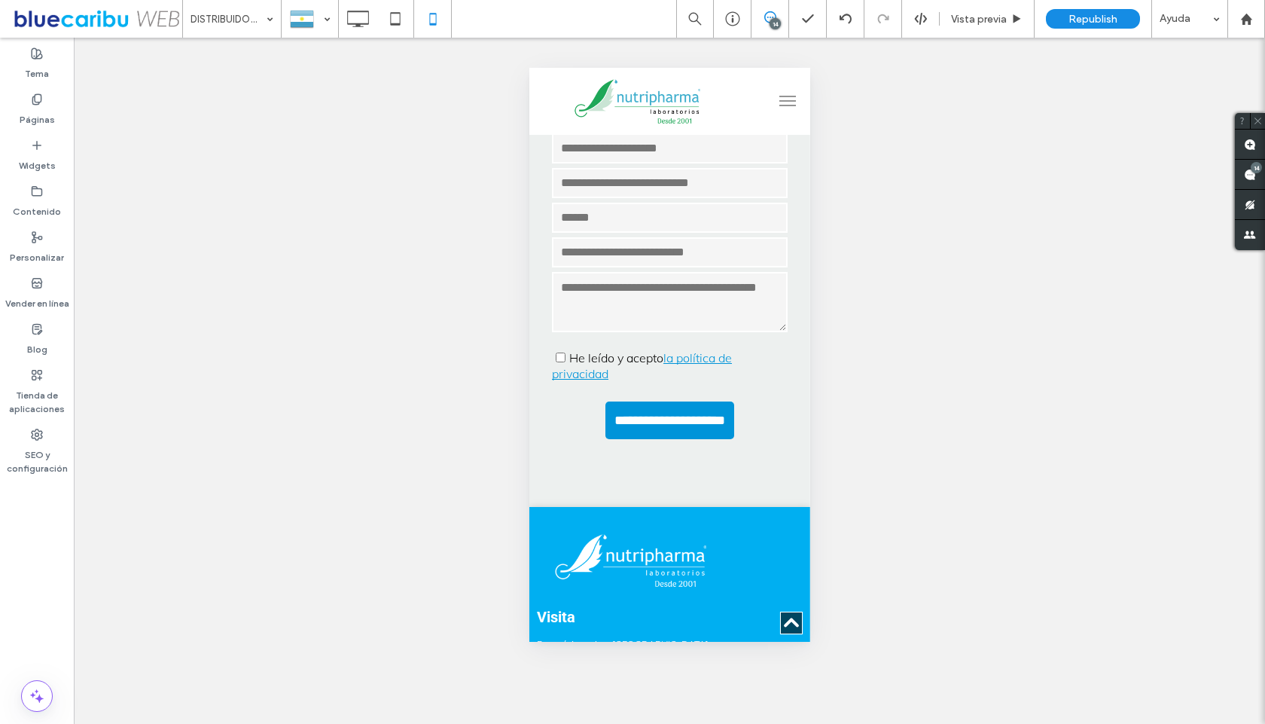
scroll to position [1222, 0]
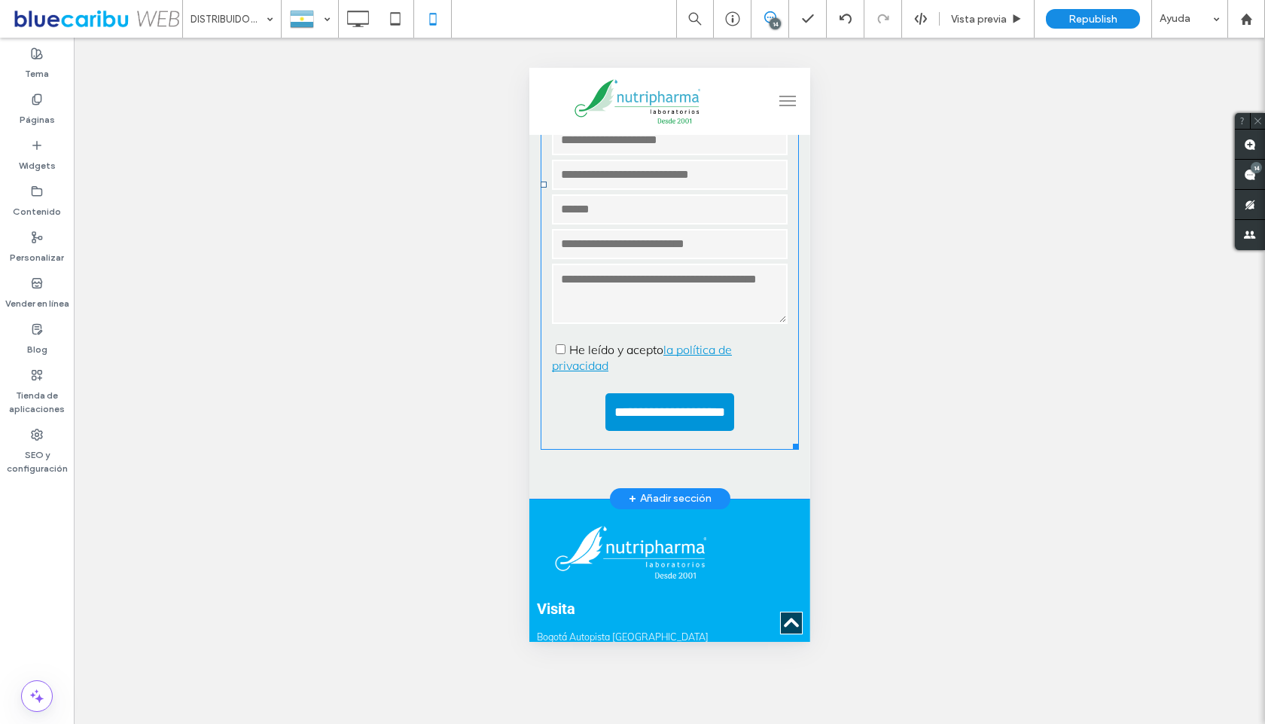
click at [646, 436] on span at bounding box center [669, 184] width 258 height 530
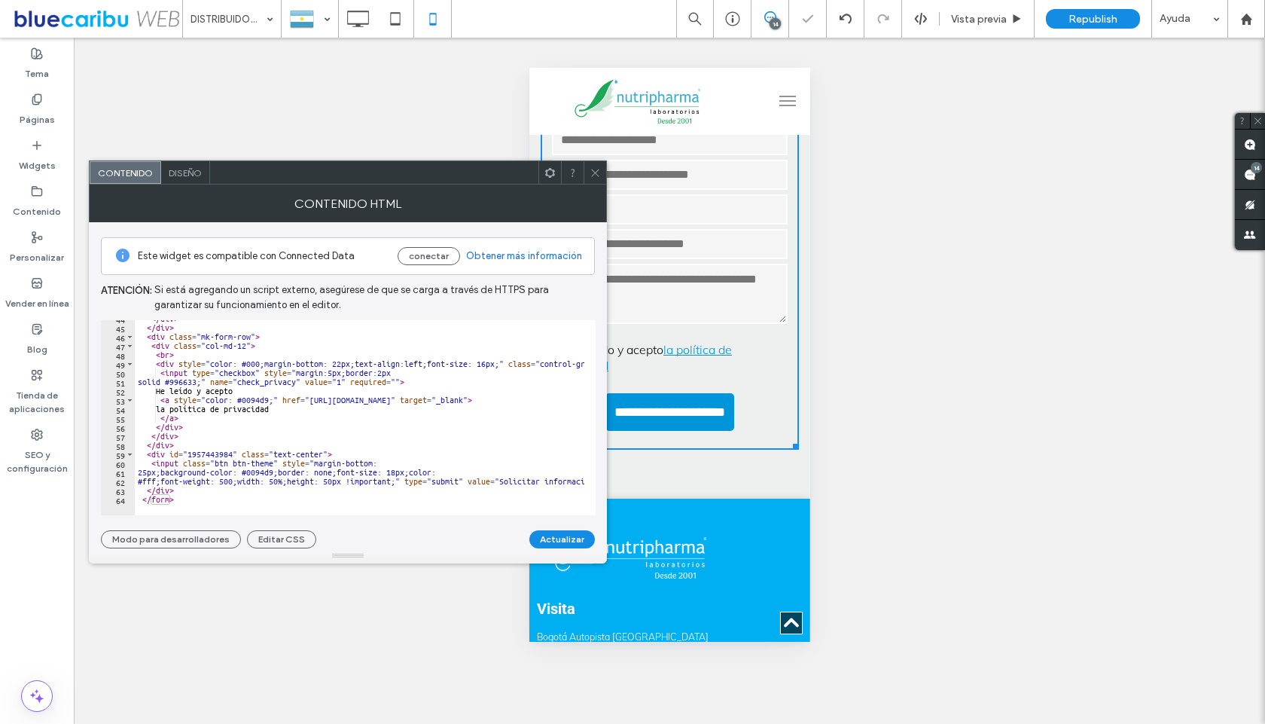
scroll to position [395, 0]
click at [278, 483] on div "</ div > </ div > < div class = "mk-form-row" > < div class = "col-md-12" > < b…" at bounding box center [673, 415] width 1077 height 202
type textarea "**********"
click at [553, 543] on button "Actualizar" at bounding box center [563, 539] width 66 height 18
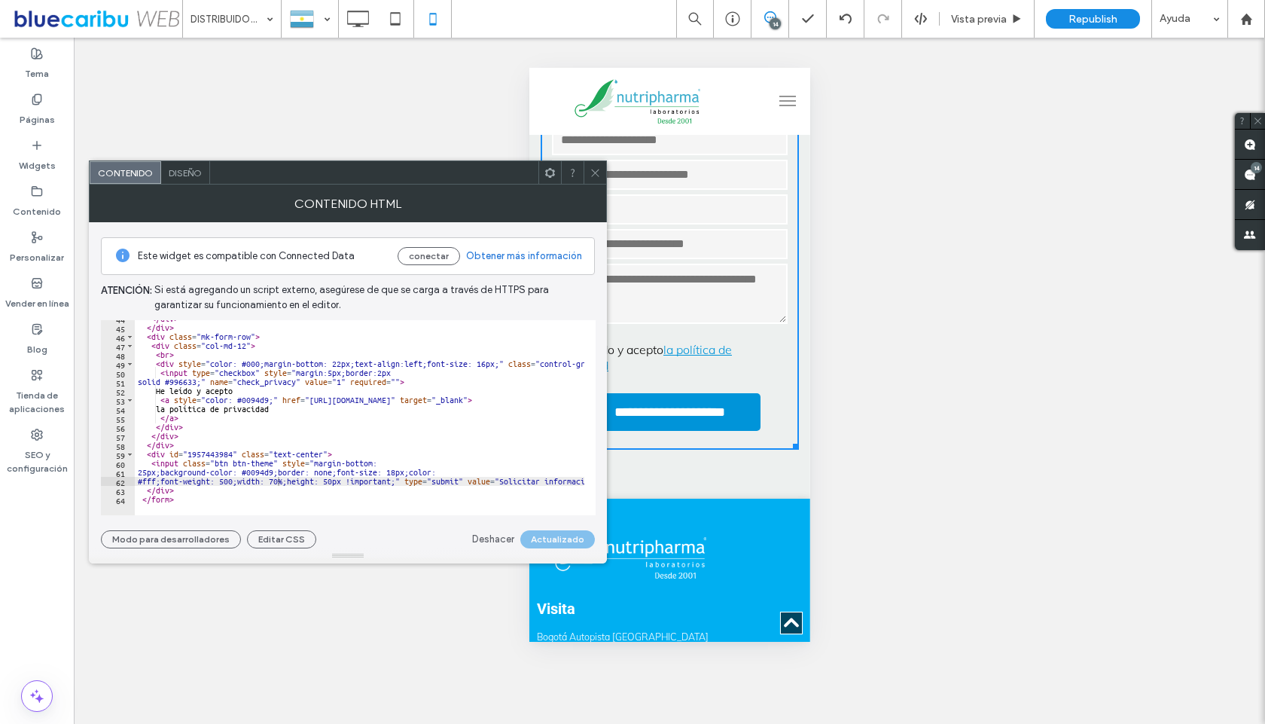
click at [595, 172] on icon at bounding box center [595, 172] width 11 height 11
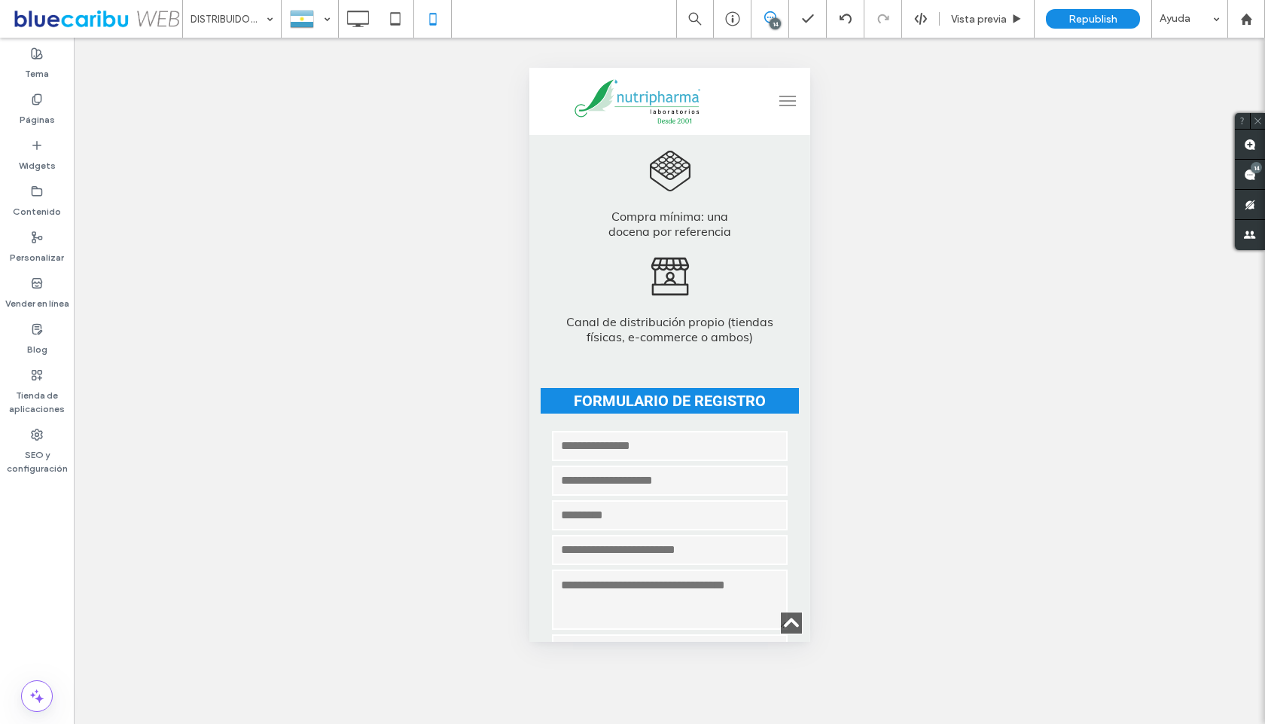
scroll to position [1205, 0]
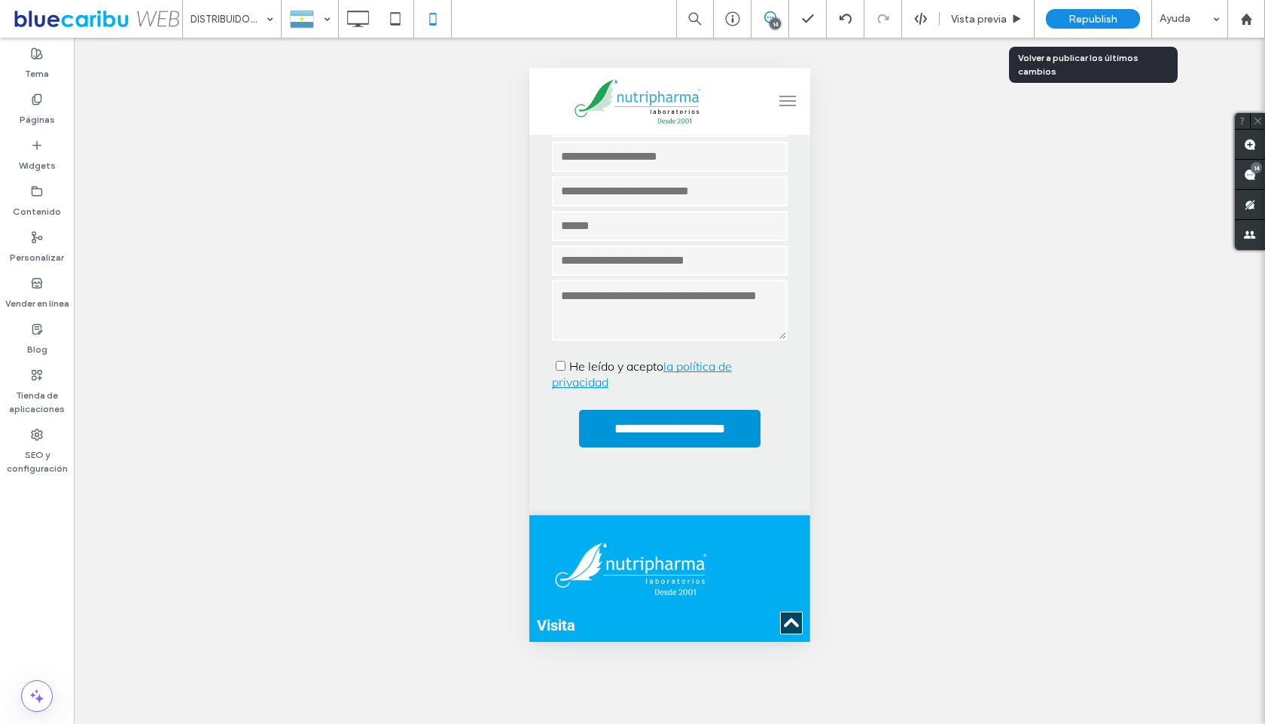
click at [1091, 20] on span "Republish" at bounding box center [1093, 19] width 49 height 13
click at [29, 435] on div "SEO y configuración" at bounding box center [37, 452] width 74 height 60
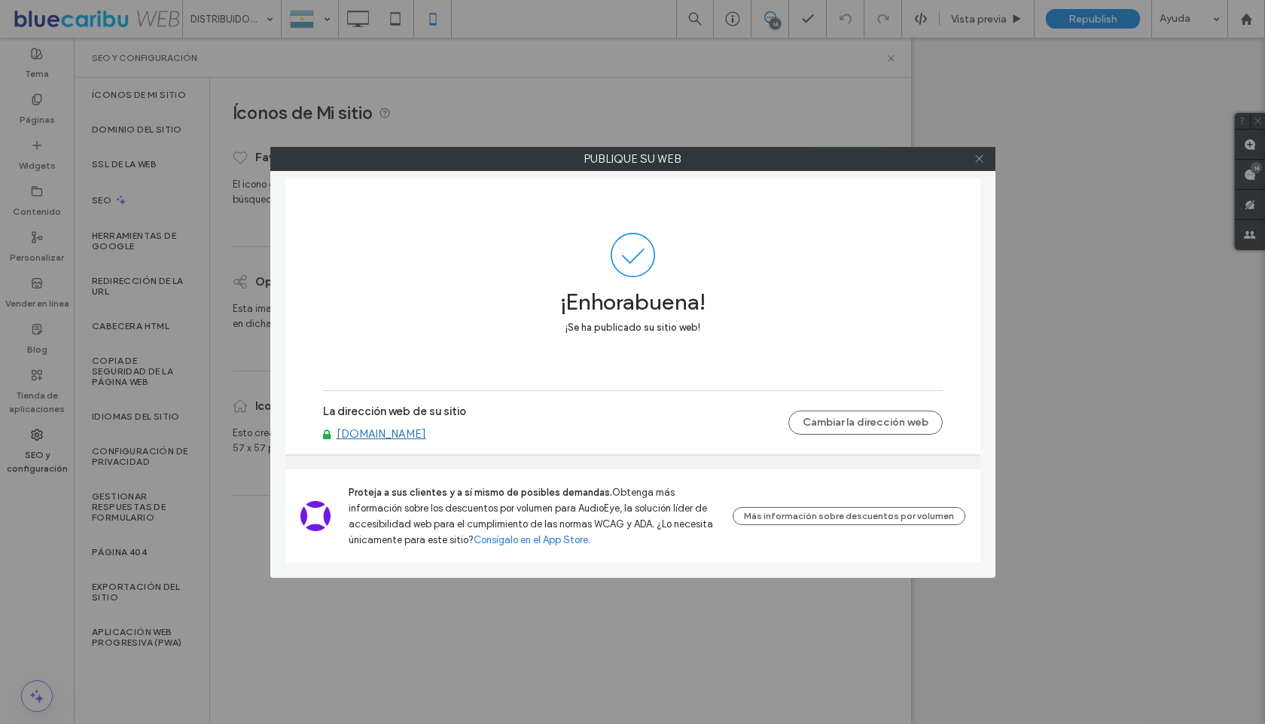
click at [979, 156] on icon at bounding box center [979, 158] width 11 height 11
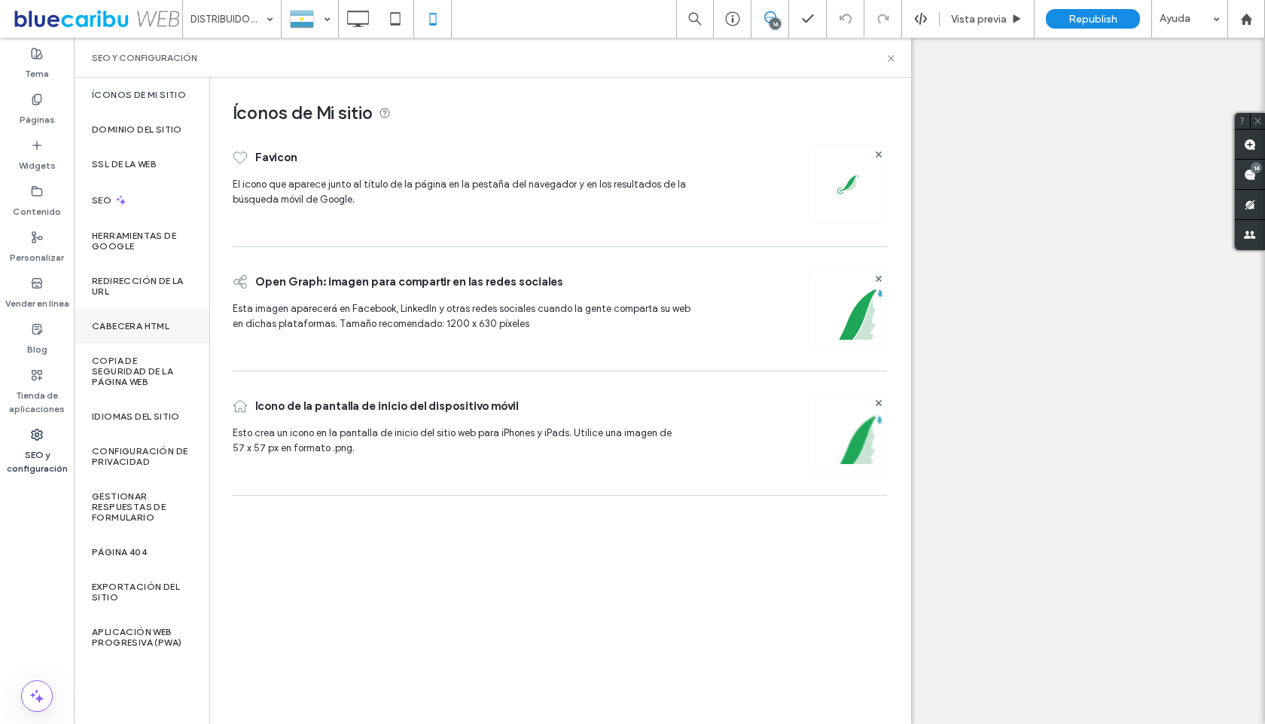
click at [135, 323] on label "CABECERA HTML" at bounding box center [131, 326] width 78 height 11
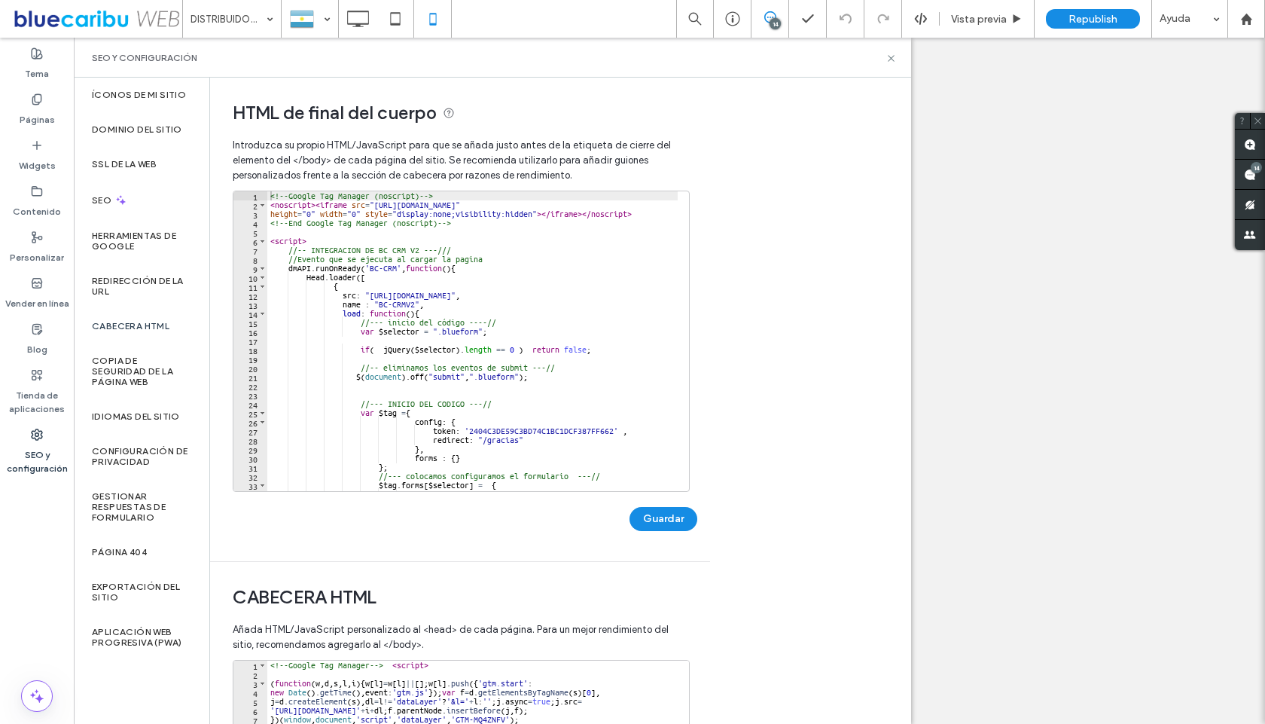
drag, startPoint x: 883, startPoint y: 226, endPoint x: 873, endPoint y: 263, distance: 38.2
click at [880, 240] on div "HTML de final del cuerpo Introduzca su propio HTML/​JavaScript para que se añad…" at bounding box center [560, 401] width 701 height 646
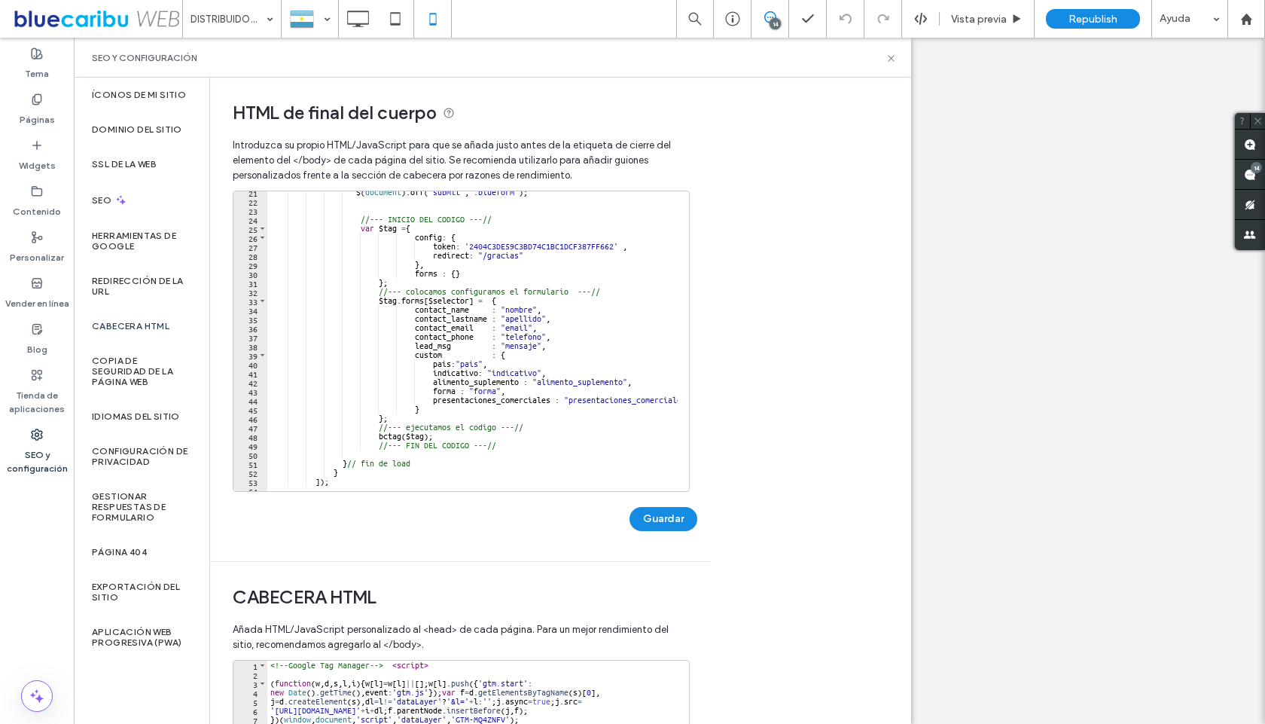
scroll to position [0, 20]
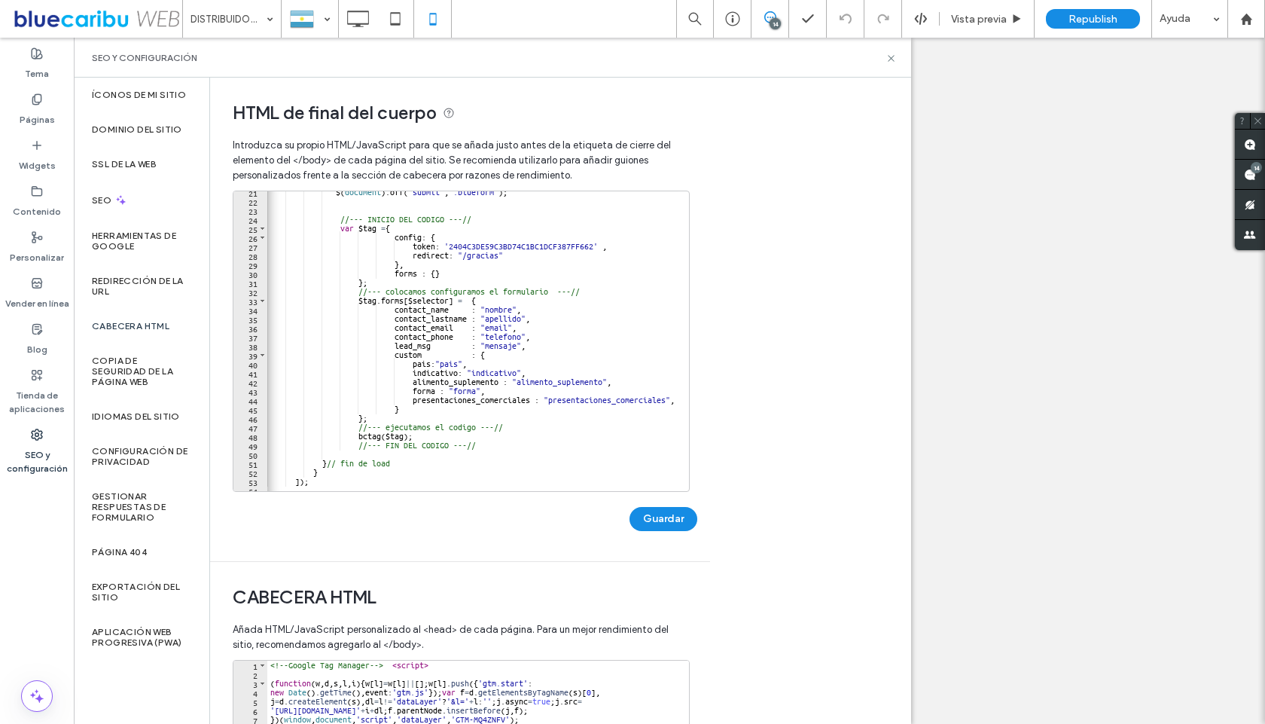
click at [675, 401] on div at bounding box center [681, 255] width 15 height 497
click at [668, 404] on div "$ ( document ) . off ( "submit" , ".blueform" ) ; //--- INICIO DEL CODIGO ---//…" at bounding box center [462, 341] width 431 height 307
click at [674, 403] on div "* 21 22 23 24 25 26 27 28 29 30 31 32 33 34 35 36 37 38 39 40 41 42 43 44 45 46…" at bounding box center [461, 341] width 457 height 301
type textarea "**********"
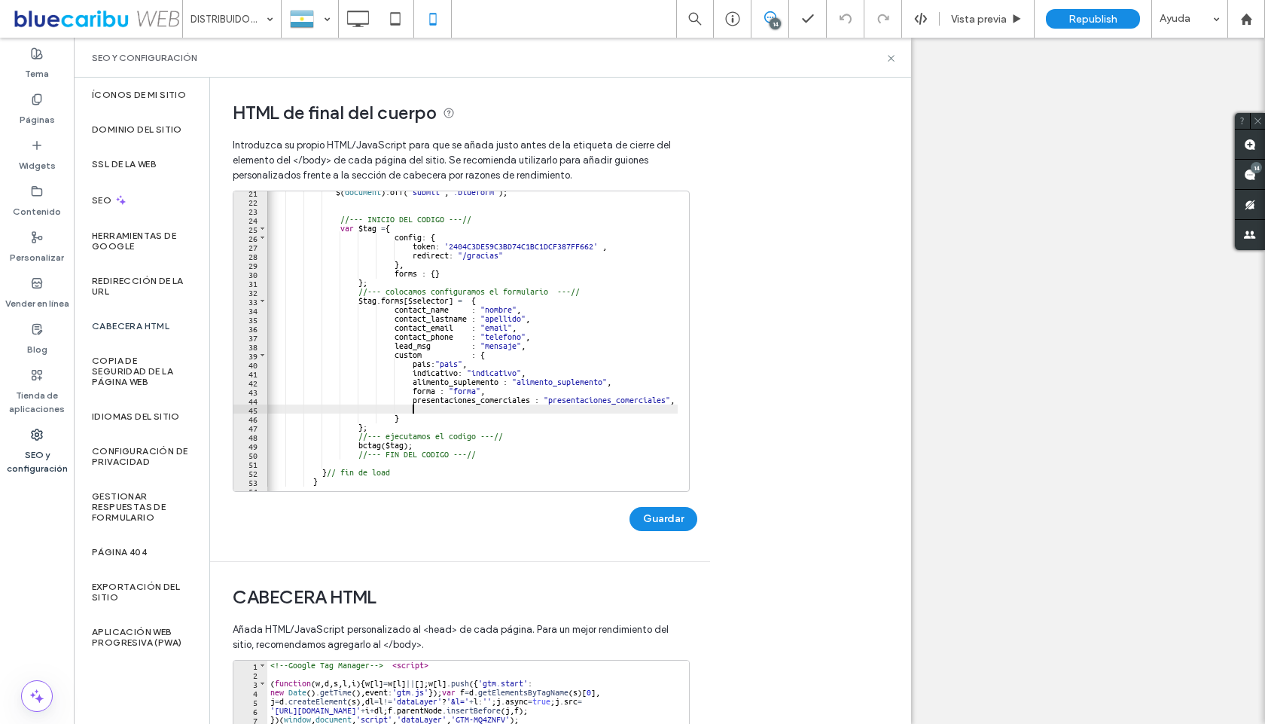
paste textarea "**********"
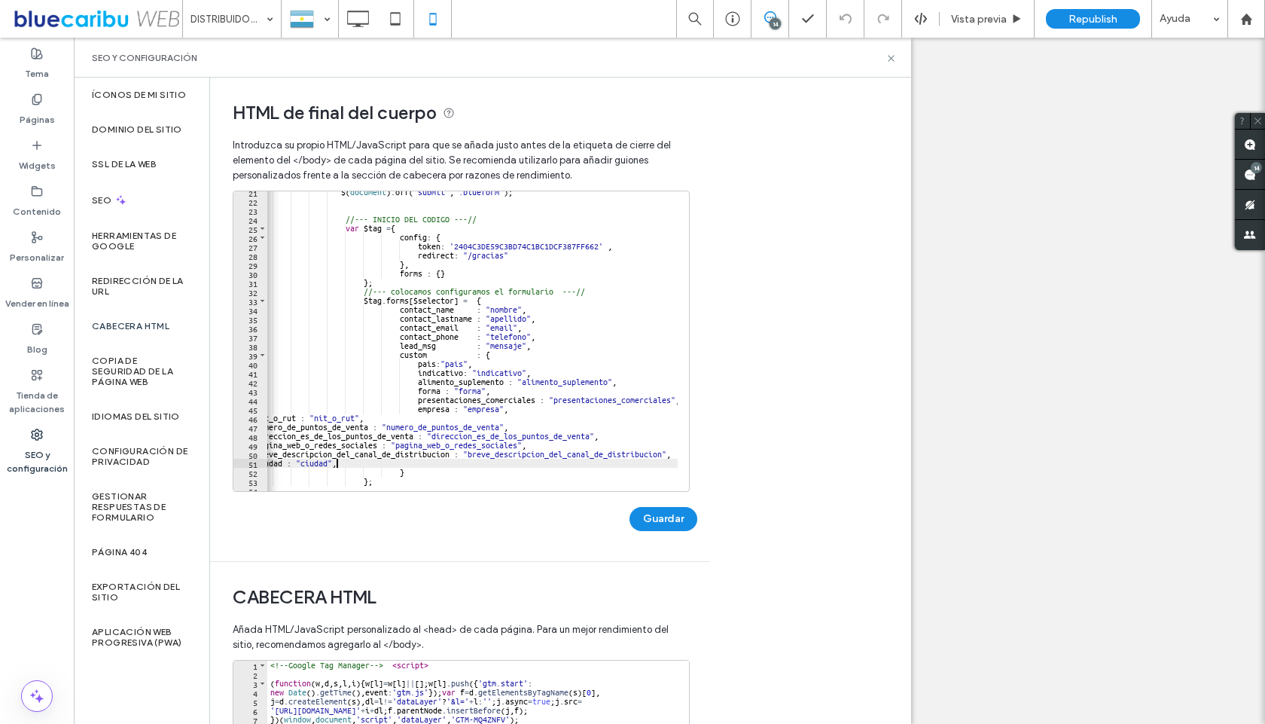
scroll to position [0, 0]
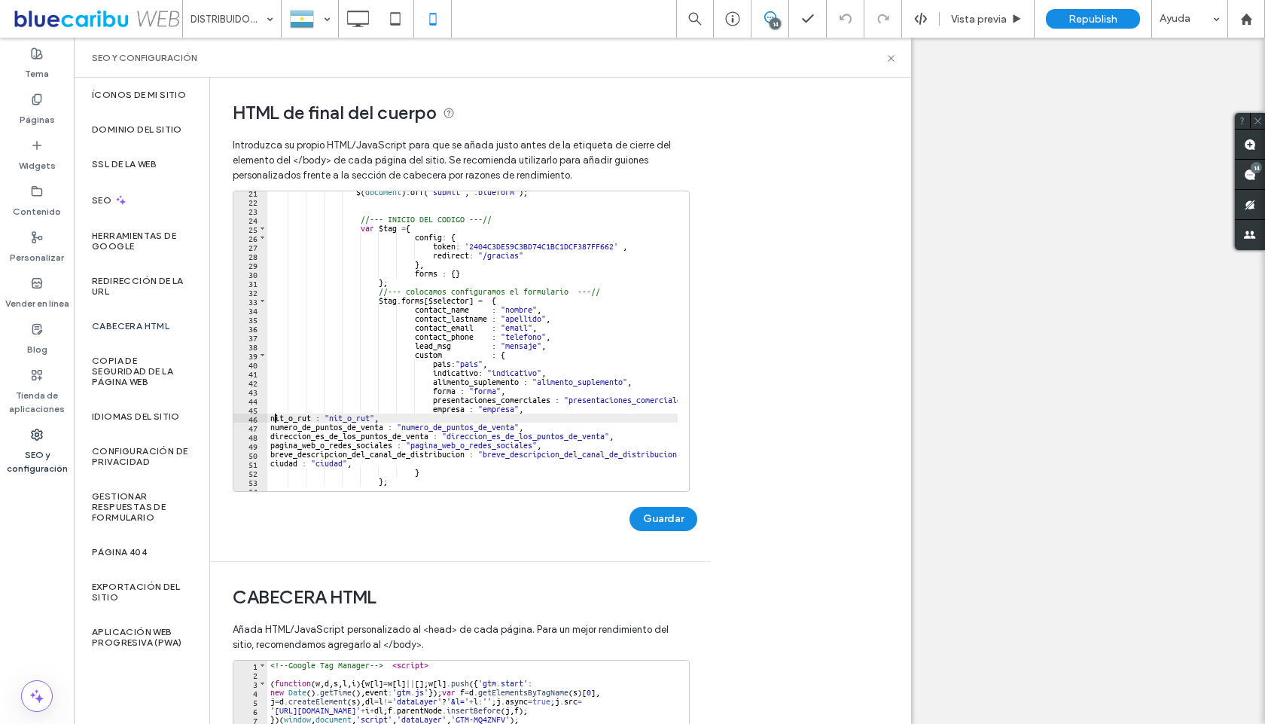
click at [273, 420] on div "$ ( document ) . off ( "submit" , ".blueform" ) ; //--- INICIO DEL CODIGO ---//…" at bounding box center [482, 341] width 431 height 307
click at [270, 417] on div "$ ( document ) . off ( "submit" , ".blueform" ) ; //--- INICIO DEL CODIGO ---//…" at bounding box center [482, 341] width 431 height 307
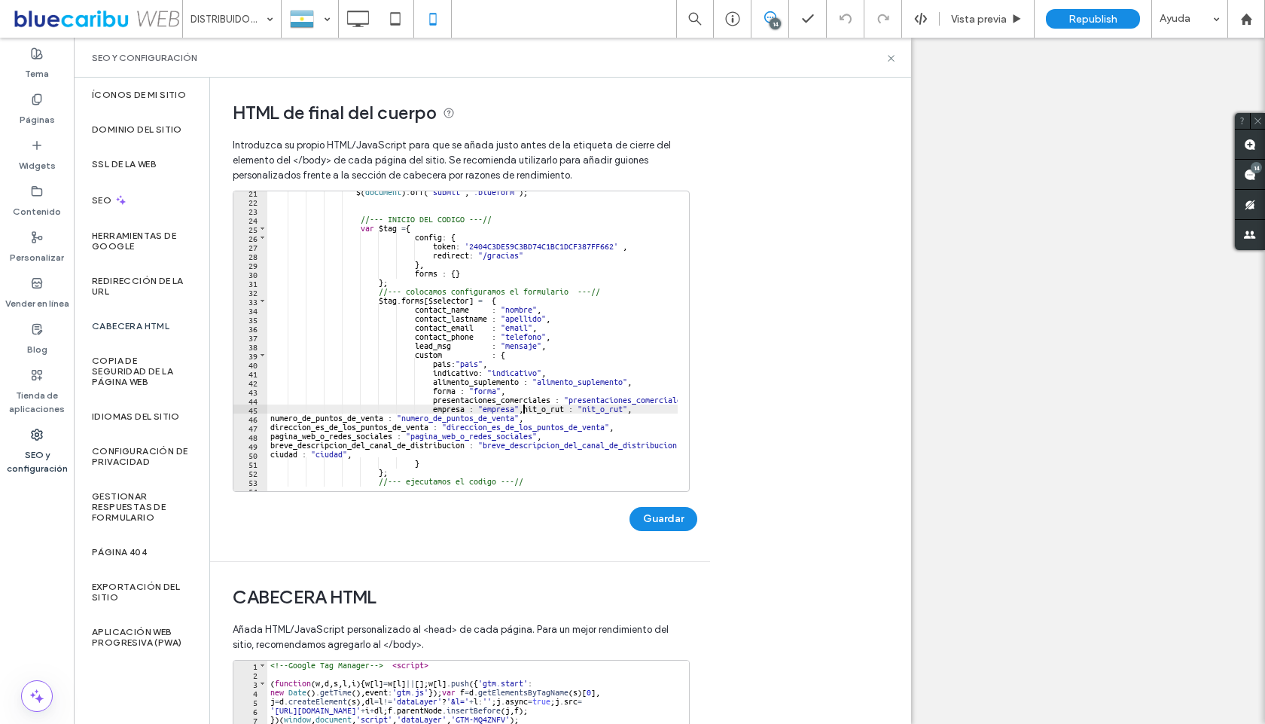
scroll to position [0, 14]
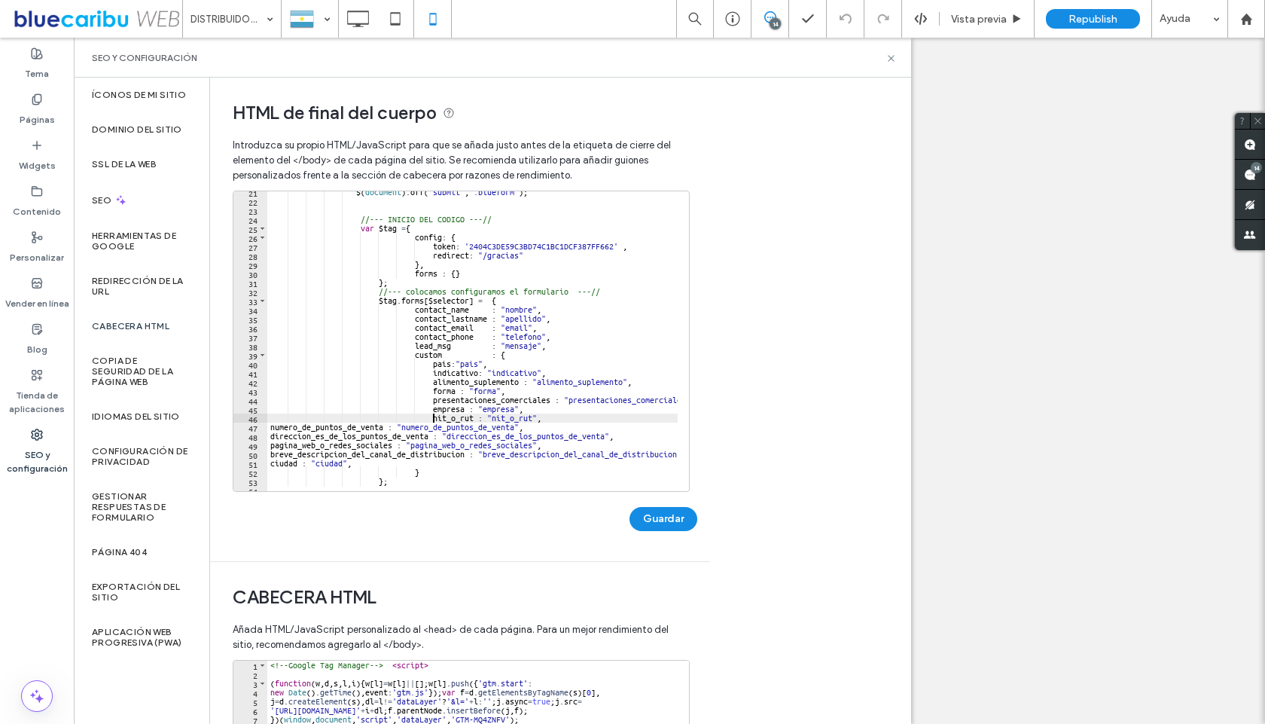
click at [270, 427] on div "$ ( document ) . off ( "submit" , ".blueform" ) ; //--- INICIO DEL CODIGO ---//…" at bounding box center [482, 341] width 431 height 307
click at [271, 438] on div "$ ( document ) . off ( "submit" , ".blueform" ) ; //--- INICIO DEL CODIGO ---//…" at bounding box center [482, 341] width 431 height 307
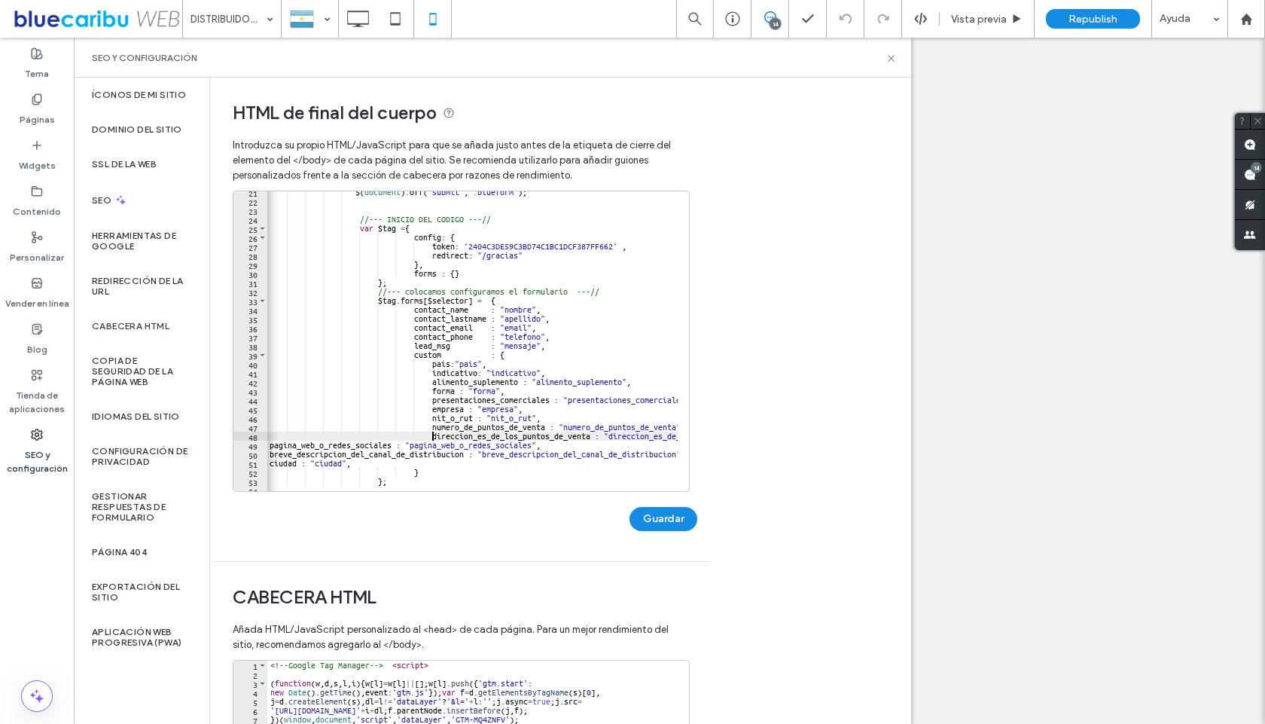
scroll to position [0, 0]
click at [270, 444] on div "$ ( document ) . off ( "submit" , ".blueform" ) ; //--- INICIO DEL CODIGO ---//…" at bounding box center [523, 341] width 512 height 307
click at [271, 453] on div "$ ( document ) . off ( "submit" , ".blueform" ) ; //--- INICIO DEL CODIGO ---//…" at bounding box center [523, 341] width 512 height 307
click at [272, 462] on div "$ ( document ) . off ( "submit" , ".blueform" ) ; //--- INICIO DEL CODIGO ---//…" at bounding box center [559, 341] width 584 height 307
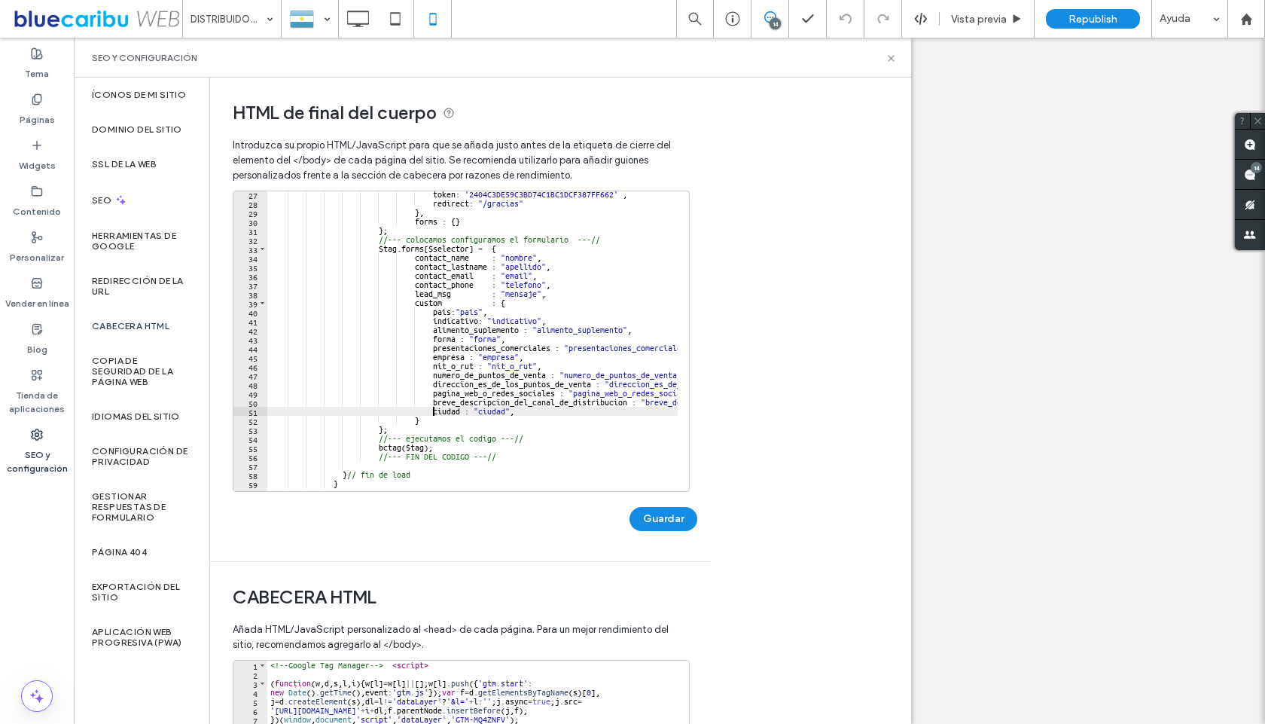
scroll to position [272, 0]
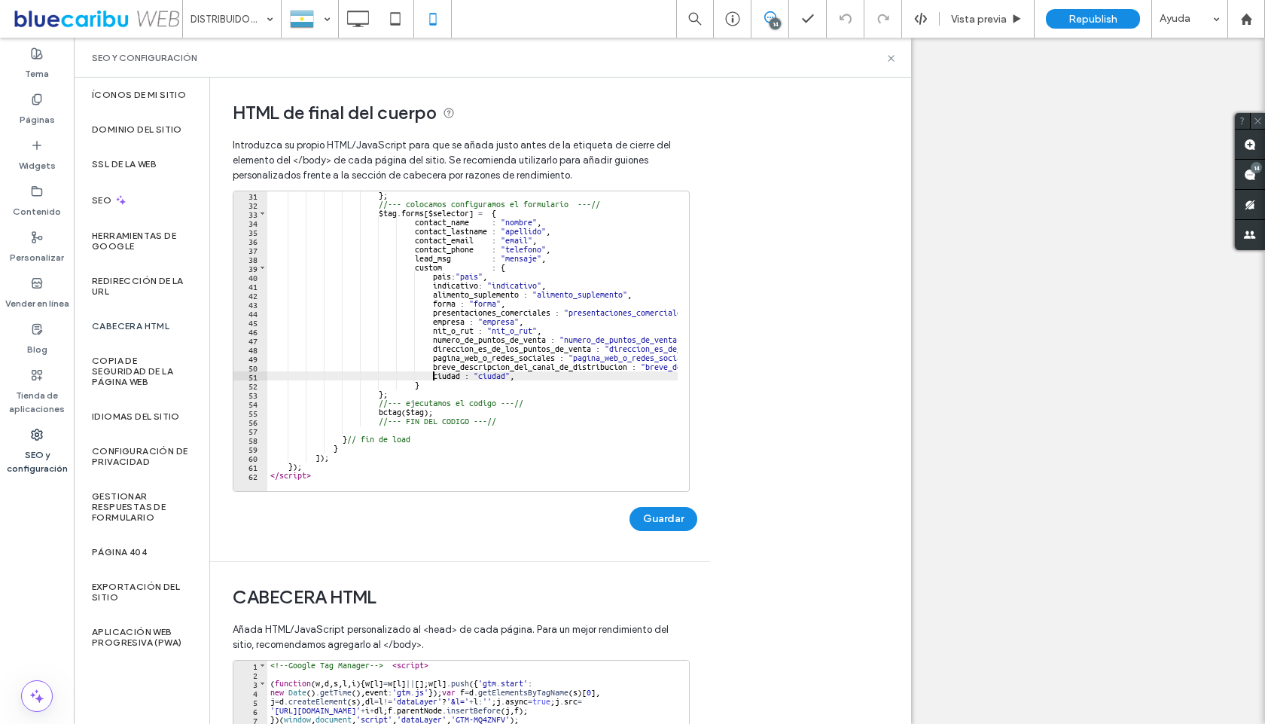
type textarea "**********"
click at [1262, 115] on span at bounding box center [1258, 121] width 16 height 16
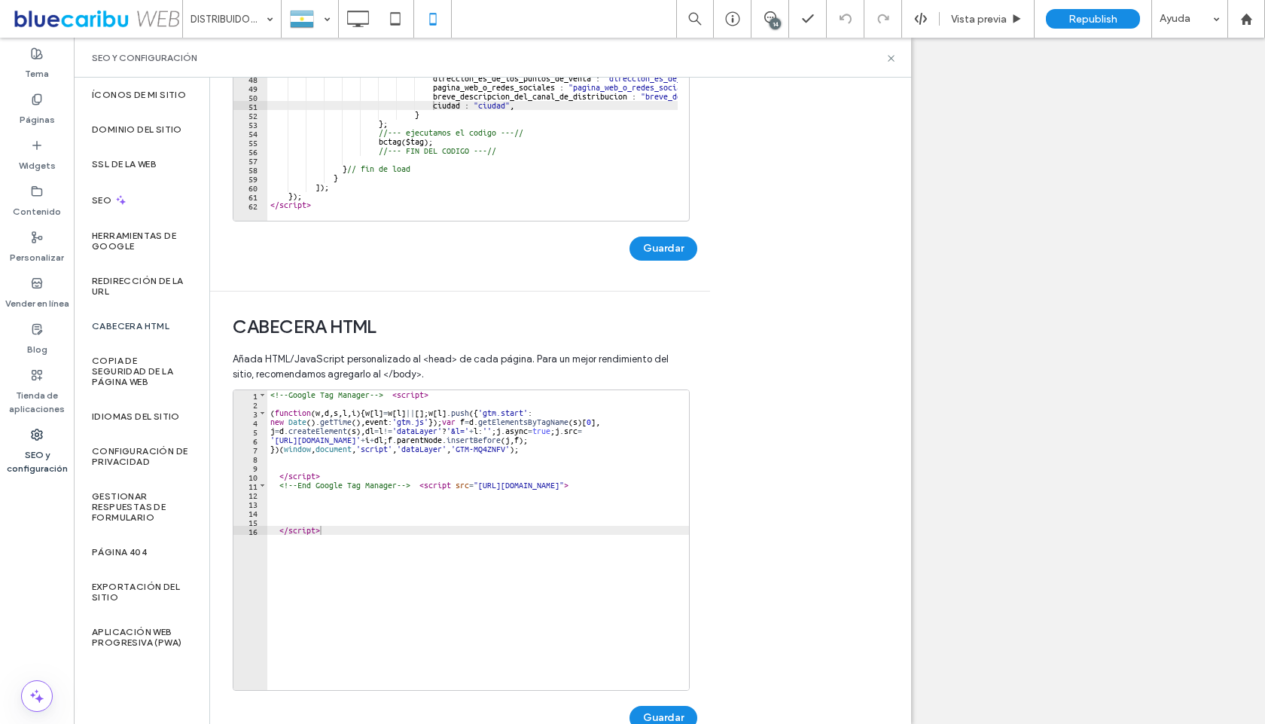
scroll to position [308, 0]
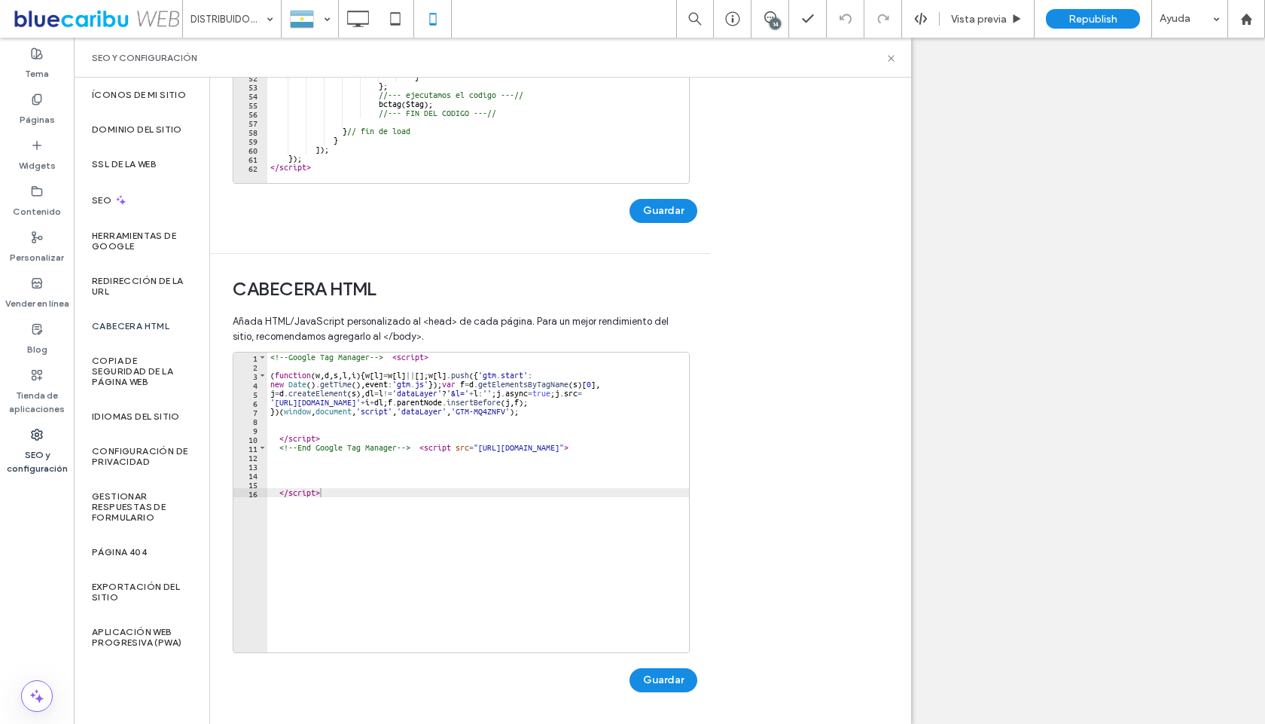
drag, startPoint x: 805, startPoint y: 450, endPoint x: 791, endPoint y: 516, distance: 67.8
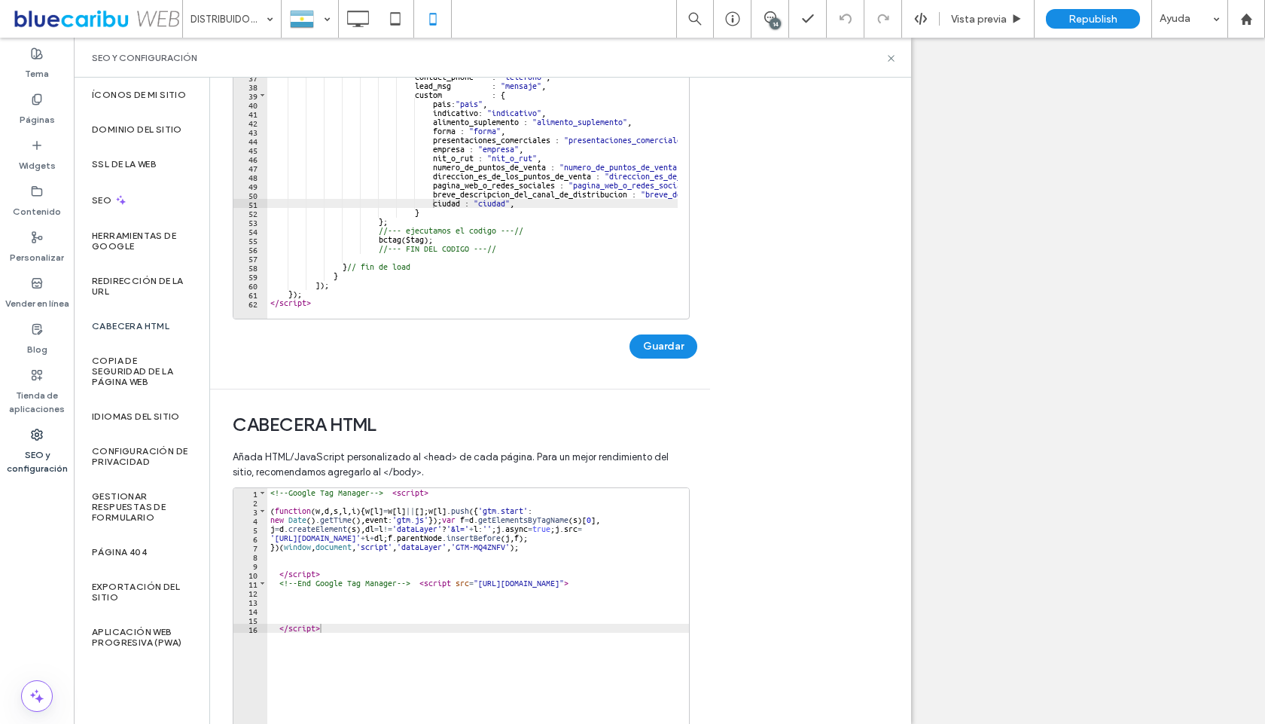
scroll to position [0, 0]
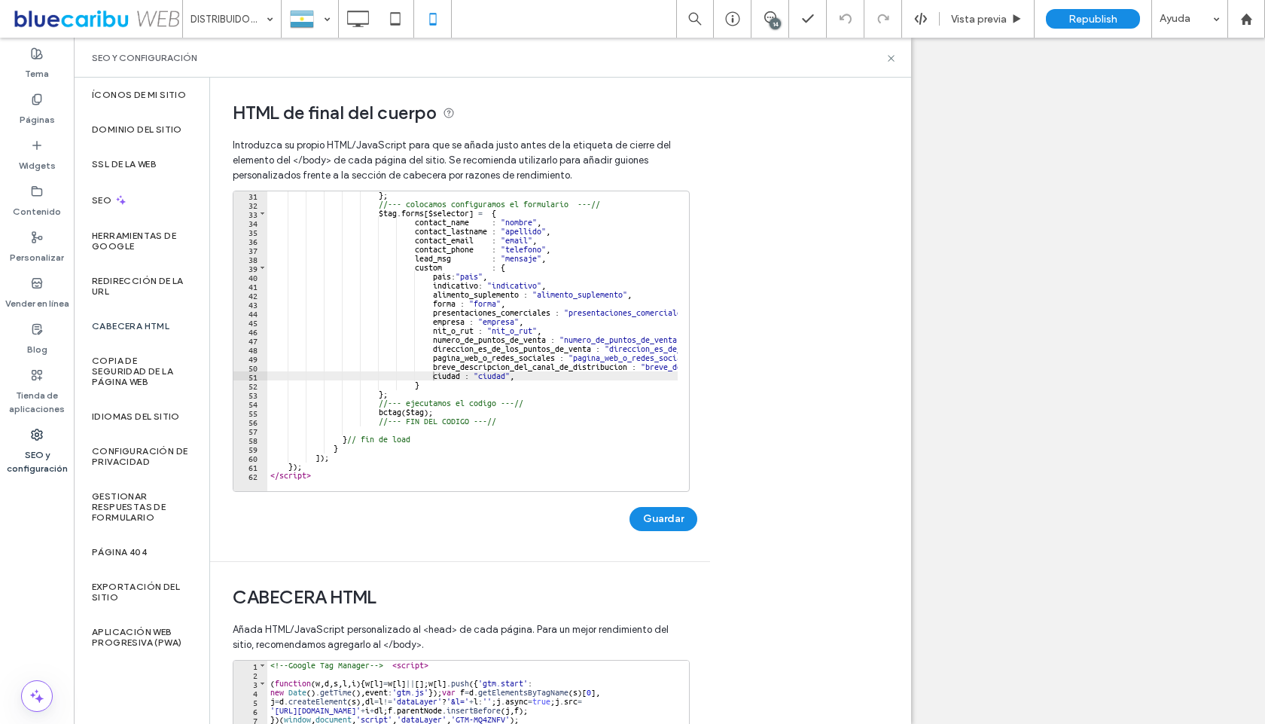
drag, startPoint x: 740, startPoint y: 371, endPoint x: 740, endPoint y: 270, distance: 101.7
click at [670, 521] on button "Guardar" at bounding box center [664, 519] width 68 height 24
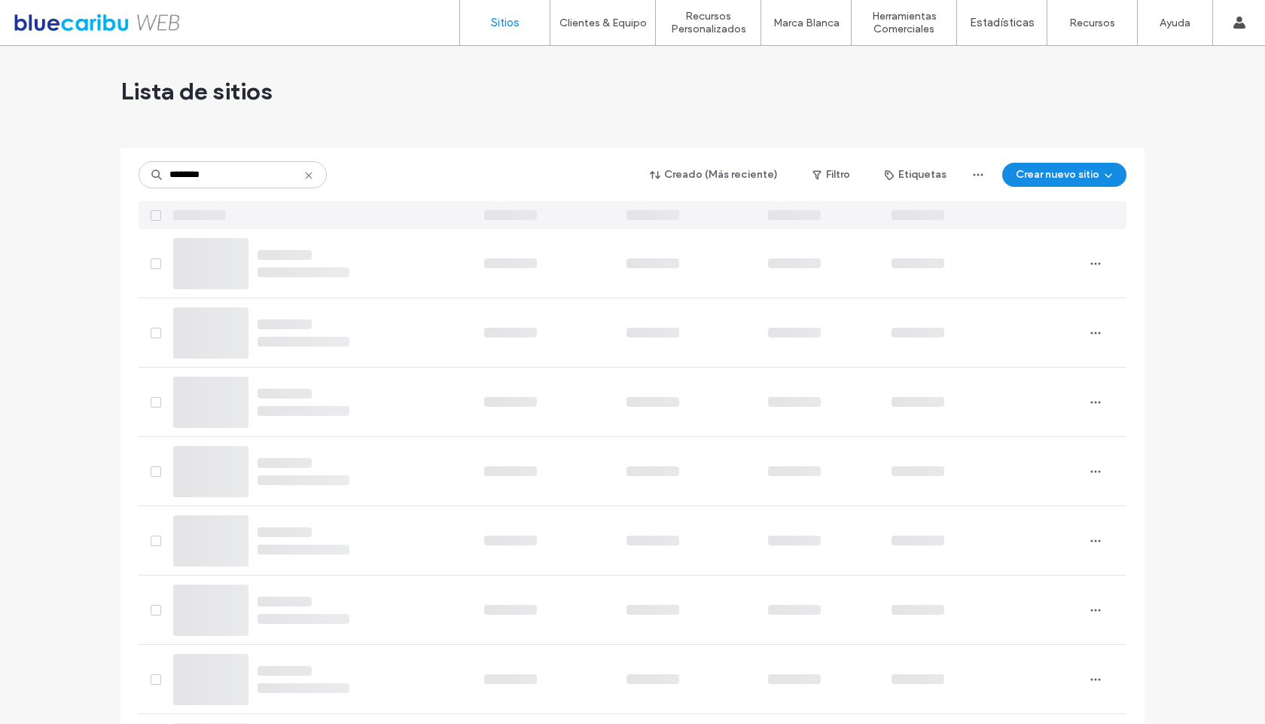
type input "********"
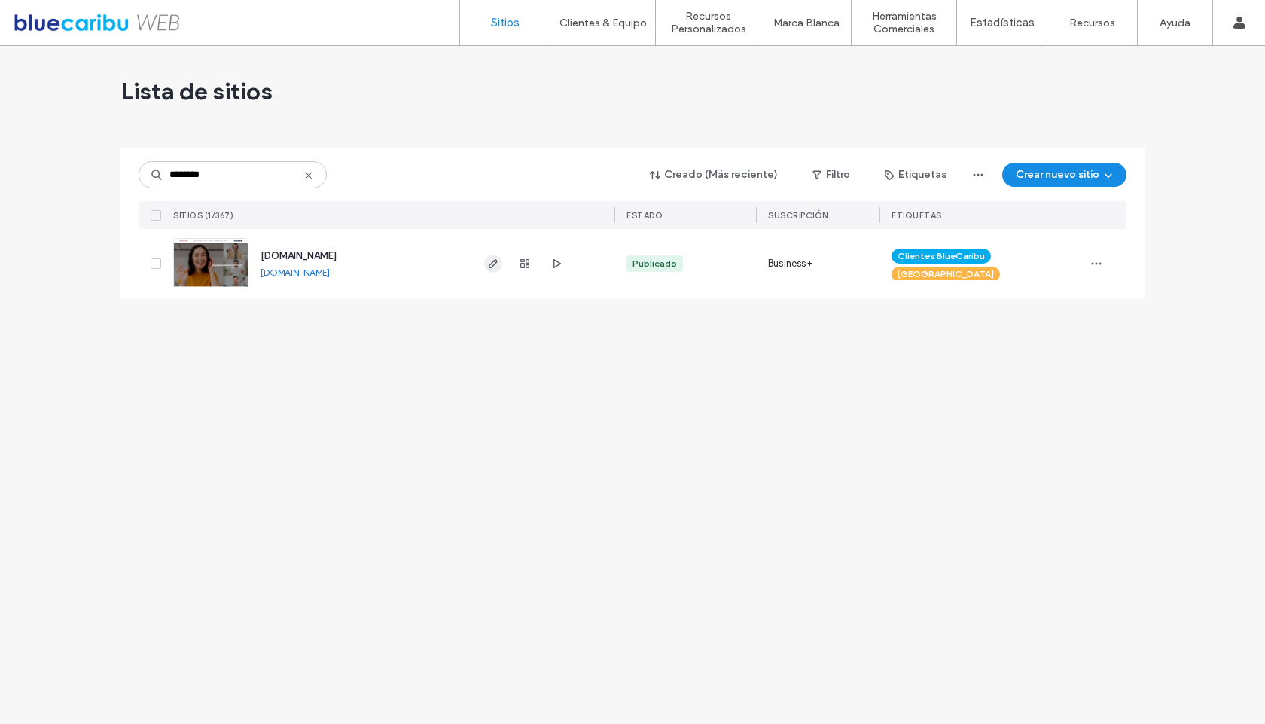
click at [494, 257] on span "button" at bounding box center [493, 264] width 18 height 18
click at [493, 264] on icon "button" at bounding box center [493, 264] width 12 height 12
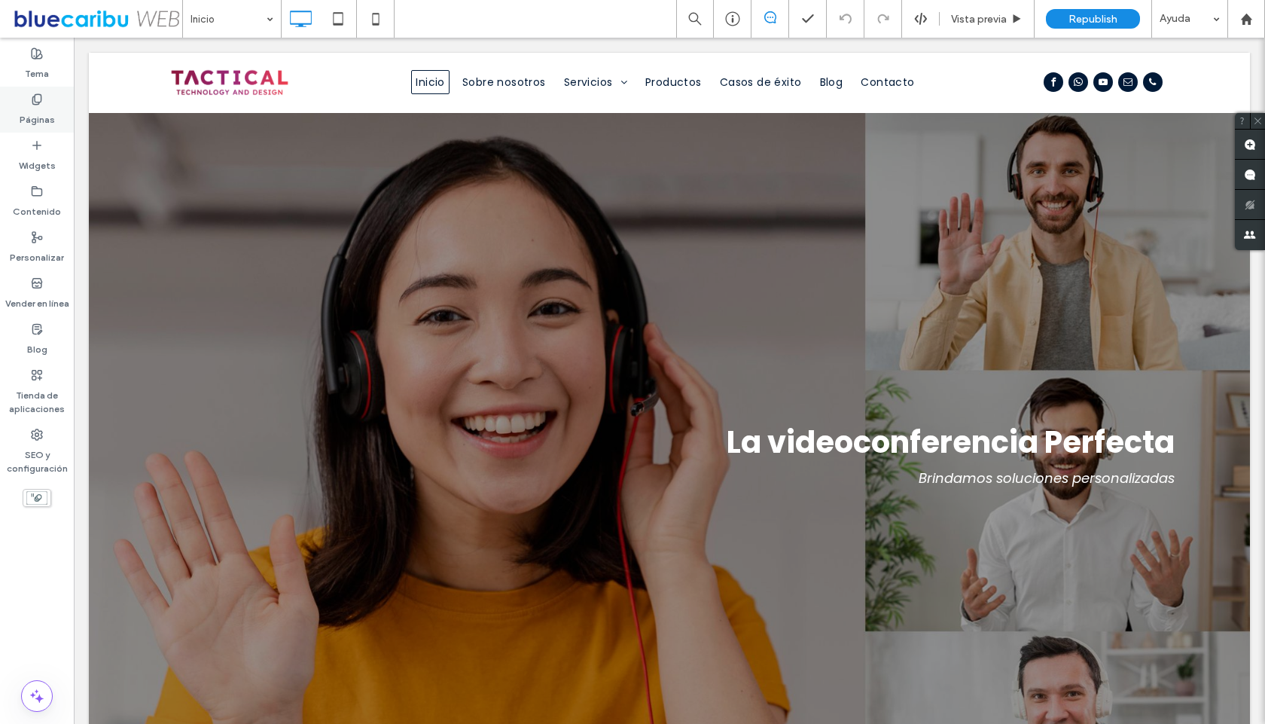
click at [47, 98] on div "Páginas" at bounding box center [37, 110] width 74 height 46
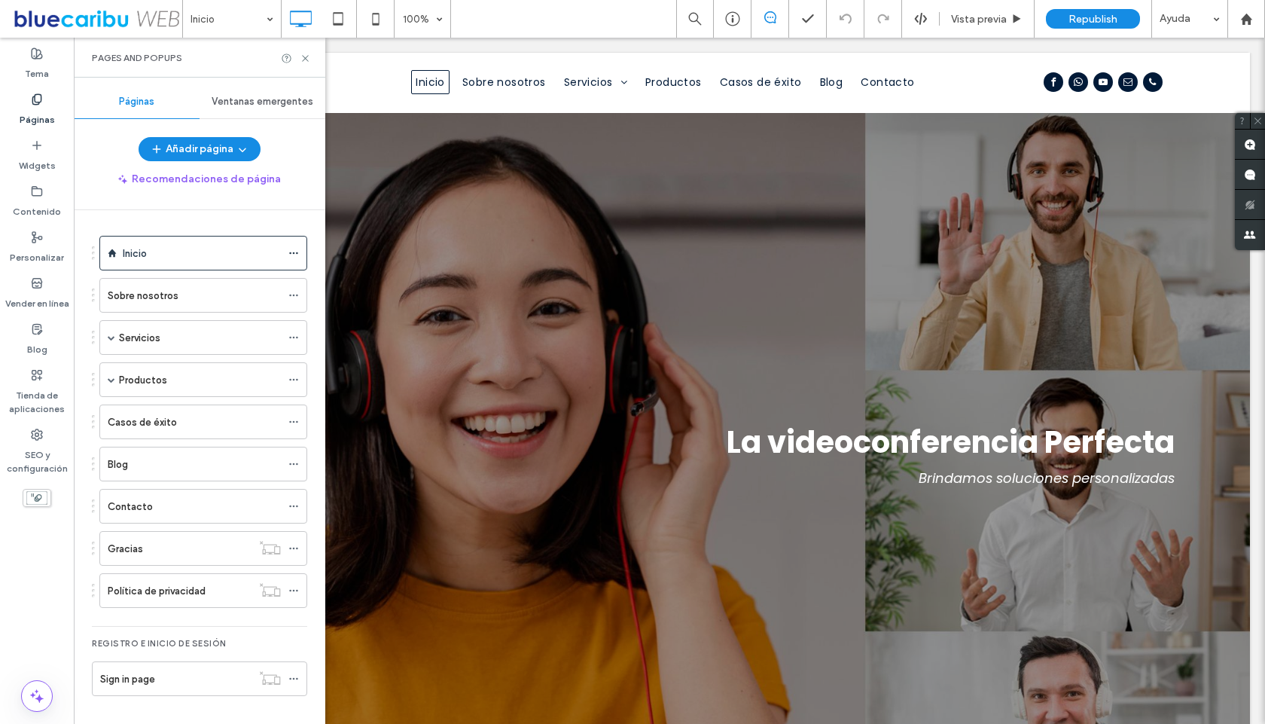
click at [316, 300] on div "Inicio Sobre nosotros Servicios Corporativo Educativo Comercial Productos Video…" at bounding box center [208, 463] width 233 height 506
click at [157, 504] on div "Contacto" at bounding box center [194, 507] width 173 height 16
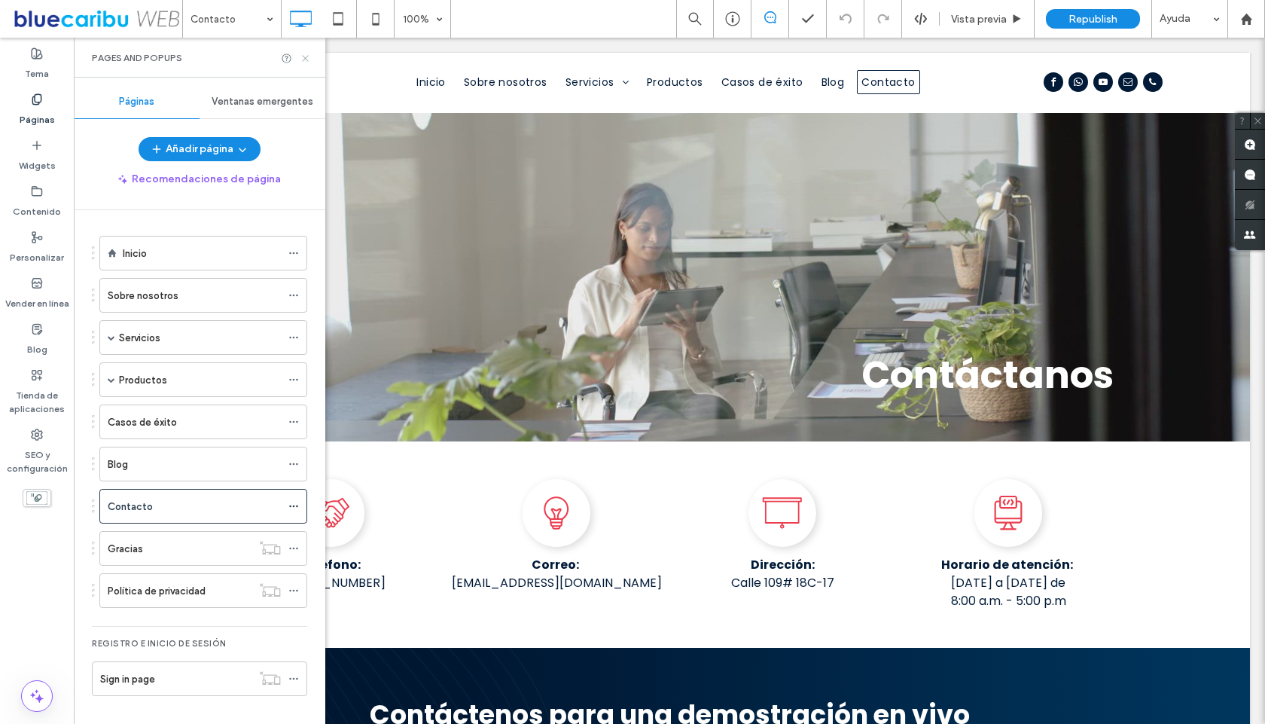
click at [302, 58] on icon at bounding box center [305, 58] width 11 height 11
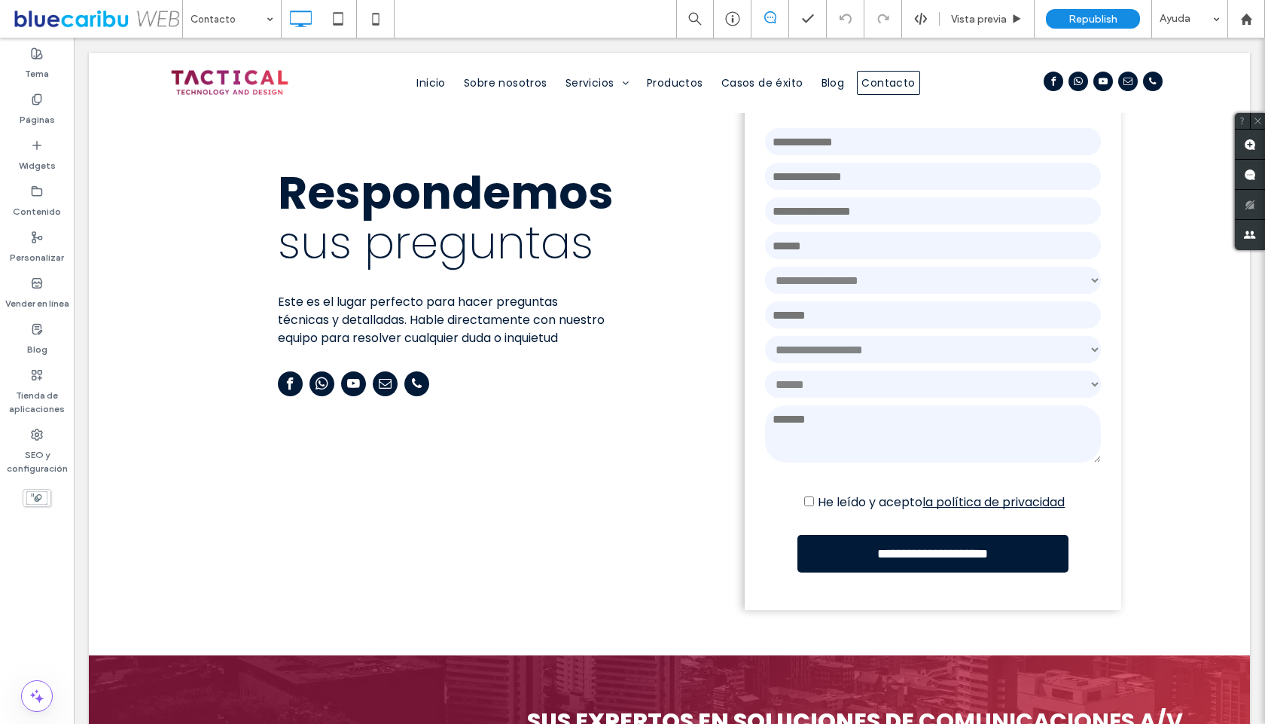
scroll to position [1299, 0]
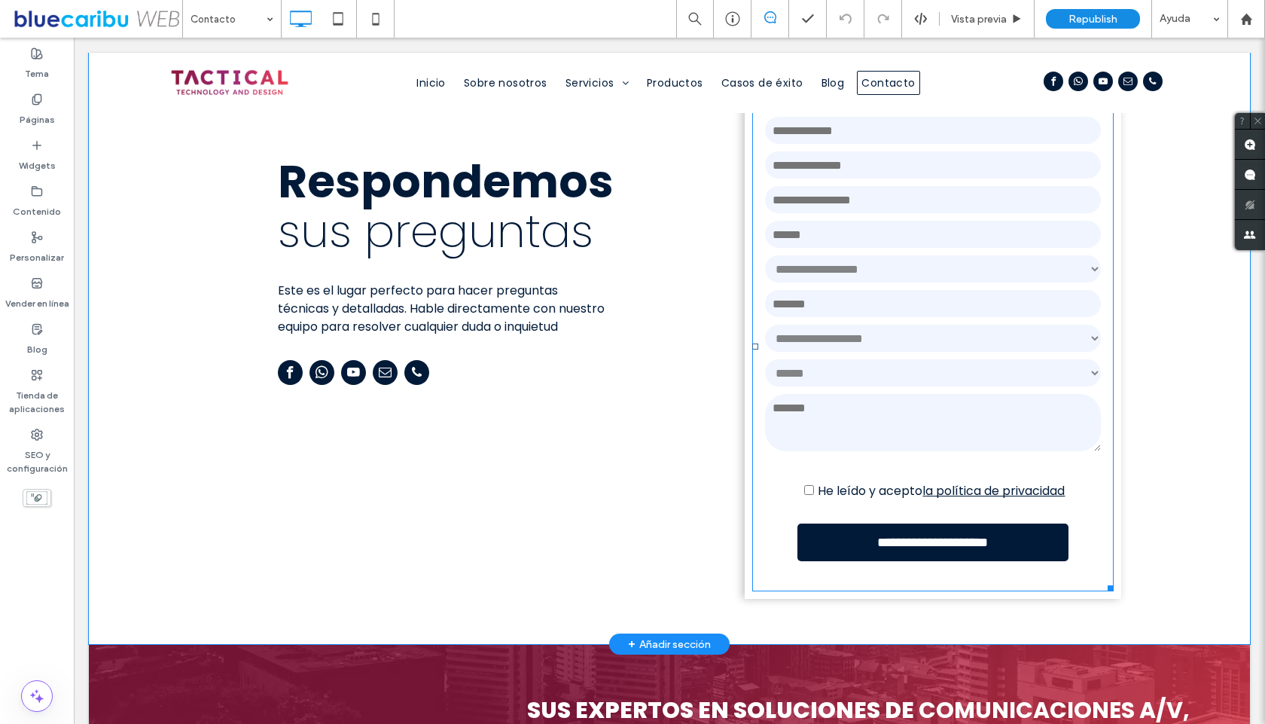
click at [991, 422] on span at bounding box center [933, 347] width 362 height 490
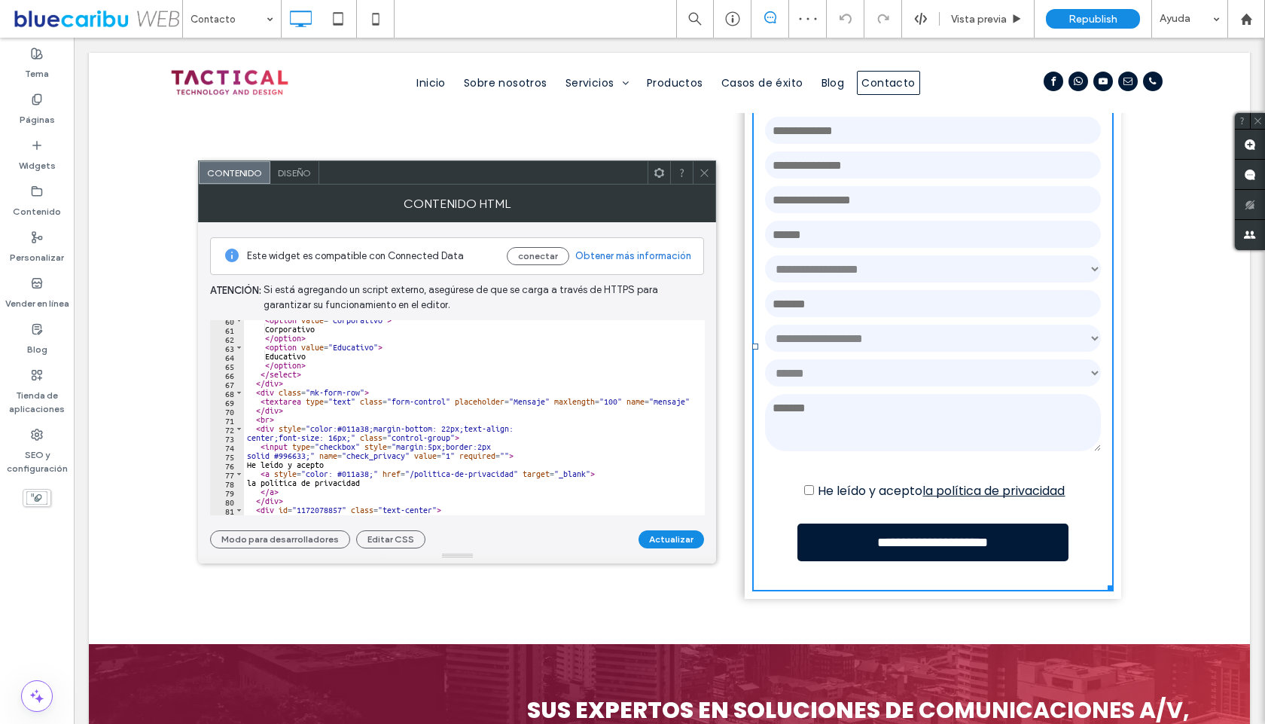
scroll to position [594, 0]
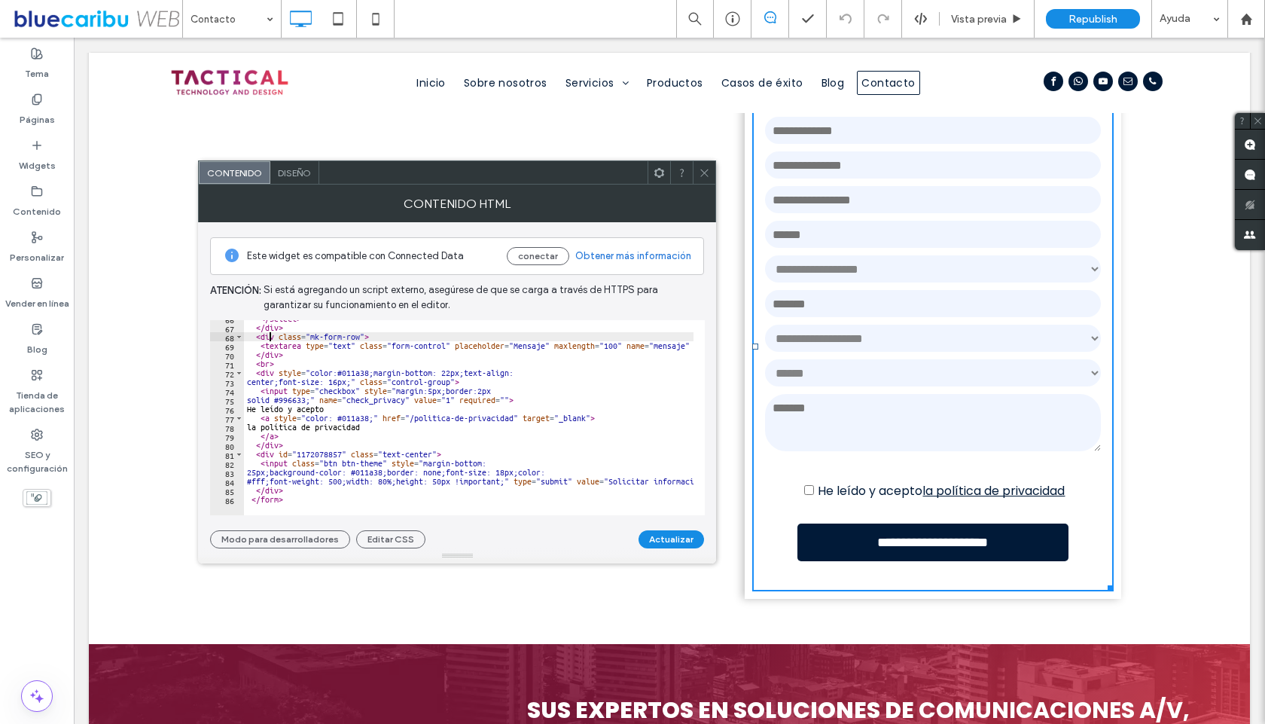
click at [268, 335] on div "</ select > </ div > < div class = "mk-form-row" > < textarea type = "text" cla…" at bounding box center [877, 415] width 1267 height 202
drag, startPoint x: 286, startPoint y: 356, endPoint x: 256, endPoint y: 340, distance: 34.0
click at [256, 340] on div "</ select > </ div > < div class = "mk-form-row" > < textarea type = "text" cla…" at bounding box center [877, 415] width 1267 height 202
type textarea "**********"
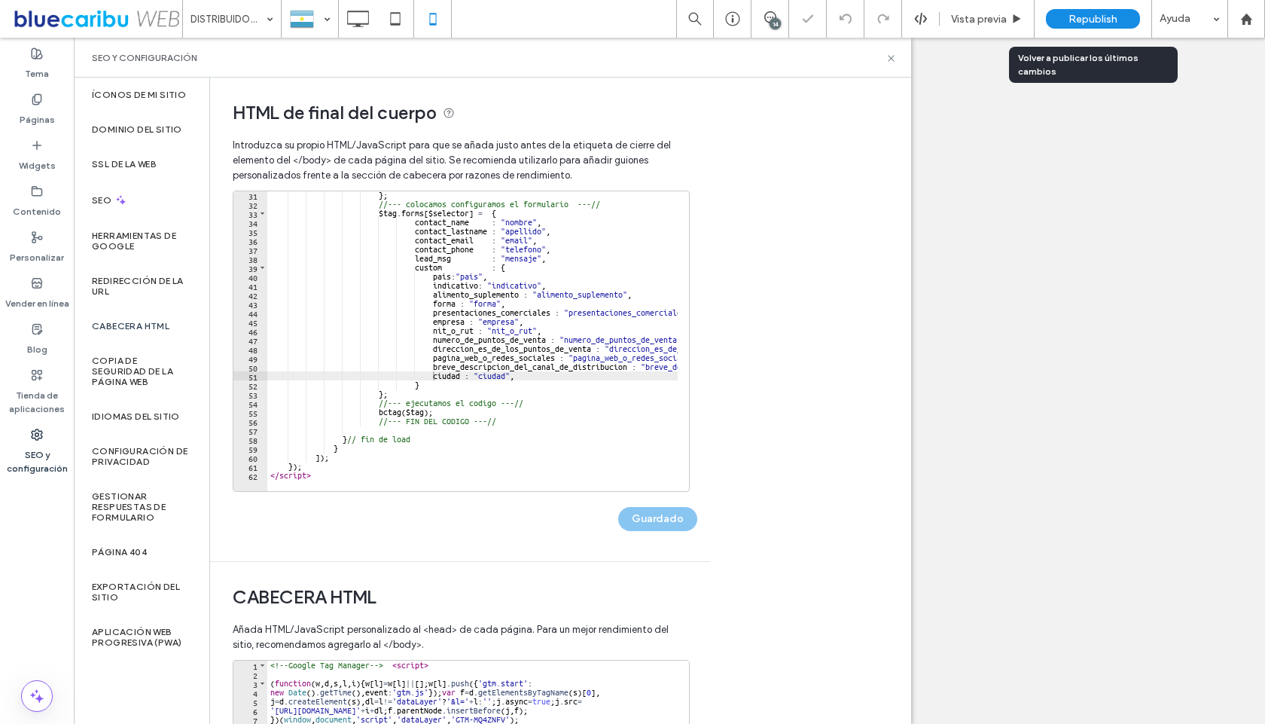
click at [1082, 11] on div "Republish" at bounding box center [1093, 19] width 94 height 20
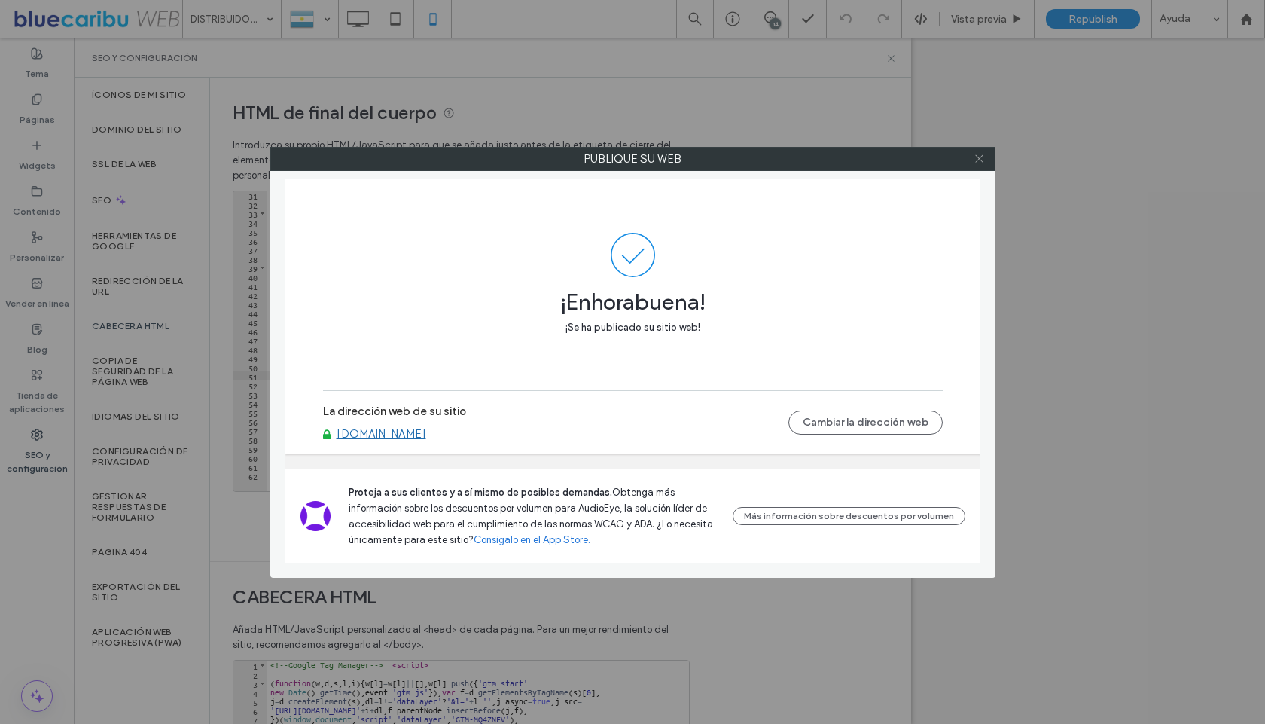
click at [981, 158] on icon at bounding box center [979, 158] width 11 height 11
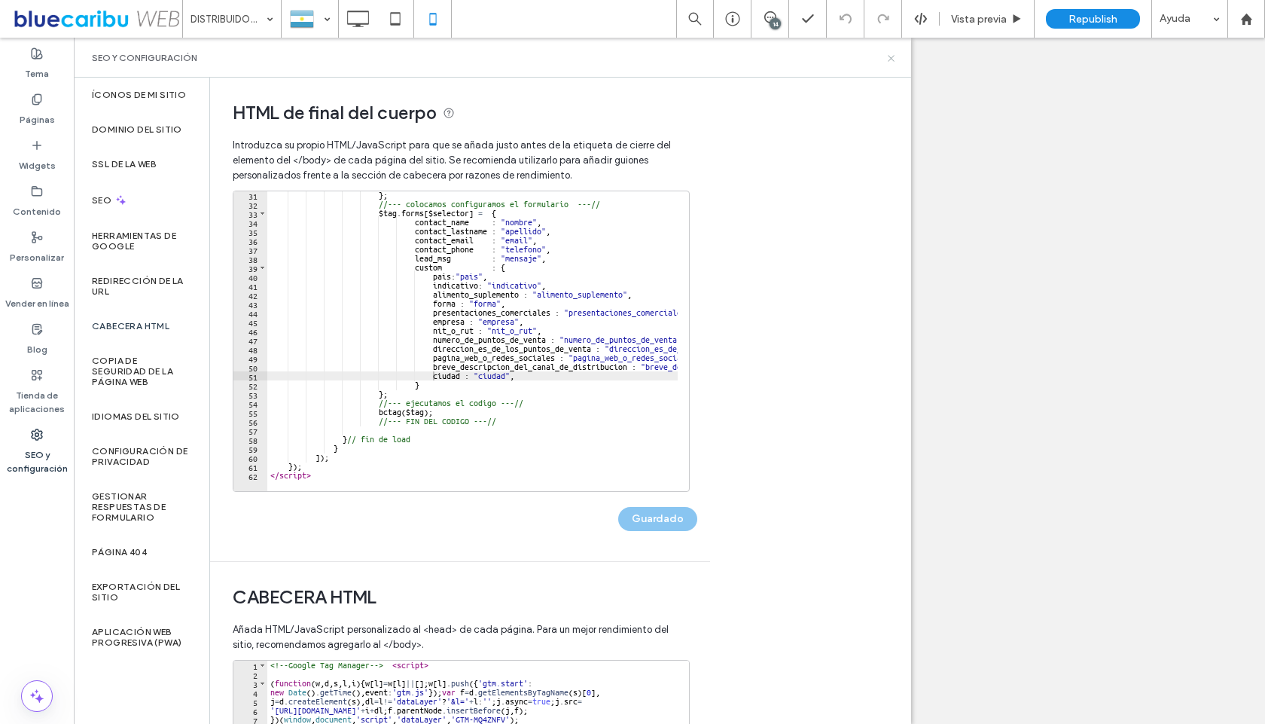
click at [896, 56] on icon at bounding box center [891, 58] width 11 height 11
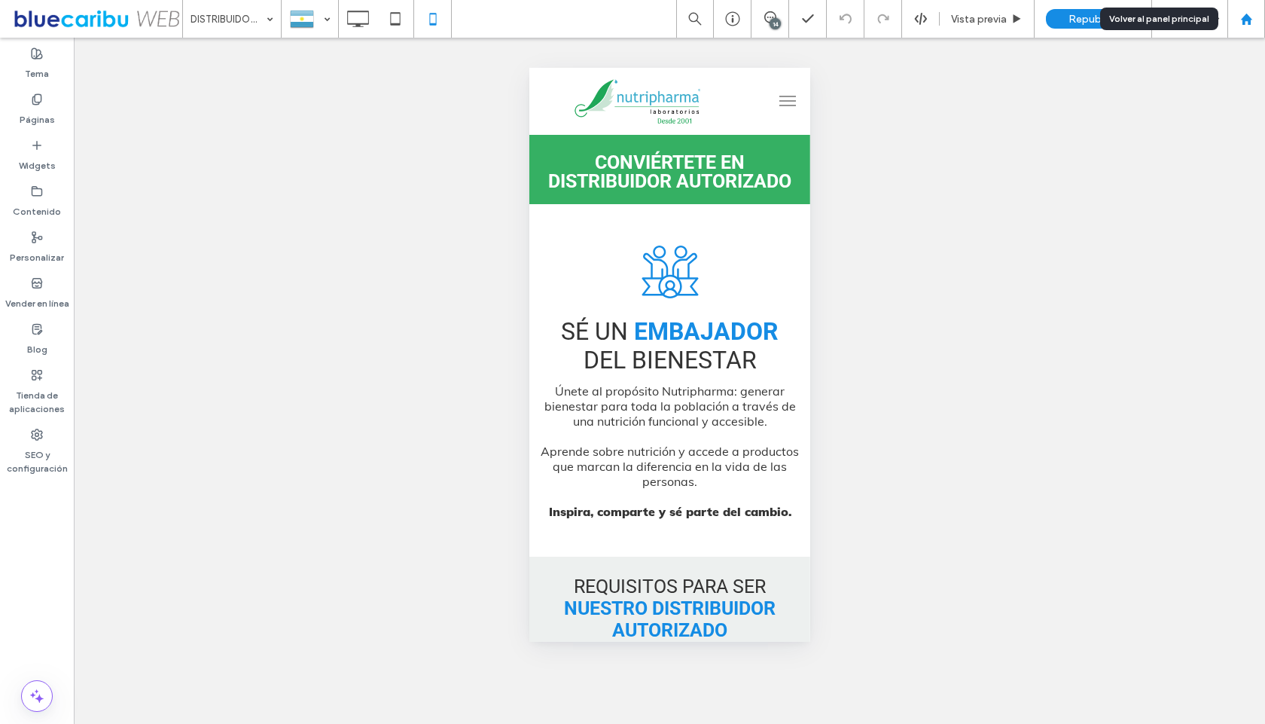
click at [1247, 22] on icon at bounding box center [1247, 19] width 13 height 13
